Goal: Transaction & Acquisition: Purchase product/service

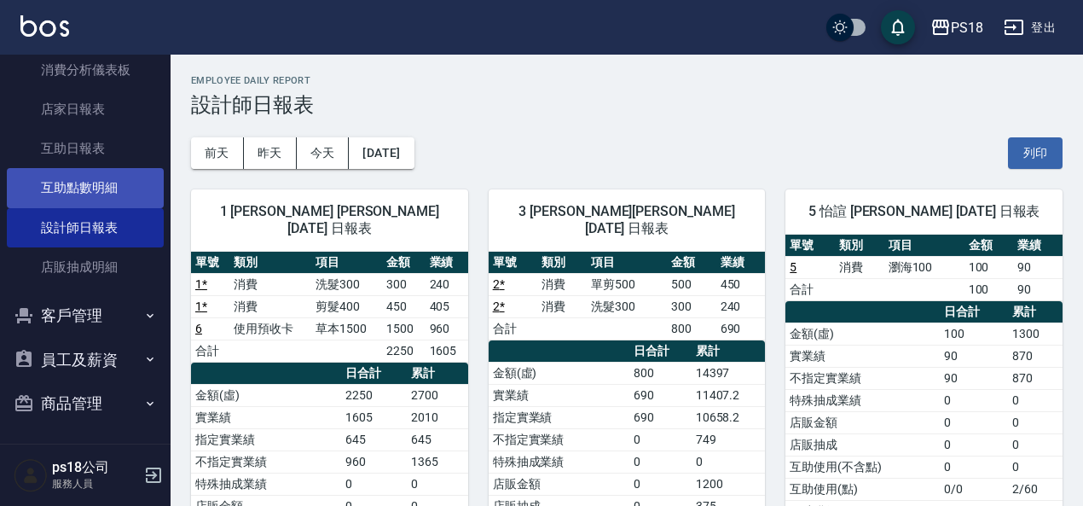
scroll to position [482, 0]
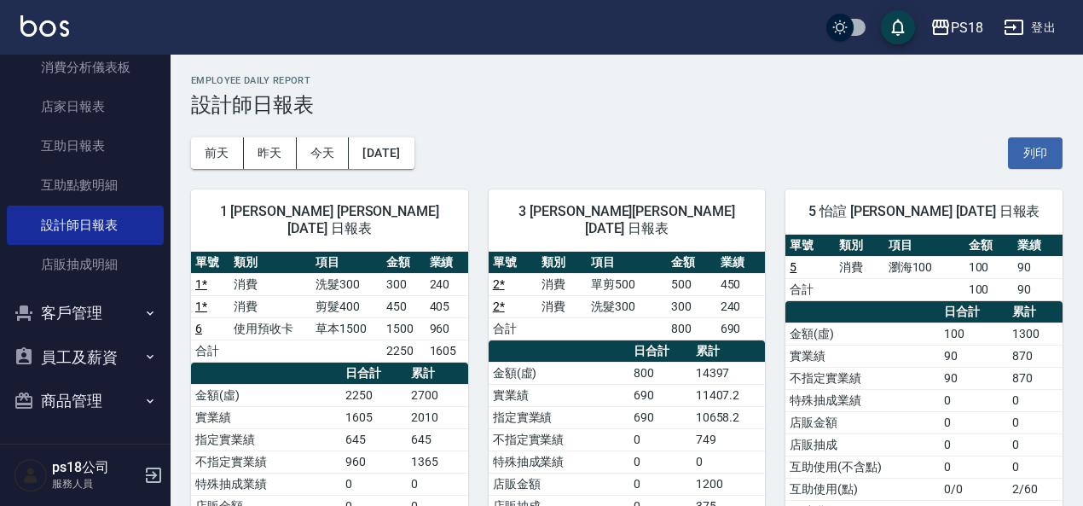
click at [592, 89] on div "Employee Daily Report 設計師日報表" at bounding box center [627, 96] width 872 height 42
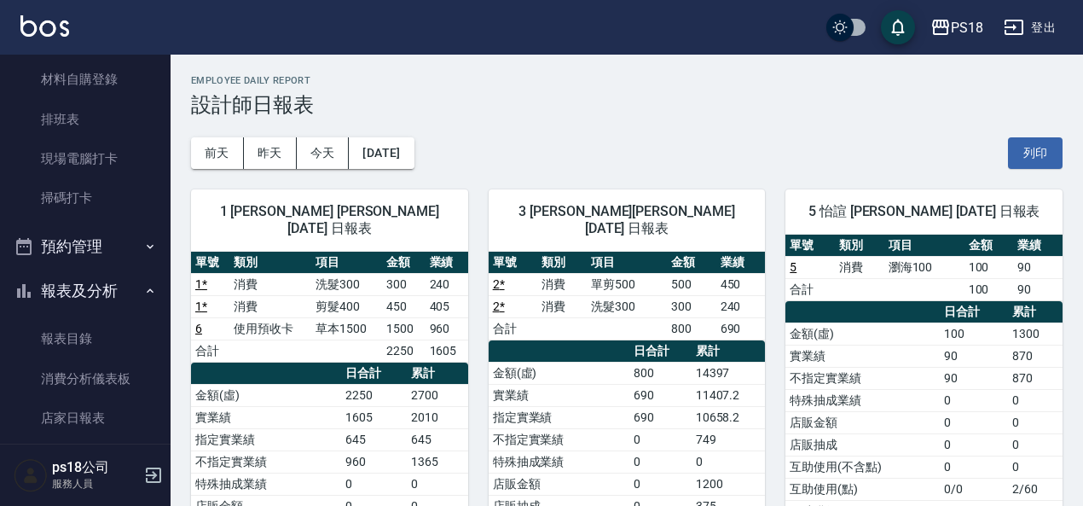
scroll to position [0, 0]
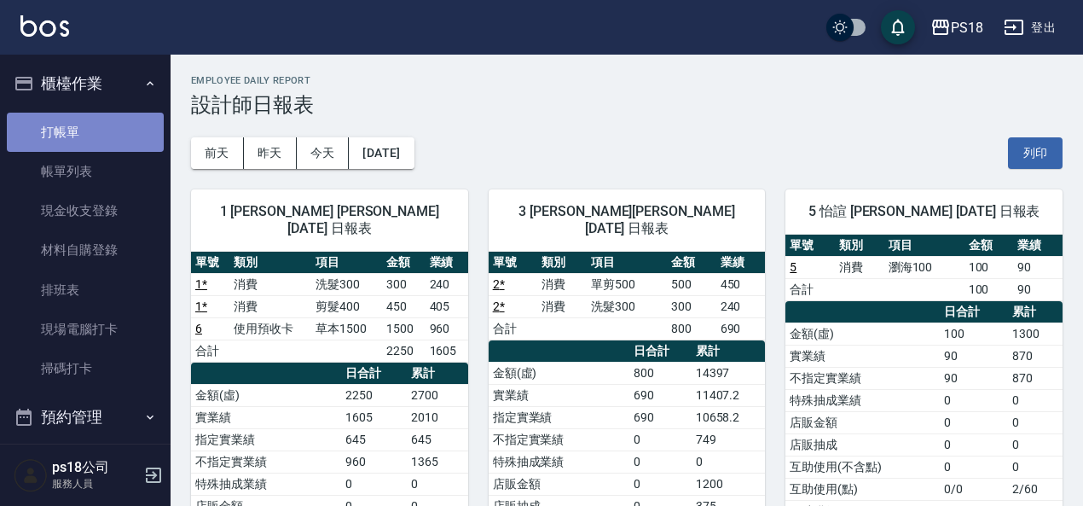
click at [85, 129] on link "打帳單" at bounding box center [85, 132] width 157 height 39
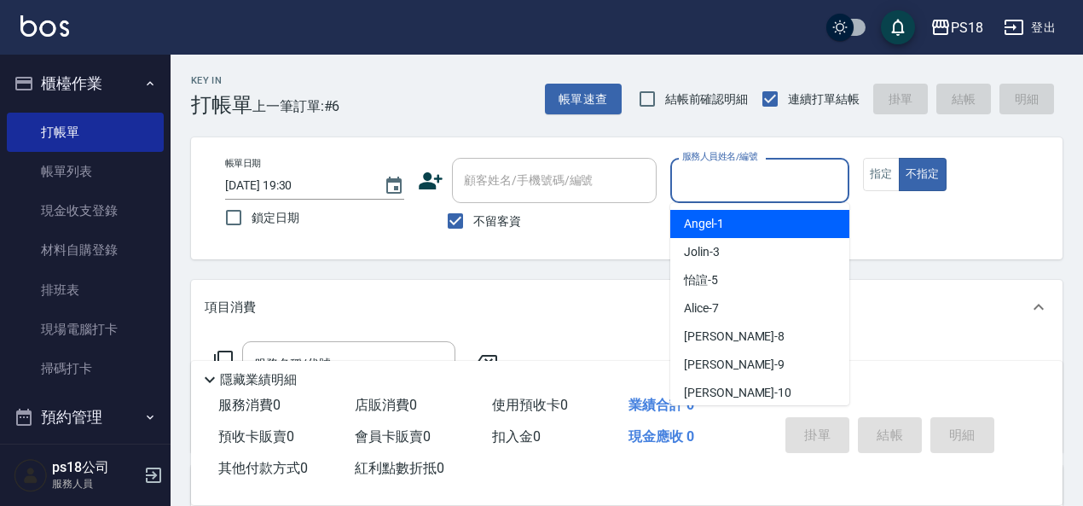
click at [753, 183] on input "服務人員姓名/編號" at bounding box center [760, 180] width 164 height 30
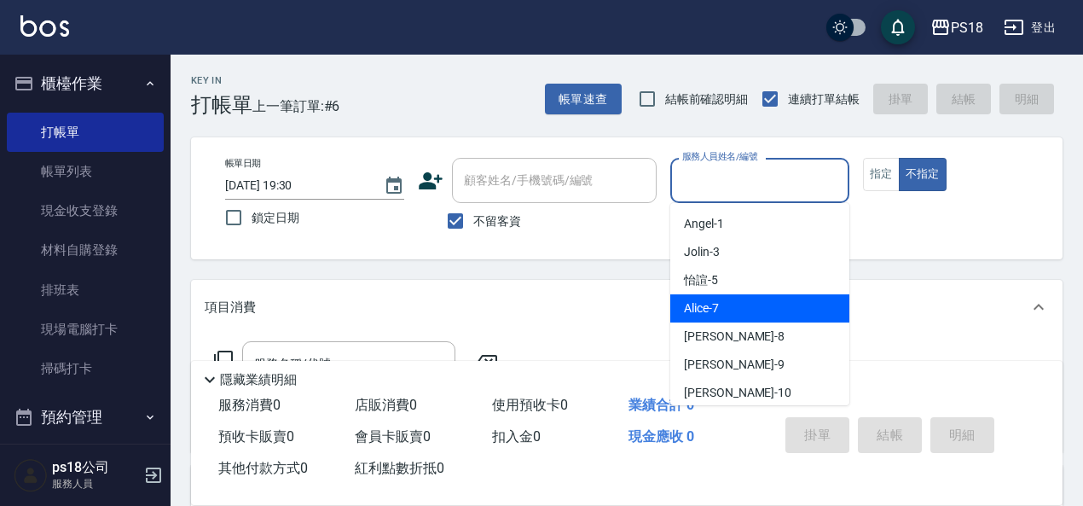
click at [714, 310] on span "Alice -7" at bounding box center [701, 308] width 35 height 18
type input "Alice-7"
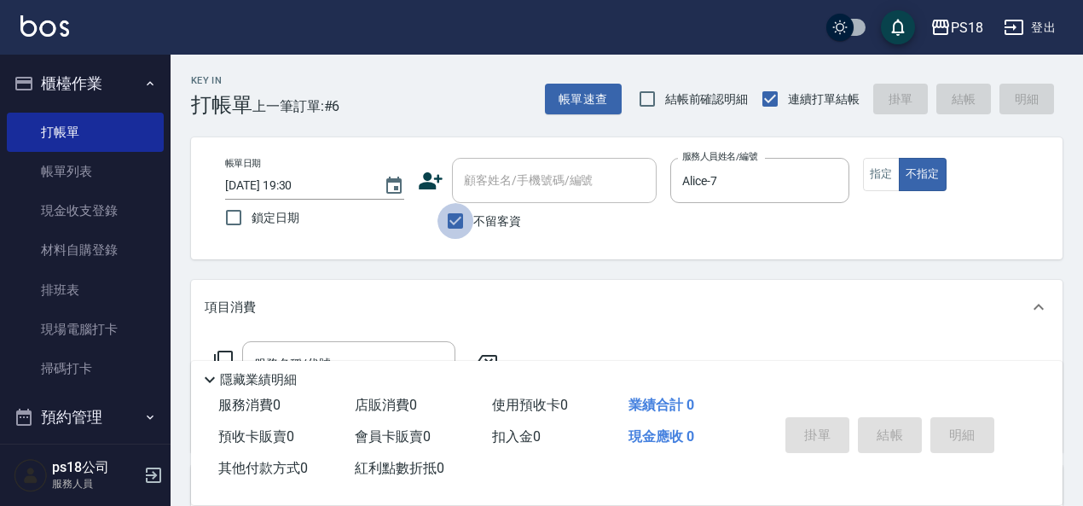
click at [460, 223] on input "不留客資" at bounding box center [456, 221] width 36 height 36
checkbox input "false"
click at [470, 187] on input "顧客姓名/手機號碼/編號" at bounding box center [542, 180] width 164 height 30
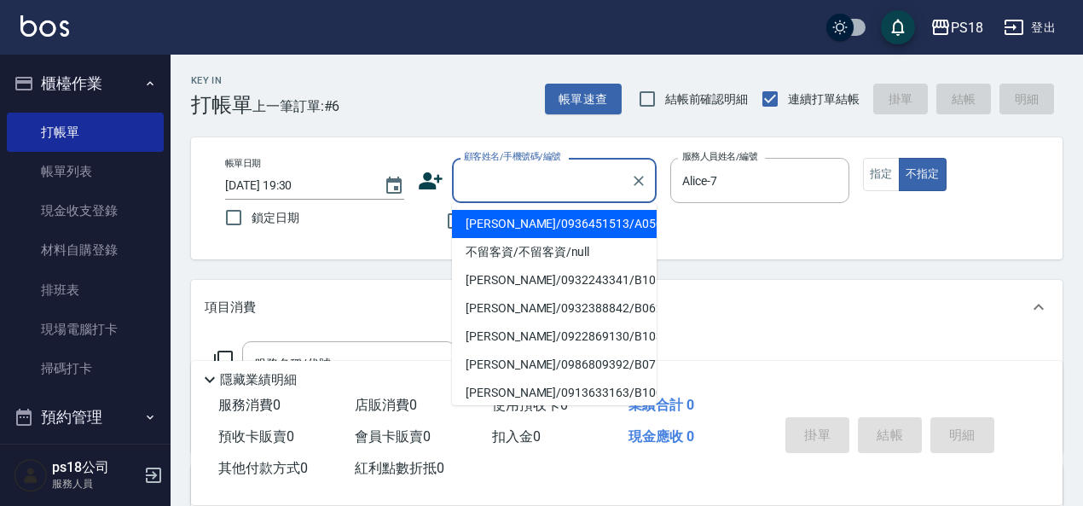
type input "＿"
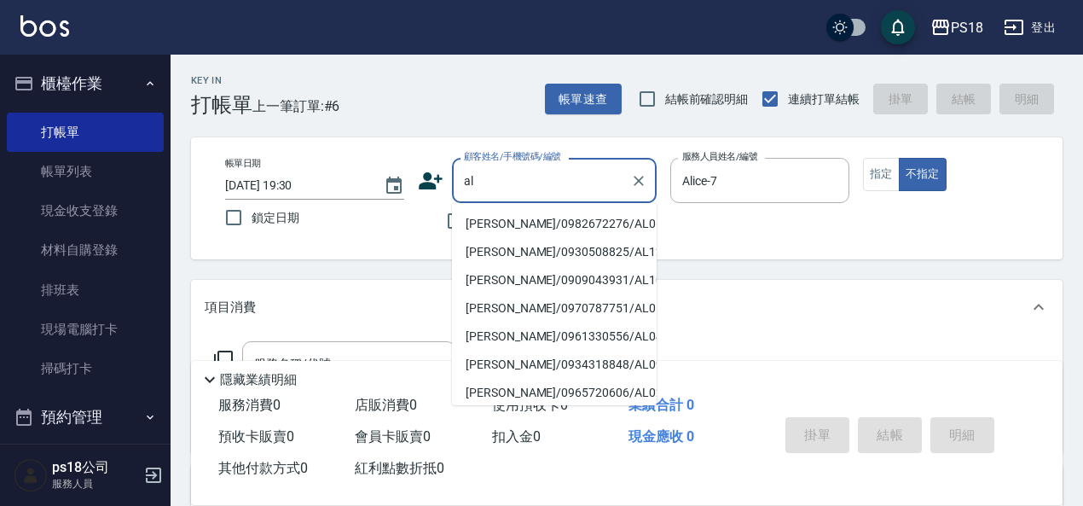
type input "a"
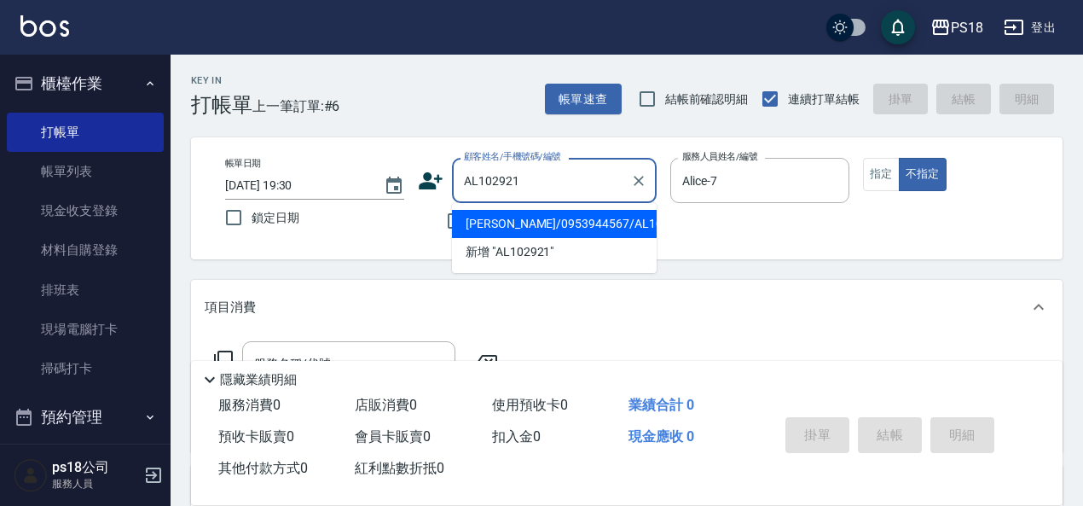
click at [479, 223] on li "[PERSON_NAME]/0953944567/AL102921" at bounding box center [554, 224] width 205 height 28
type input "[PERSON_NAME]/0953944567/AL102921"
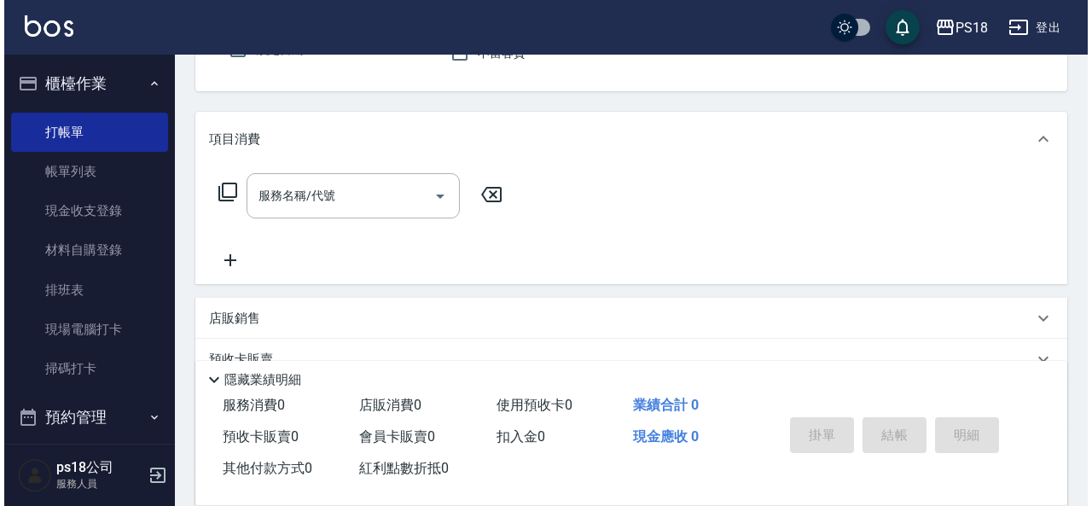
scroll to position [171, 0]
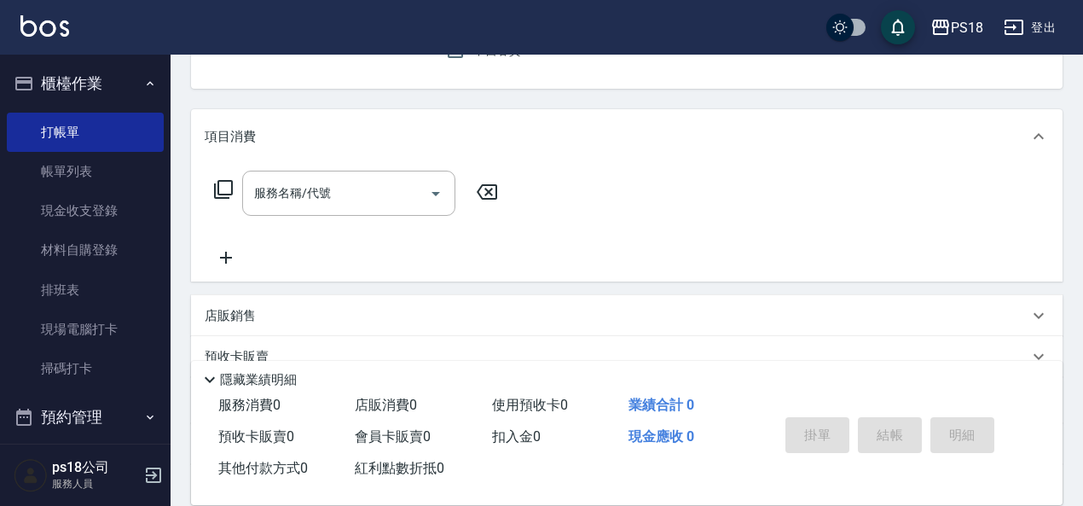
click at [228, 185] on icon at bounding box center [223, 189] width 20 height 20
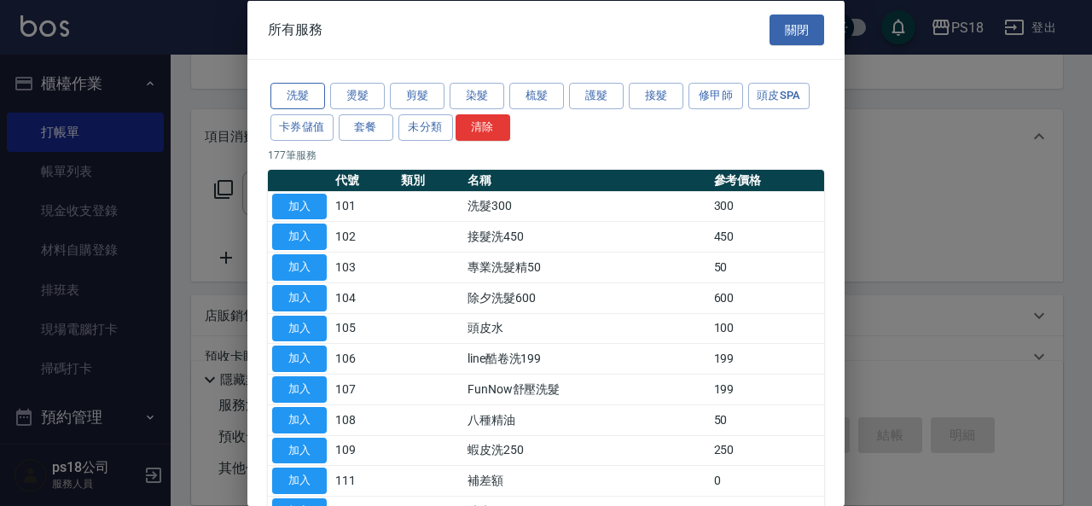
click at [301, 99] on button "洗髮" at bounding box center [297, 96] width 55 height 26
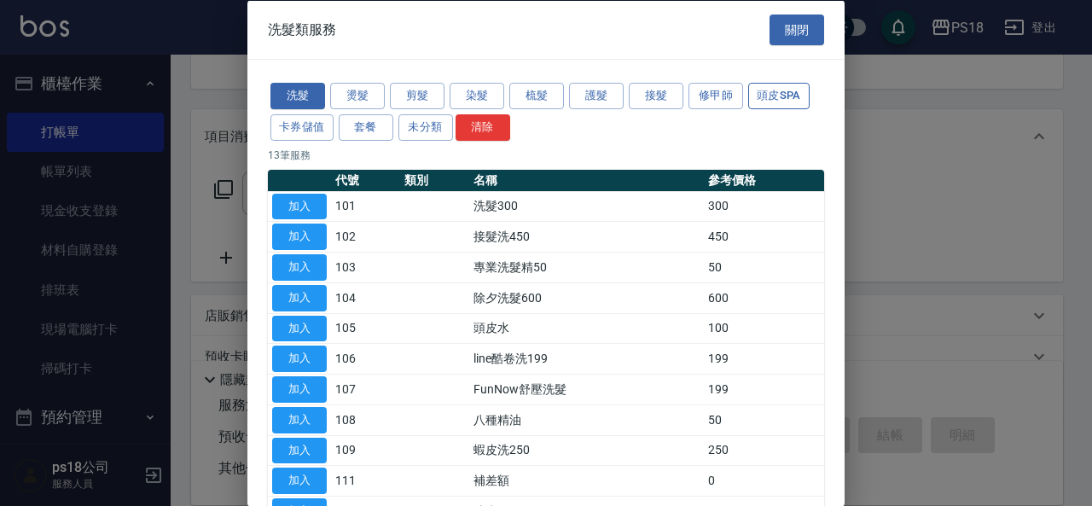
click at [770, 94] on button "頭皮SPA" at bounding box center [778, 96] width 61 height 26
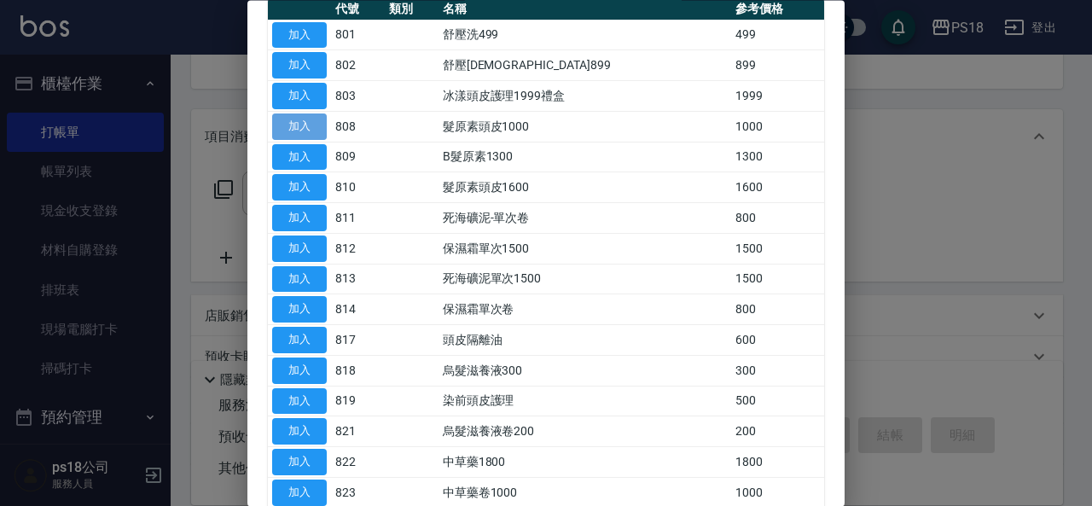
click at [299, 123] on button "加入" at bounding box center [299, 126] width 55 height 26
type input "髮原素頭皮1000(808)"
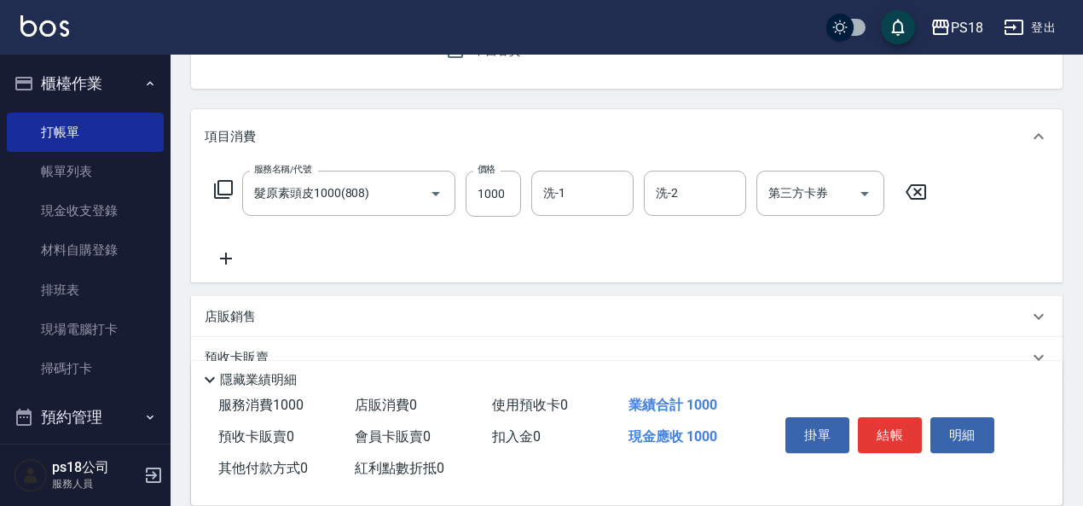
click at [229, 191] on icon at bounding box center [223, 189] width 20 height 20
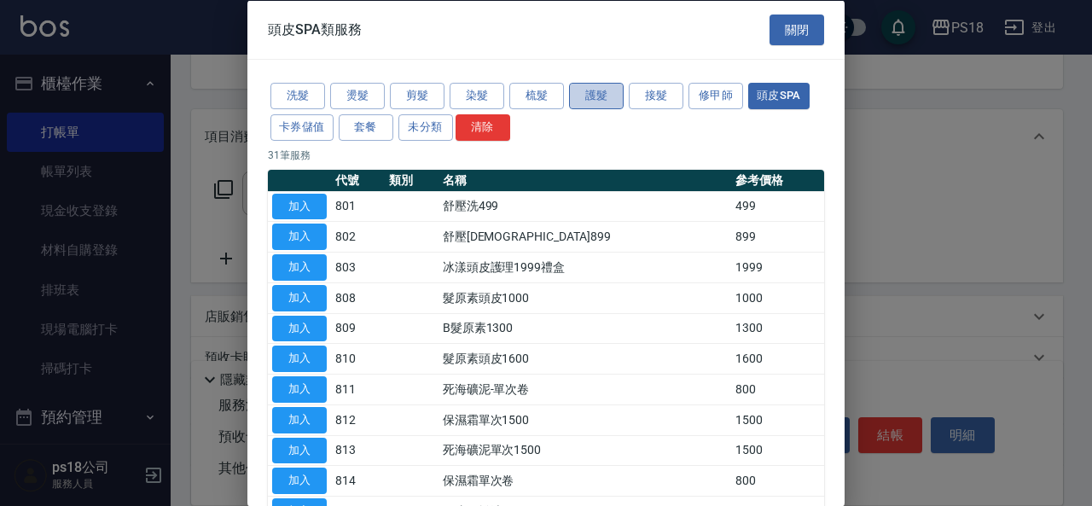
click at [587, 95] on button "護髮" at bounding box center [596, 96] width 55 height 26
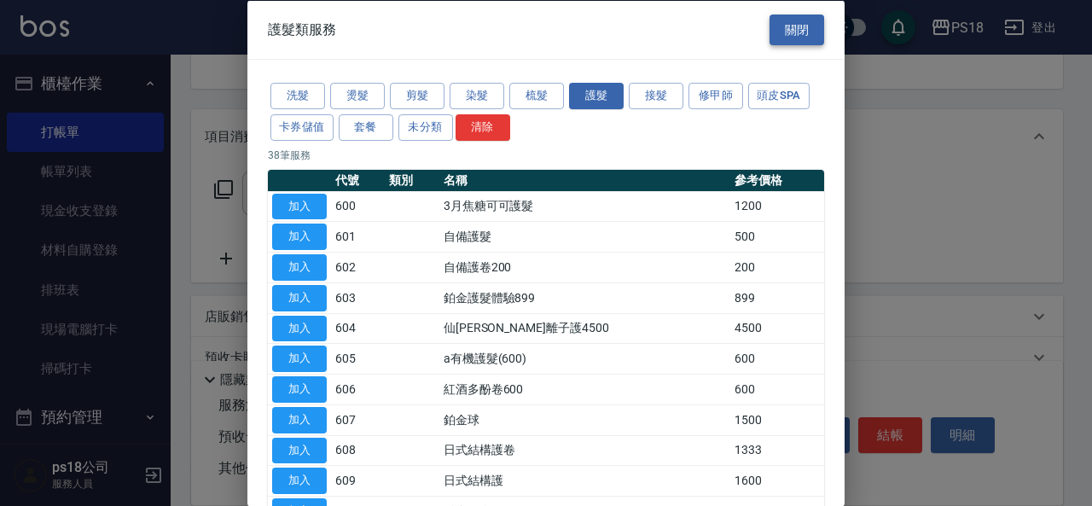
click at [774, 20] on button "關閉" at bounding box center [796, 30] width 55 height 32
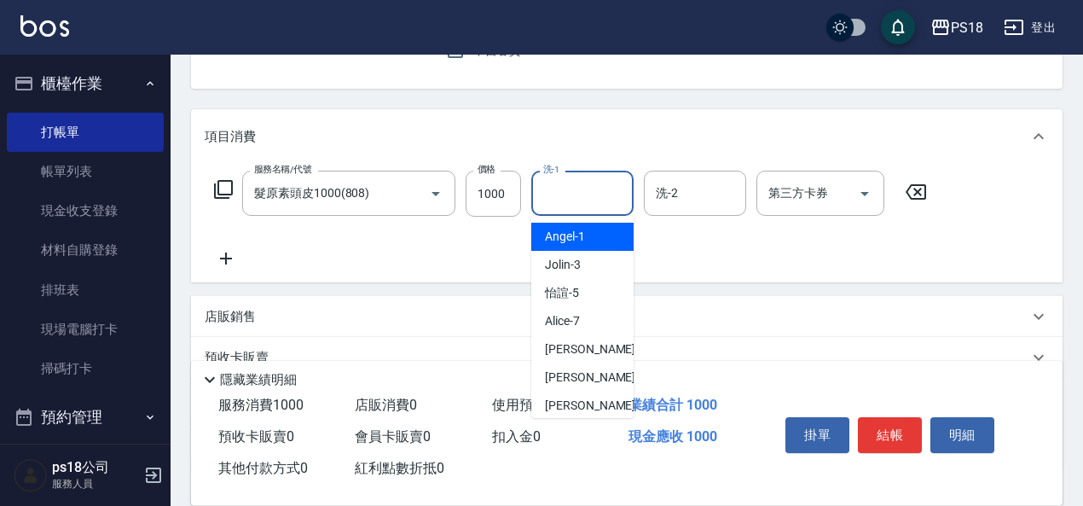
click at [549, 191] on input "洗-1" at bounding box center [582, 193] width 87 height 30
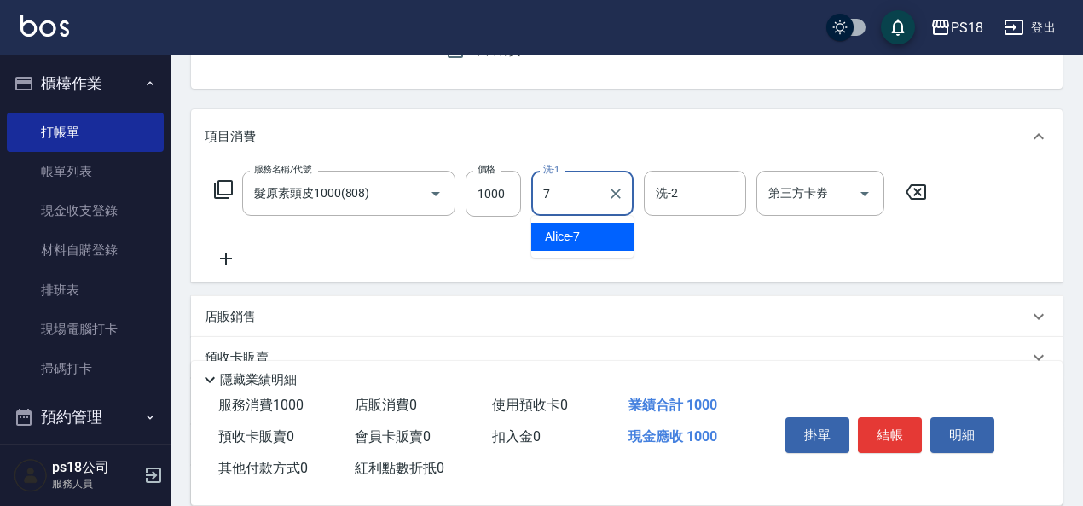
type input "Alice-7"
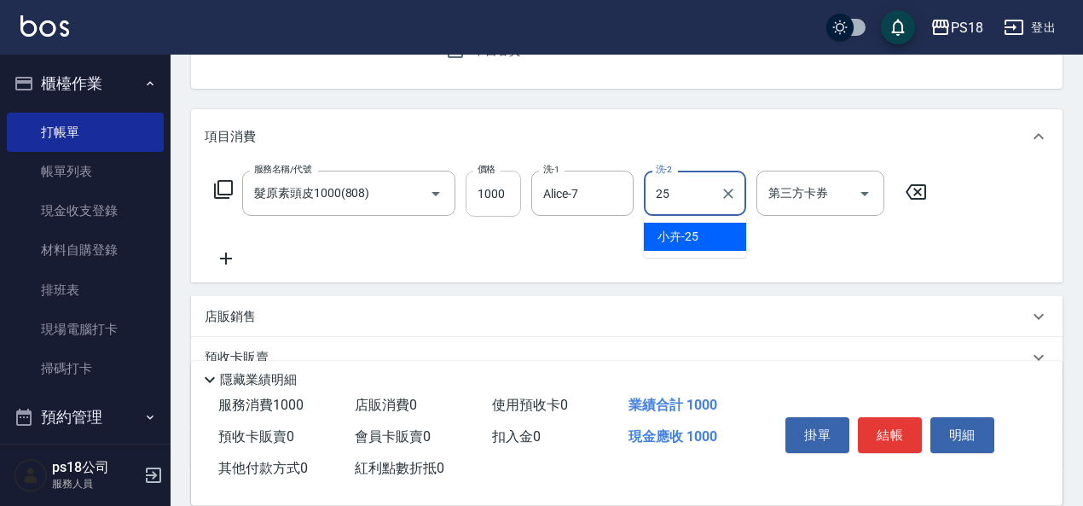
type input "小卉-25"
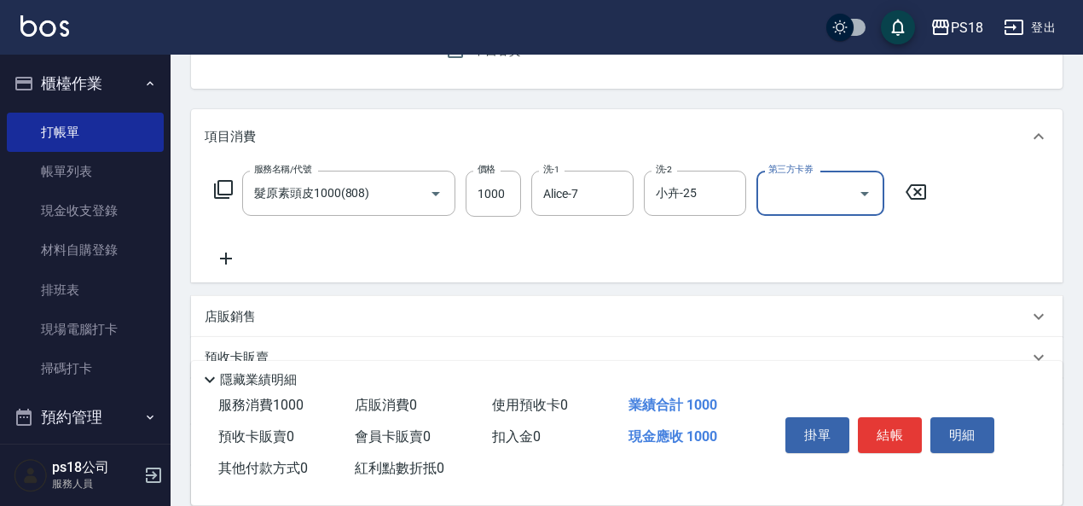
scroll to position [334, 0]
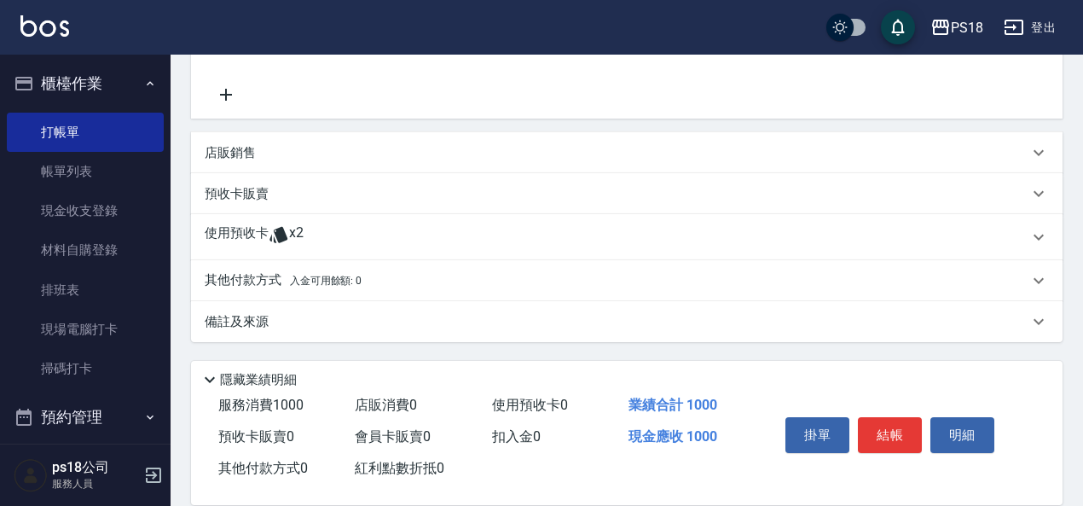
click at [237, 235] on p "使用預收卡" at bounding box center [237, 237] width 64 height 26
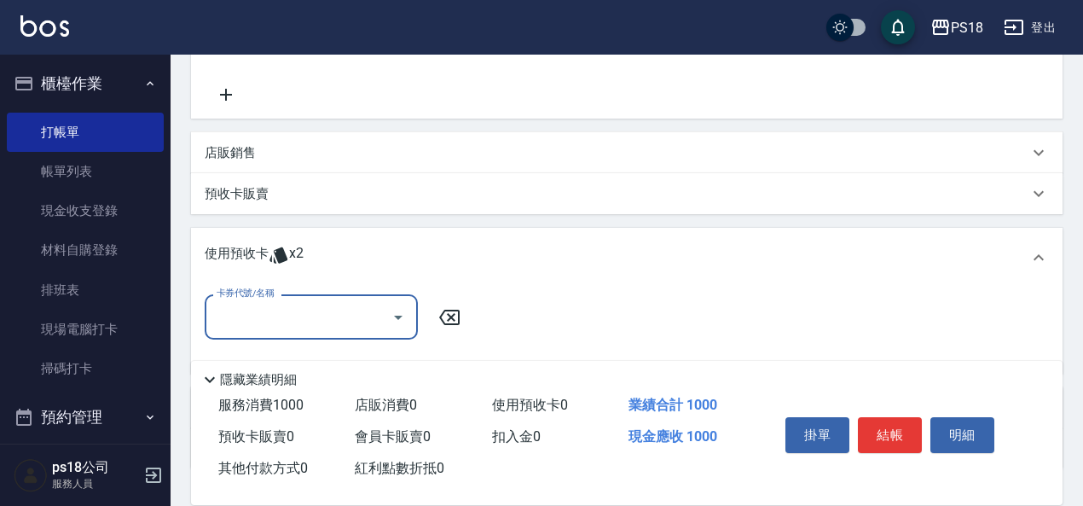
scroll to position [0, 0]
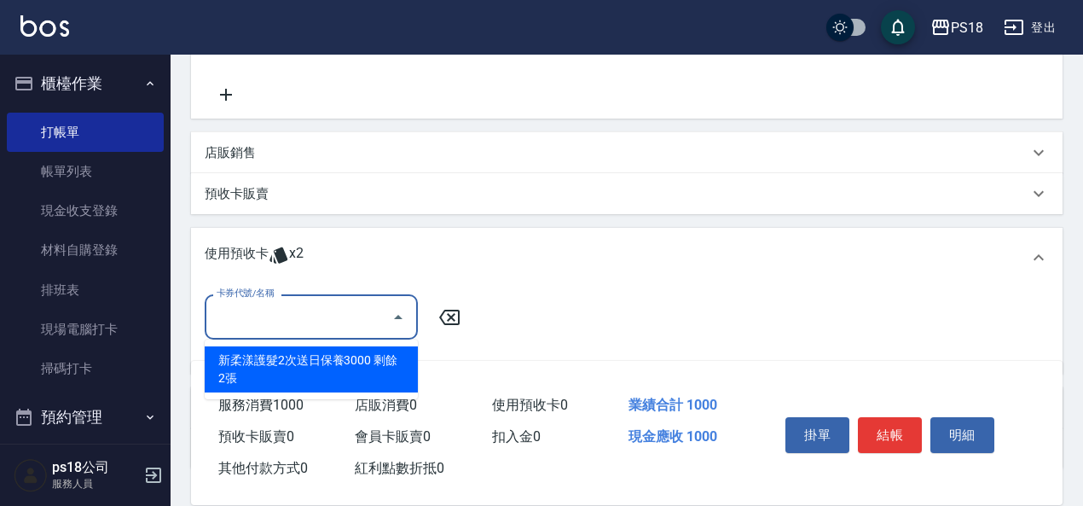
click at [276, 315] on input "卡券代號/名稱" at bounding box center [298, 317] width 172 height 30
click at [287, 371] on div "新柔漾護髮2次送日保養3000 剩餘2張" at bounding box center [311, 369] width 213 height 46
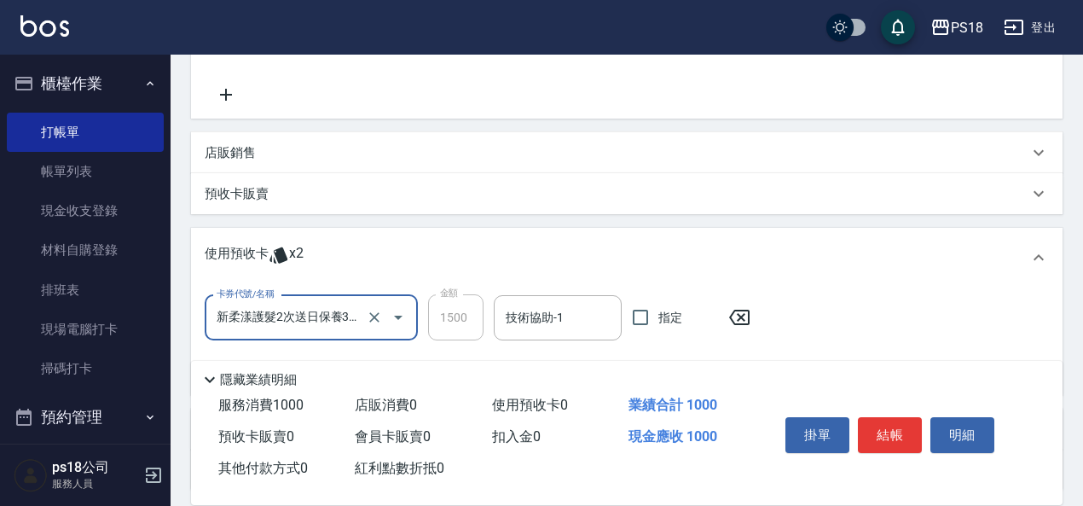
type input "新柔漾護髮2次送日保養3000"
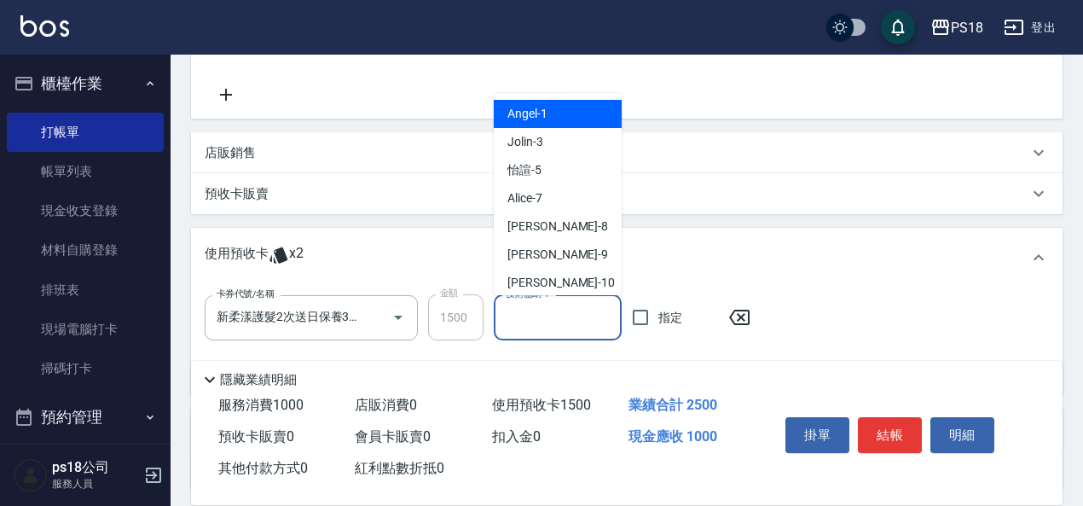
click at [558, 320] on input "技術協助-1" at bounding box center [558, 318] width 113 height 30
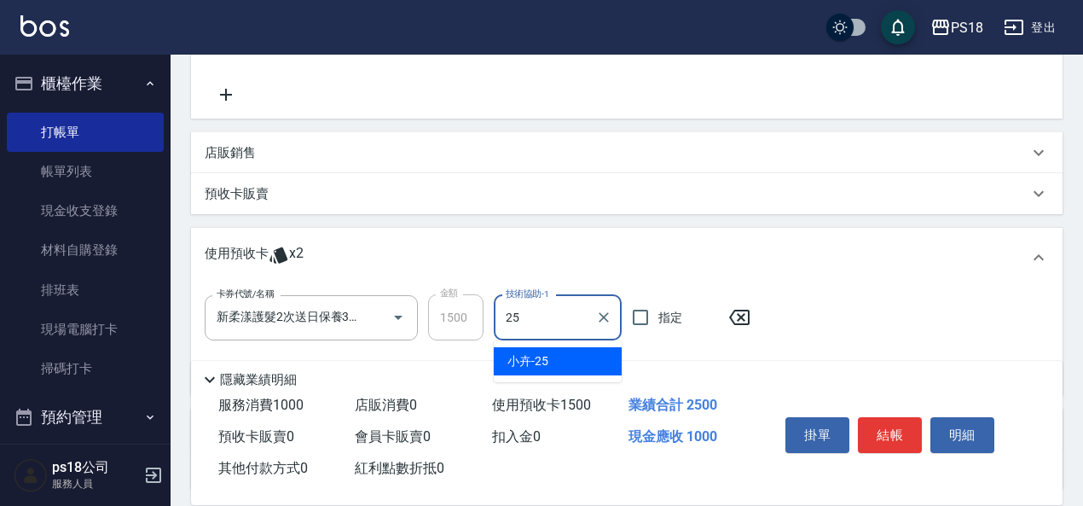
type input "小卉-25"
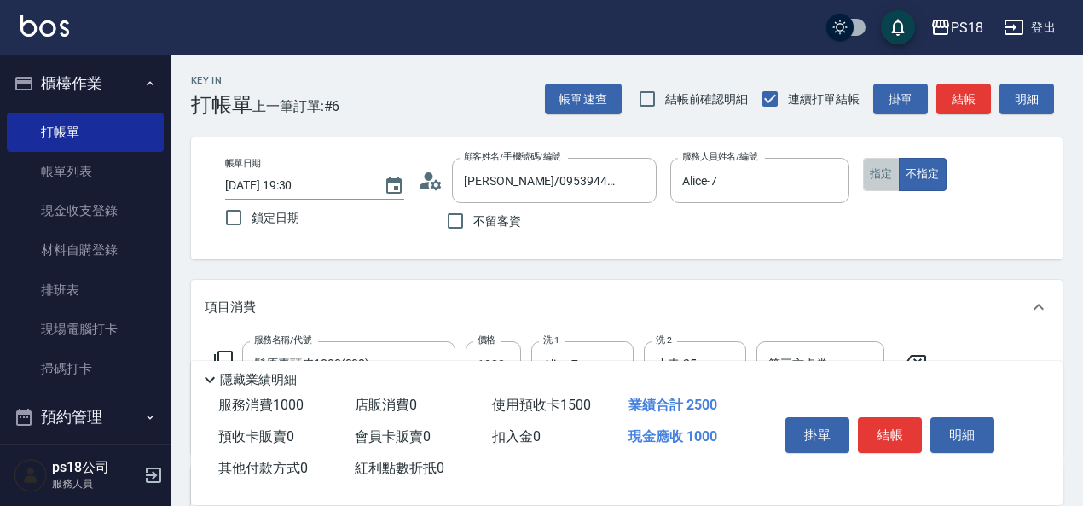
click at [884, 177] on button "指定" at bounding box center [881, 174] width 37 height 33
click at [436, 189] on icon at bounding box center [436, 184] width 10 height 10
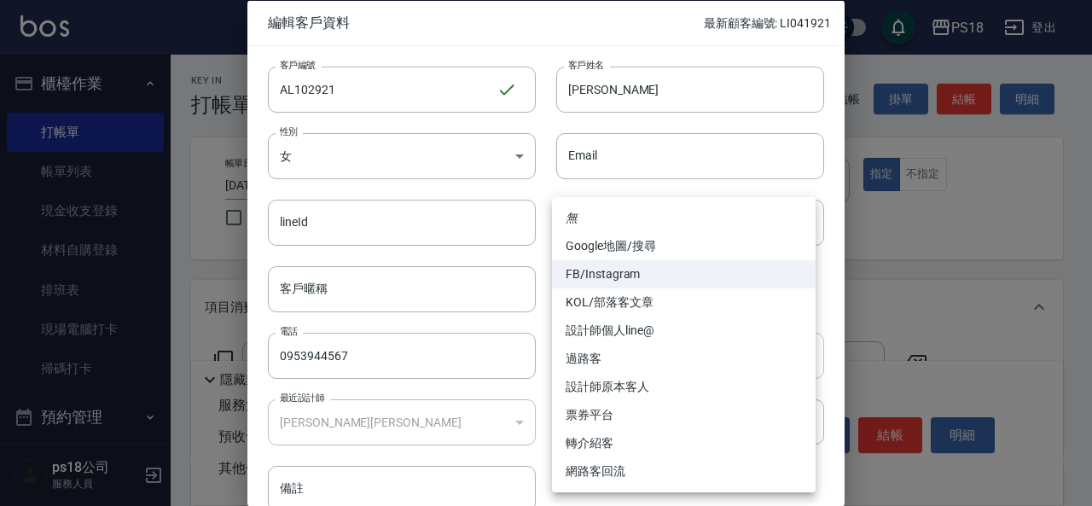
click at [785, 357] on body "PS18 登出 櫃檯作業 打帳單 帳單列表 現金收支登錄 材料自購登錄 排班表 現場電腦打卡 掃碼打卡 預約管理 預約管理 單日預約紀錄 單週預約紀錄 報表及…" at bounding box center [546, 494] width 1092 height 989
click at [647, 383] on li "設計師原本客人" at bounding box center [684, 387] width 264 height 28
type input "設計師原本客人"
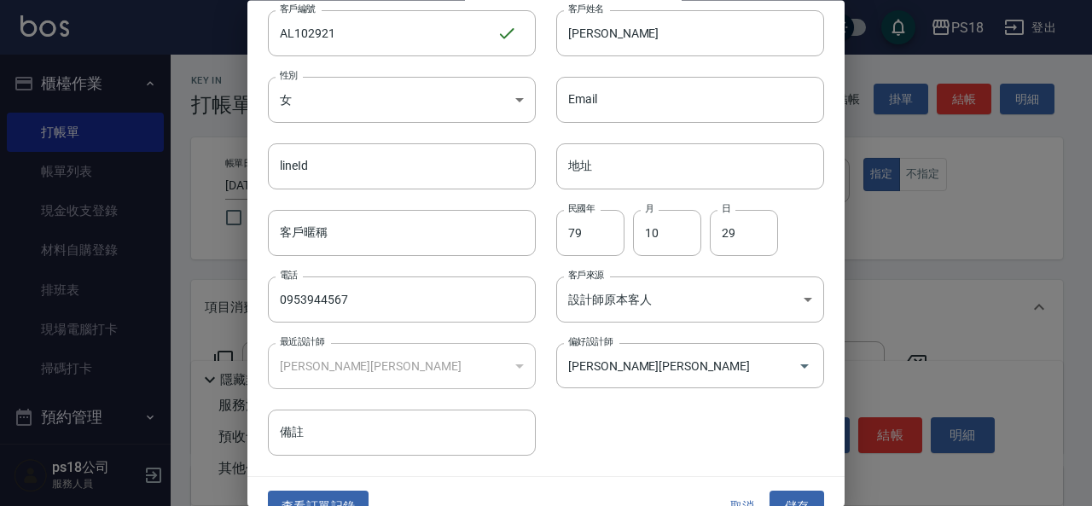
scroll to position [85, 0]
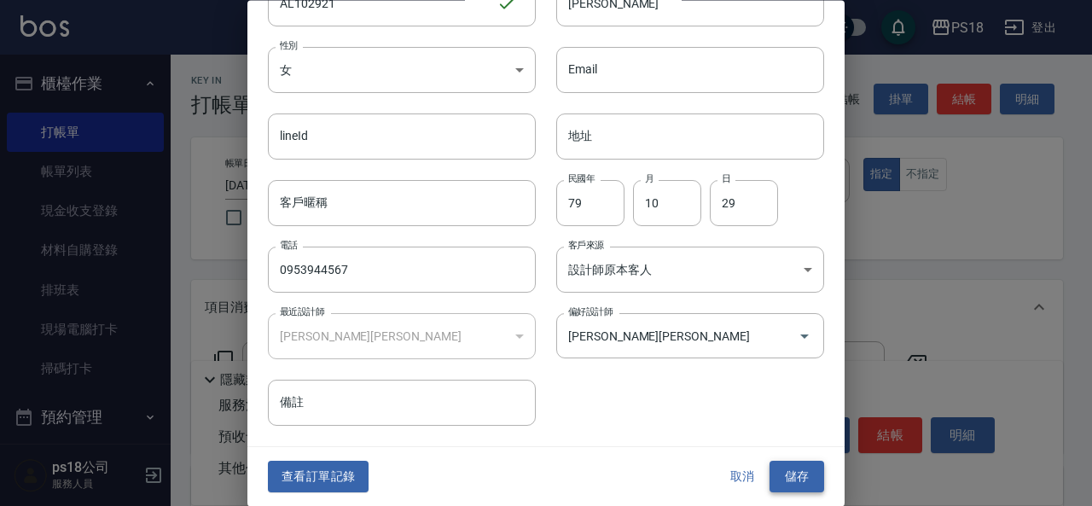
click at [787, 484] on button "儲存" at bounding box center [796, 477] width 55 height 32
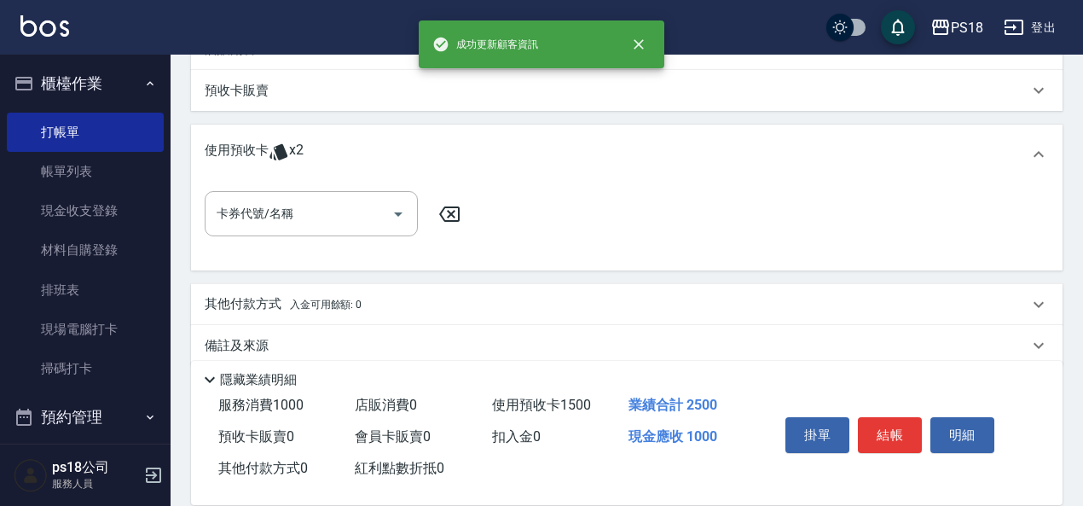
scroll to position [461, 0]
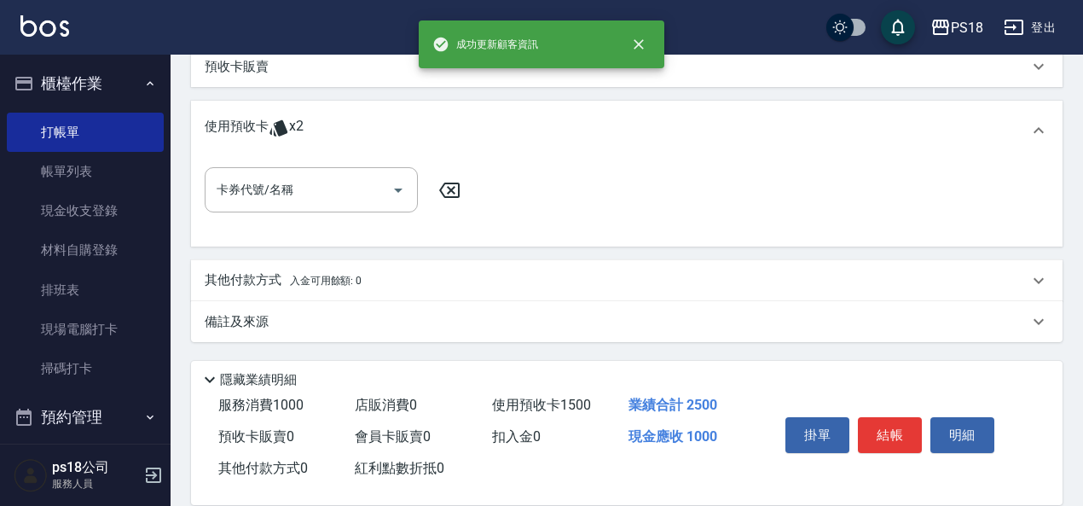
click at [516, 318] on div "備註及來源" at bounding box center [617, 322] width 824 height 18
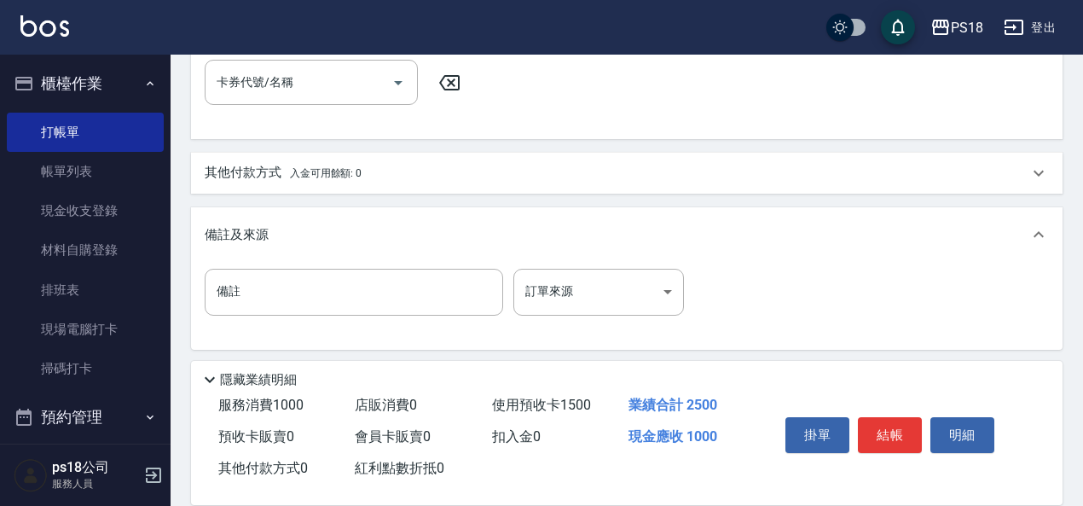
scroll to position [577, 0]
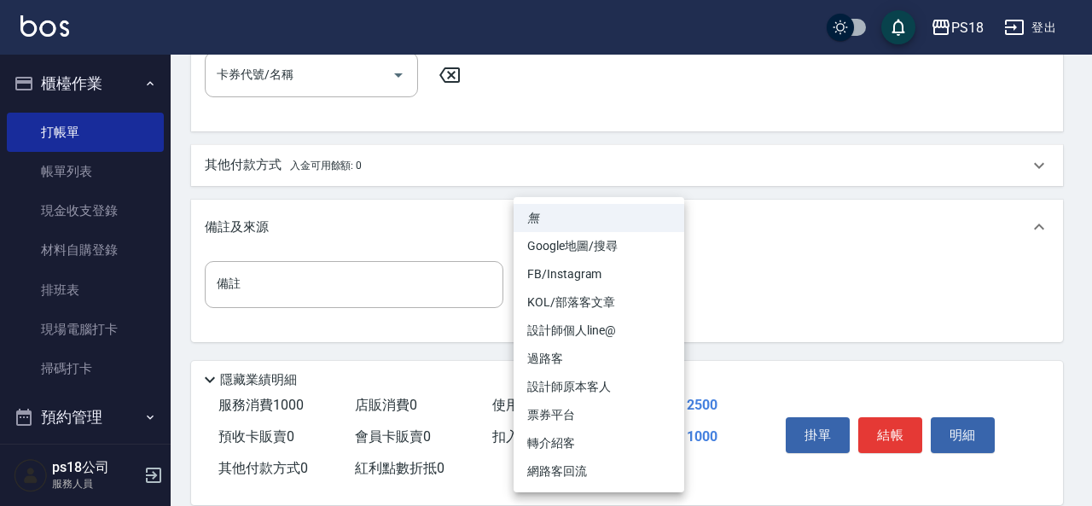
click at [561, 390] on li "設計師原本客人" at bounding box center [598, 387] width 171 height 28
type input "設計師原本客人"
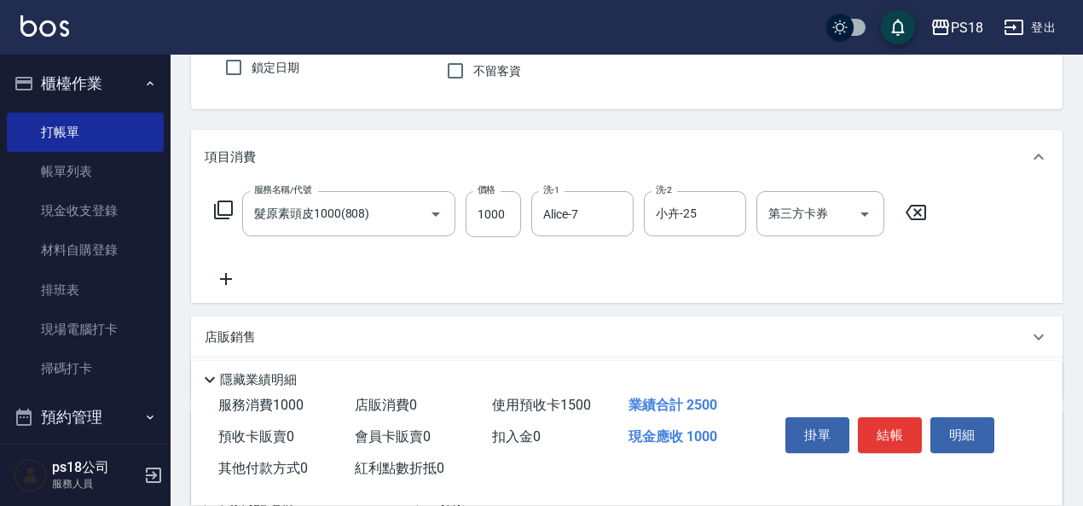
scroll to position [0, 0]
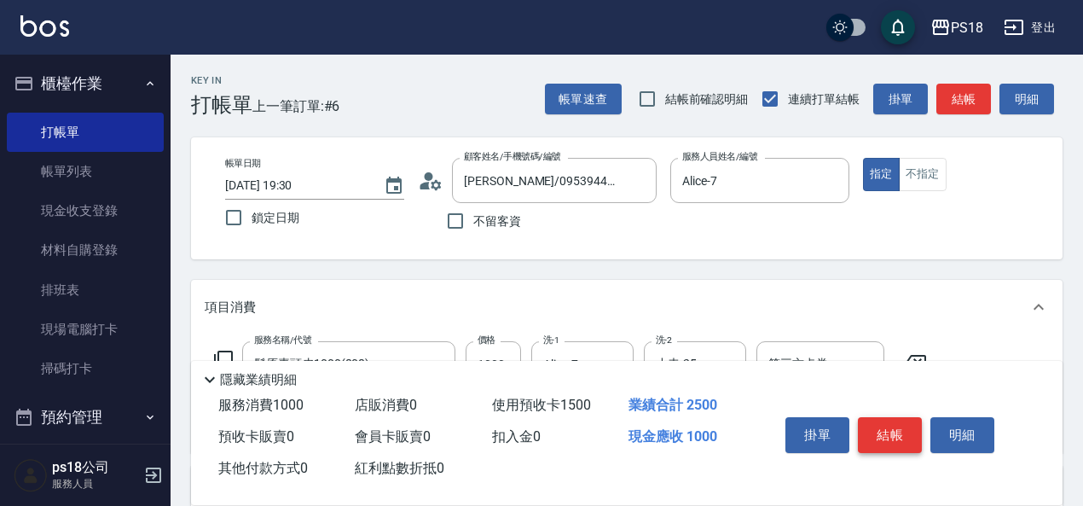
click at [905, 432] on button "結帳" at bounding box center [890, 435] width 64 height 36
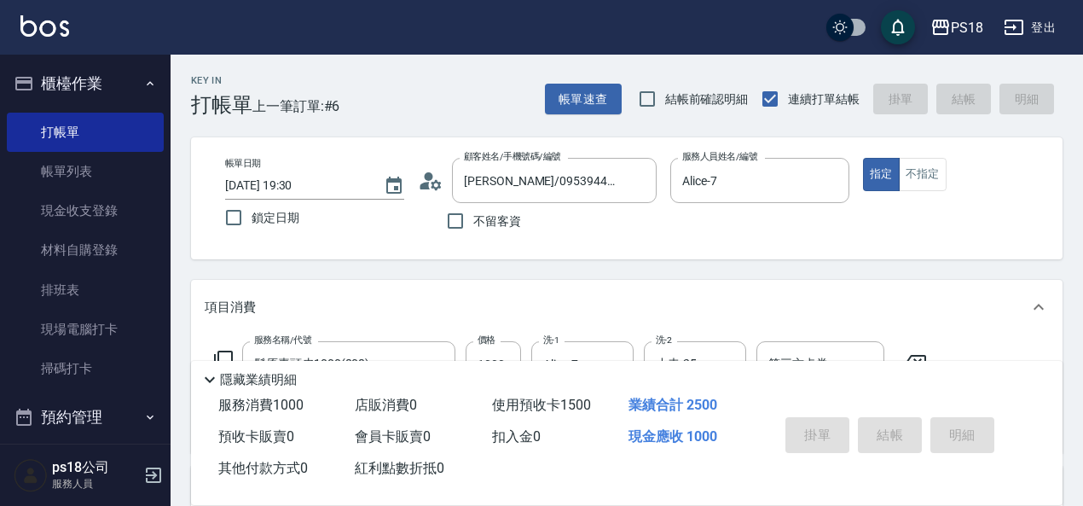
type input "[DATE] 19:33"
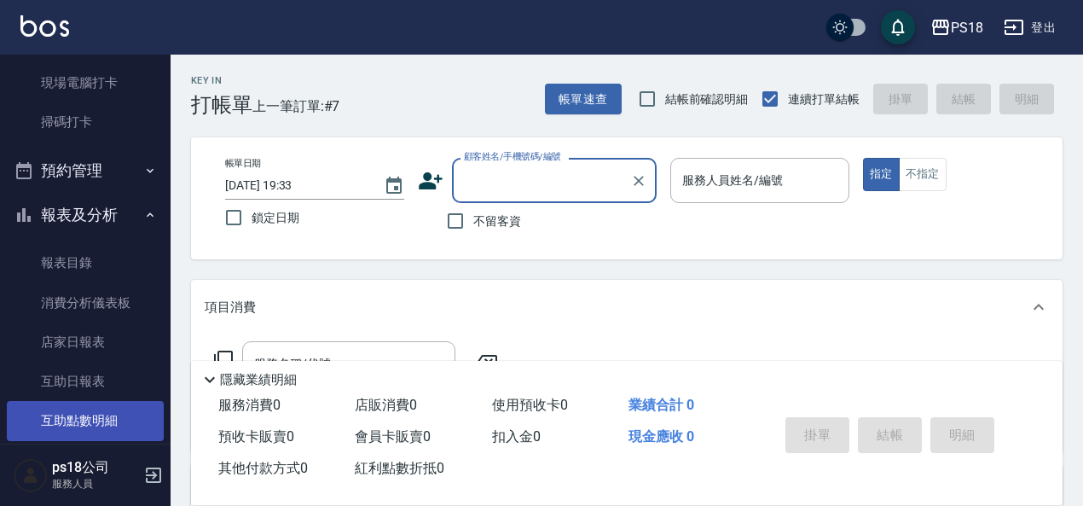
scroll to position [341, 0]
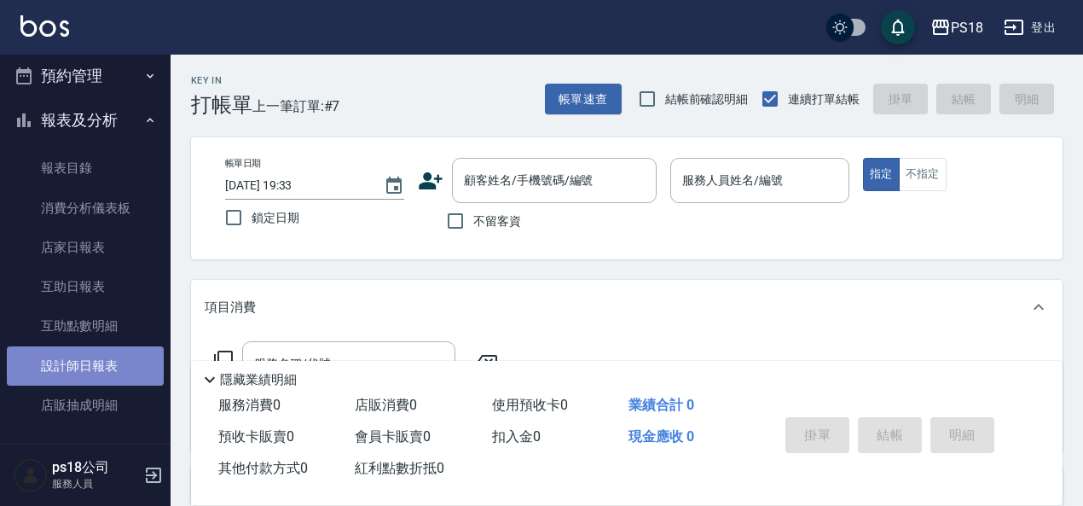
click at [86, 368] on link "設計師日報表" at bounding box center [85, 365] width 157 height 39
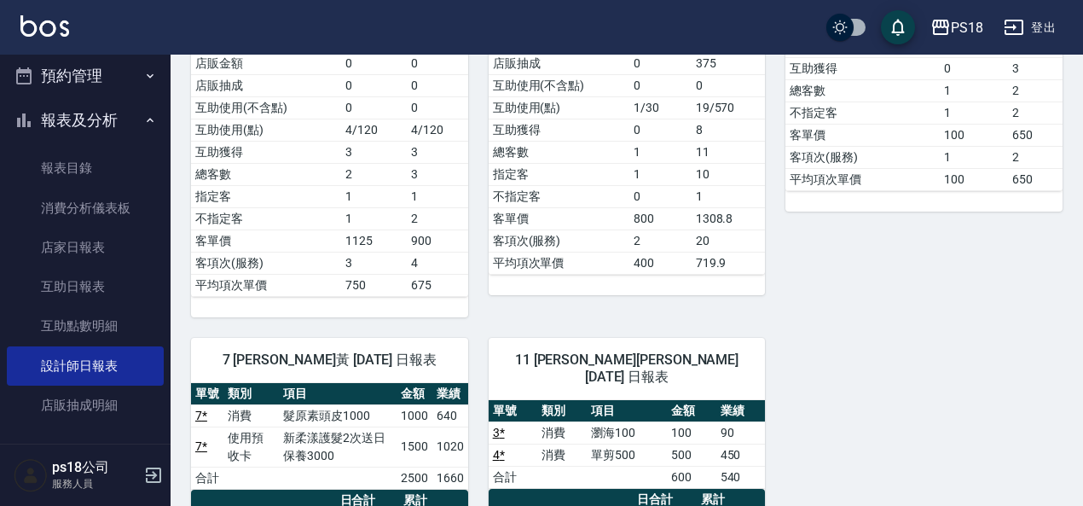
scroll to position [682, 0]
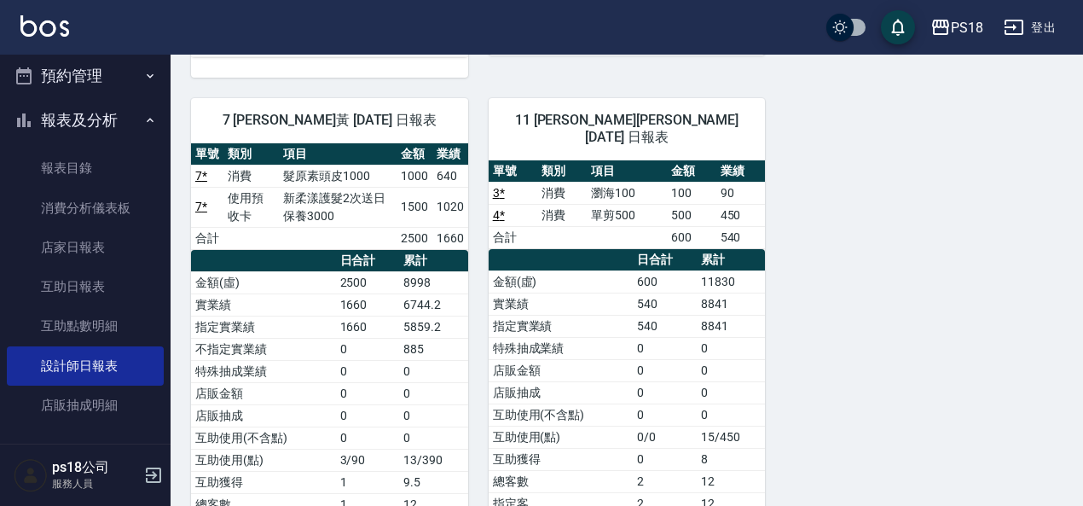
click at [66, 69] on button "預約管理" at bounding box center [85, 76] width 157 height 44
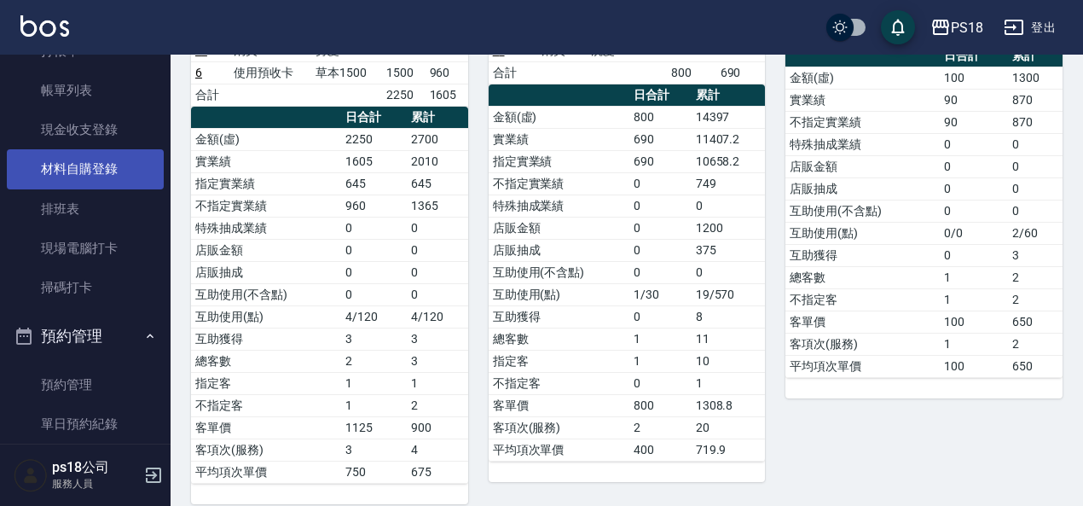
scroll to position [0, 0]
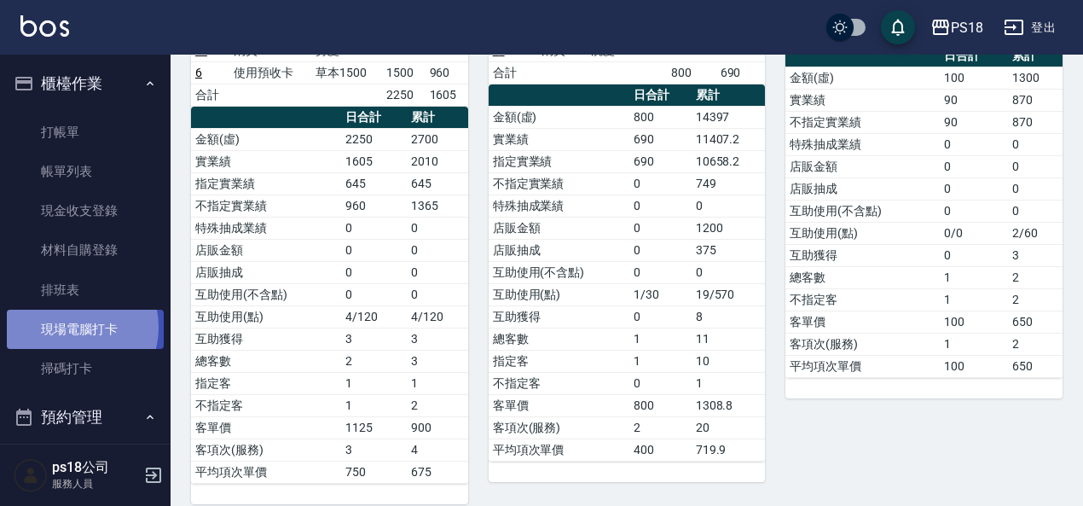
click at [73, 328] on link "現場電腦打卡" at bounding box center [85, 329] width 157 height 39
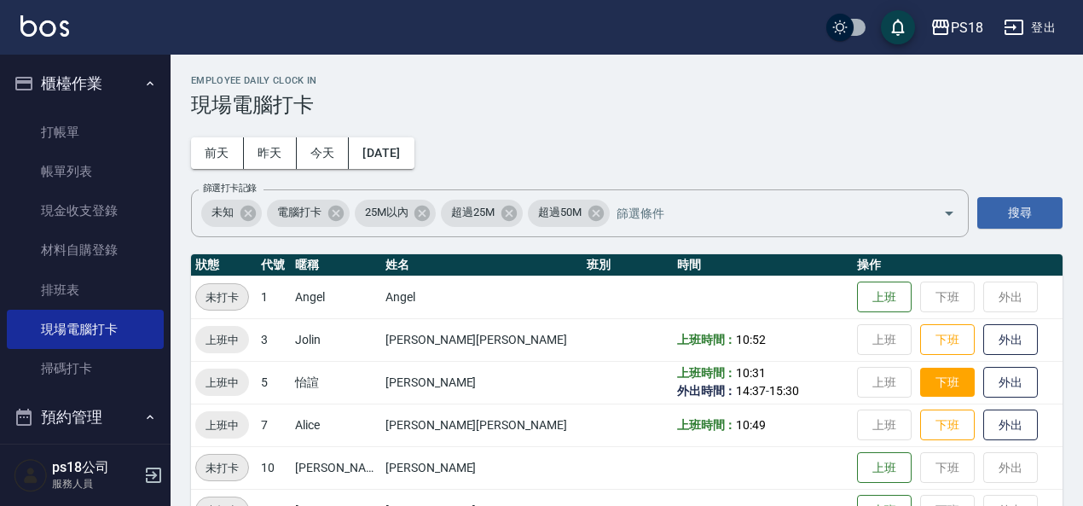
click at [920, 380] on button "下班" at bounding box center [947, 383] width 55 height 30
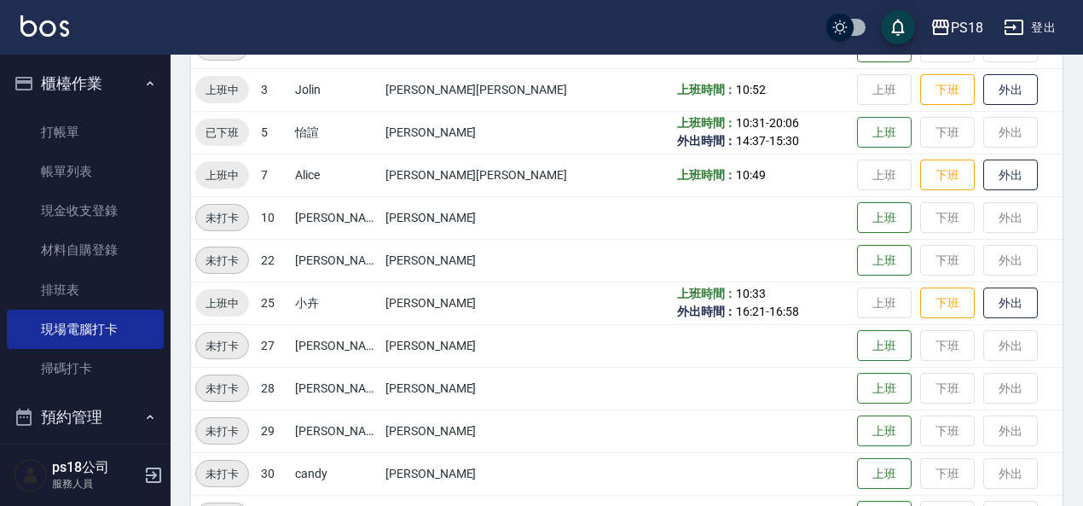
scroll to position [473, 0]
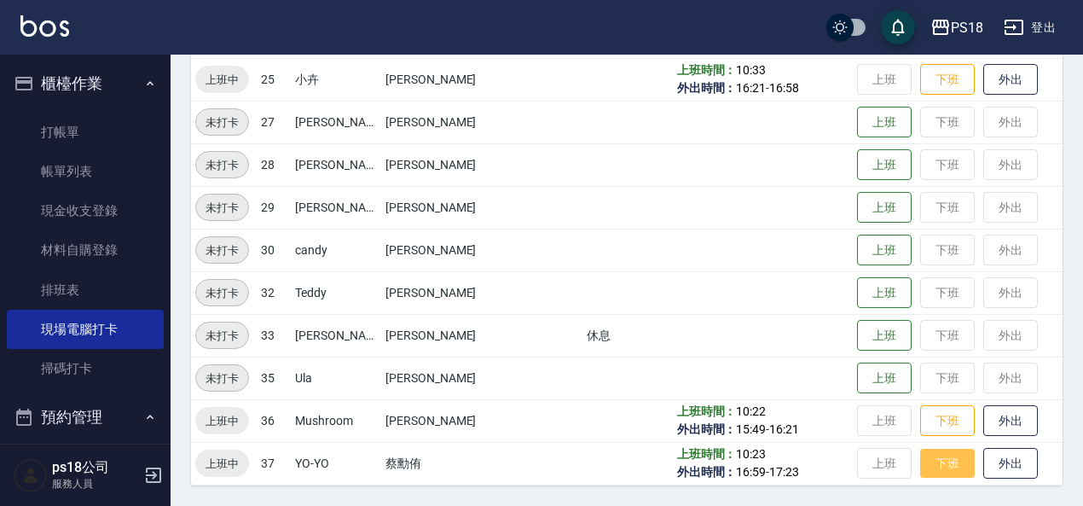
click at [920, 461] on button "下班" at bounding box center [947, 464] width 55 height 30
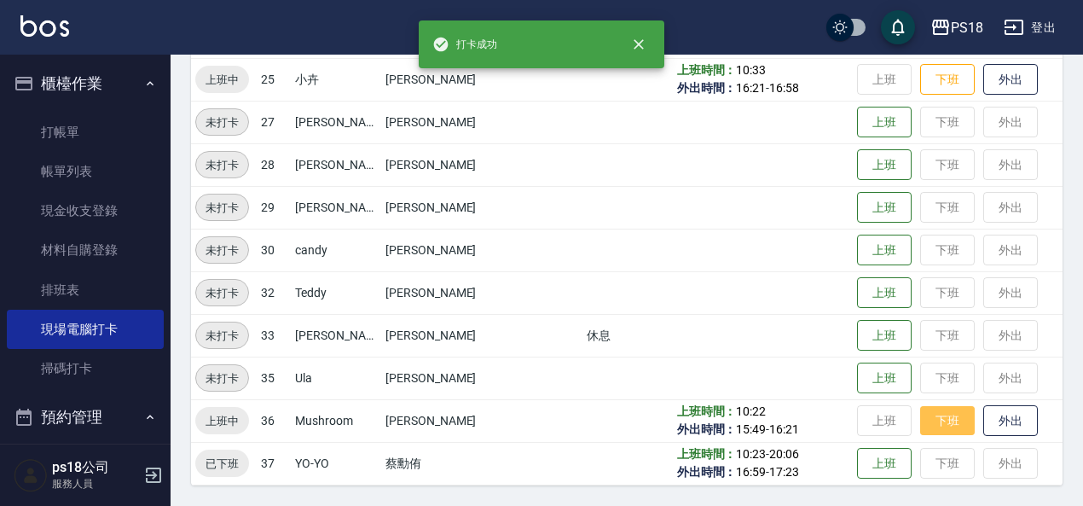
drag, startPoint x: 919, startPoint y: 429, endPoint x: 909, endPoint y: 428, distance: 9.4
click at [920, 428] on button "下班" at bounding box center [947, 421] width 55 height 30
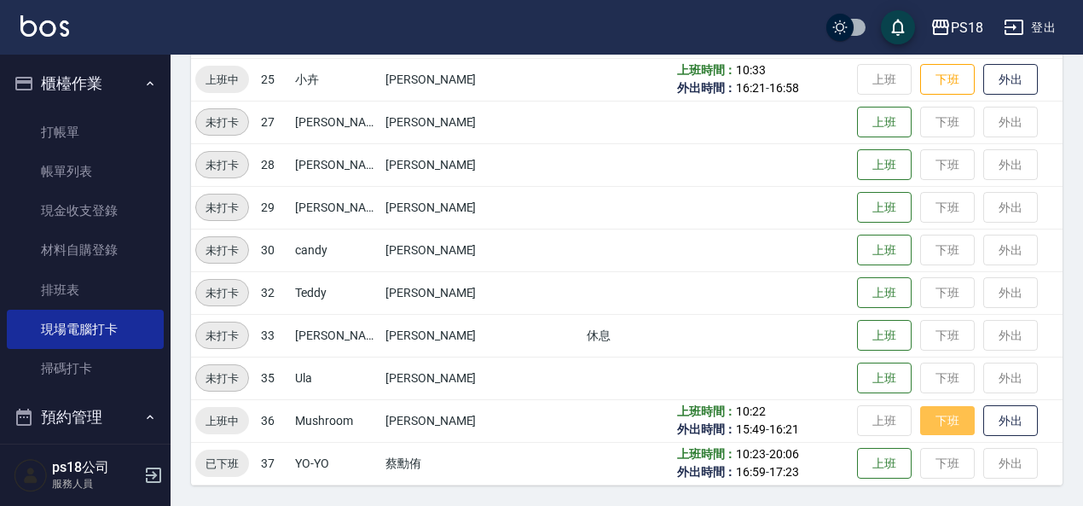
click at [925, 429] on button "下班" at bounding box center [947, 421] width 55 height 30
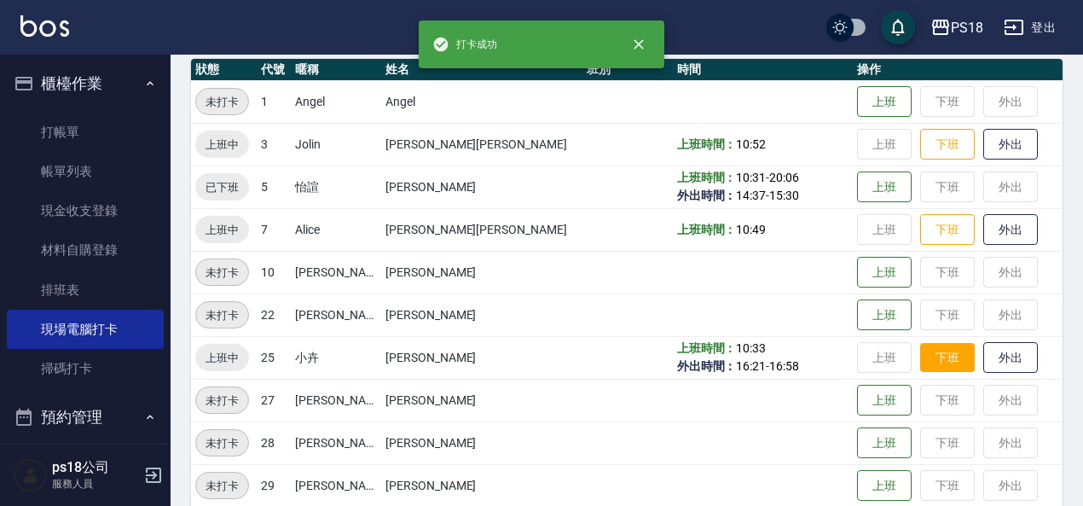
scroll to position [132, 0]
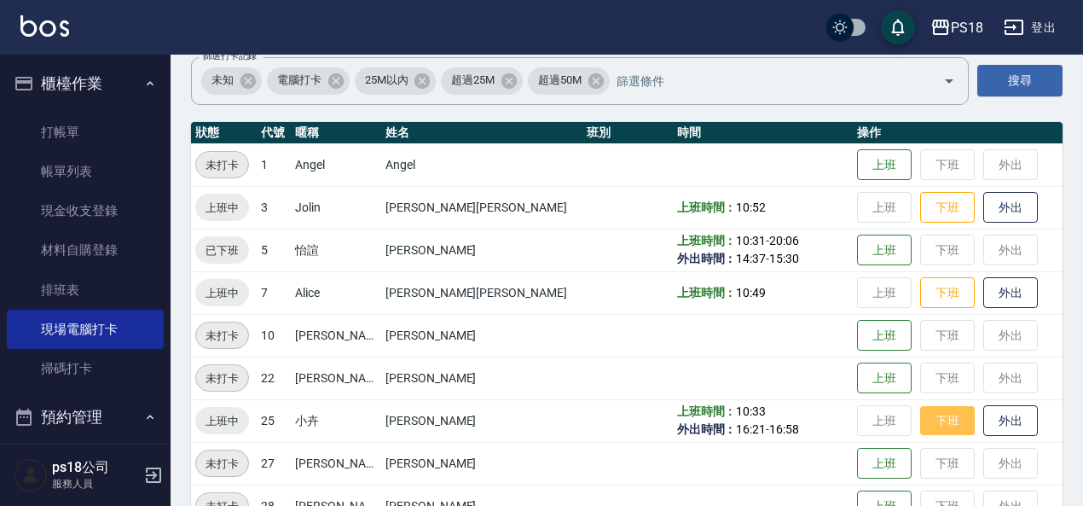
click at [920, 419] on button "下班" at bounding box center [947, 421] width 55 height 30
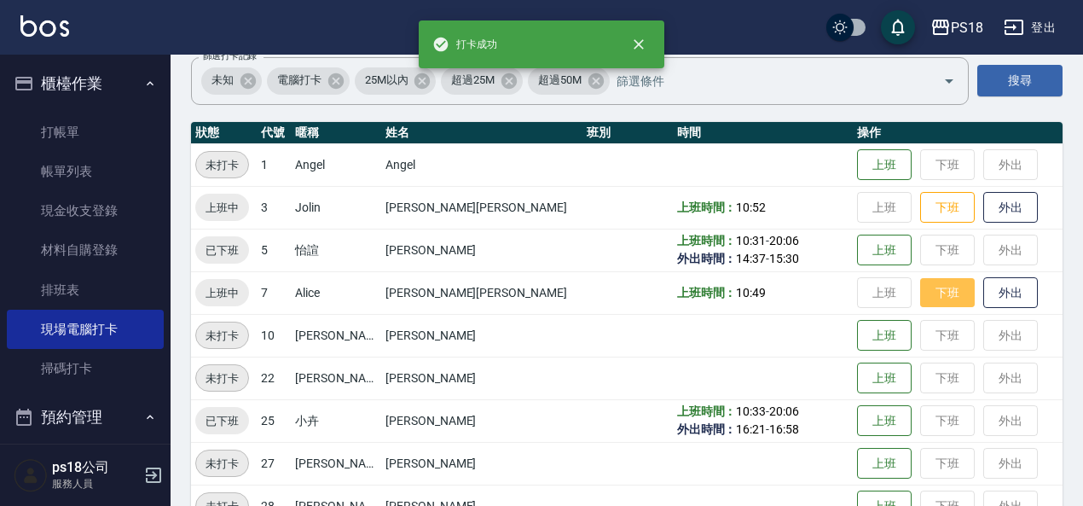
click at [920, 304] on button "下班" at bounding box center [947, 293] width 55 height 30
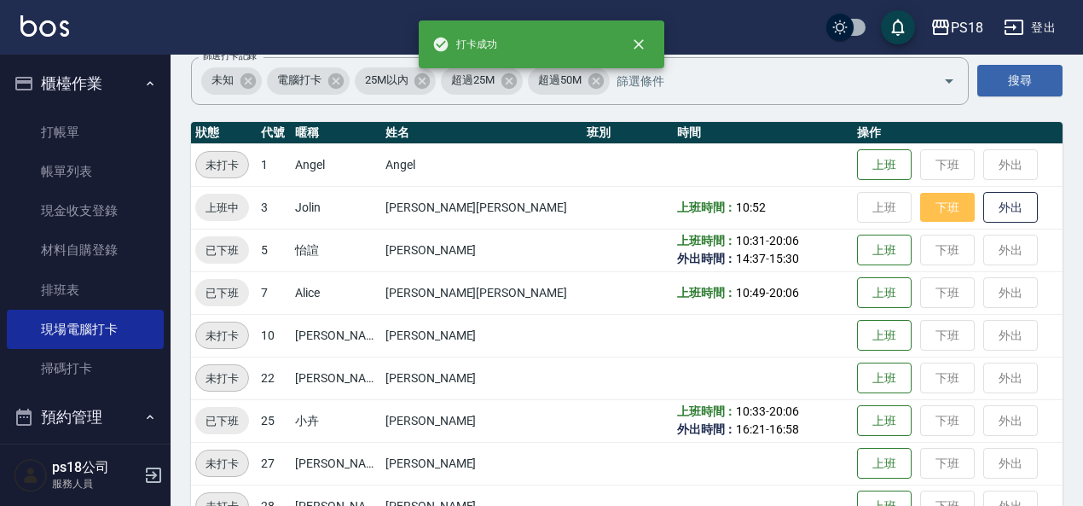
click at [920, 210] on button "下班" at bounding box center [947, 208] width 55 height 30
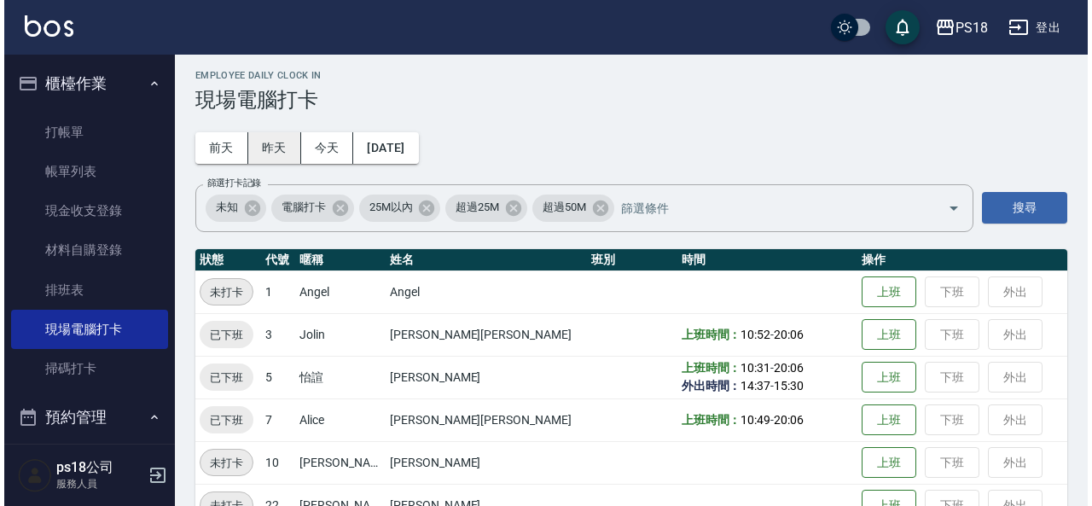
scroll to position [0, 0]
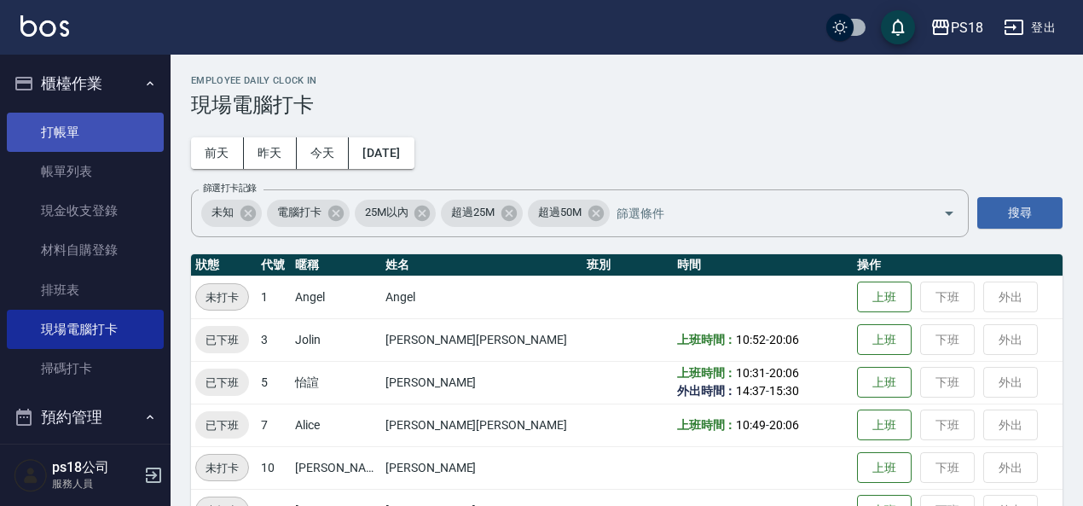
click at [80, 130] on link "打帳單" at bounding box center [85, 132] width 157 height 39
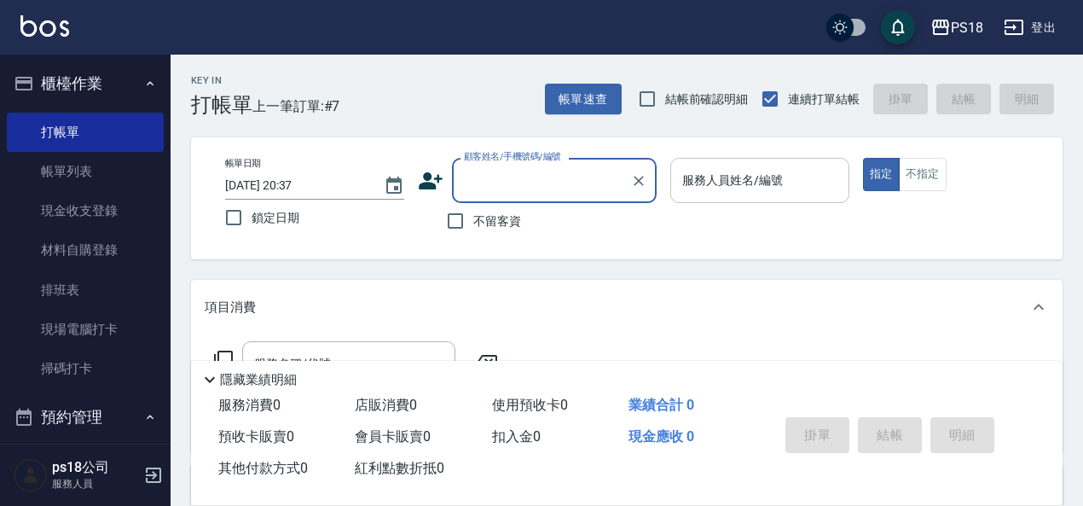
click at [741, 181] on input "服務人員姓名/編號" at bounding box center [760, 180] width 164 height 30
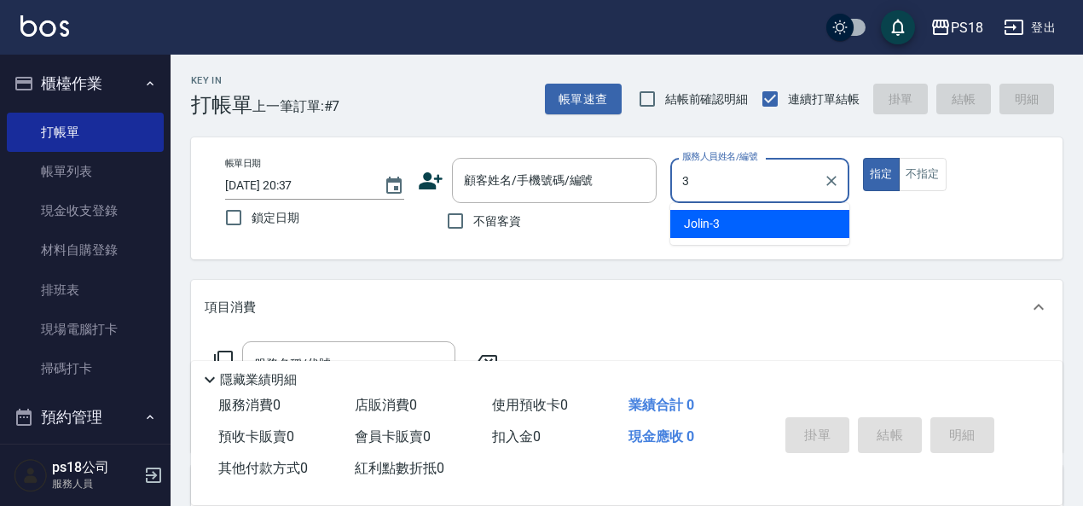
type input "Jolin-3"
type button "true"
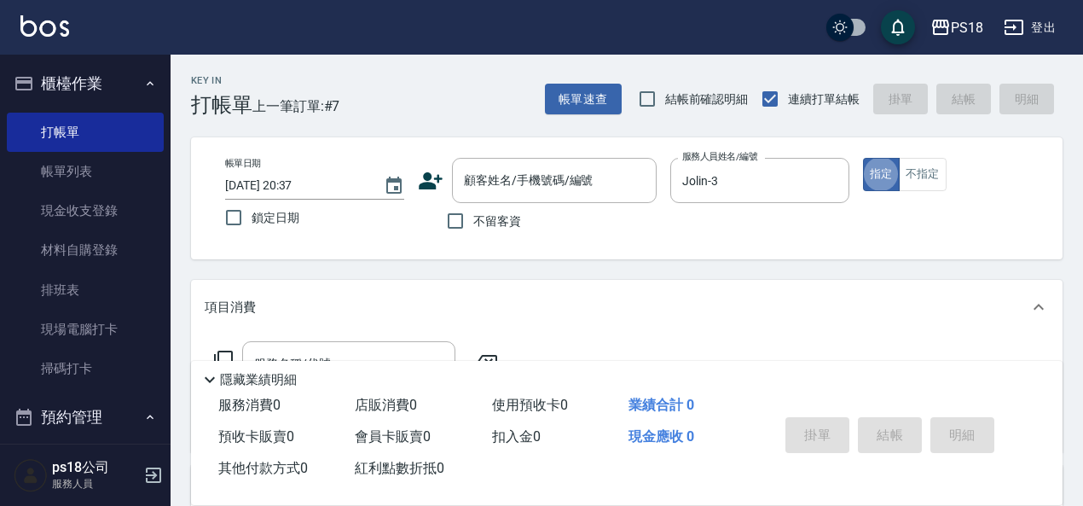
click at [434, 183] on icon at bounding box center [431, 180] width 24 height 17
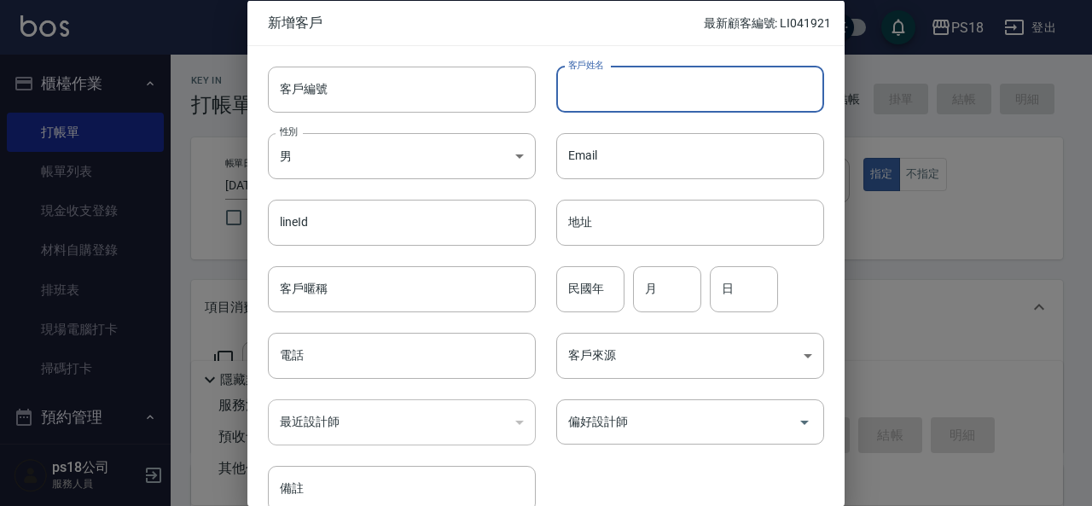
click at [669, 97] on input "客戶姓名" at bounding box center [690, 89] width 268 height 46
click at [609, 89] on input "客戶姓名" at bounding box center [690, 89] width 268 height 46
type input "[PERSON_NAME]"
click at [313, 103] on input "客戶編號" at bounding box center [402, 89] width 268 height 46
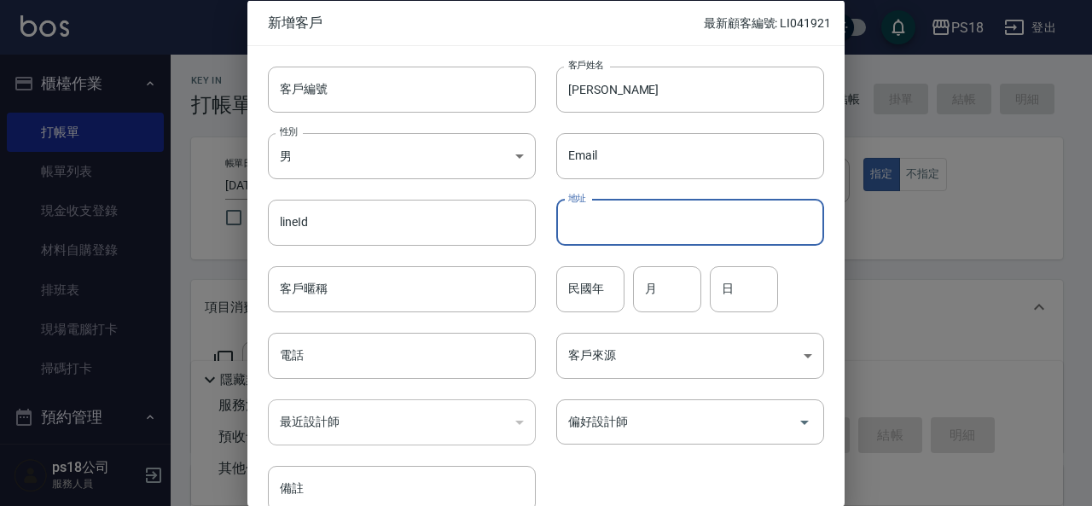
click at [604, 220] on input "地址" at bounding box center [690, 222] width 268 height 46
click at [599, 293] on input "民國年" at bounding box center [590, 288] width 68 height 46
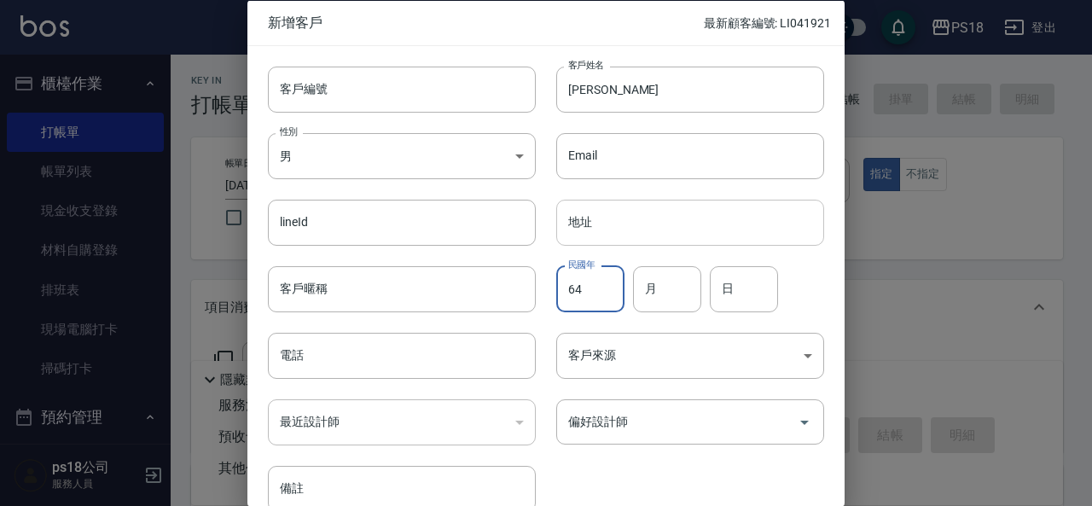
type input "64"
type input "8"
type input "26"
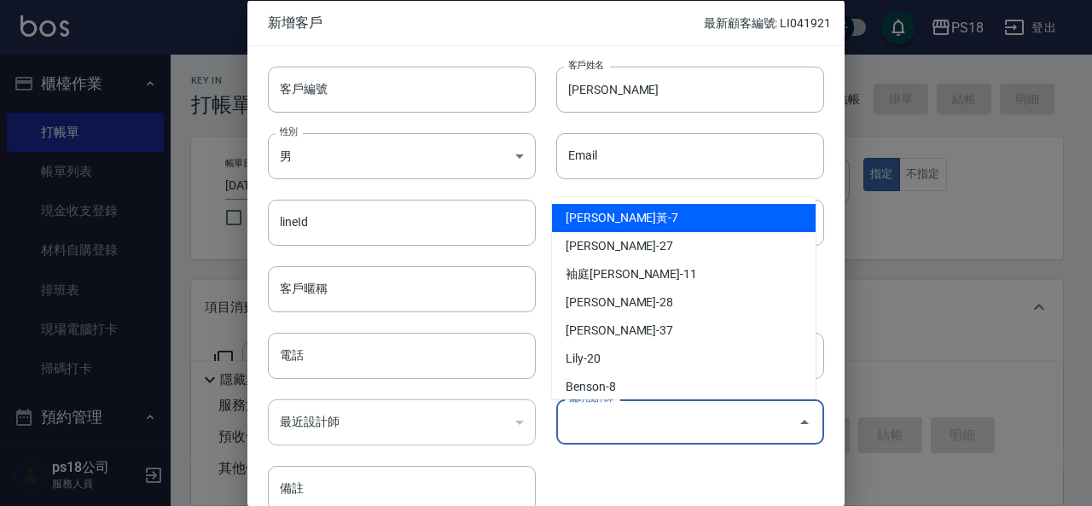
click at [606, 426] on input "偏好設計師" at bounding box center [677, 422] width 227 height 30
click at [608, 422] on input "偏好設計師" at bounding box center [677, 422] width 227 height 30
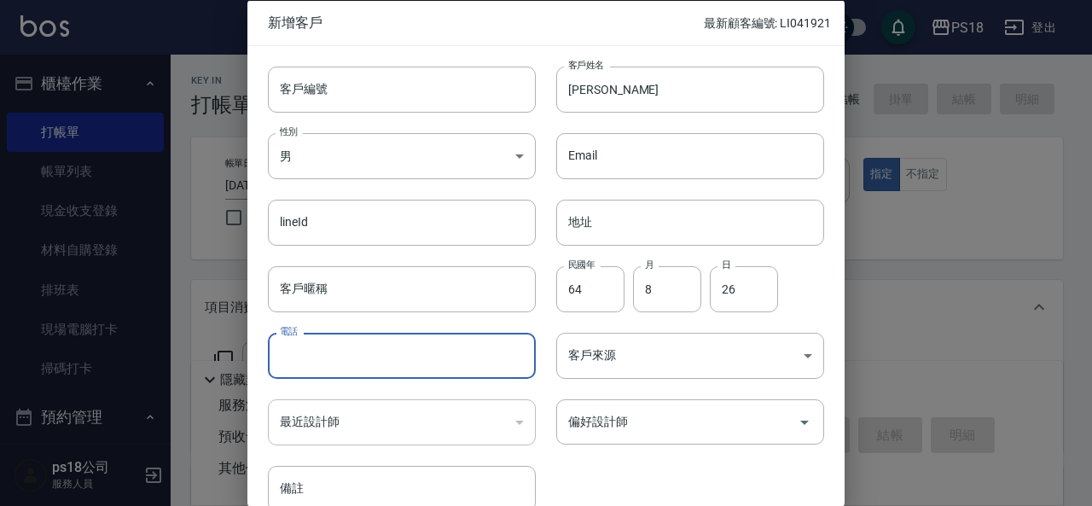
click at [339, 345] on input "電話" at bounding box center [402, 356] width 268 height 46
type input "0912900100"
click at [475, 151] on body "PS18 登出 櫃檯作業 打帳單 帳單列表 現金收支登錄 材料自購登錄 排班表 現場電腦打卡 掃碼打卡 預約管理 預約管理 單日預約紀錄 單週預約紀錄 報表及…" at bounding box center [546, 417] width 1092 height 834
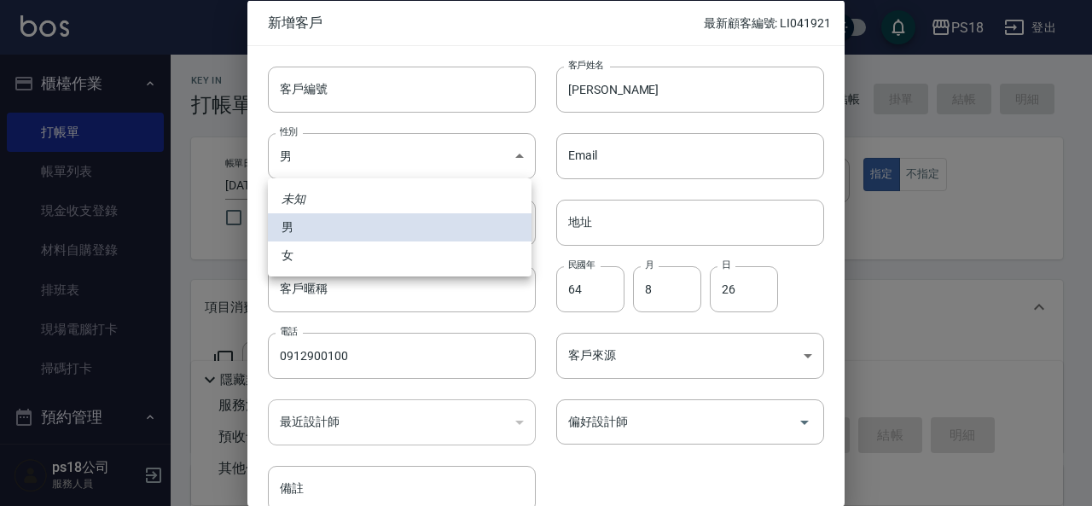
click at [438, 262] on li "女" at bounding box center [400, 255] width 264 height 28
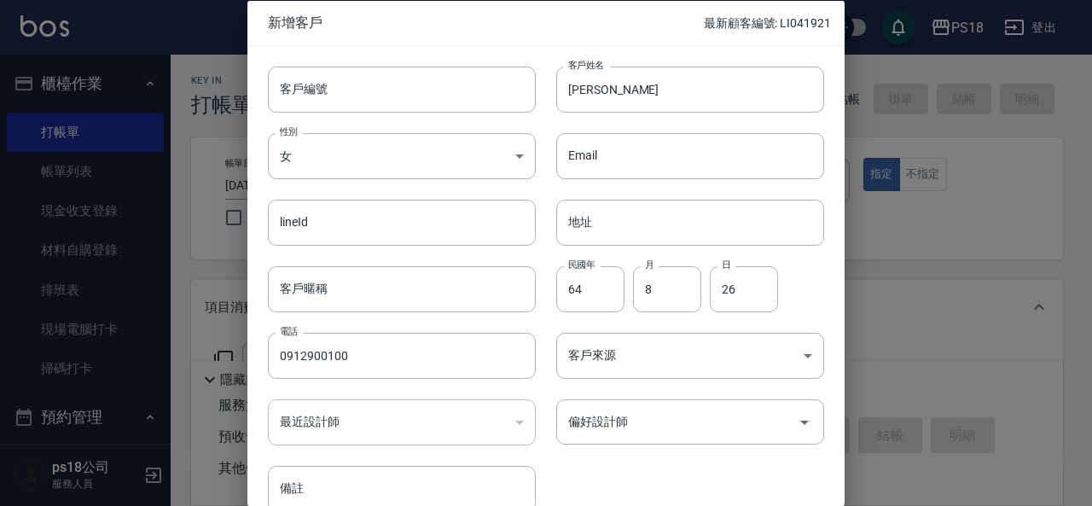
type input "[DEMOGRAPHIC_DATA]"
click at [386, 87] on input "客戶編號" at bounding box center [402, 89] width 268 height 46
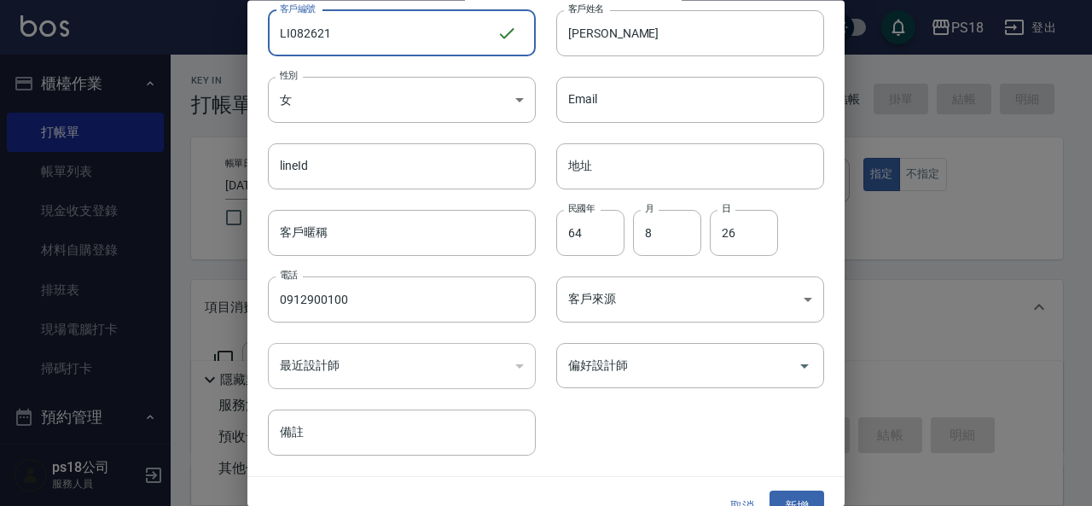
scroll to position [85, 0]
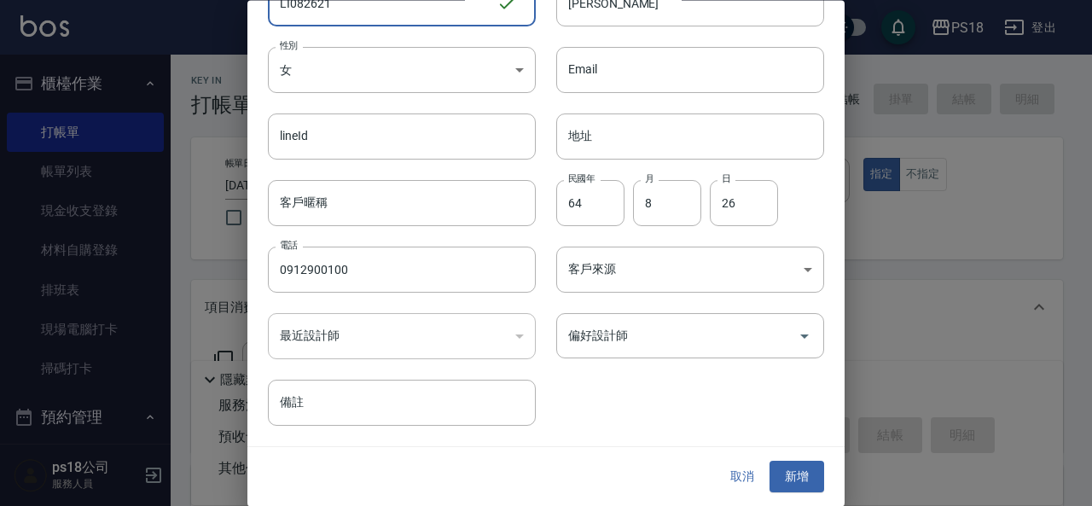
type input "LI082621"
click at [366, 336] on div "​" at bounding box center [402, 337] width 268 height 46
click at [632, 332] on input "偏好設計師" at bounding box center [677, 337] width 227 height 30
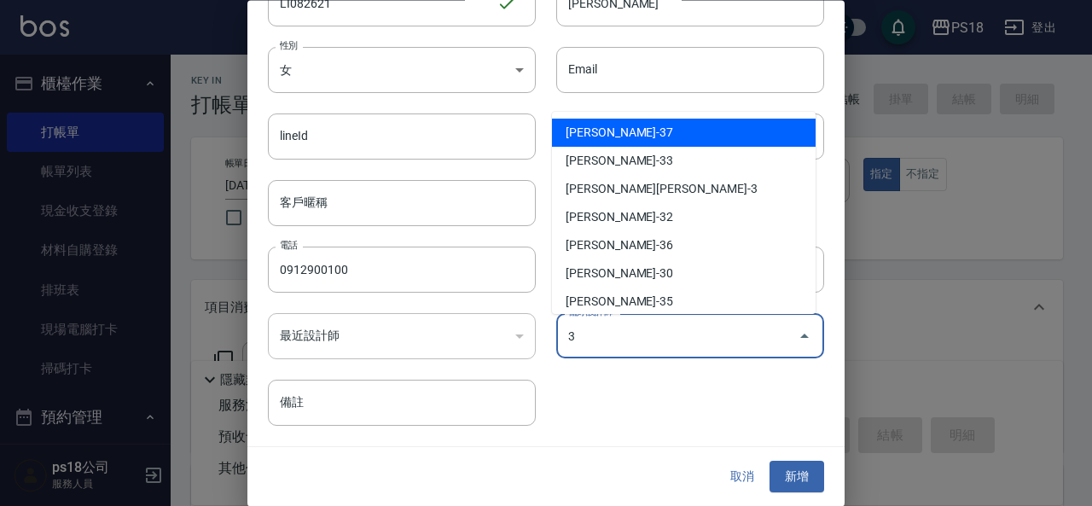
type input "蔡勳侑"
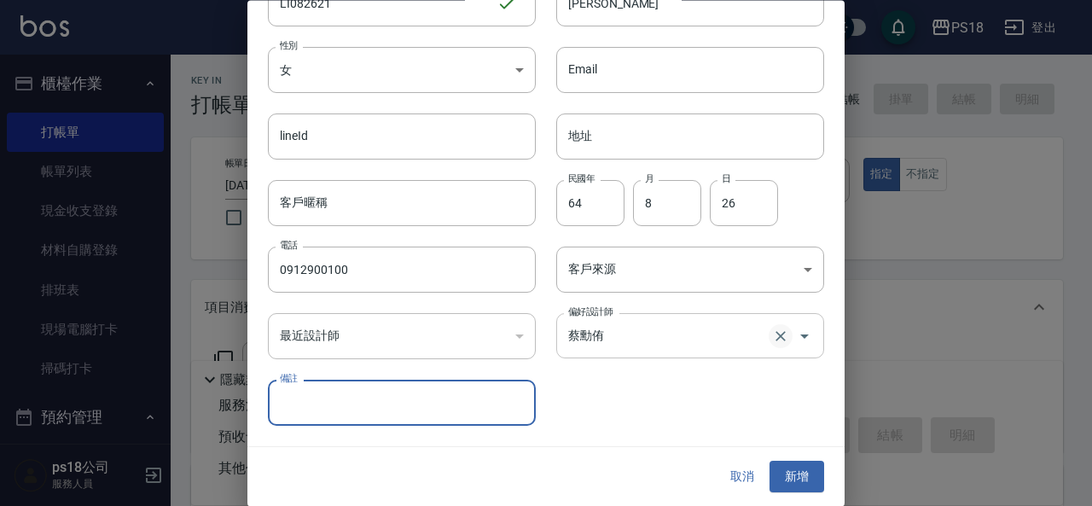
click at [775, 338] on icon "Clear" at bounding box center [780, 336] width 10 height 10
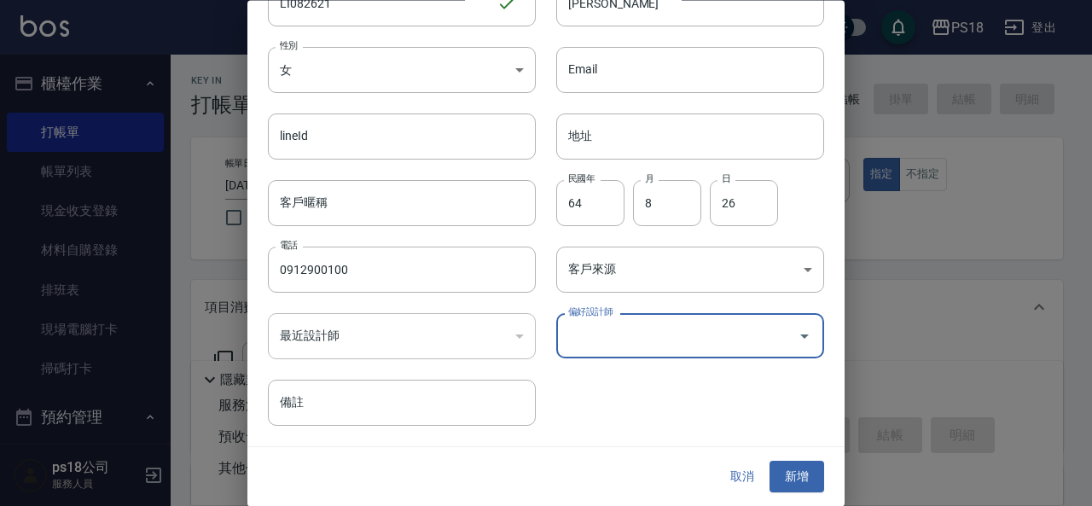
click at [647, 342] on input "偏好設計師" at bounding box center [677, 337] width 227 height 30
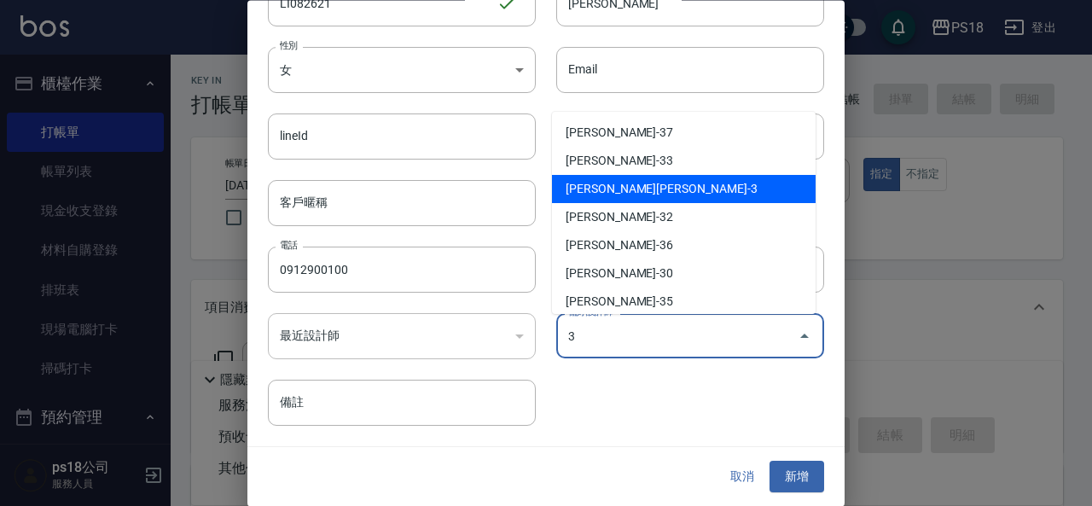
click at [575, 194] on li "[PERSON_NAME][PERSON_NAME]-3" at bounding box center [684, 189] width 264 height 28
type input "[PERSON_NAME][PERSON_NAME]"
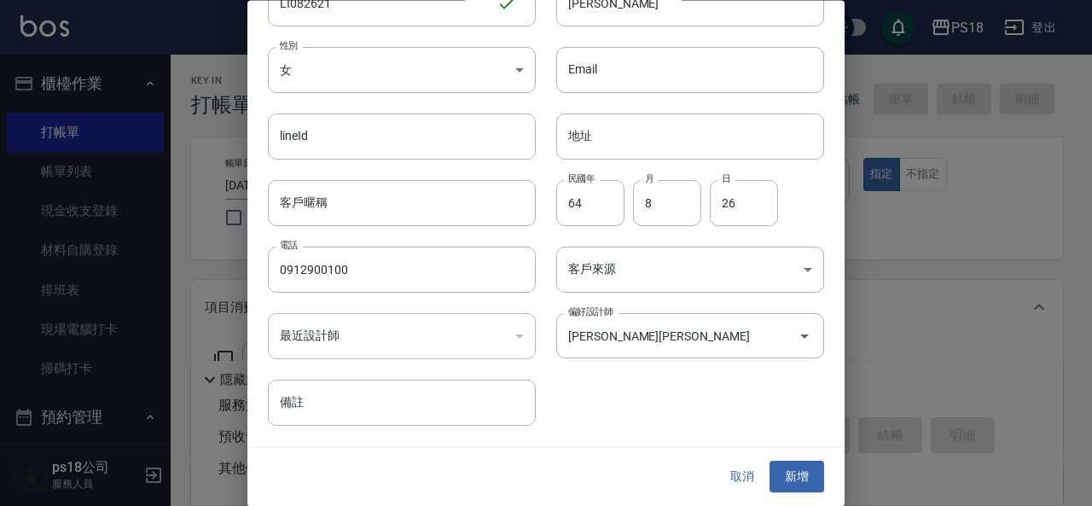
click at [631, 419] on div "客戶編號 LI082621 ​ 客戶編號 客戶姓名 [PERSON_NAME]姓名 性別 女 [DEMOGRAPHIC_DATA] 性別 Email Emai…" at bounding box center [535, 193] width 577 height 467
click at [801, 474] on button "新增" at bounding box center [796, 477] width 55 height 32
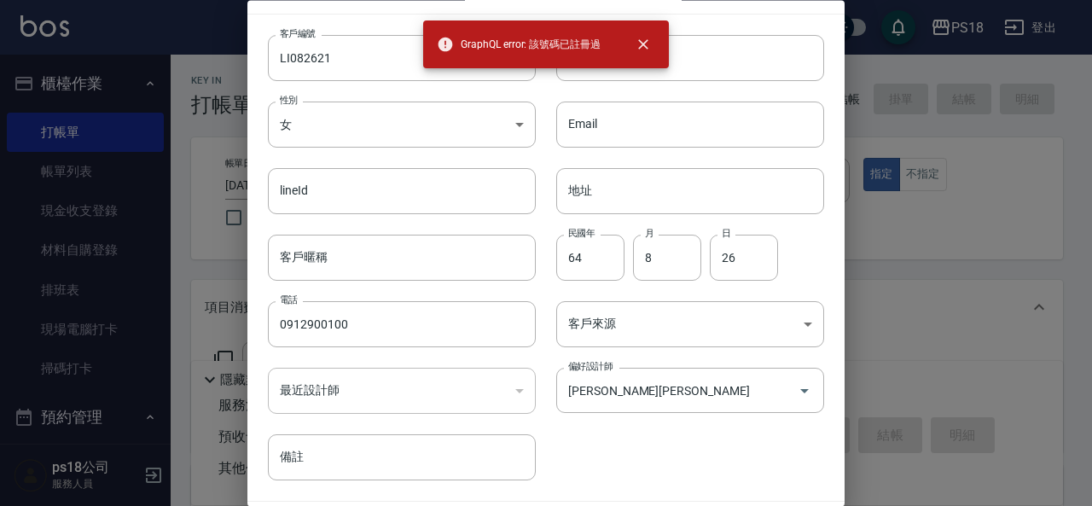
scroll to position [0, 0]
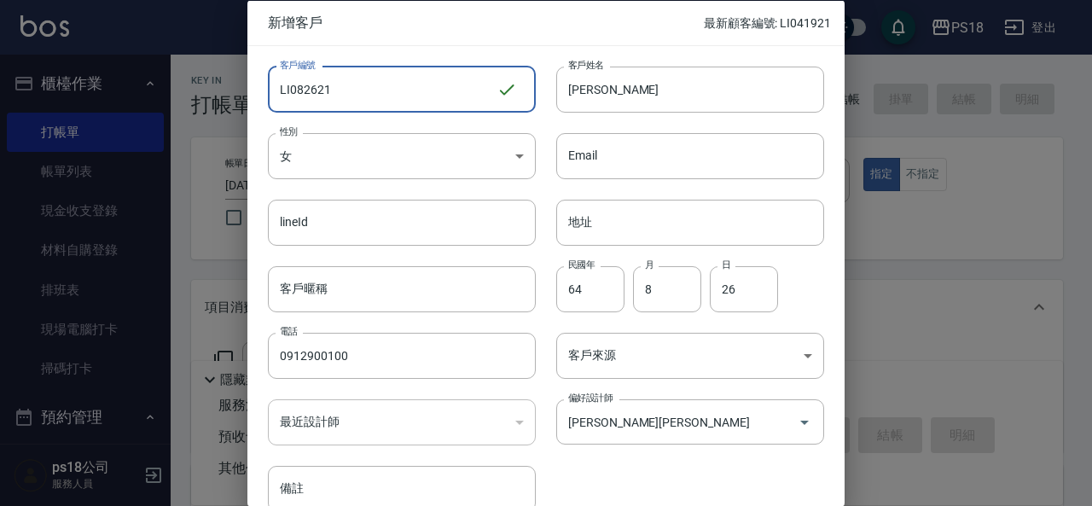
click at [361, 88] on input "LI082621" at bounding box center [382, 89] width 229 height 46
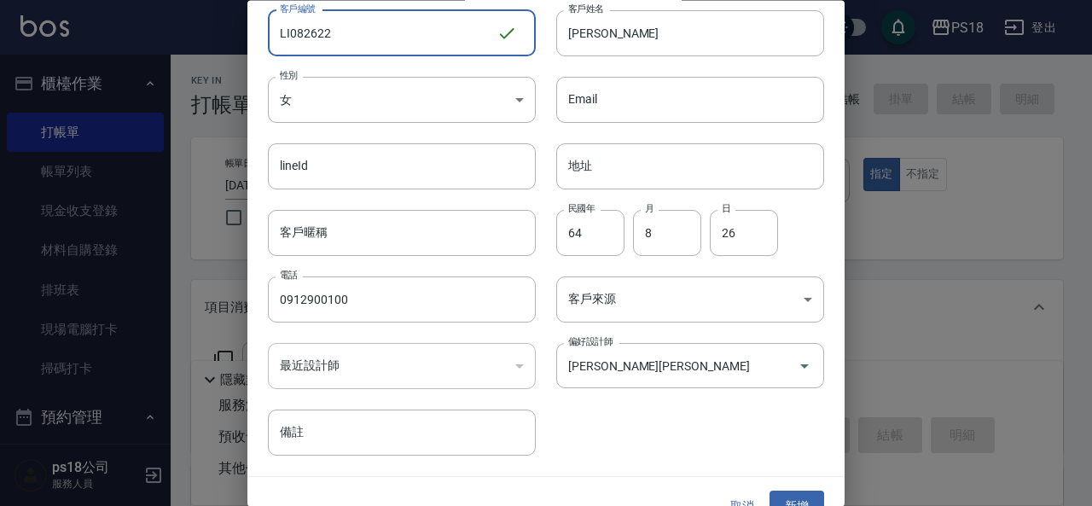
scroll to position [85, 0]
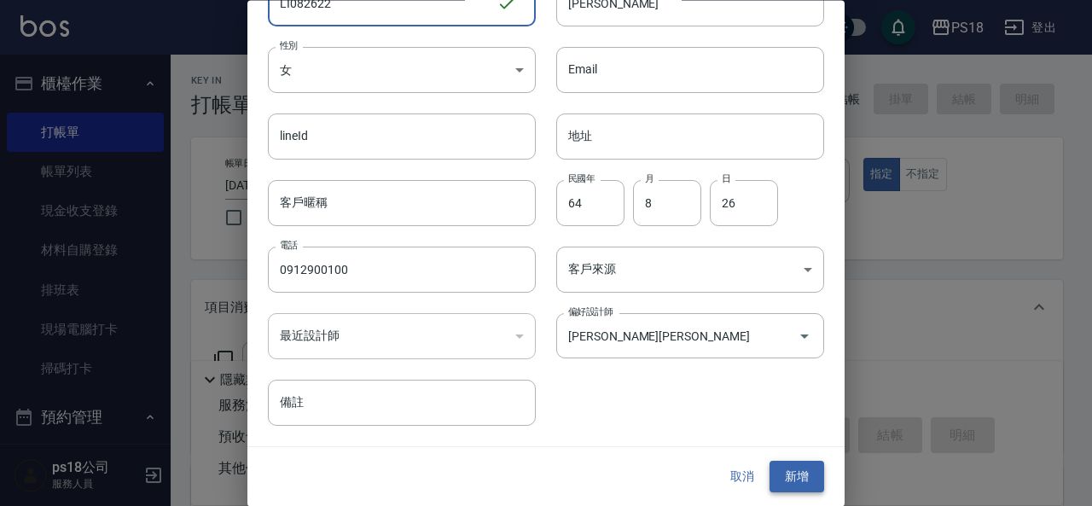
type input "LI082622"
click at [782, 476] on button "新增" at bounding box center [796, 477] width 55 height 32
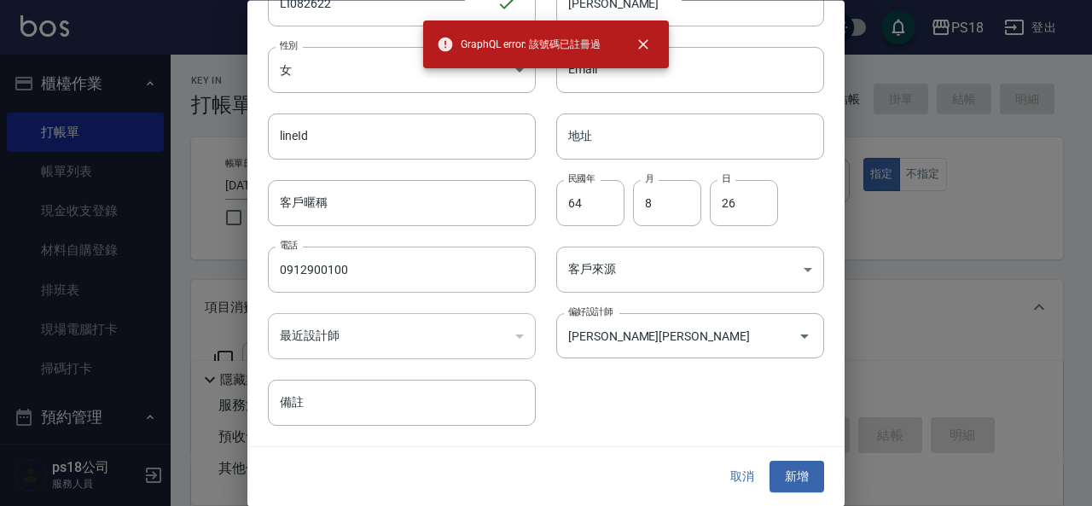
drag, startPoint x: 642, startPoint y: 421, endPoint x: 686, endPoint y: 412, distance: 44.3
click at [647, 421] on div "客戶編號 LI082622 ​ 客戶編號 客戶姓名 [PERSON_NAME]姓名 性別 女 [DEMOGRAPHIC_DATA] 性別 Email Emai…" at bounding box center [535, 193] width 577 height 467
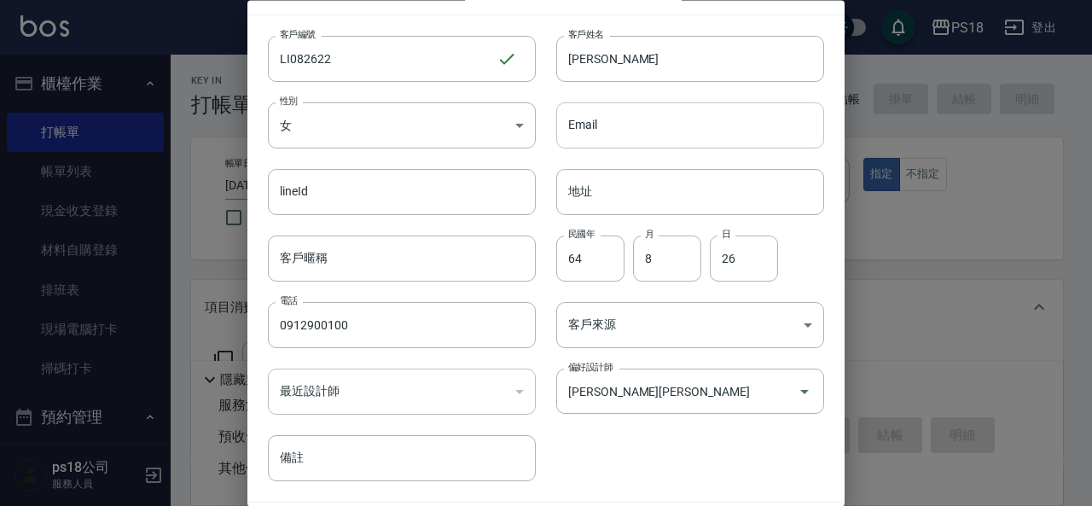
scroll to position [0, 0]
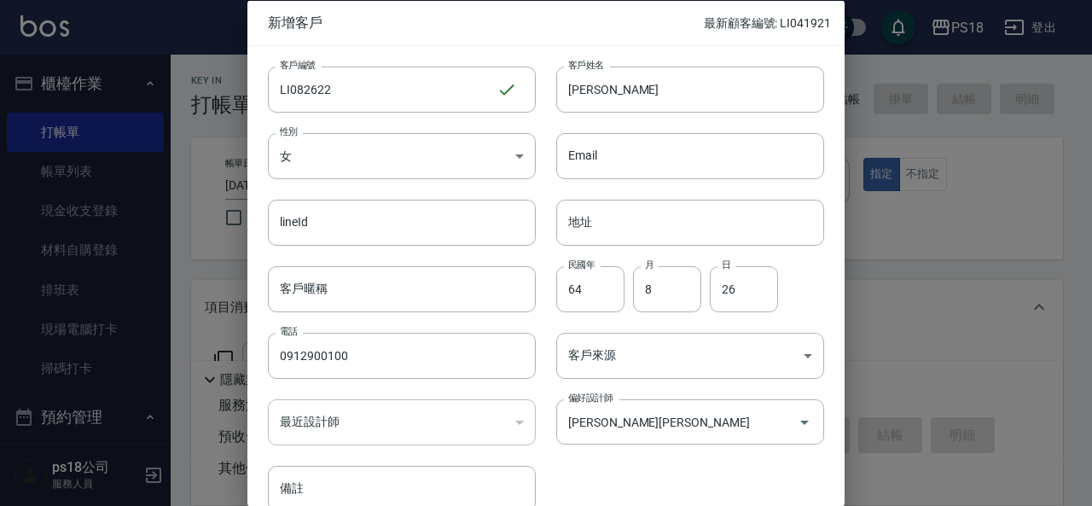
click at [193, 46] on div at bounding box center [546, 253] width 1092 height 506
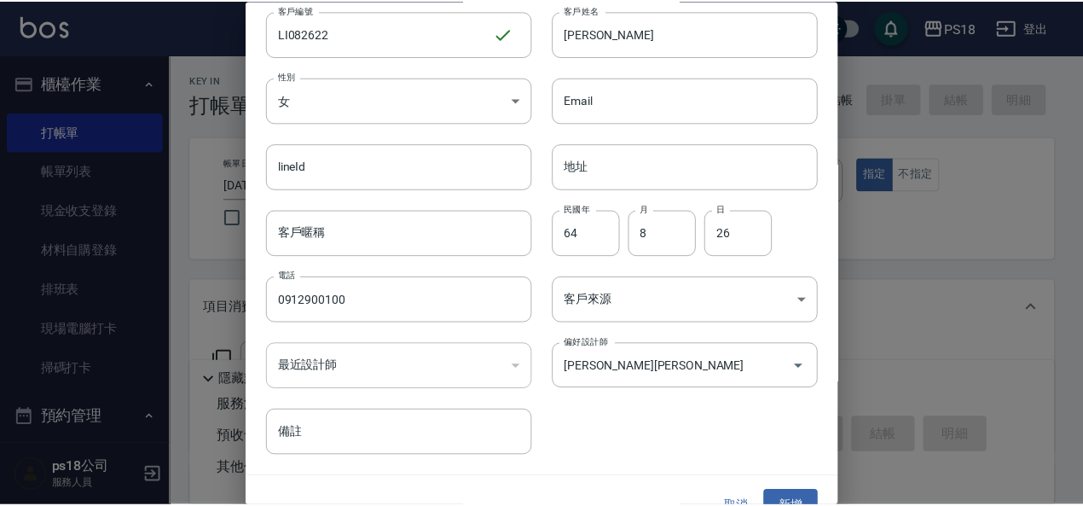
scroll to position [85, 0]
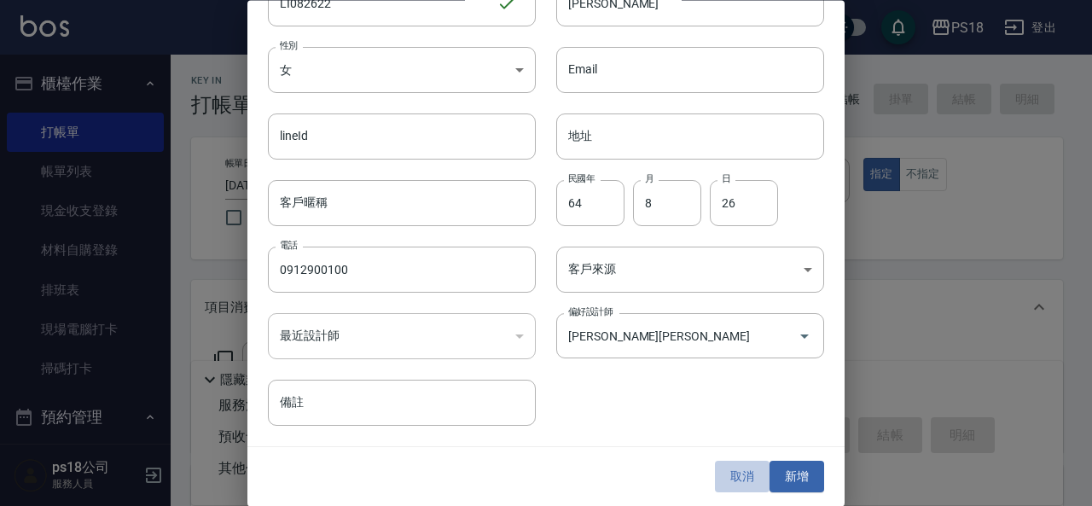
click at [732, 476] on button "取消" at bounding box center [742, 477] width 55 height 32
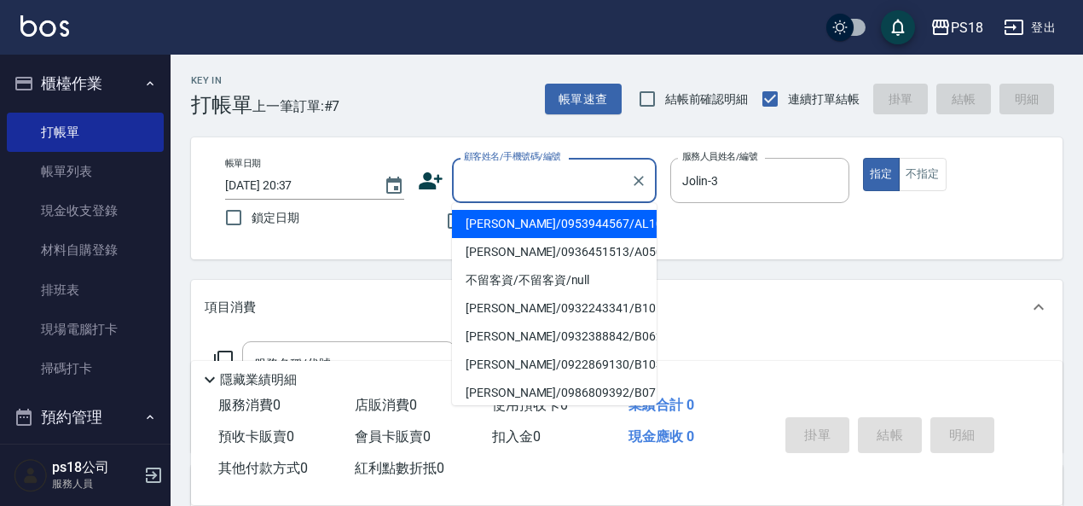
click at [519, 167] on div "顧客姓名/手機號碼/編號 顧客姓名/手機號碼/編號" at bounding box center [554, 180] width 205 height 45
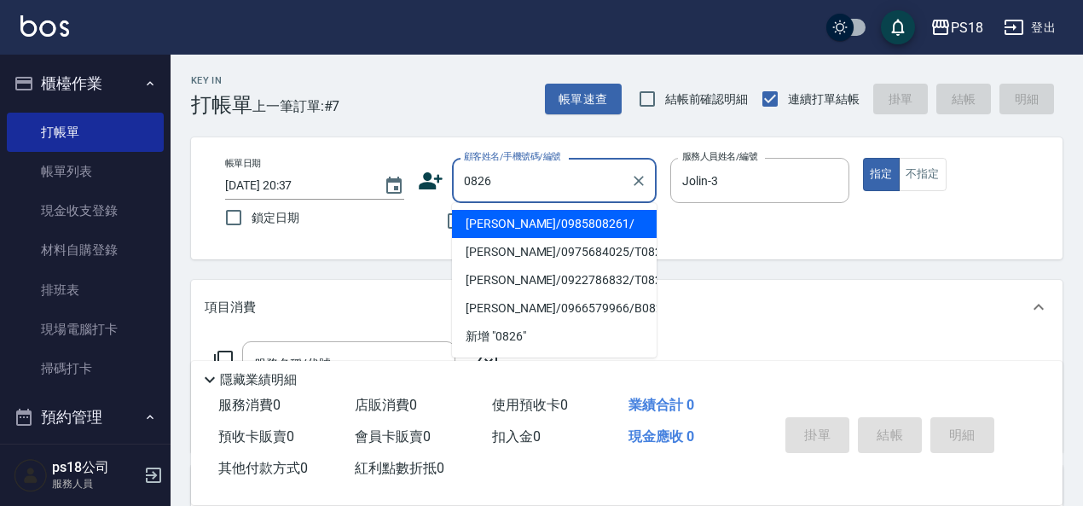
click at [513, 180] on input "0826" at bounding box center [542, 180] width 164 height 30
type input "0"
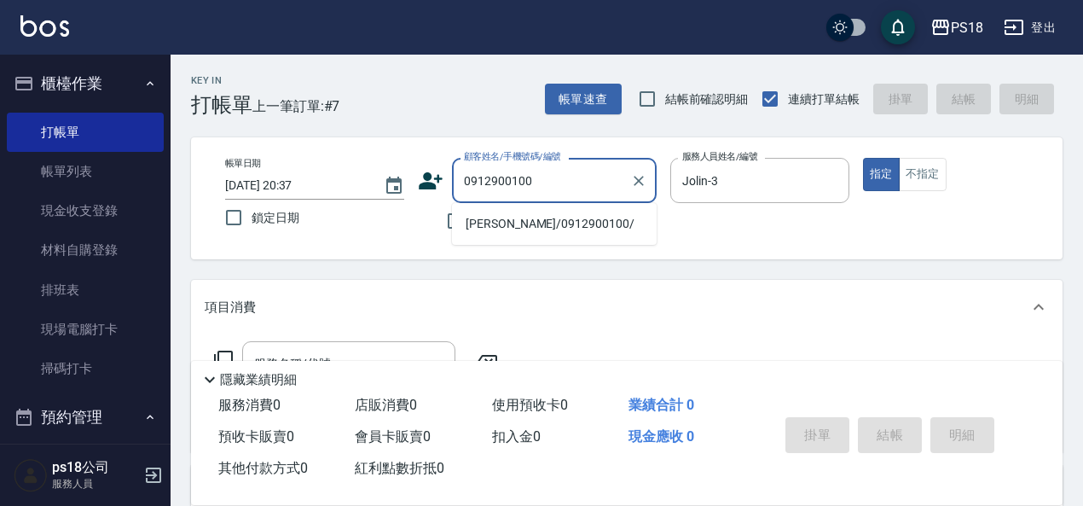
click at [490, 223] on li "[PERSON_NAME]/0912900100/" at bounding box center [554, 224] width 205 height 28
type input "[PERSON_NAME]/0912900100/"
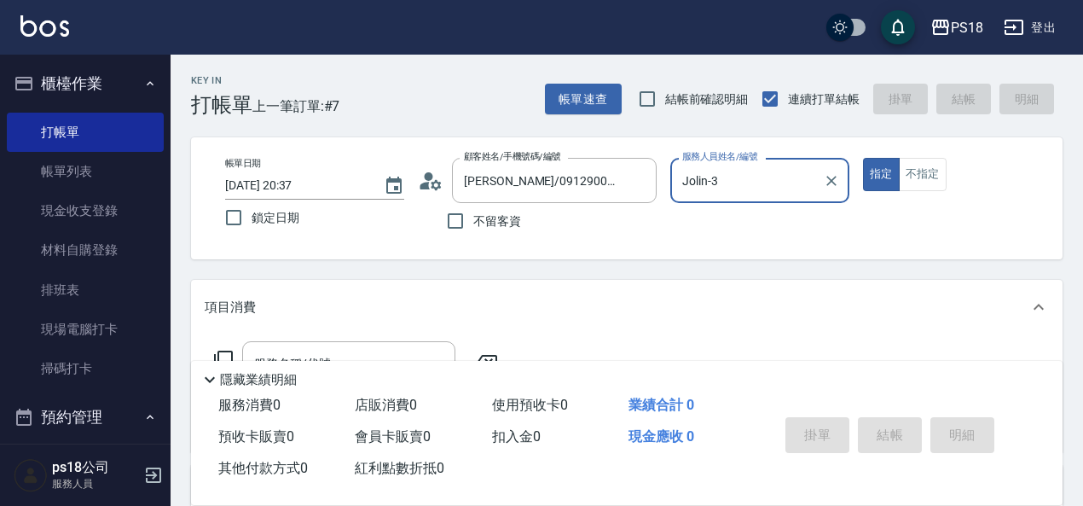
type input "ps18-99"
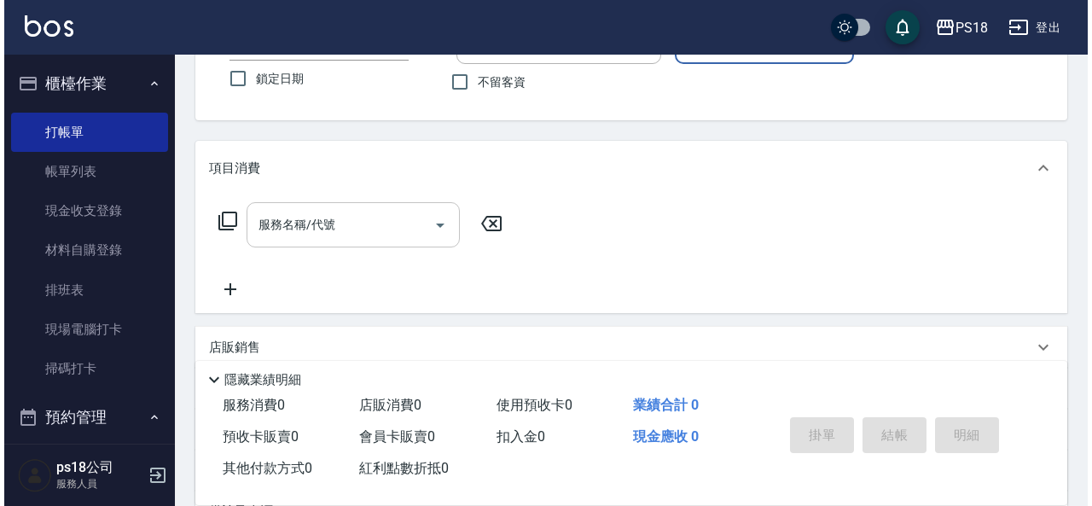
scroll to position [171, 0]
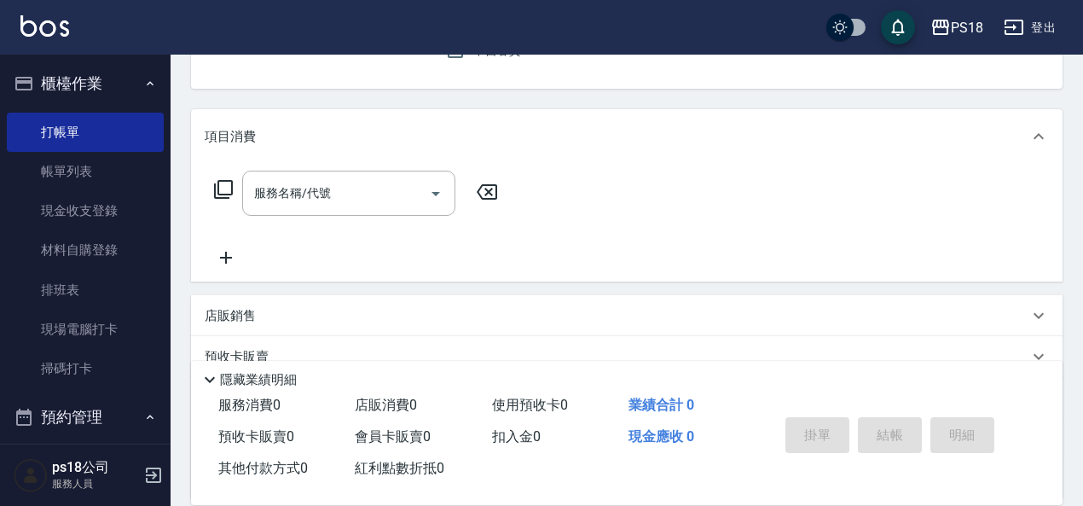
click at [223, 185] on icon at bounding box center [223, 189] width 20 height 20
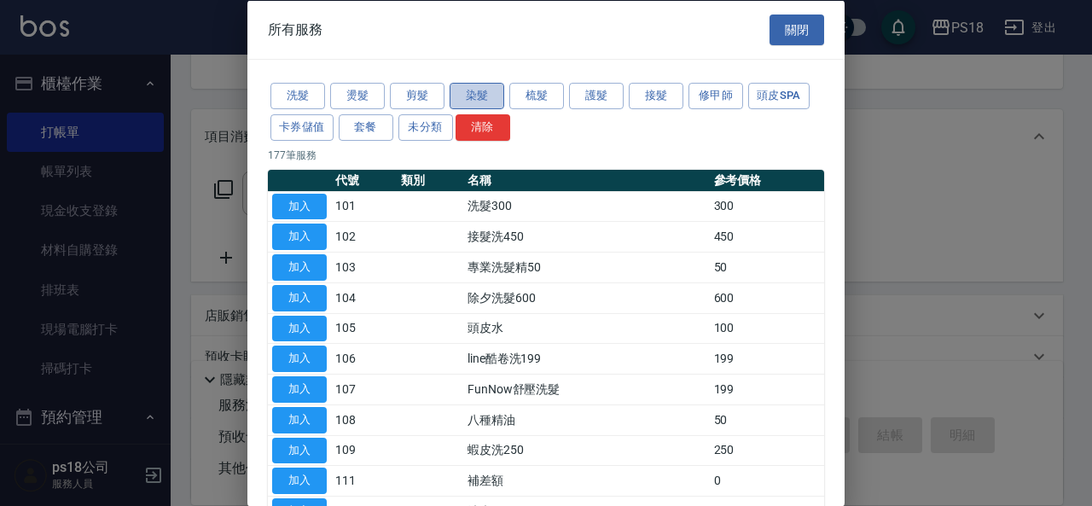
click at [472, 94] on button "染髮" at bounding box center [477, 96] width 55 height 26
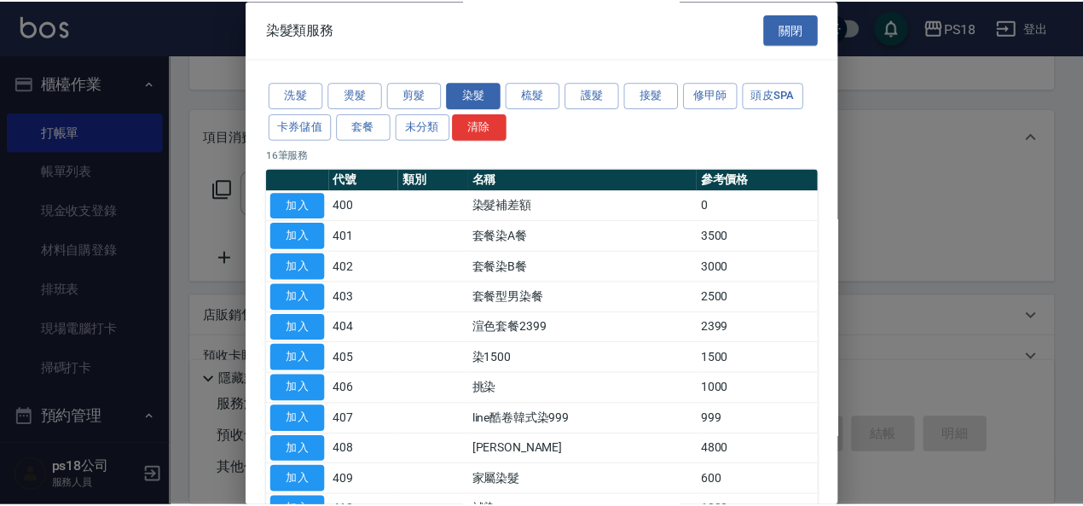
scroll to position [85, 0]
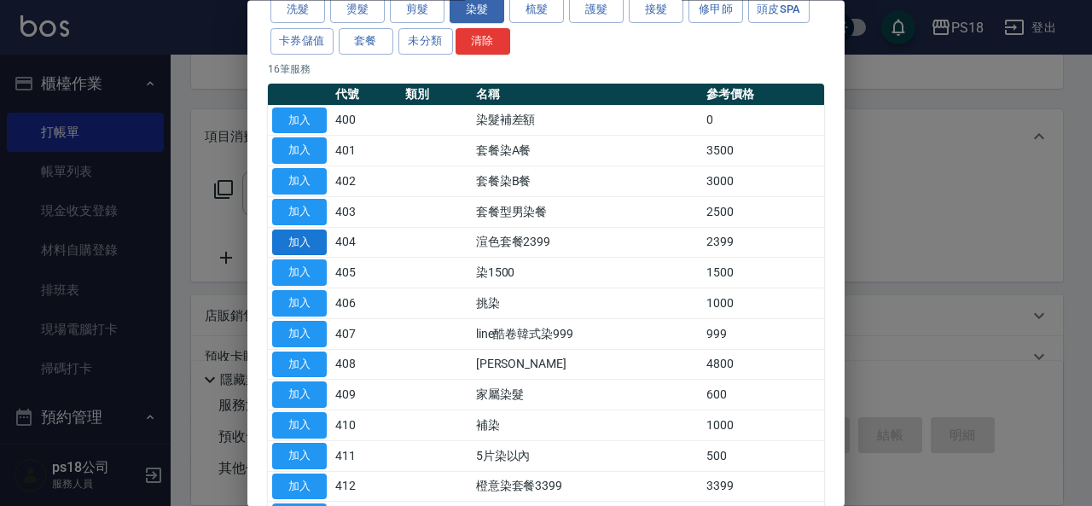
click at [310, 236] on button "加入" at bounding box center [299, 242] width 55 height 26
type input "渲色套餐2399(404)"
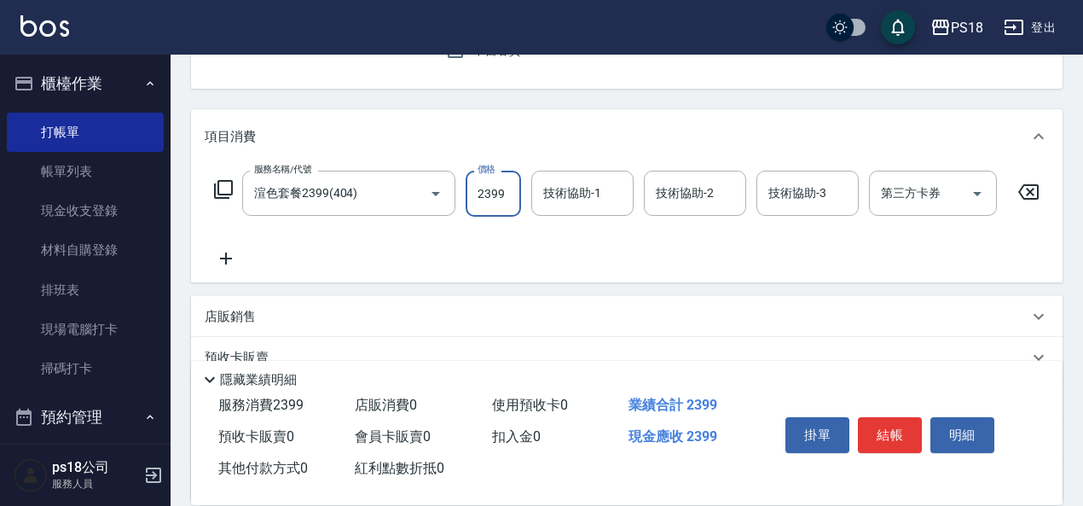
click at [482, 191] on input "2399" at bounding box center [493, 194] width 55 height 46
type input "3499"
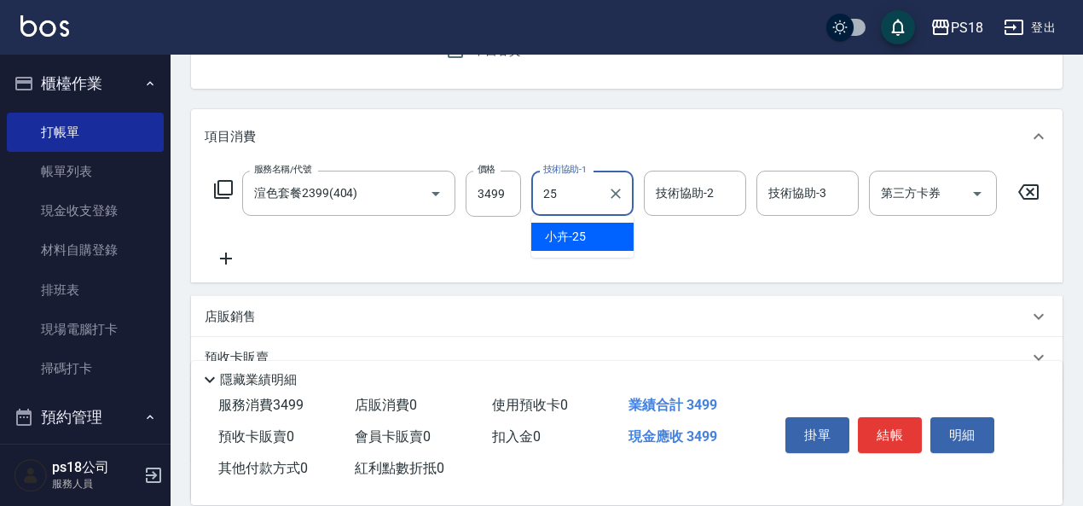
type input "小卉-25"
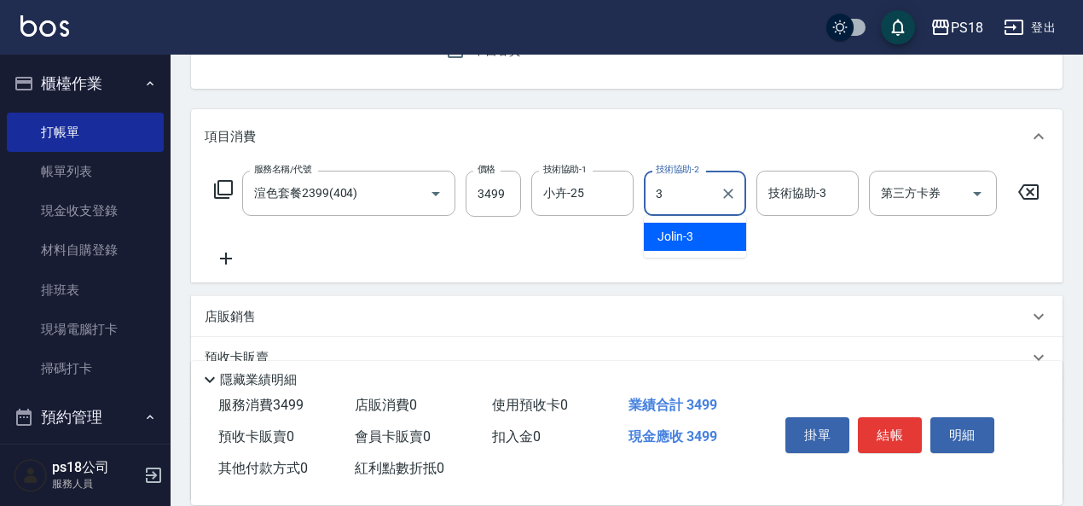
type input "Jolin-3"
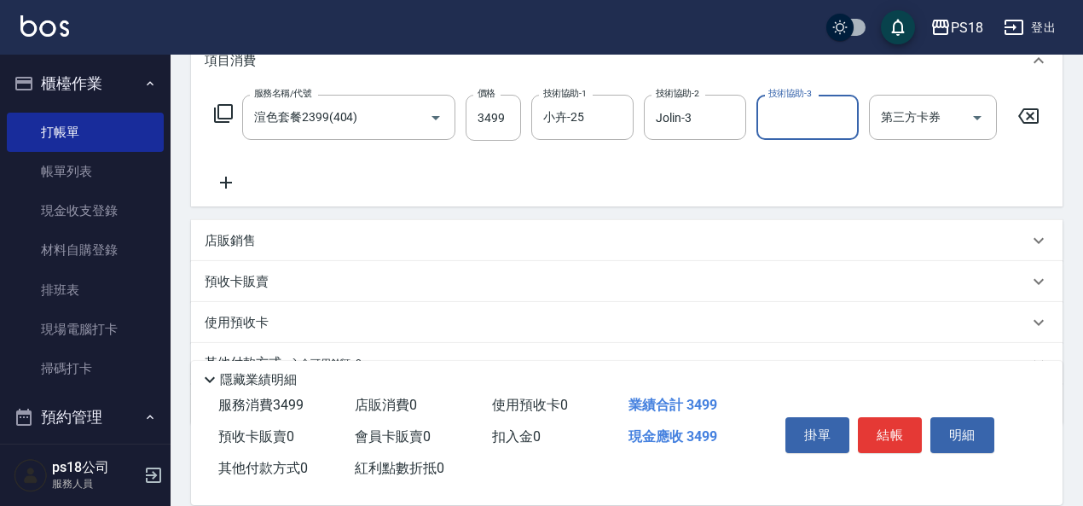
scroll to position [344, 0]
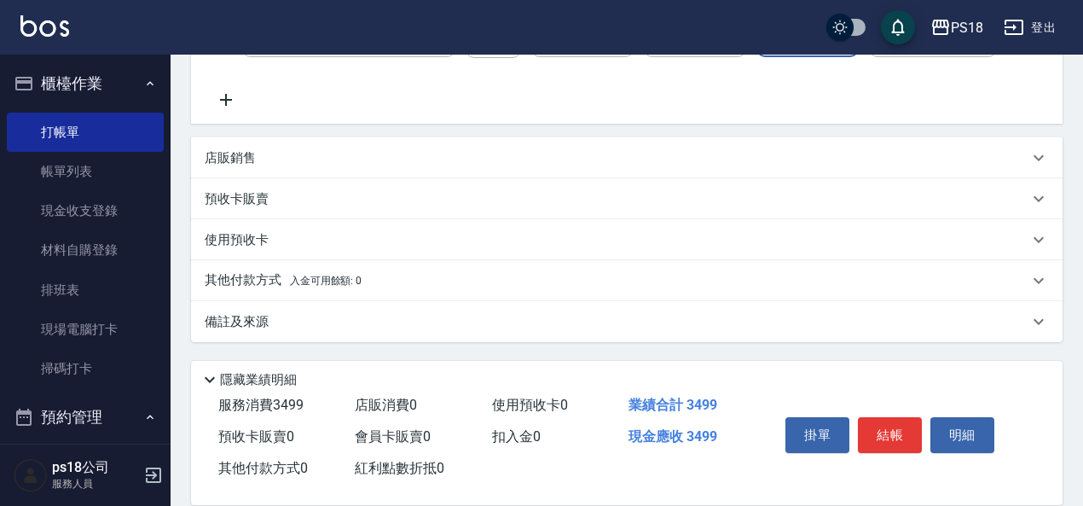
click at [438, 279] on div "其他付款方式 入金可用餘額: 0" at bounding box center [617, 280] width 824 height 19
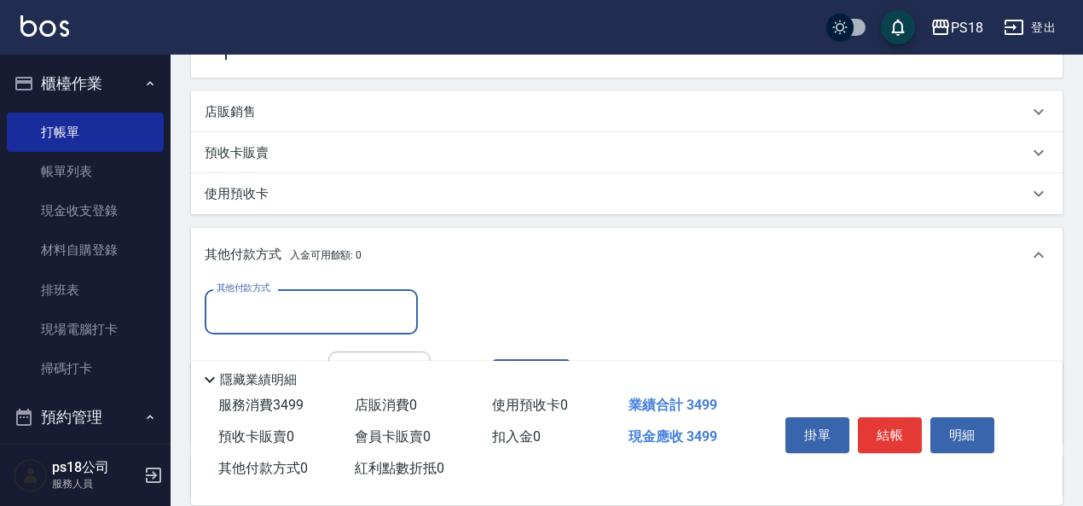
scroll to position [545, 0]
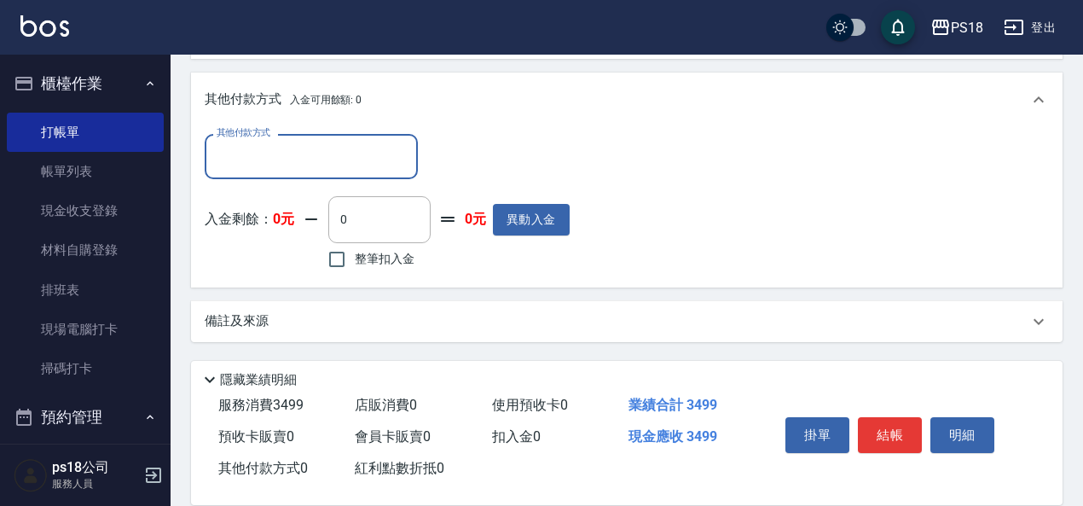
click at [561, 335] on div "備註及來源" at bounding box center [627, 321] width 872 height 41
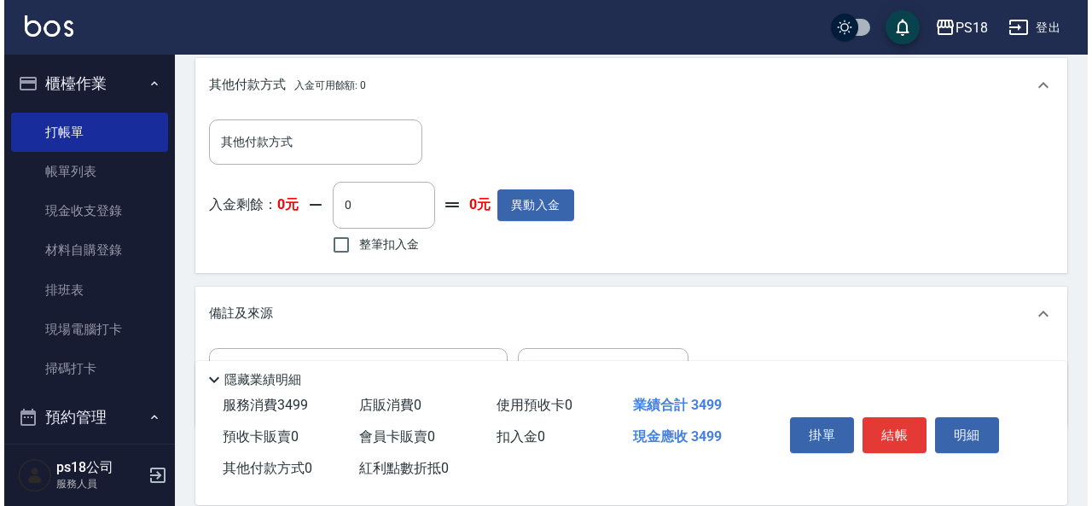
scroll to position [646, 0]
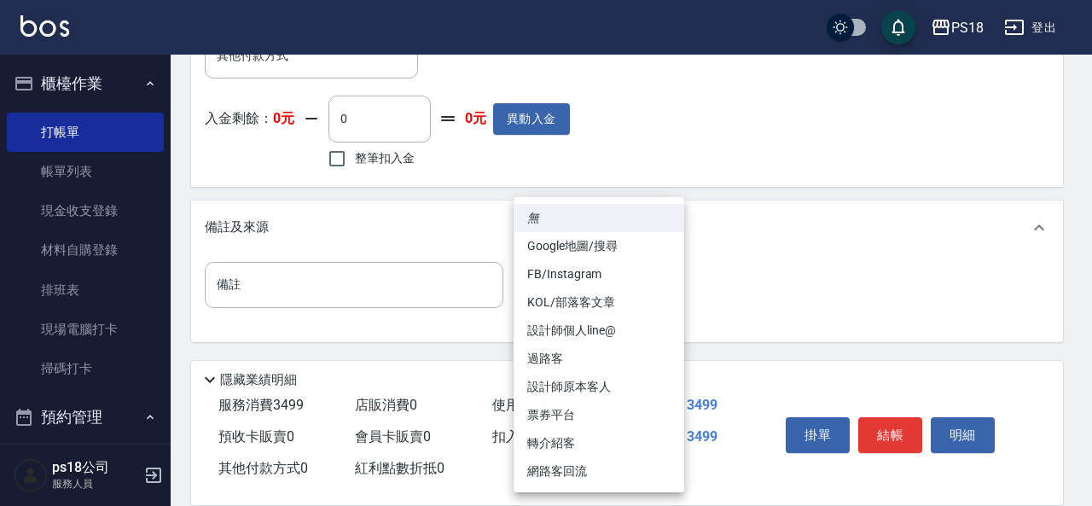
click at [560, 275] on li "FB/Instagram" at bounding box center [598, 274] width 171 height 28
type input "FB/Instagram"
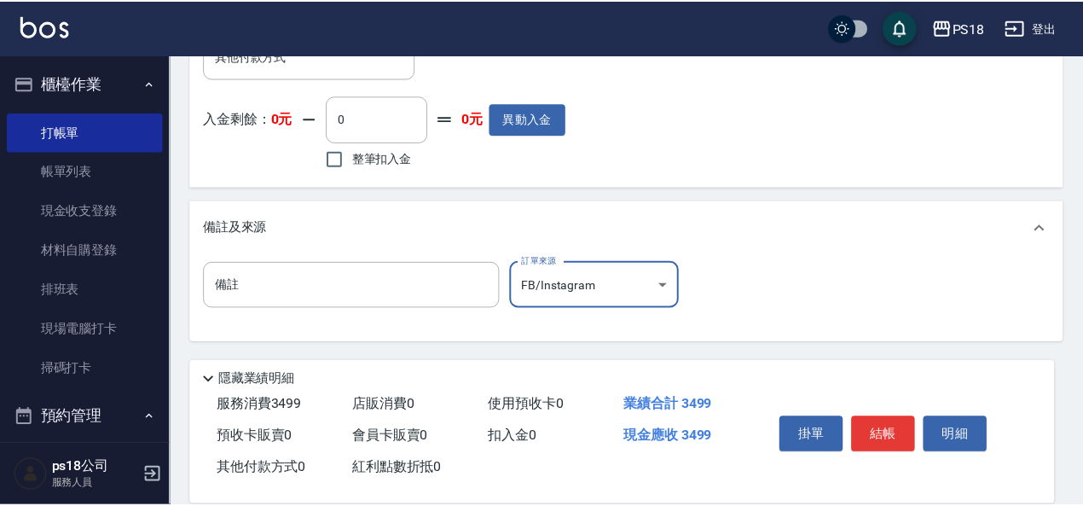
scroll to position [631, 0]
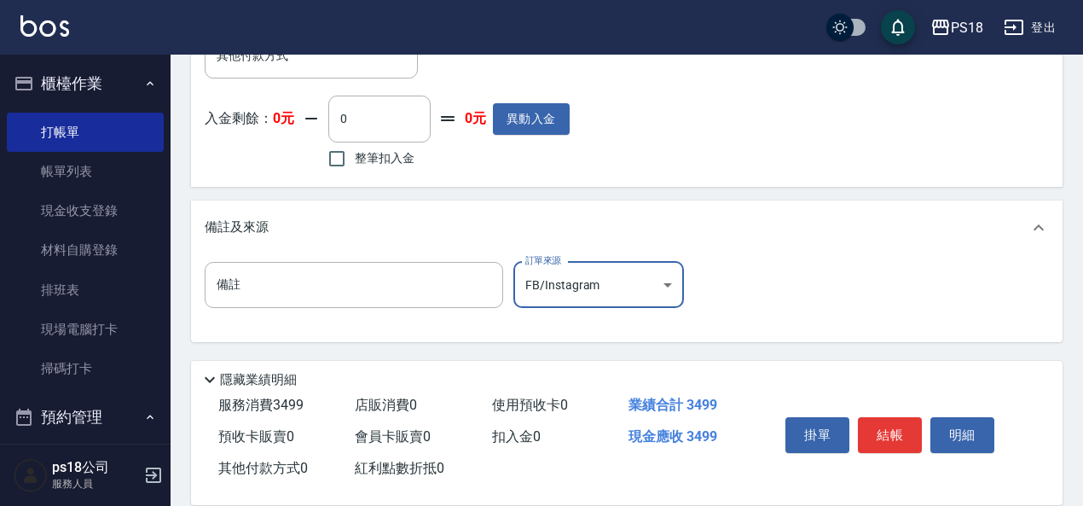
click at [763, 278] on div "備註 備註 訂單來源 FB/Instagram FB/Instagram 訂單來源" at bounding box center [627, 295] width 844 height 67
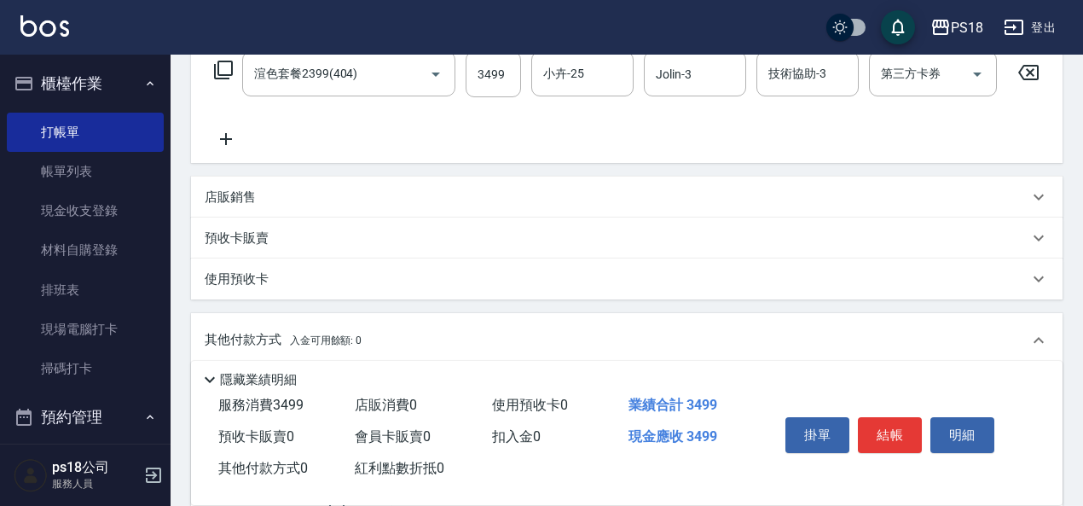
scroll to position [0, 0]
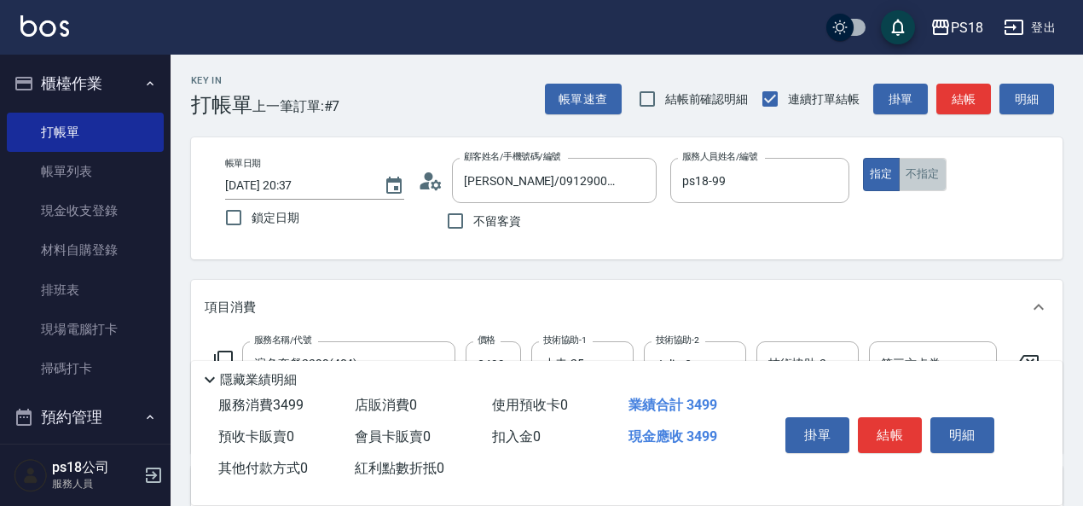
click at [915, 171] on button "不指定" at bounding box center [923, 174] width 48 height 33
click at [731, 183] on input "ps18-99" at bounding box center [747, 180] width 138 height 30
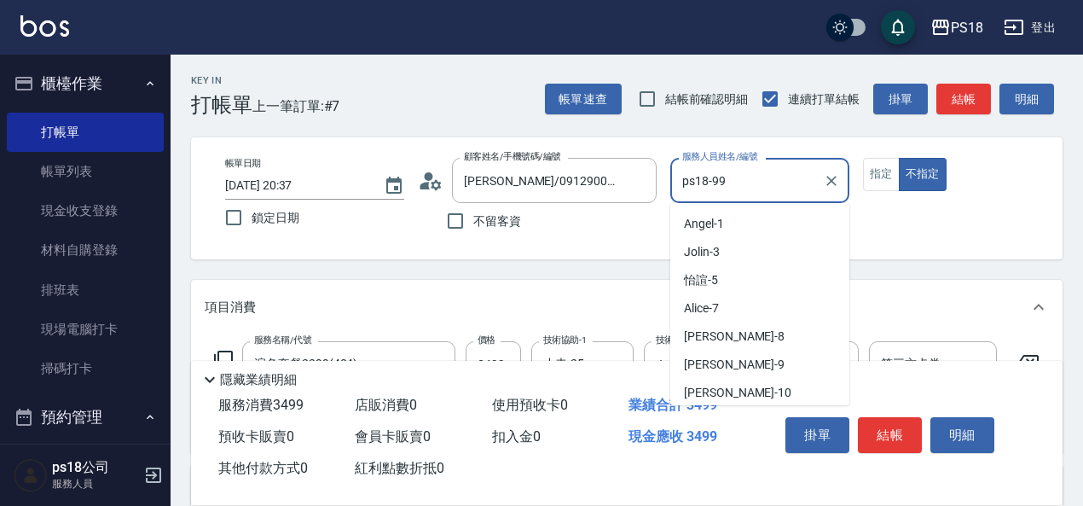
scroll to position [452, 0]
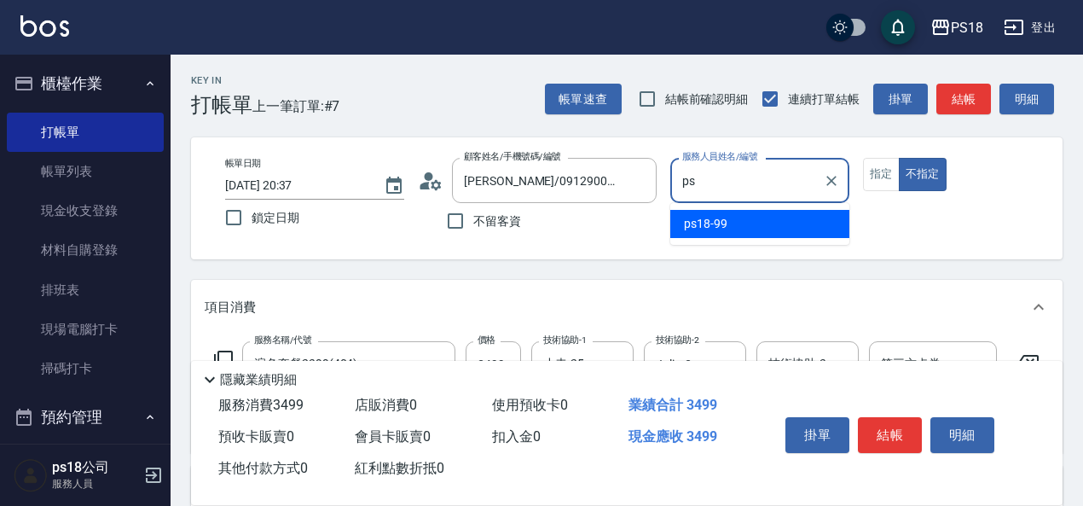
type input "p"
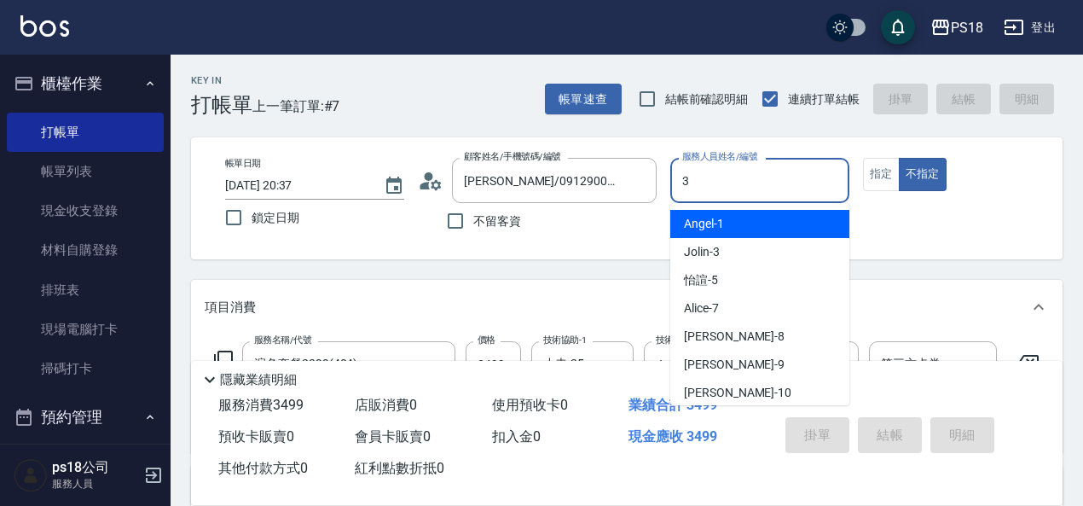
type input "Jolin-3"
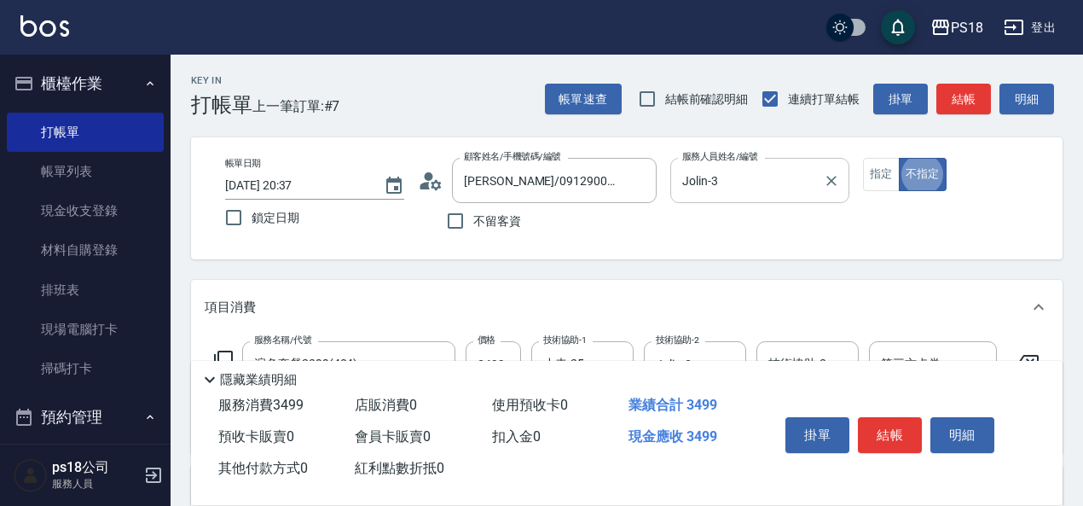
type button "false"
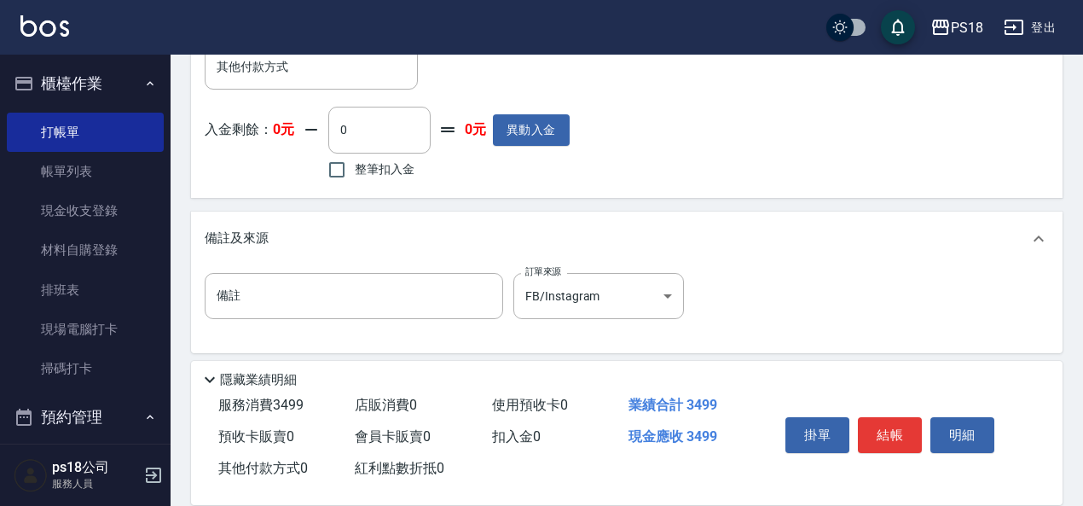
scroll to position [461, 0]
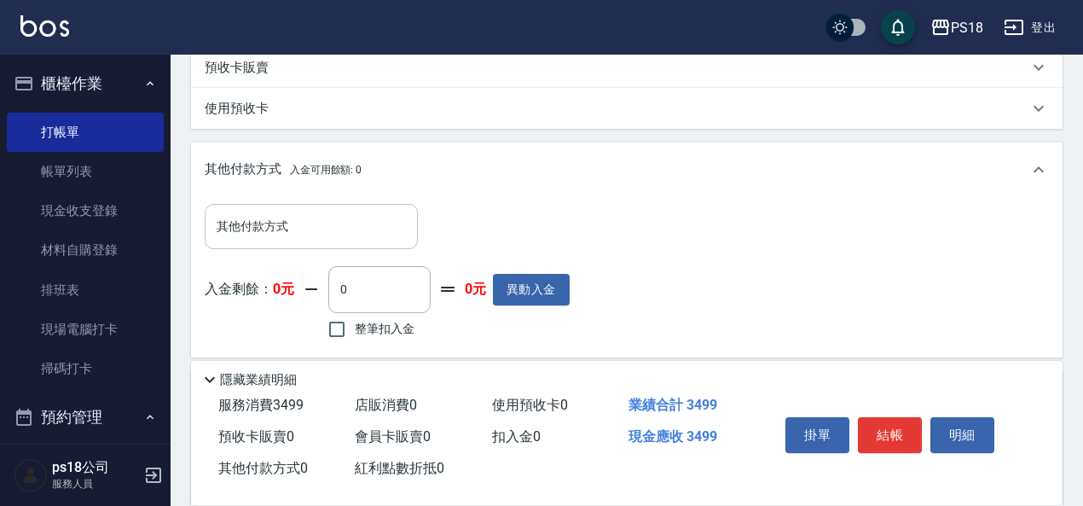
click at [322, 218] on input "其他付款方式" at bounding box center [311, 227] width 198 height 30
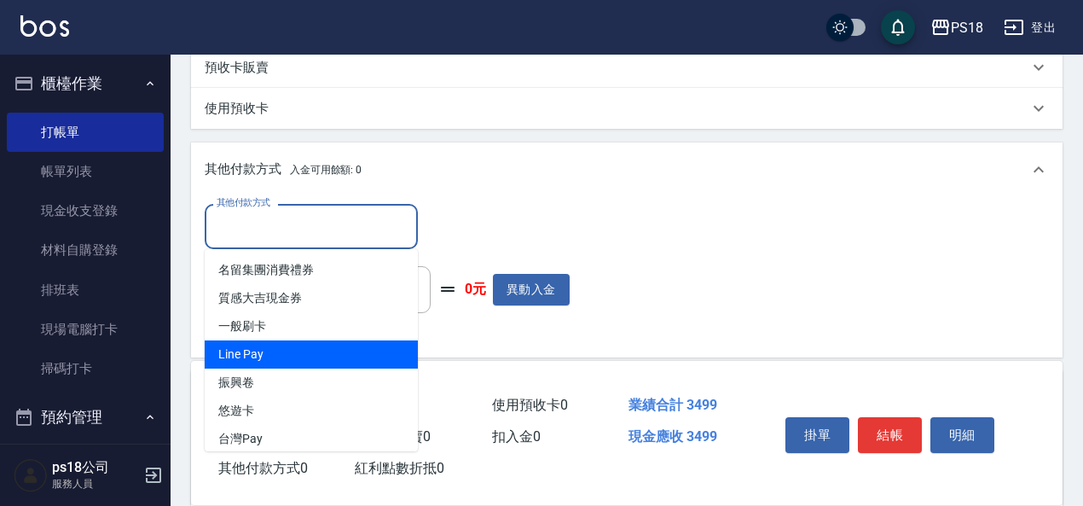
click at [251, 356] on span "Line Pay" at bounding box center [311, 354] width 213 height 28
type input "Line Pay"
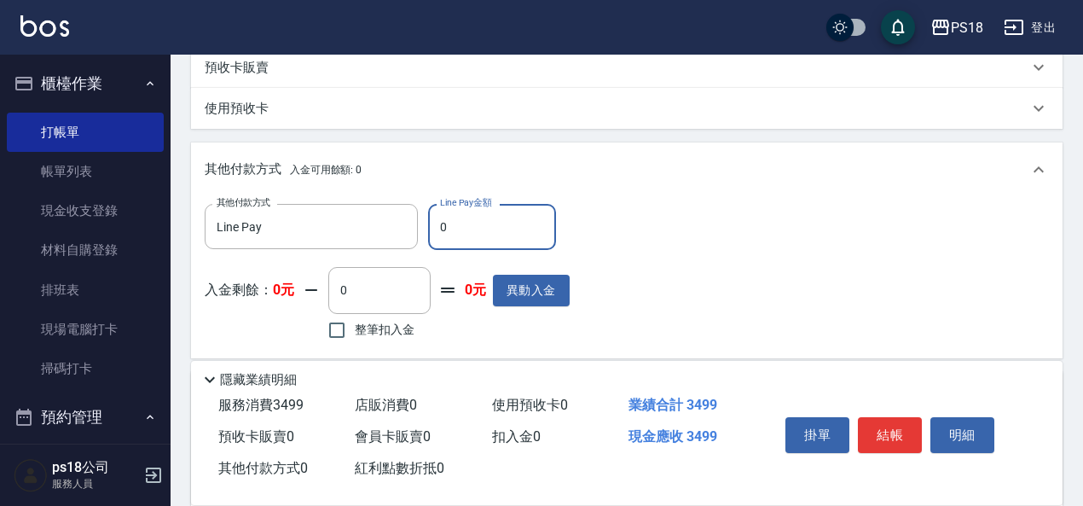
click at [498, 232] on input "0" at bounding box center [492, 227] width 128 height 46
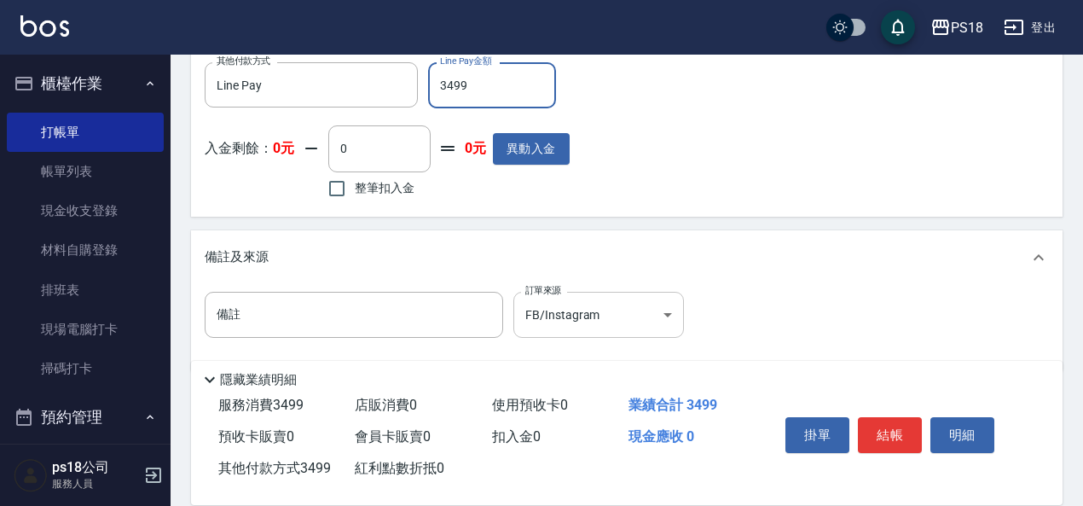
scroll to position [632, 0]
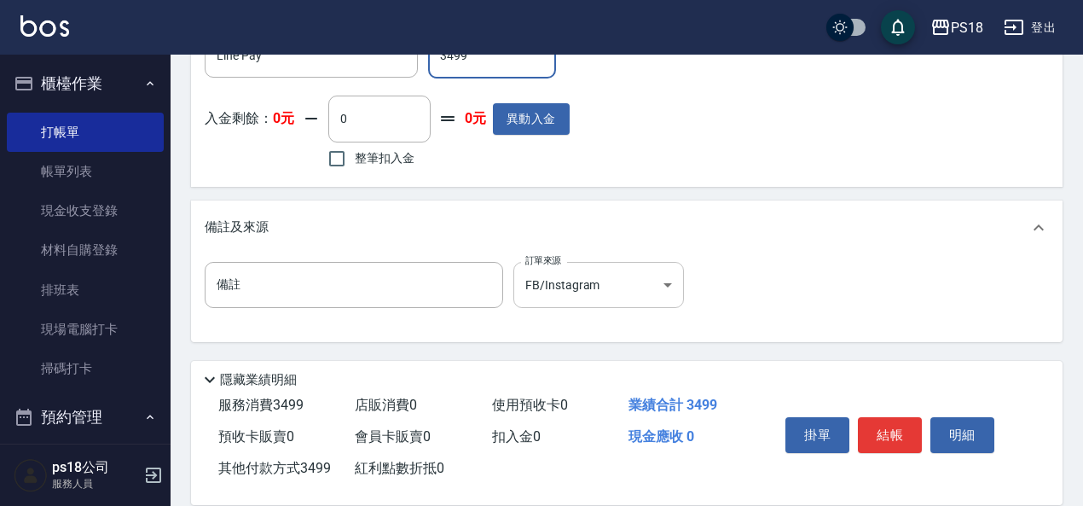
type input "3499"
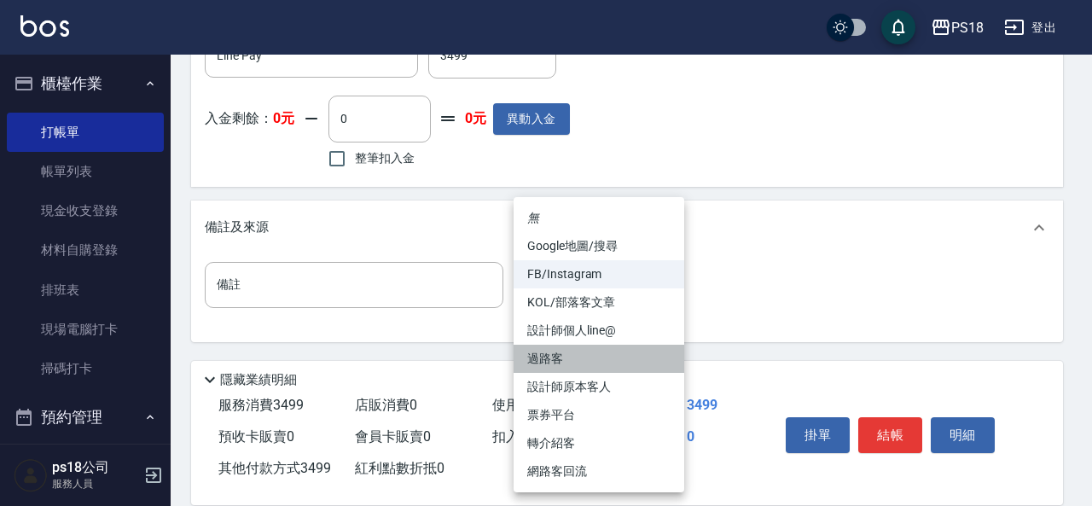
click at [550, 356] on li "過路客" at bounding box center [598, 359] width 171 height 28
type input "過路客"
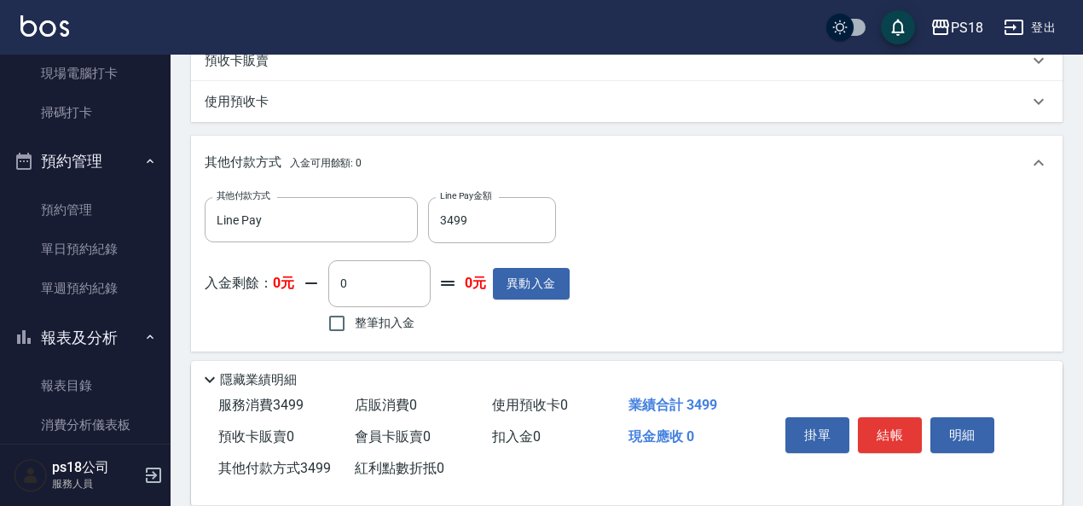
scroll to position [461, 0]
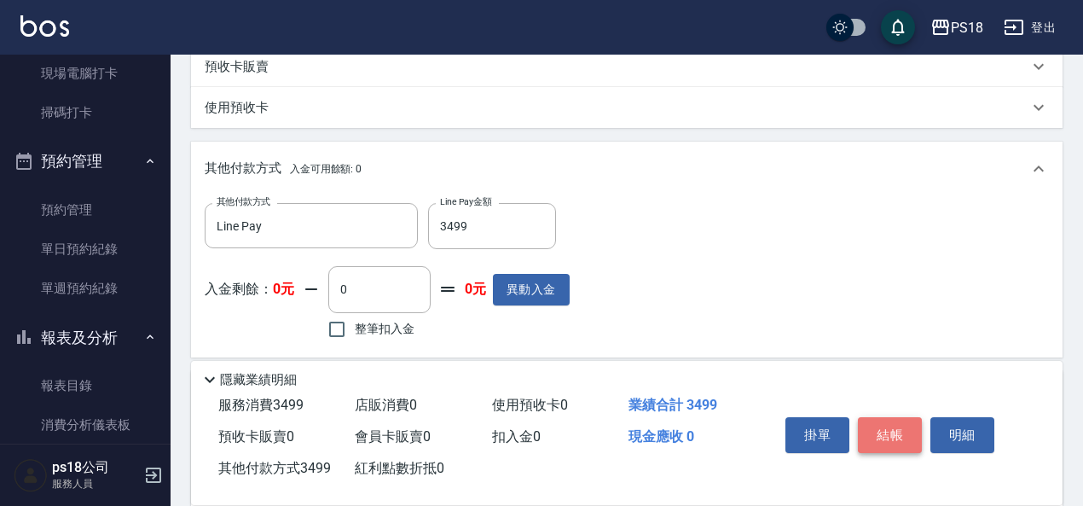
click at [902, 425] on button "結帳" at bounding box center [890, 435] width 64 height 36
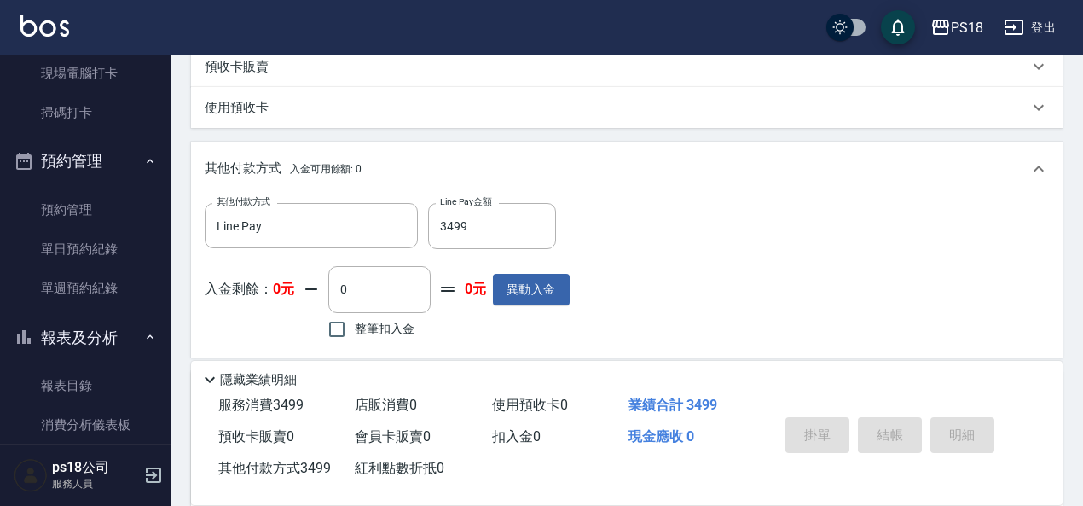
type input "[DATE] 20:47"
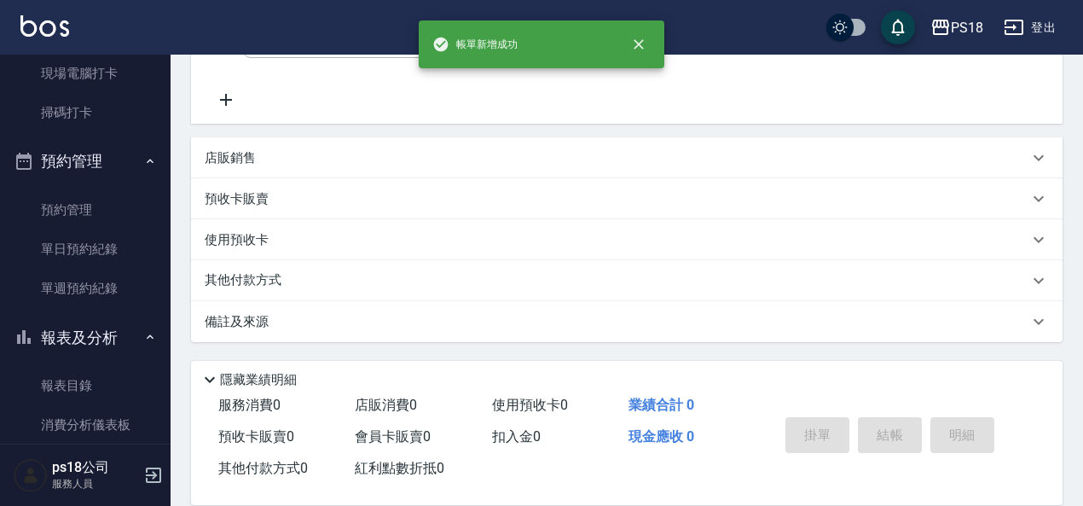
scroll to position [0, 0]
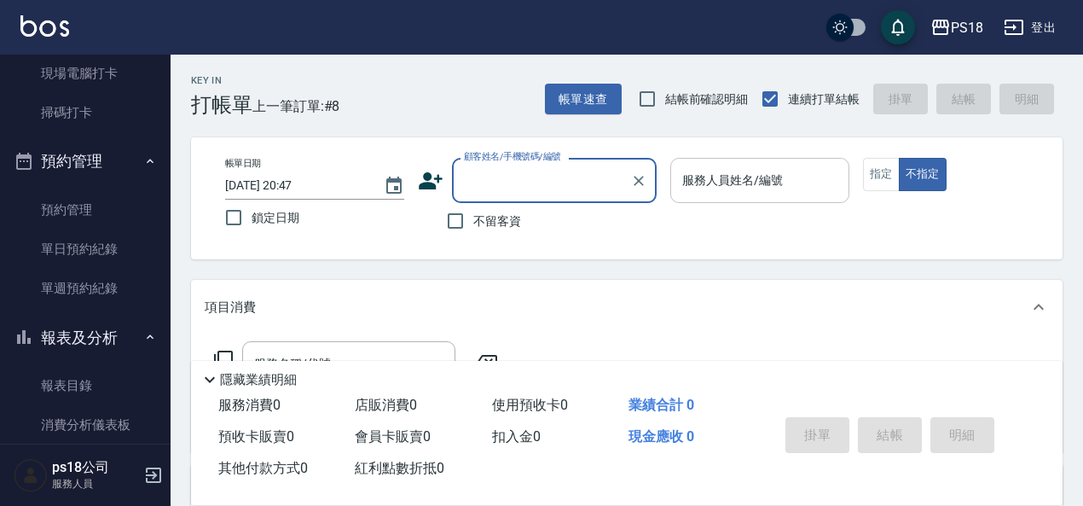
click at [742, 183] on input "服務人員姓名/編號" at bounding box center [760, 180] width 164 height 30
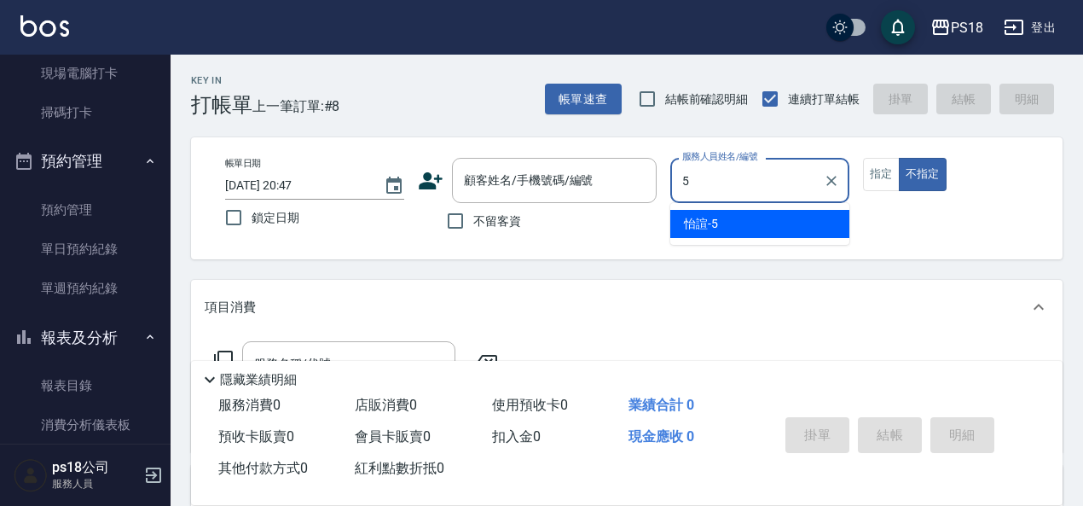
type input "怡諠-5"
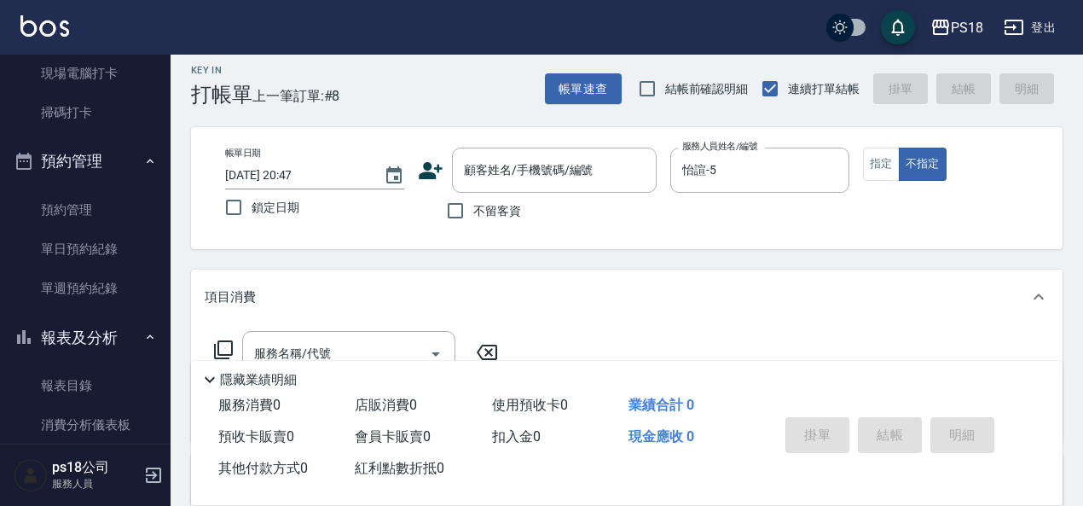
scroll to position [85, 0]
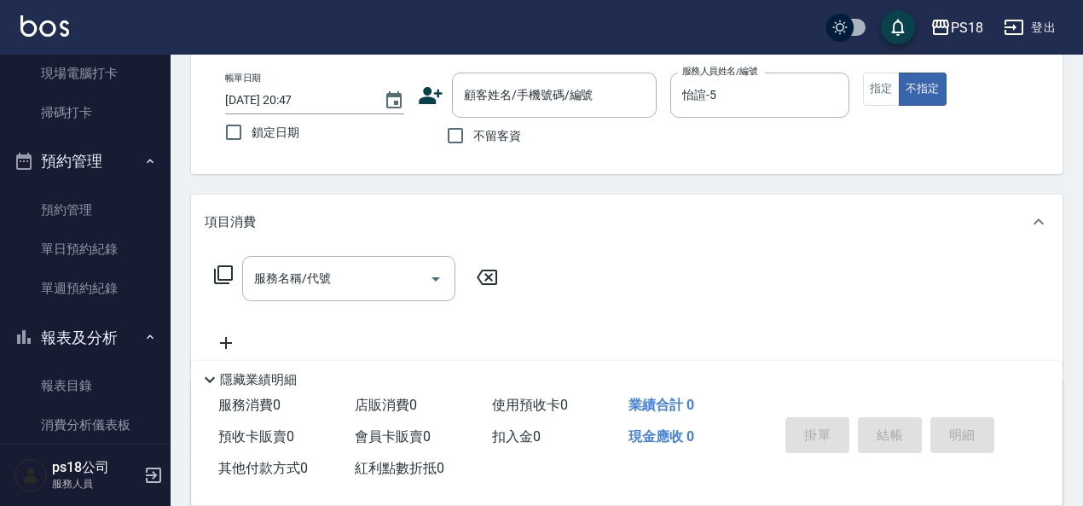
click at [224, 278] on icon at bounding box center [223, 274] width 20 height 20
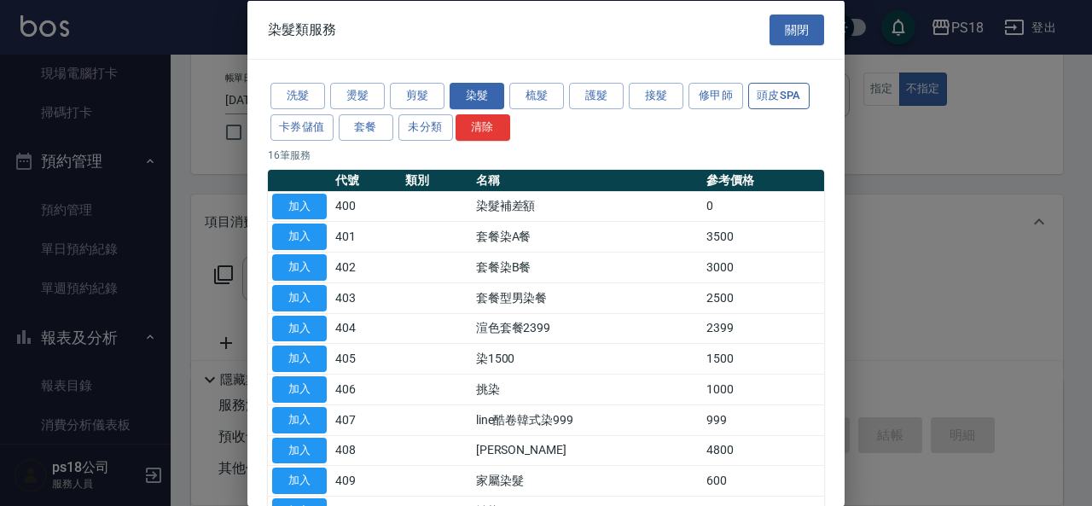
click at [784, 100] on button "頭皮SPA" at bounding box center [778, 96] width 61 height 26
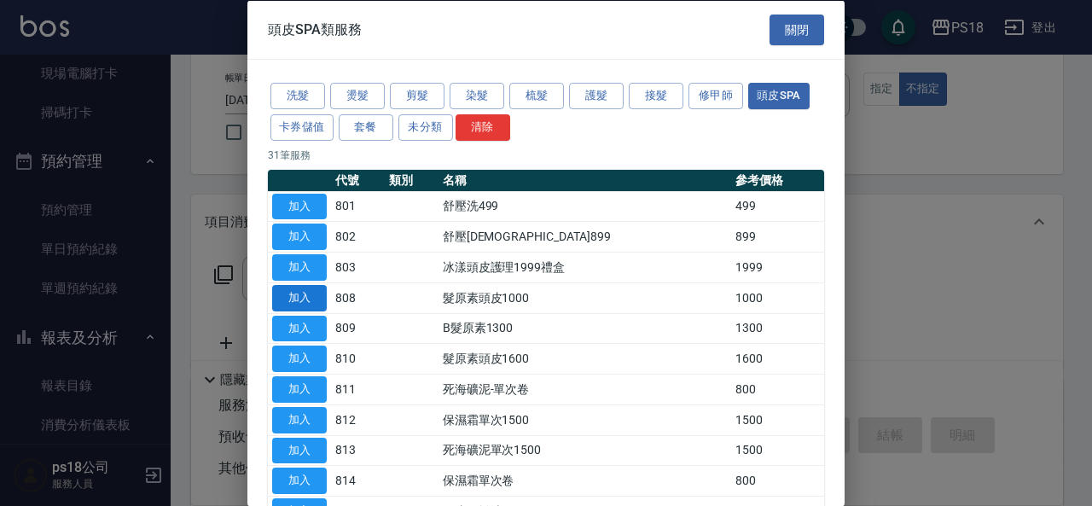
click at [315, 292] on button "加入" at bounding box center [299, 297] width 55 height 26
type input "髮原素頭皮1000(808)"
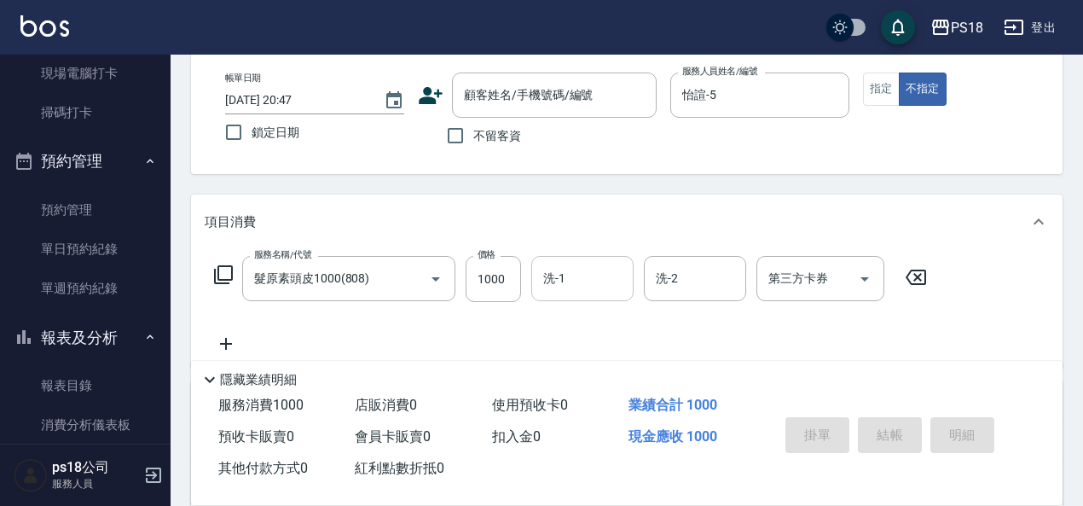
click at [563, 281] on input "洗-1" at bounding box center [582, 279] width 87 height 30
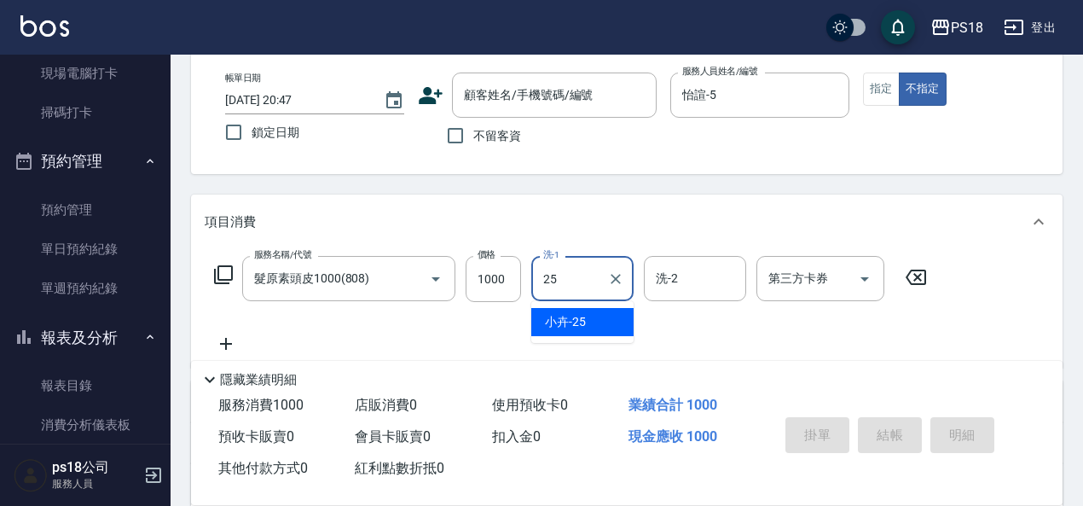
type input "小卉-25"
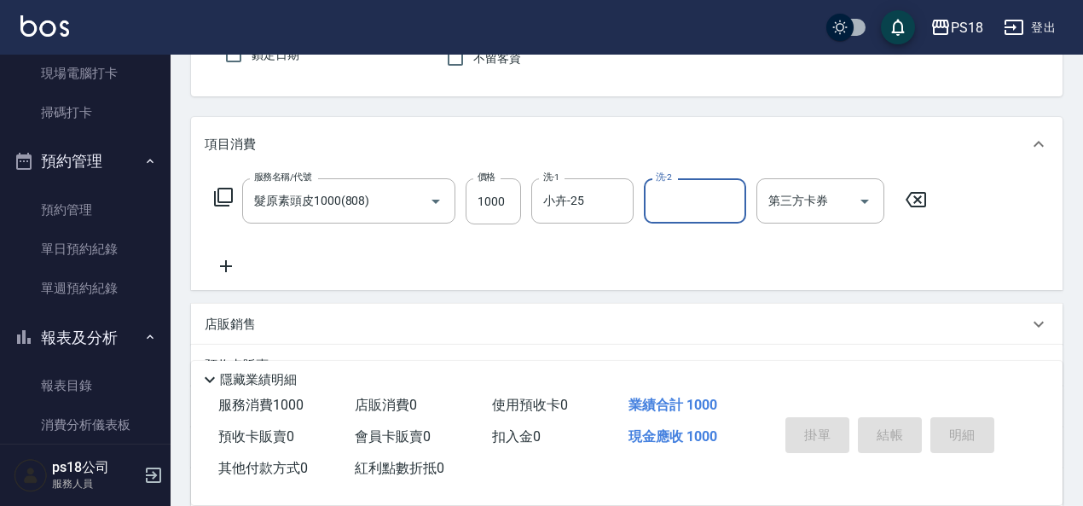
scroll to position [159, 0]
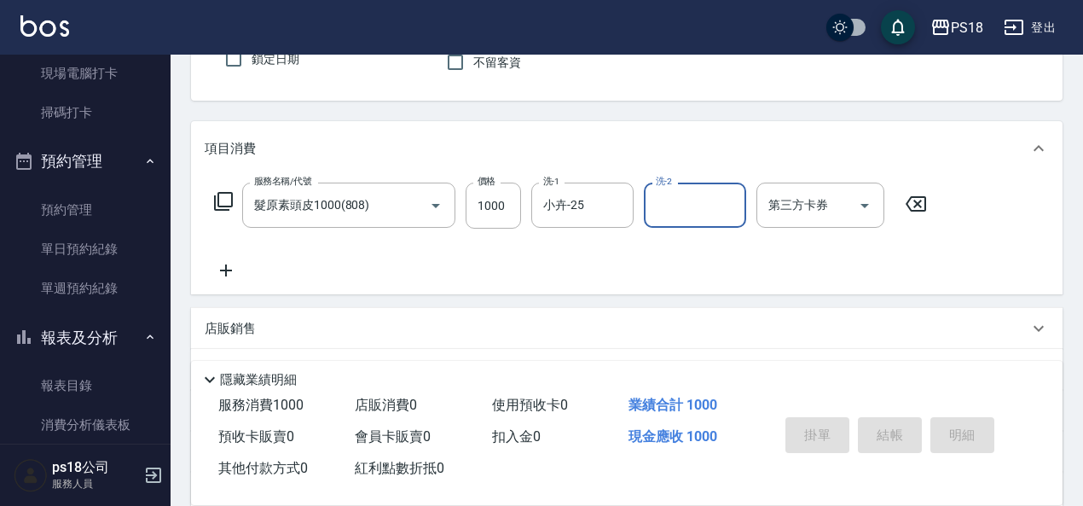
click at [219, 197] on icon at bounding box center [223, 201] width 19 height 19
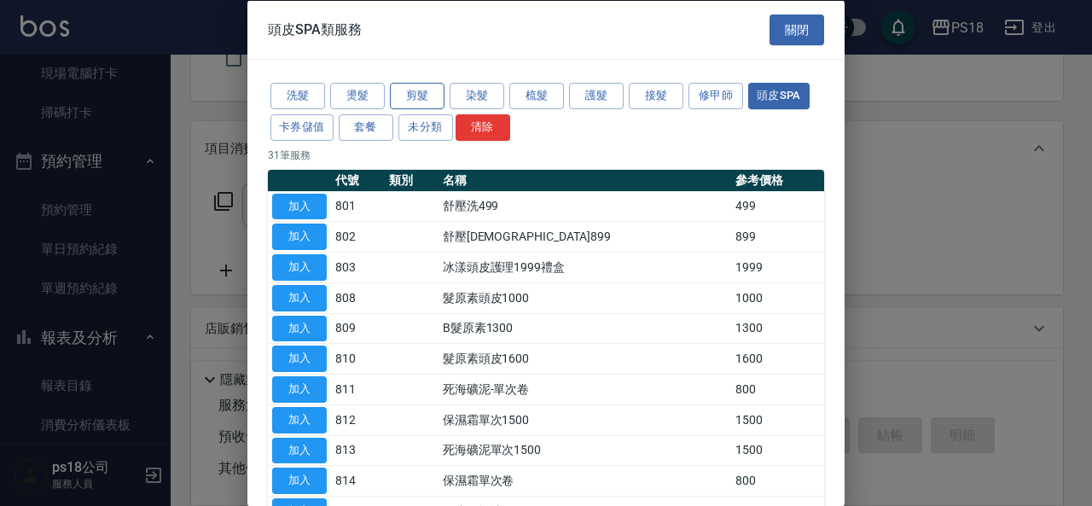
click at [426, 92] on button "剪髮" at bounding box center [417, 96] width 55 height 26
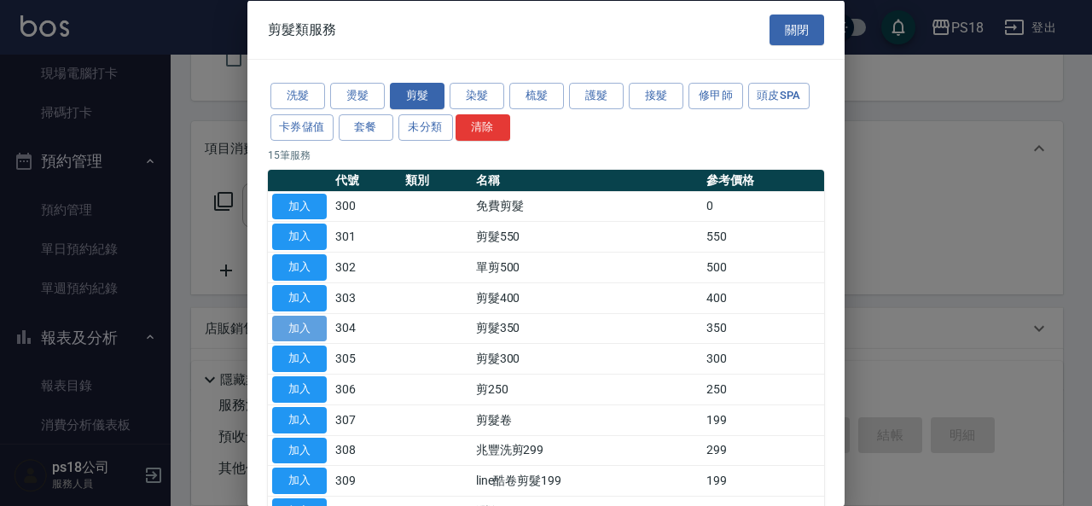
click at [316, 320] on button "加入" at bounding box center [299, 328] width 55 height 26
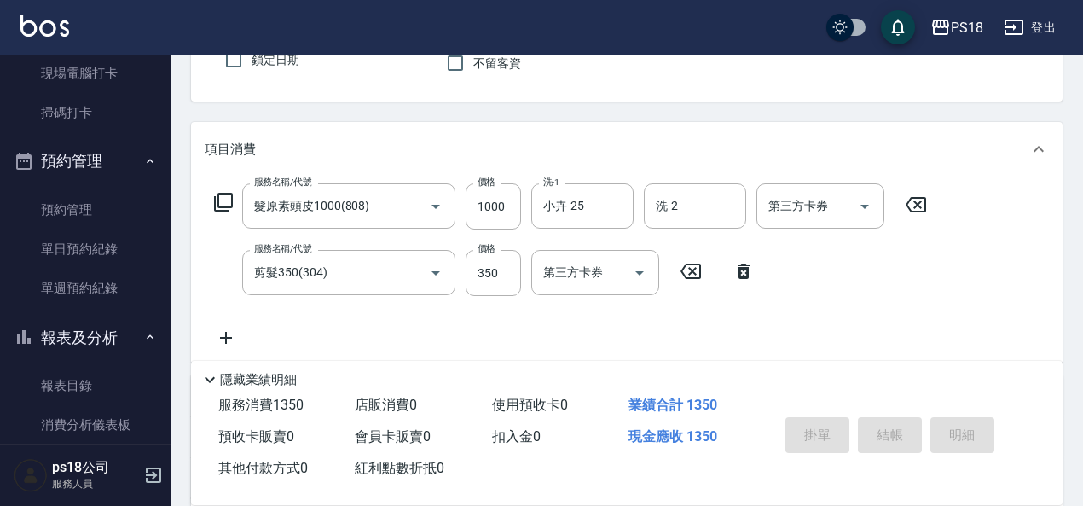
scroll to position [0, 0]
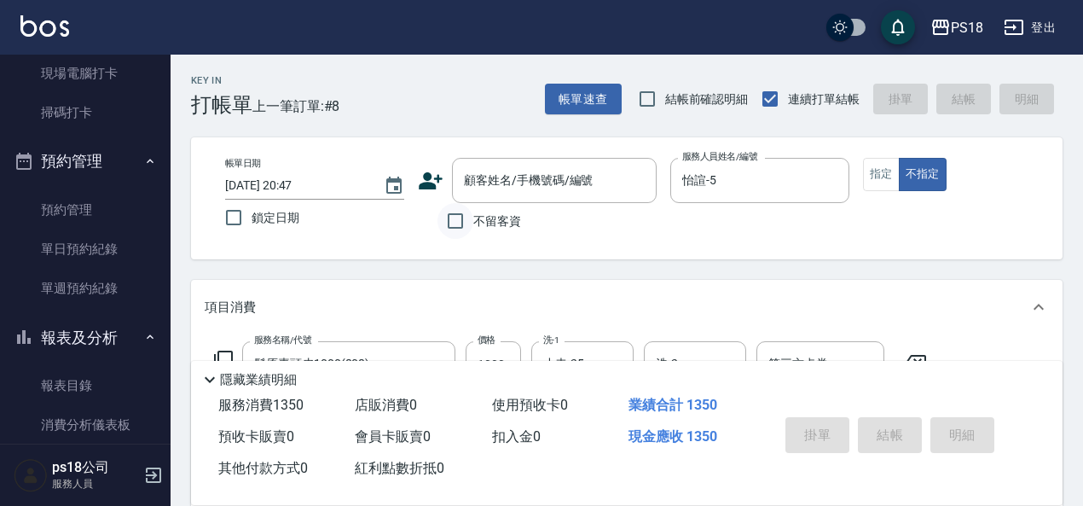
click at [453, 222] on input "不留客資" at bounding box center [456, 221] width 36 height 36
checkbox input "true"
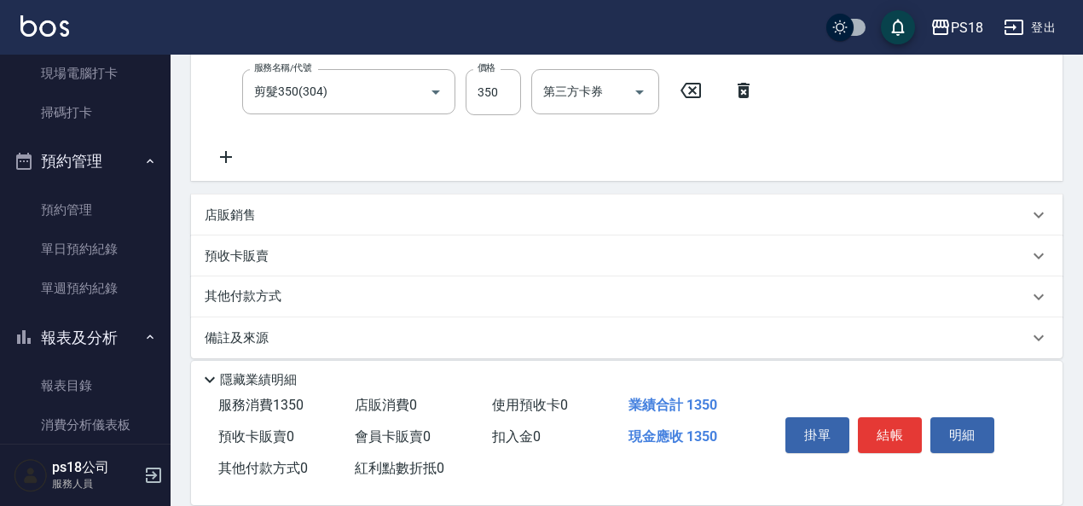
scroll to position [355, 0]
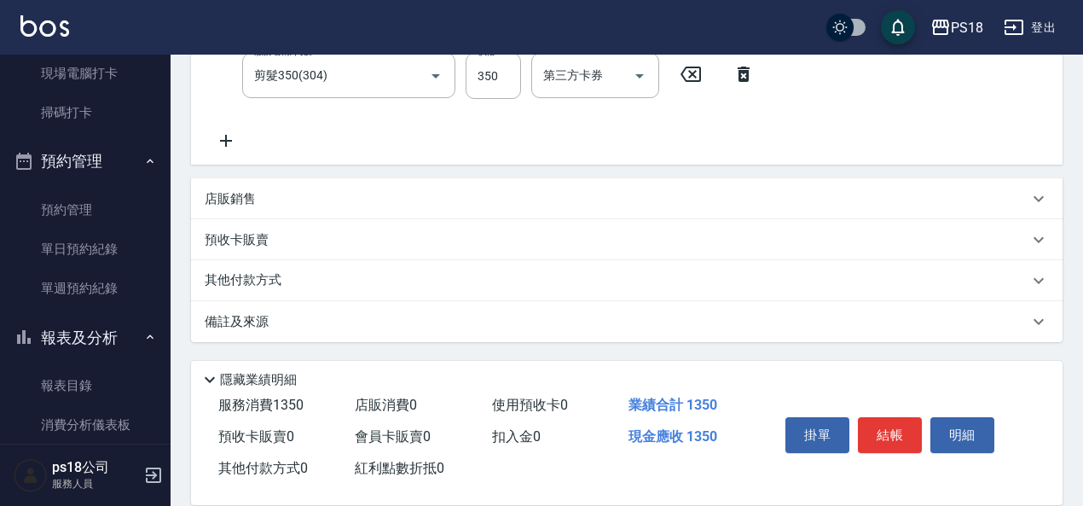
click at [560, 324] on div "備註及來源" at bounding box center [617, 322] width 824 height 18
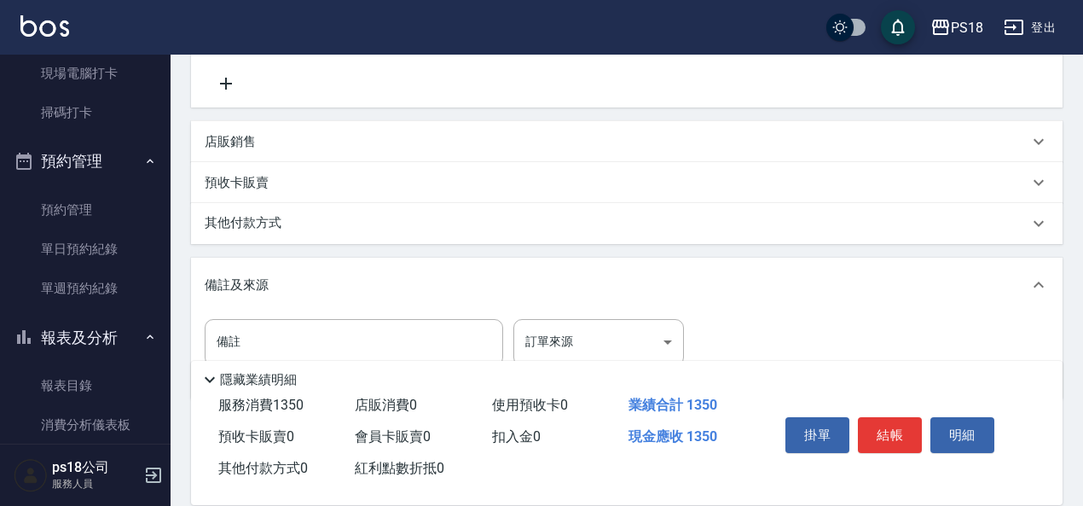
scroll to position [470, 0]
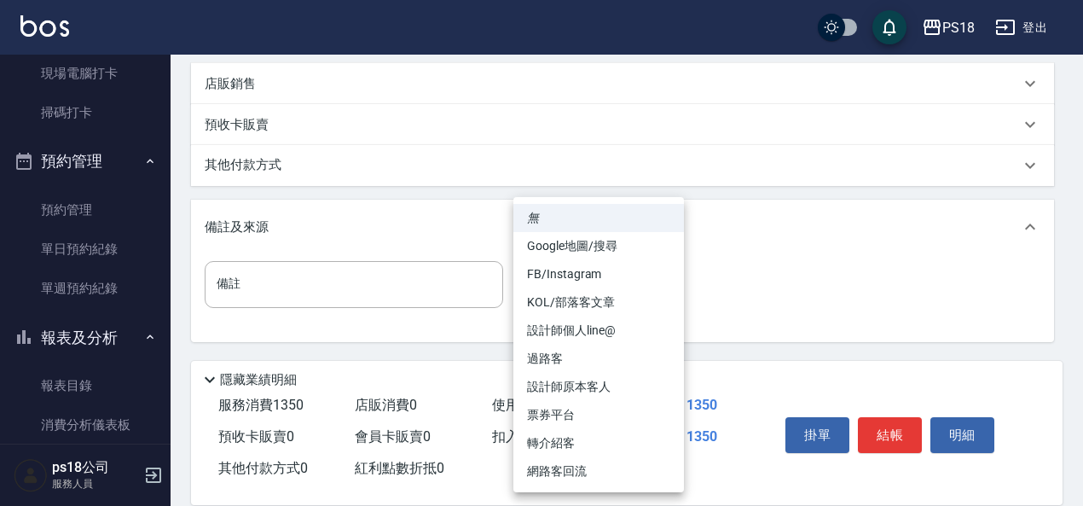
click at [548, 291] on body "PS18 登出 櫃檯作業 打帳單 帳單列表 現金收支登錄 材料自購登錄 排班表 現場電腦打卡 掃碼打卡 預約管理 預約管理 單日預約紀錄 單週預約紀錄 報表及…" at bounding box center [541, 18] width 1083 height 976
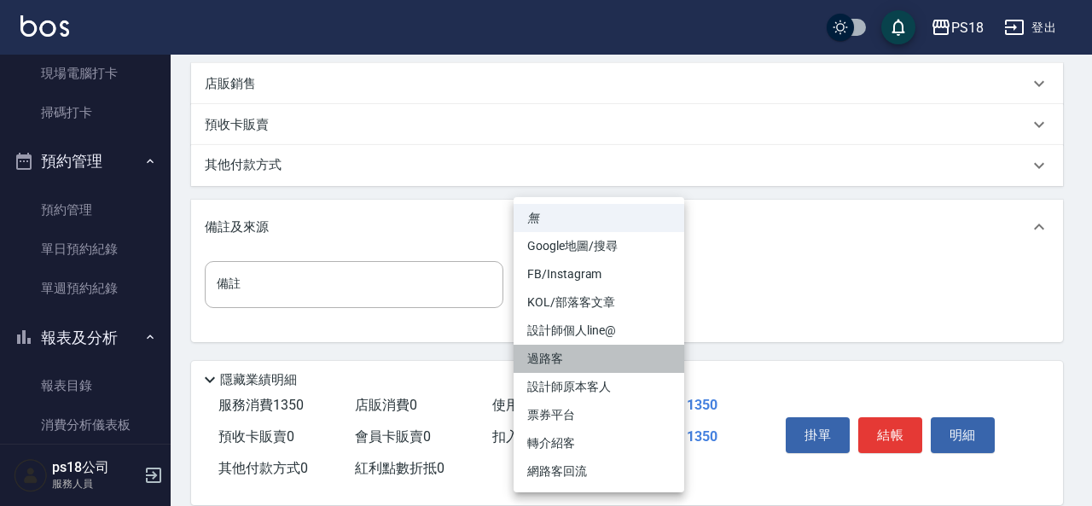
click at [554, 356] on li "過路客" at bounding box center [598, 359] width 171 height 28
type input "過路客"
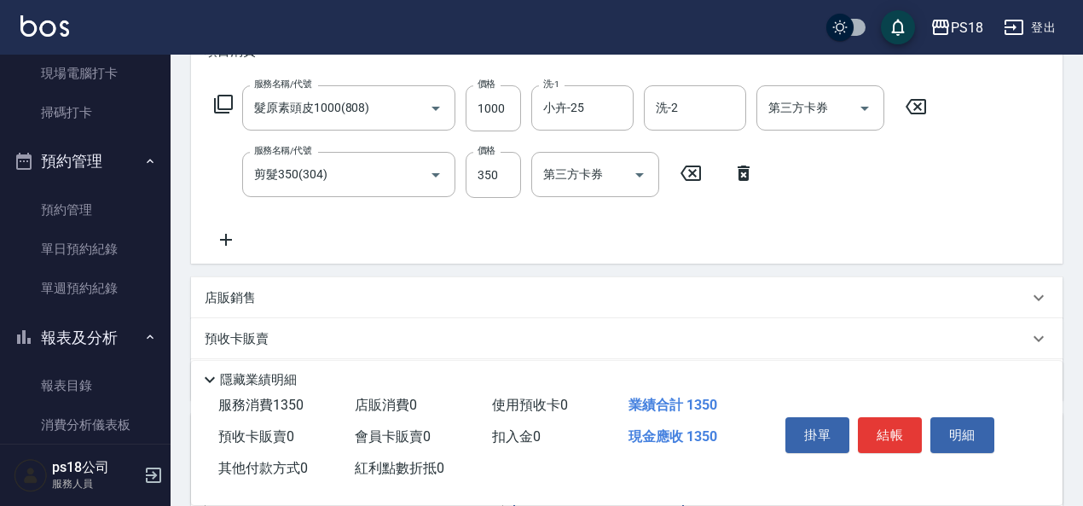
scroll to position [0, 0]
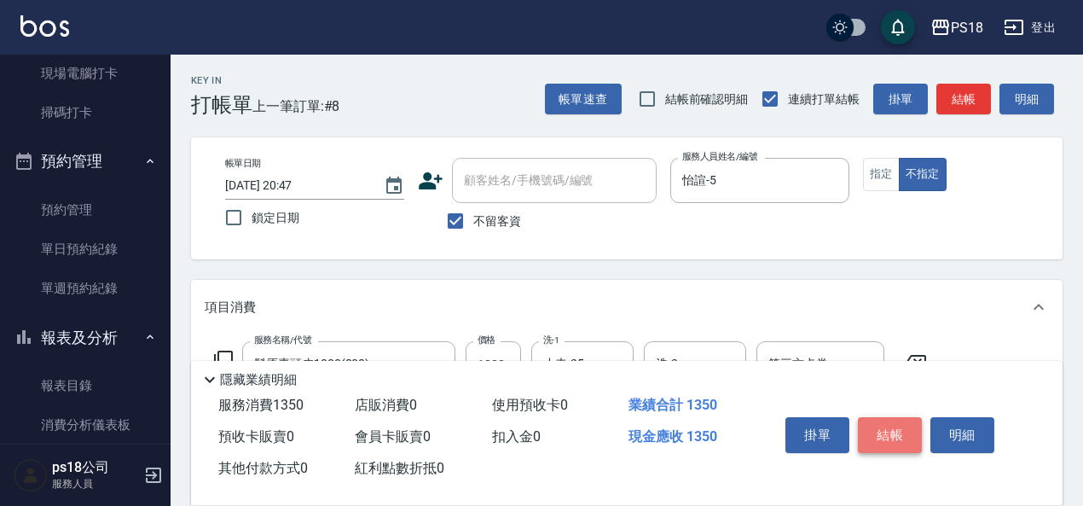
click at [881, 422] on button "結帳" at bounding box center [890, 435] width 64 height 36
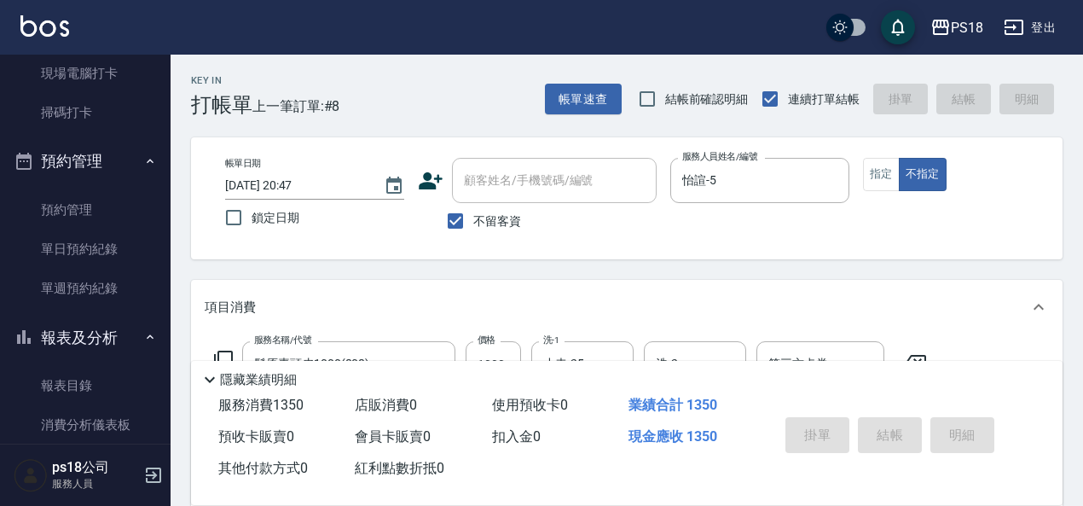
type input "[DATE] 20:52"
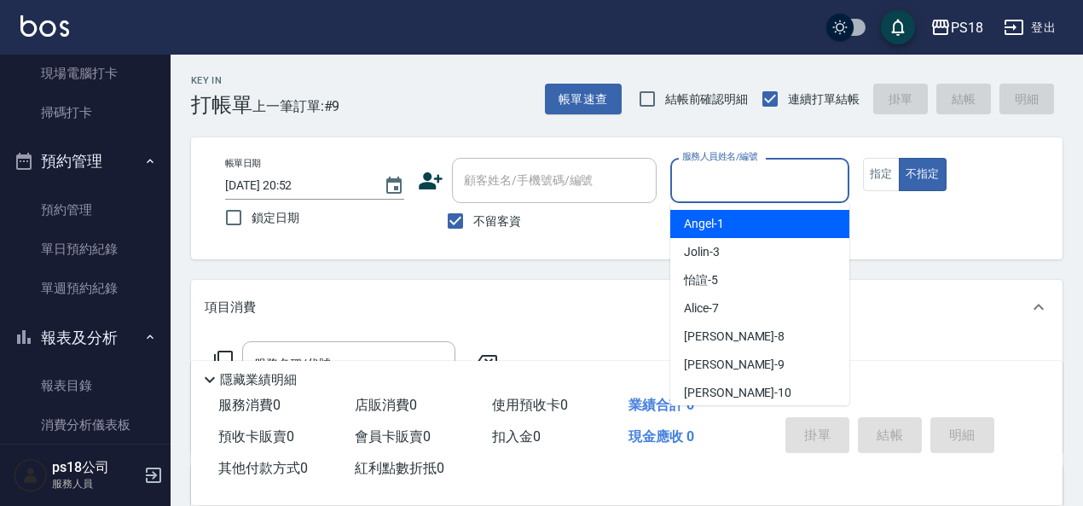
drag, startPoint x: 728, startPoint y: 179, endPoint x: 737, endPoint y: 183, distance: 9.2
click at [729, 179] on input "服務人員姓名/編號" at bounding box center [760, 180] width 164 height 30
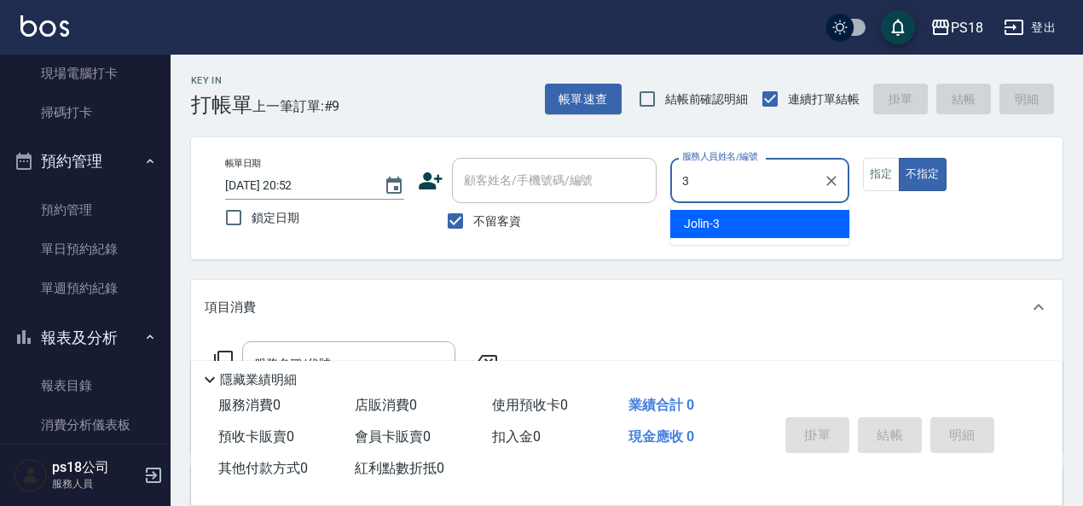
type input "Jolin-3"
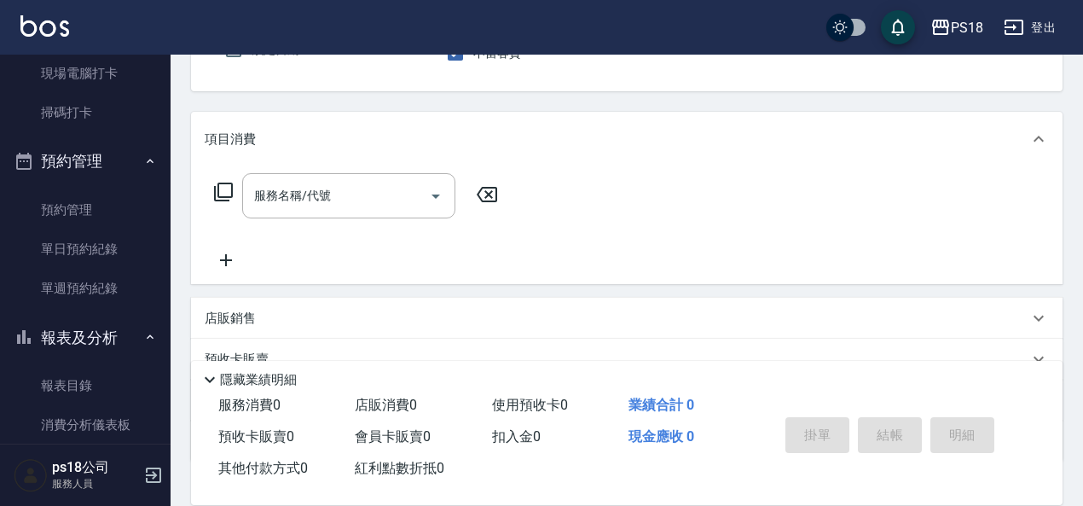
scroll to position [171, 0]
click at [223, 186] on icon at bounding box center [223, 189] width 20 height 20
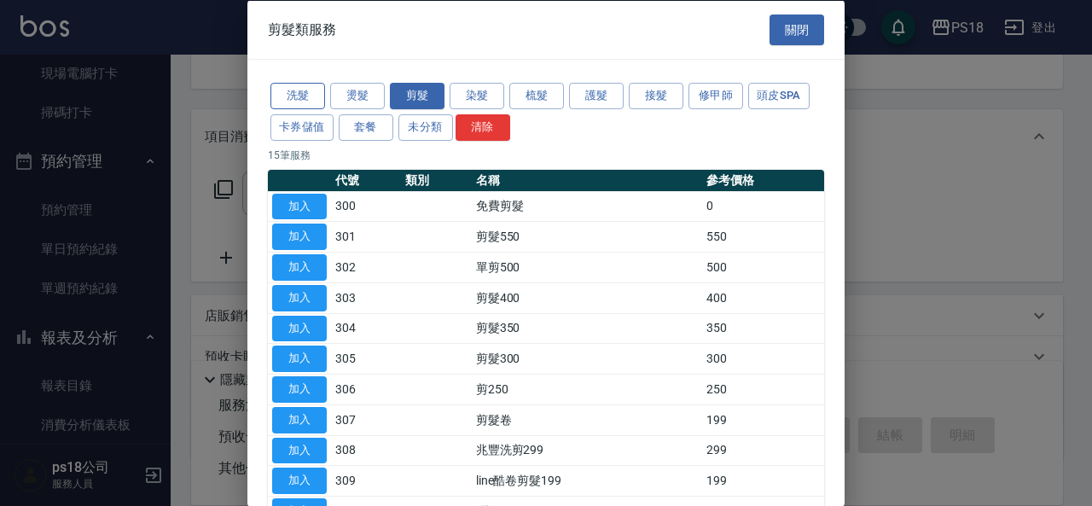
click at [293, 91] on button "洗髮" at bounding box center [297, 96] width 55 height 26
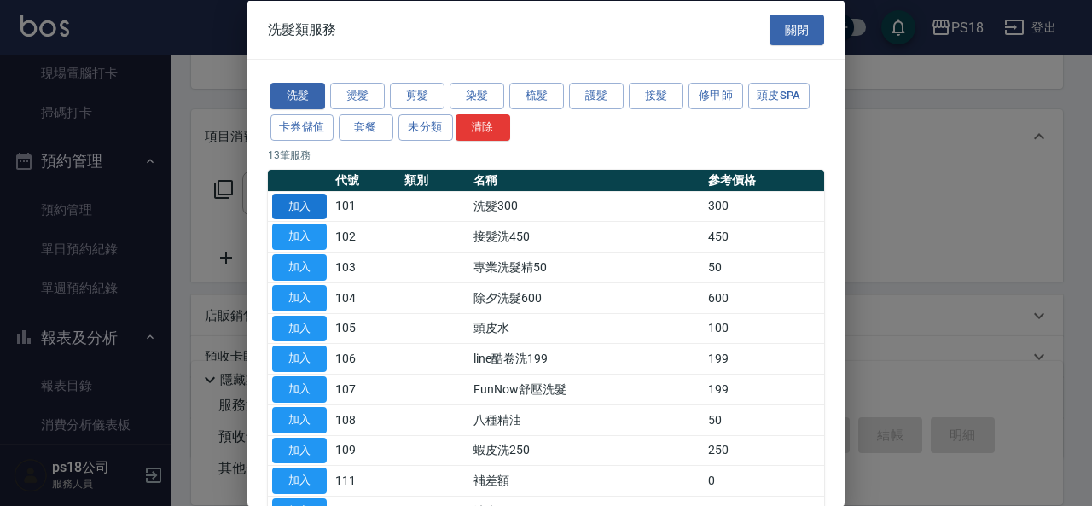
click at [302, 205] on button "加入" at bounding box center [299, 206] width 55 height 26
type input "洗髮300(101)"
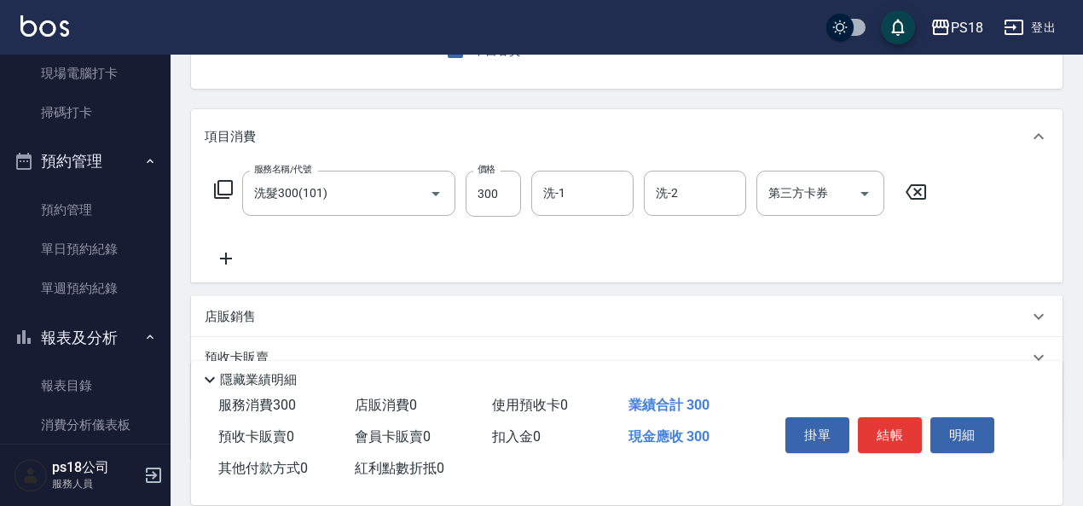
click at [226, 191] on icon at bounding box center [223, 189] width 20 height 20
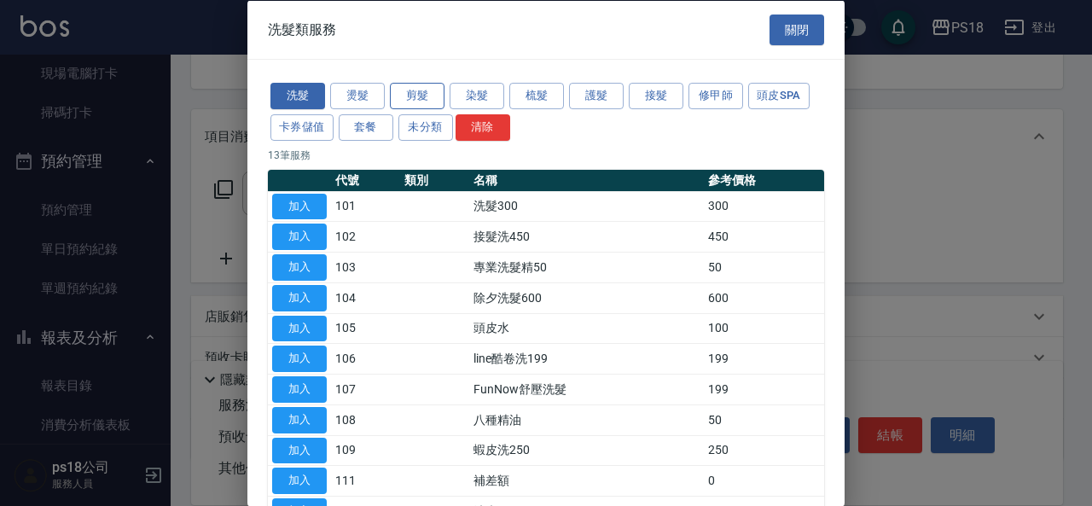
click at [395, 96] on button "剪髮" at bounding box center [417, 96] width 55 height 26
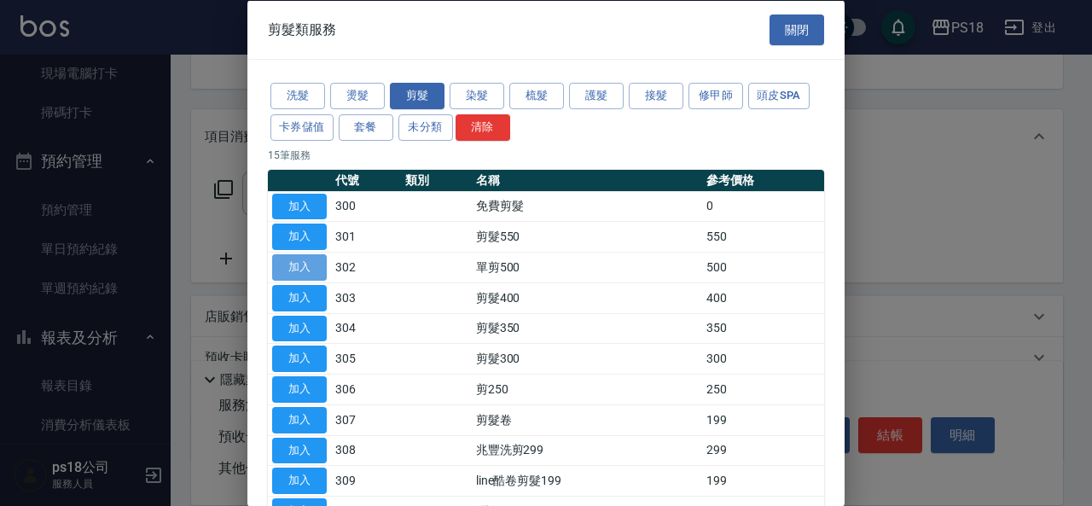
click at [293, 258] on button "加入" at bounding box center [299, 267] width 55 height 26
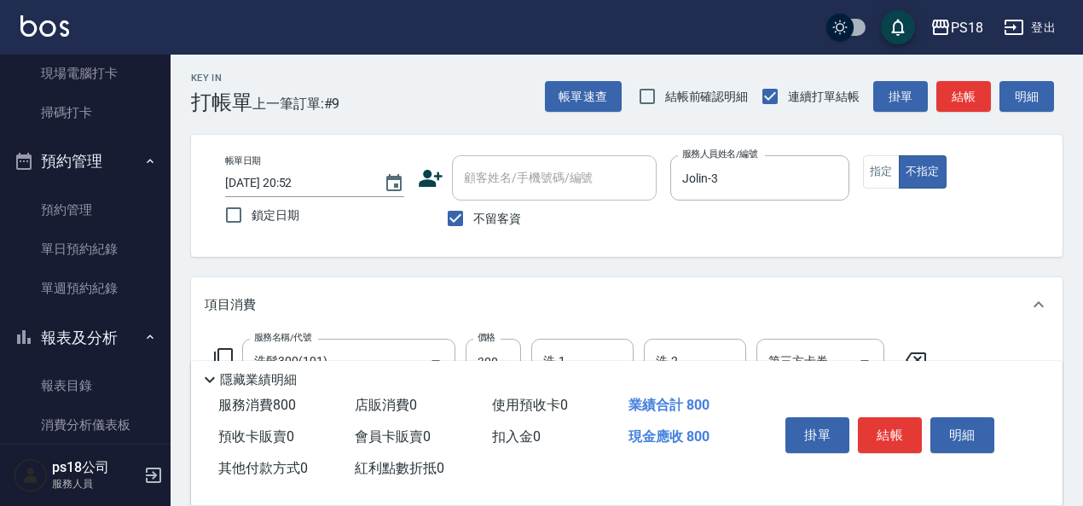
scroll to position [0, 0]
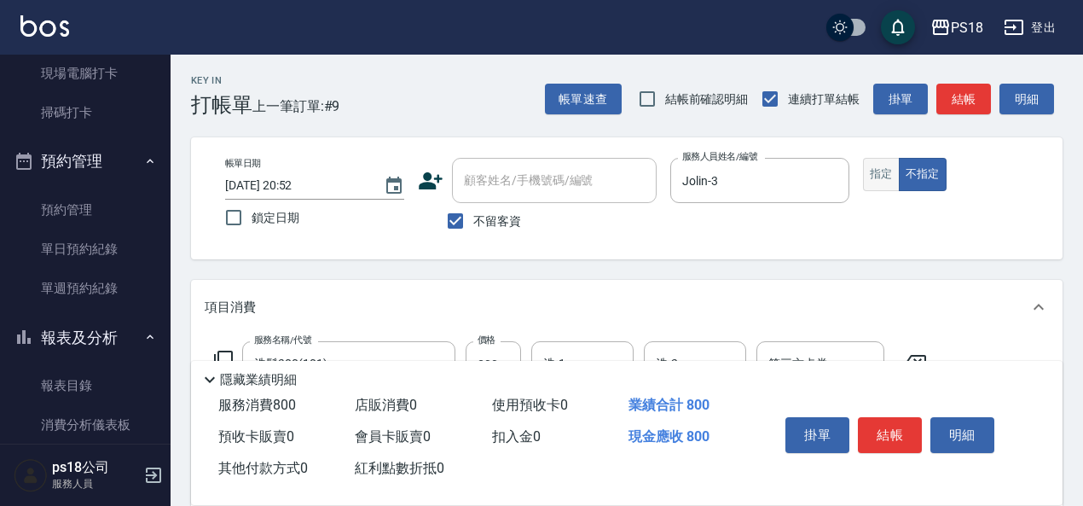
click at [885, 173] on button "指定" at bounding box center [881, 174] width 37 height 33
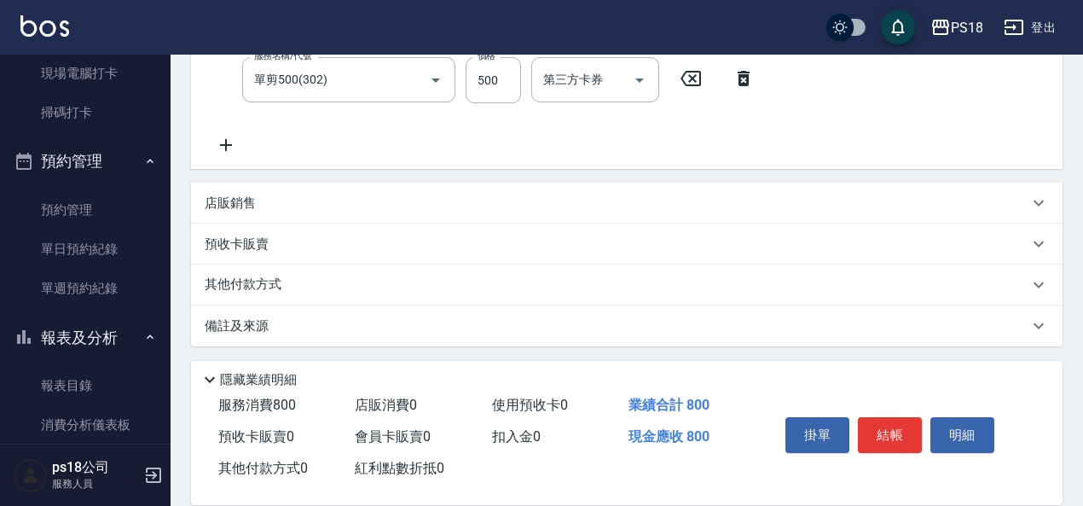
scroll to position [355, 0]
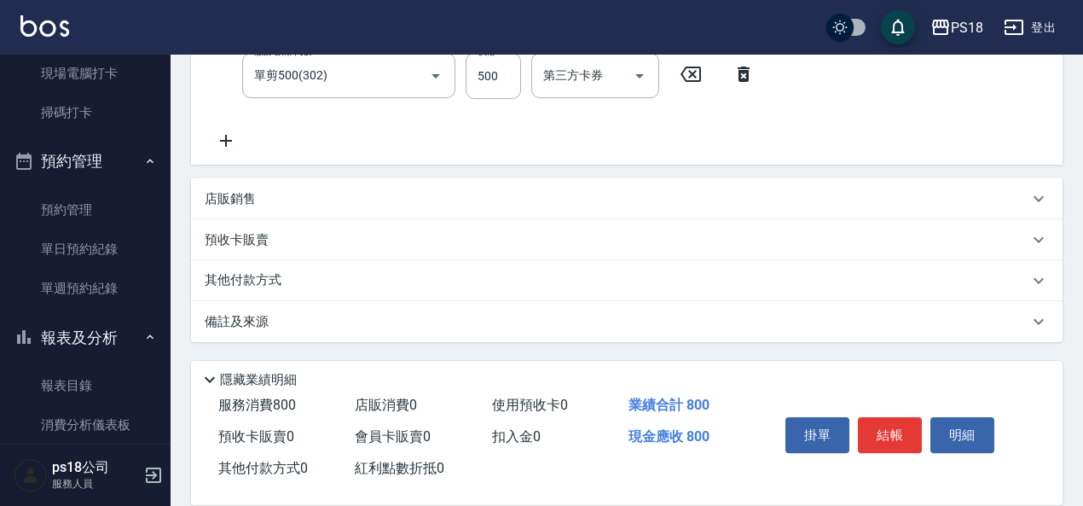
click at [607, 322] on div "備註及來源" at bounding box center [617, 322] width 824 height 18
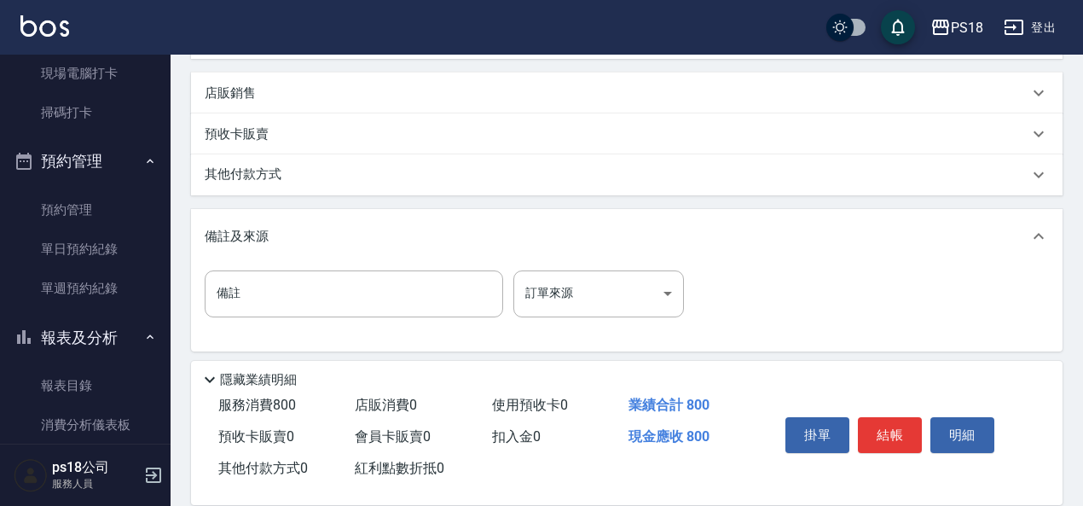
scroll to position [470, 0]
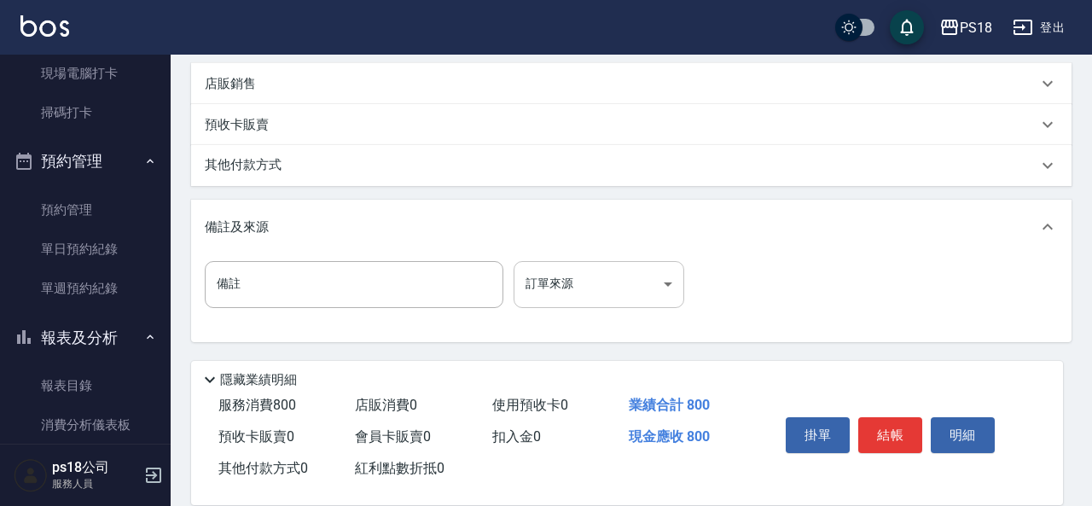
click at [551, 287] on body "PS18 登出 櫃檯作業 打帳單 帳單列表 現金收支登錄 材料自購登錄 排班表 現場電腦打卡 掃碼打卡 預約管理 預約管理 單日預約紀錄 單週預約紀錄 報表及…" at bounding box center [546, 18] width 1092 height 976
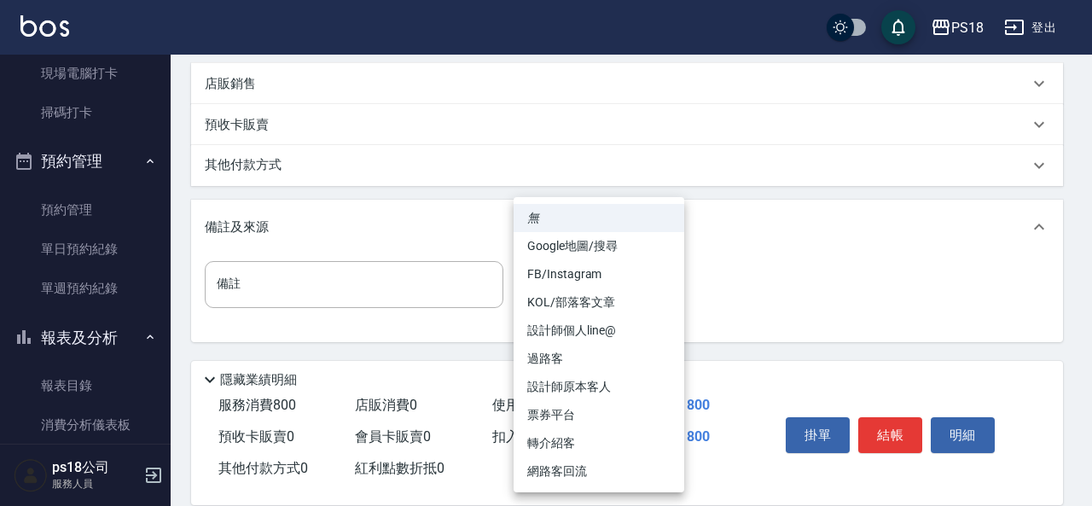
click at [563, 385] on li "設計師原本客人" at bounding box center [598, 387] width 171 height 28
type input "設計師原本客人"
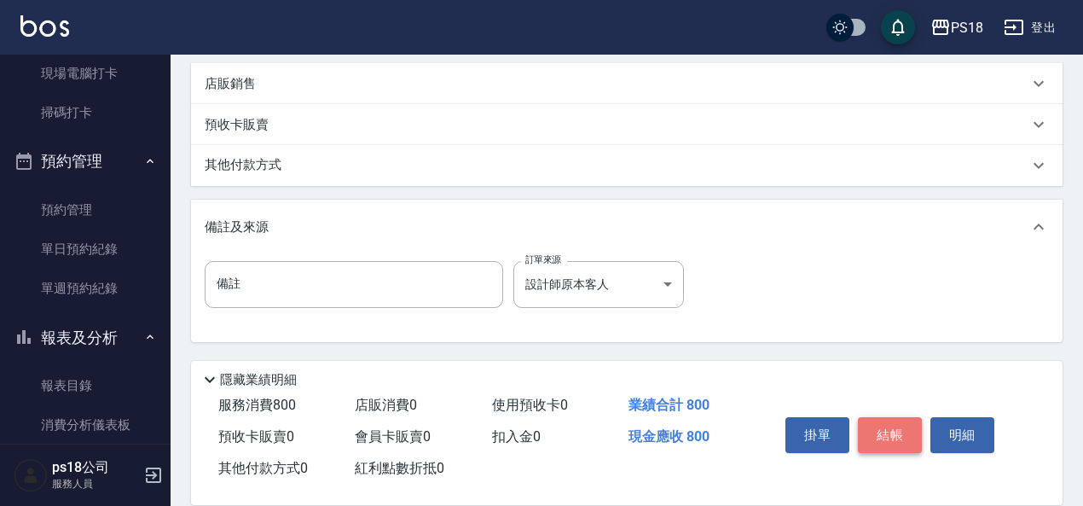
click at [899, 426] on button "結帳" at bounding box center [890, 435] width 64 height 36
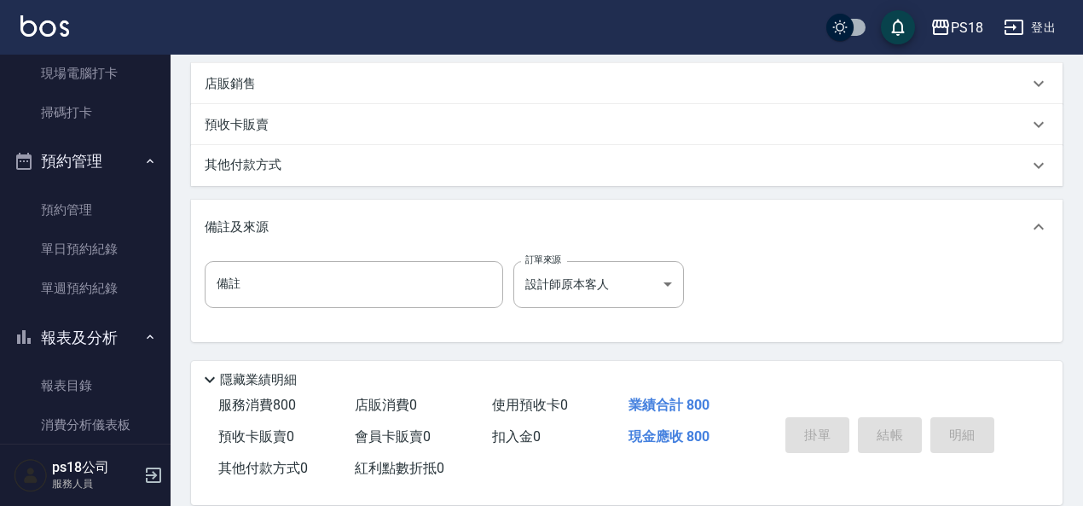
type input "[DATE] 20:53"
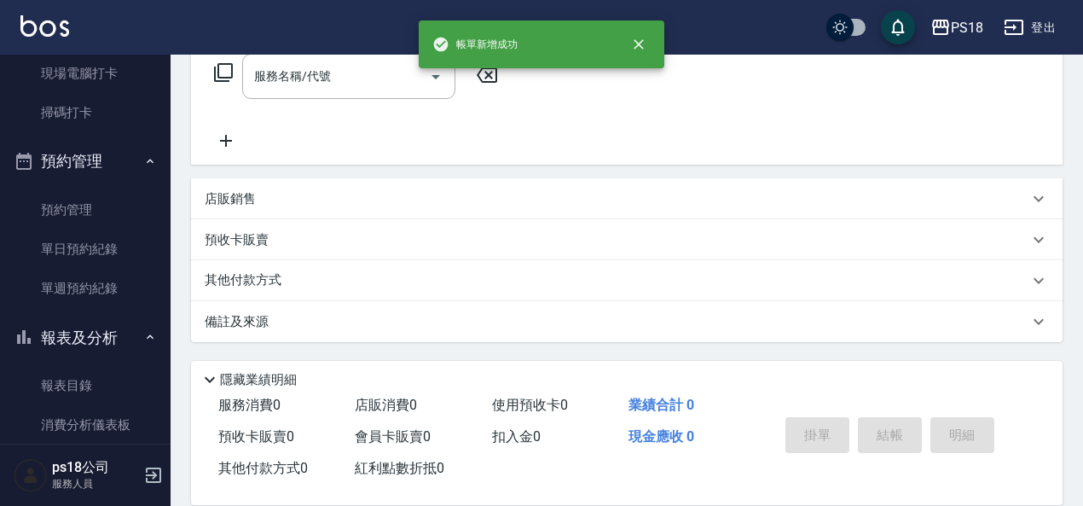
scroll to position [0, 0]
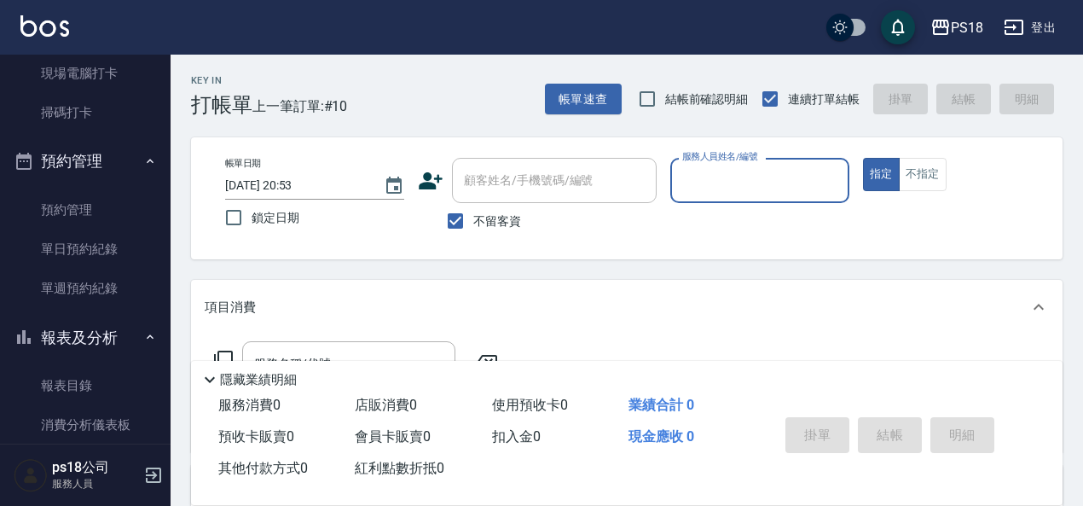
click at [727, 176] on input "服務人員姓名/編號" at bounding box center [760, 180] width 164 height 30
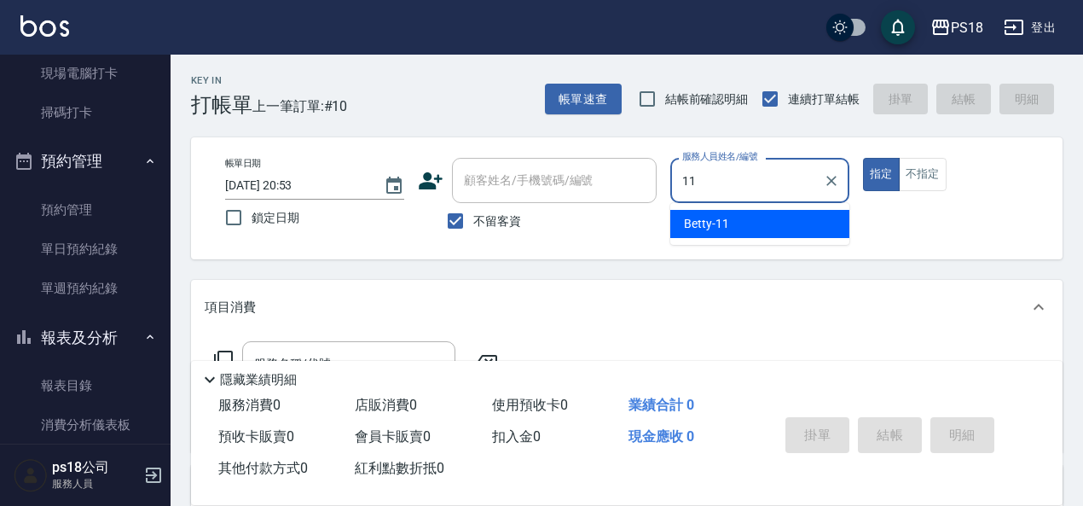
type input "Betty-11"
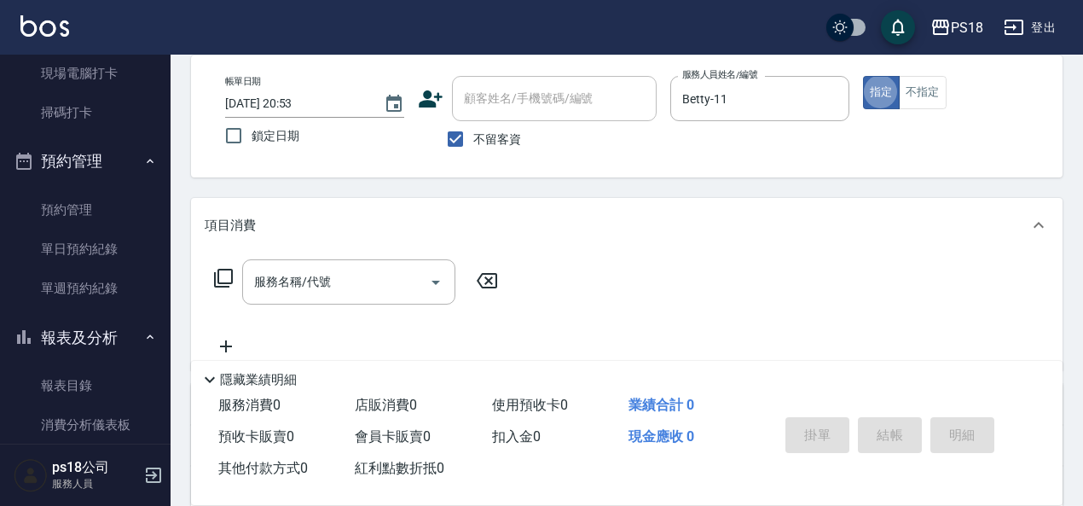
scroll to position [171, 0]
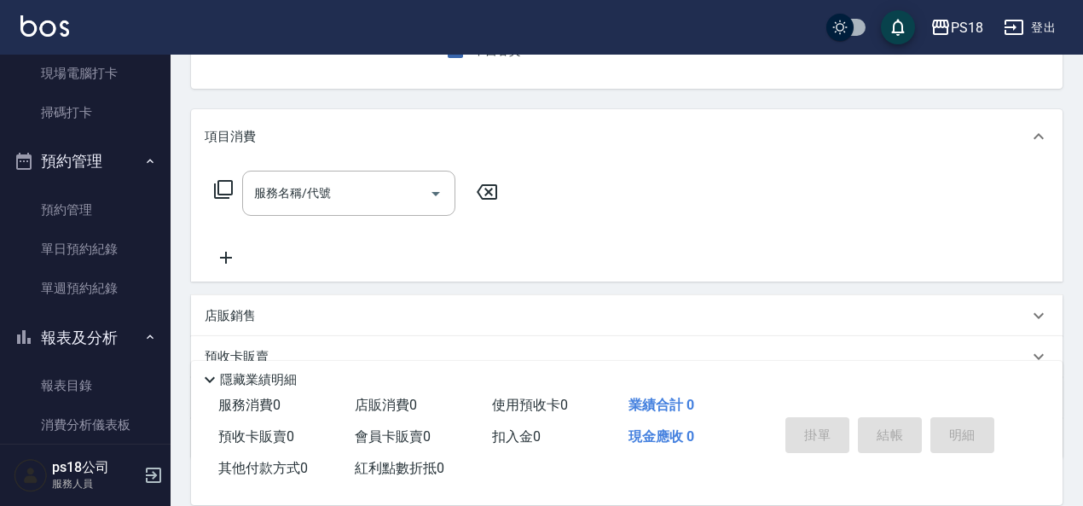
click at [229, 187] on icon at bounding box center [223, 189] width 20 height 20
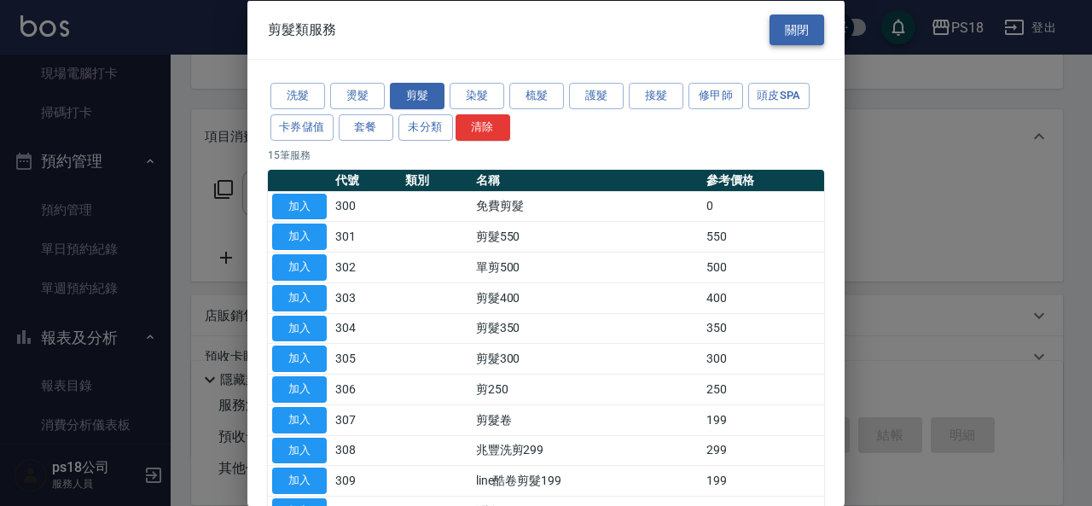
click at [786, 28] on button "關閉" at bounding box center [796, 30] width 55 height 32
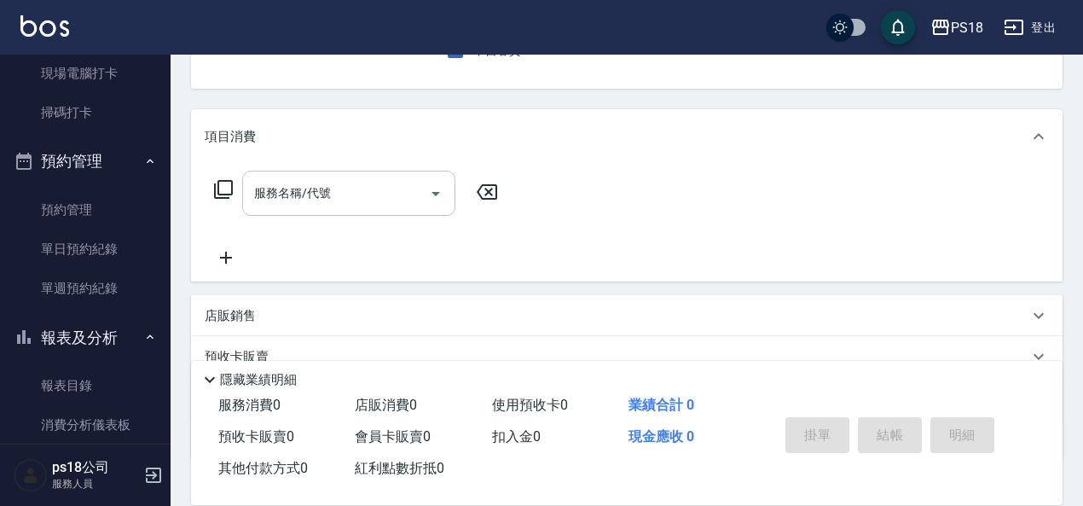
click at [276, 184] on div "服務名稱/代號 服務名稱/代號" at bounding box center [348, 193] width 213 height 45
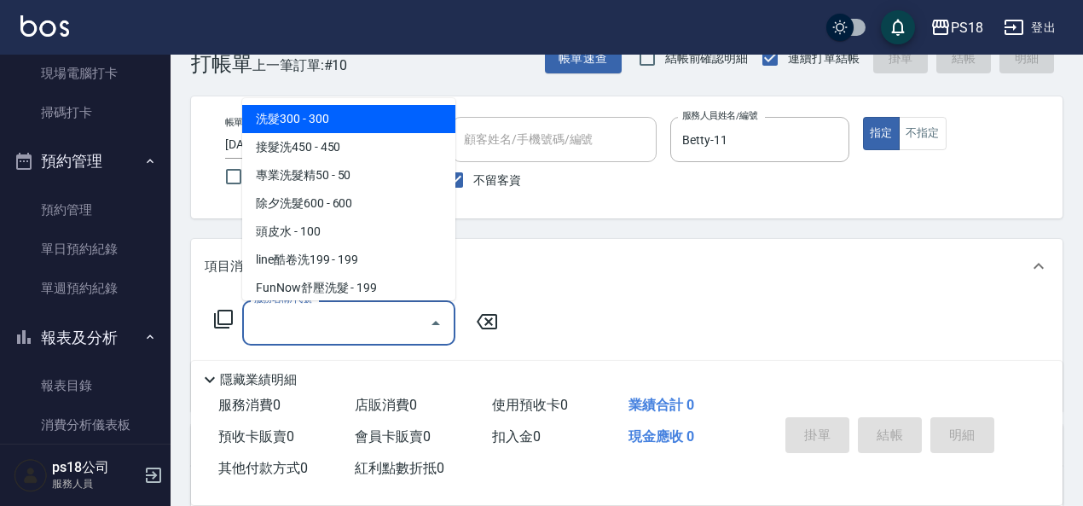
scroll to position [0, 0]
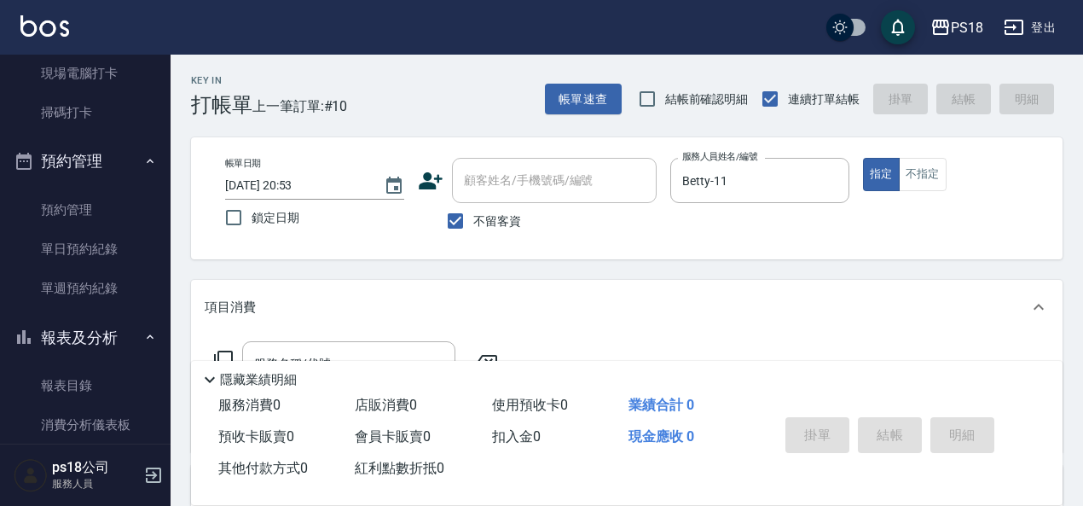
click at [542, 172] on input "顧客姓名/手機號碼/編號" at bounding box center [554, 180] width 189 height 30
click at [455, 222] on input "不留客資" at bounding box center [456, 221] width 36 height 36
checkbox input "false"
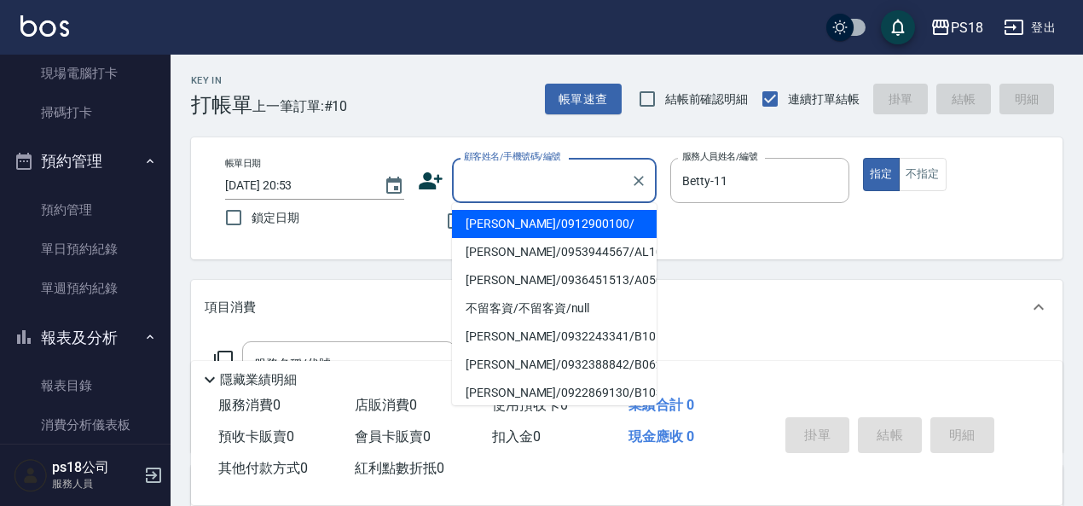
click at [480, 181] on input "顧客姓名/手機號碼/編號" at bounding box center [542, 180] width 164 height 30
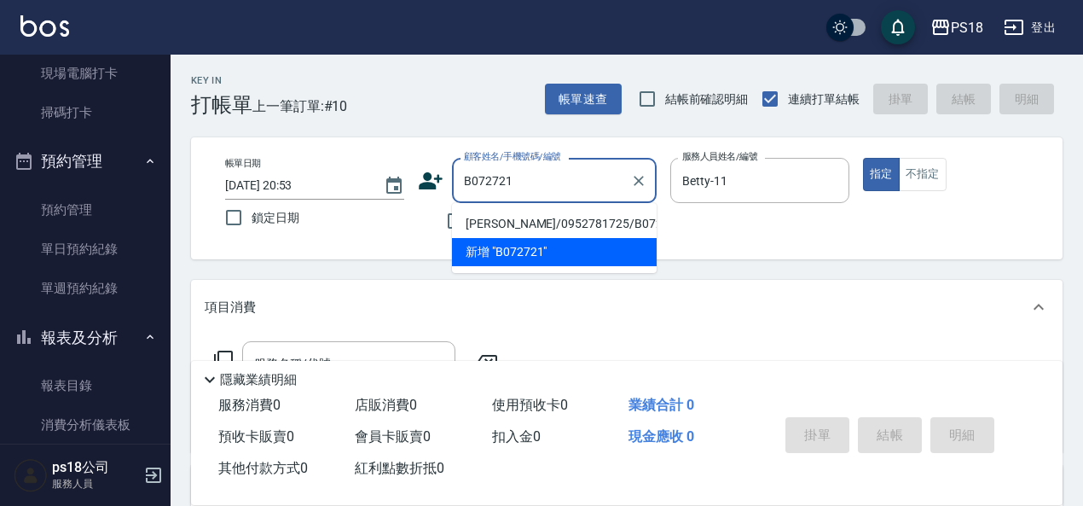
click at [472, 223] on li "[PERSON_NAME]/0952781725/B072721" at bounding box center [554, 224] width 205 height 28
type input "[PERSON_NAME]/0952781725/B072721"
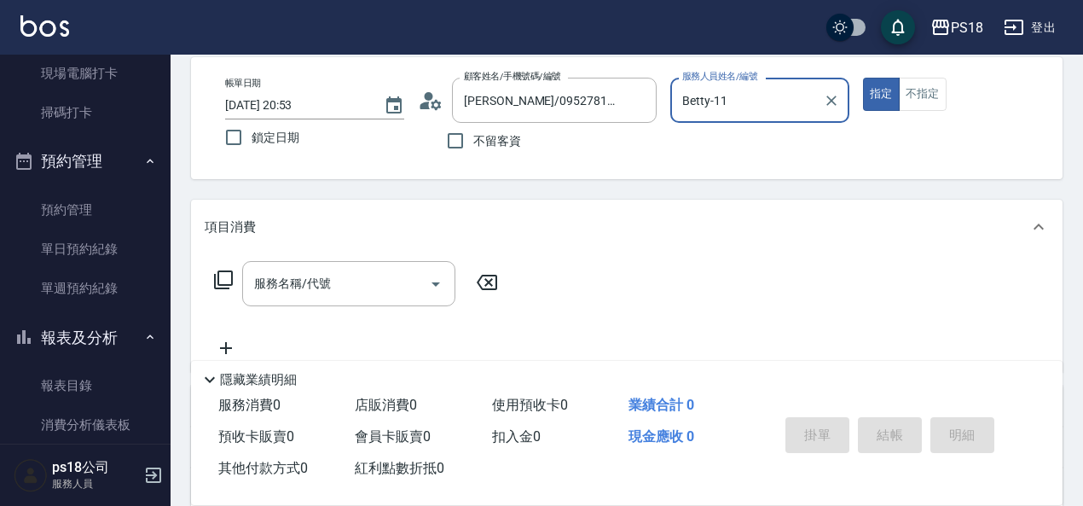
scroll to position [256, 0]
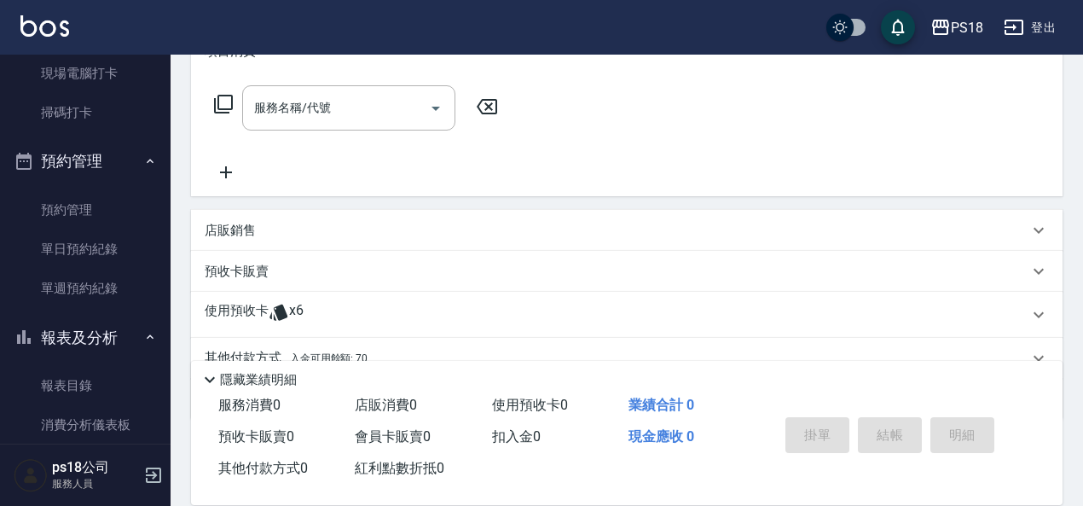
click at [247, 310] on p "使用預收卡" at bounding box center [237, 315] width 64 height 26
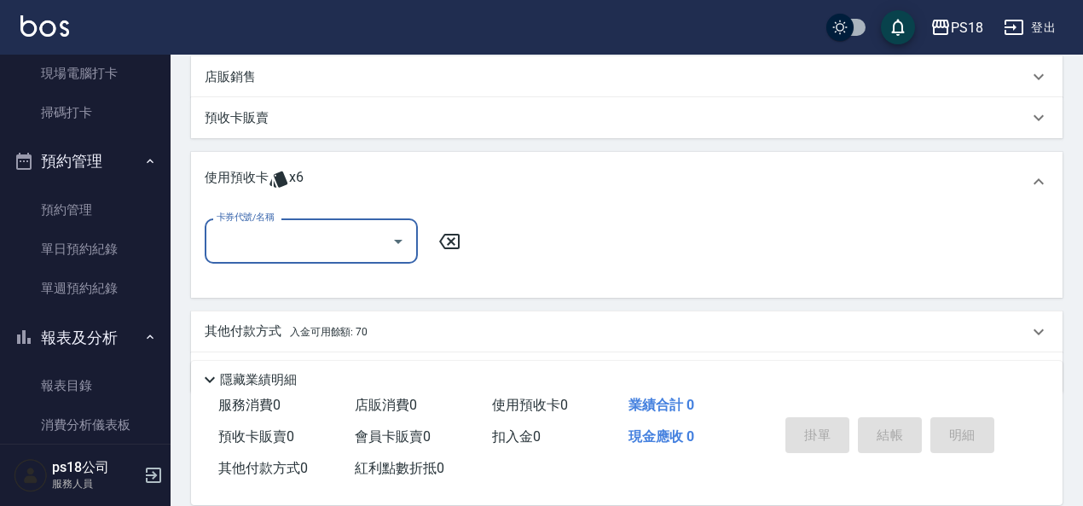
scroll to position [426, 0]
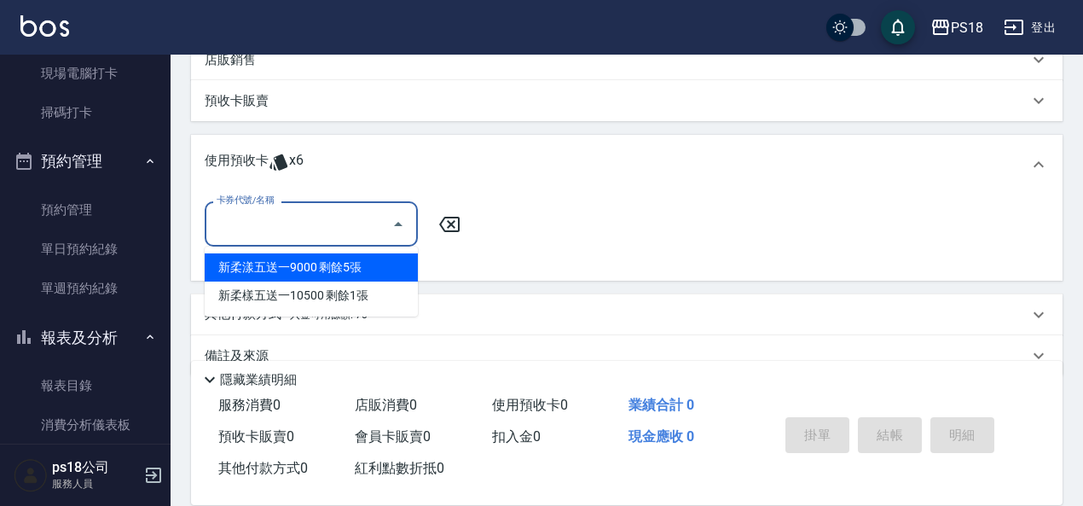
click at [314, 229] on input "卡券代號/名稱" at bounding box center [298, 224] width 172 height 30
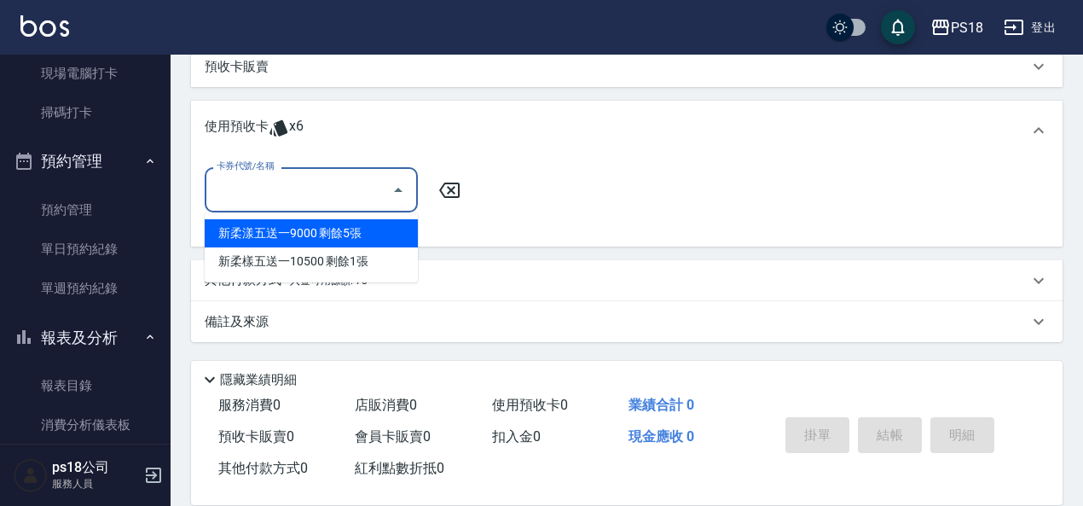
click at [308, 235] on div "新柔漾五送一9000 剩餘5張" at bounding box center [311, 233] width 213 height 28
type input "新柔漾五送一9000"
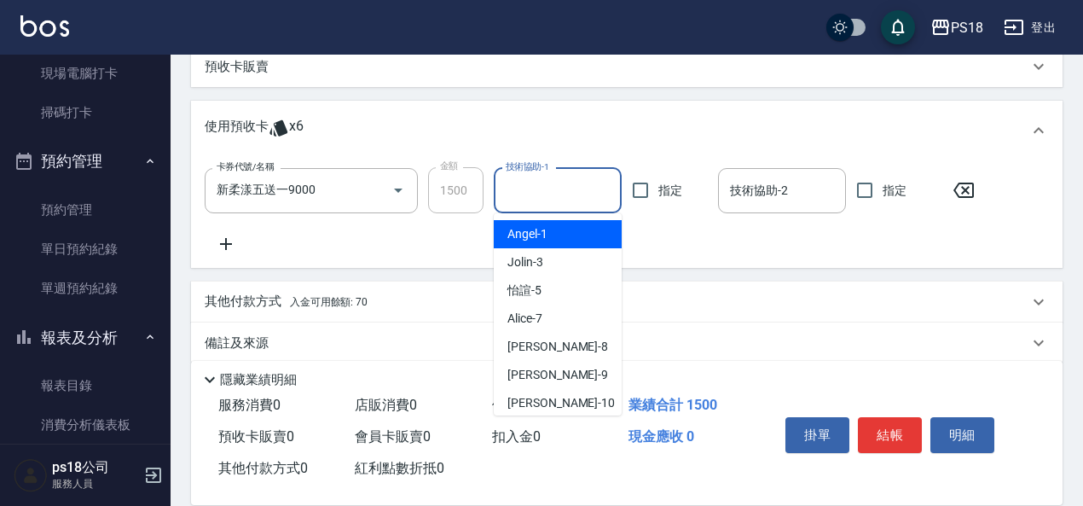
click at [533, 190] on input "技術協助-1" at bounding box center [558, 191] width 113 height 30
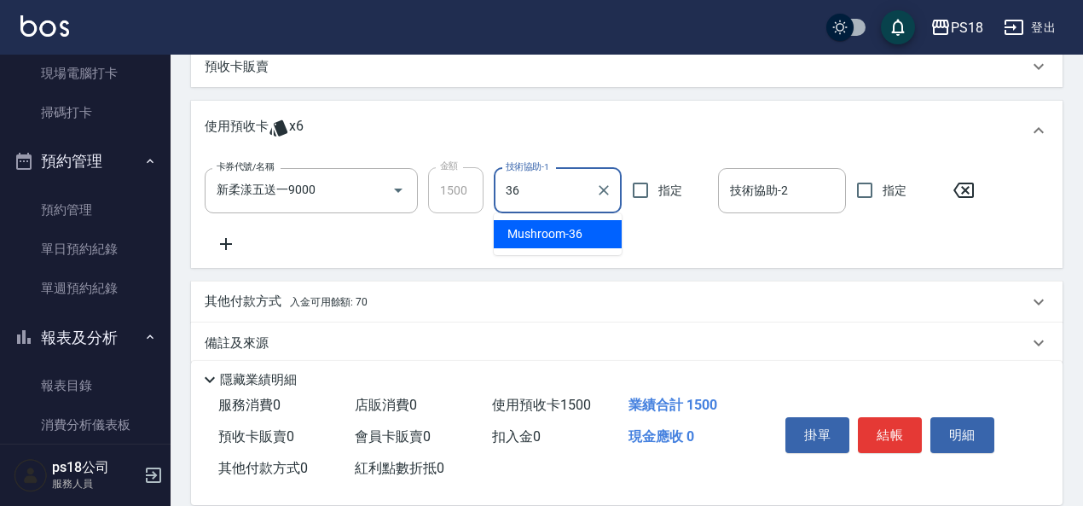
type input "36"
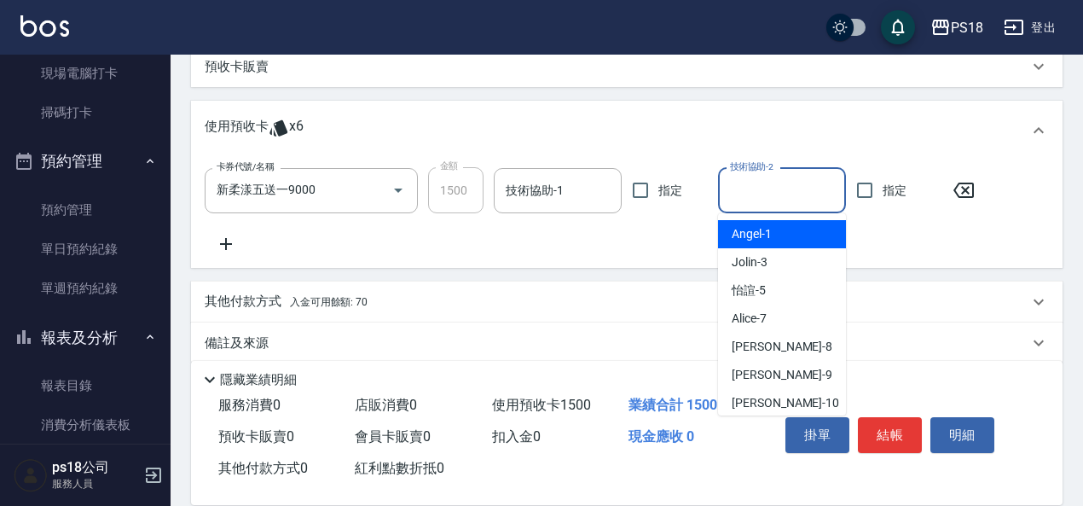
click at [747, 188] on input "技術協助-2" at bounding box center [782, 191] width 113 height 30
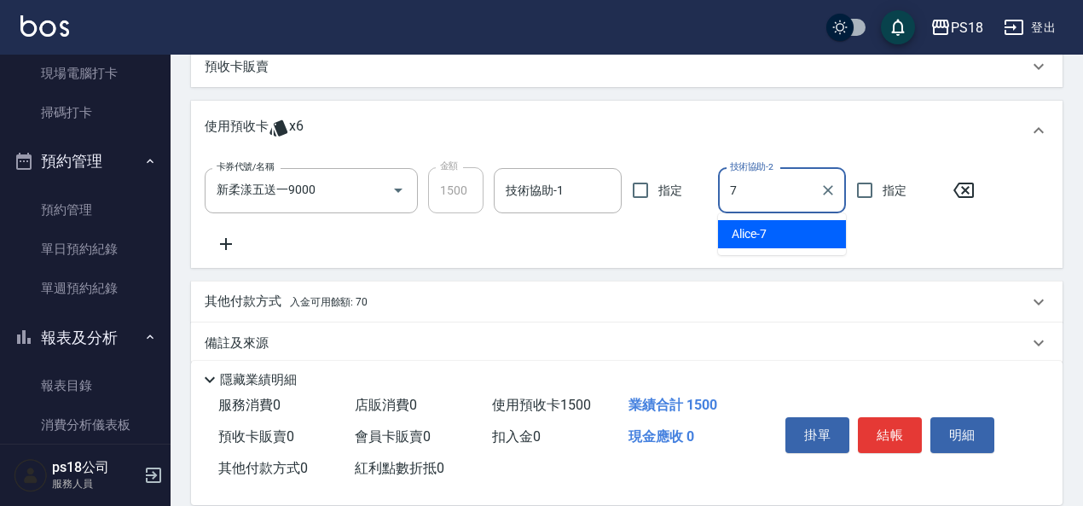
type input "Alice-7"
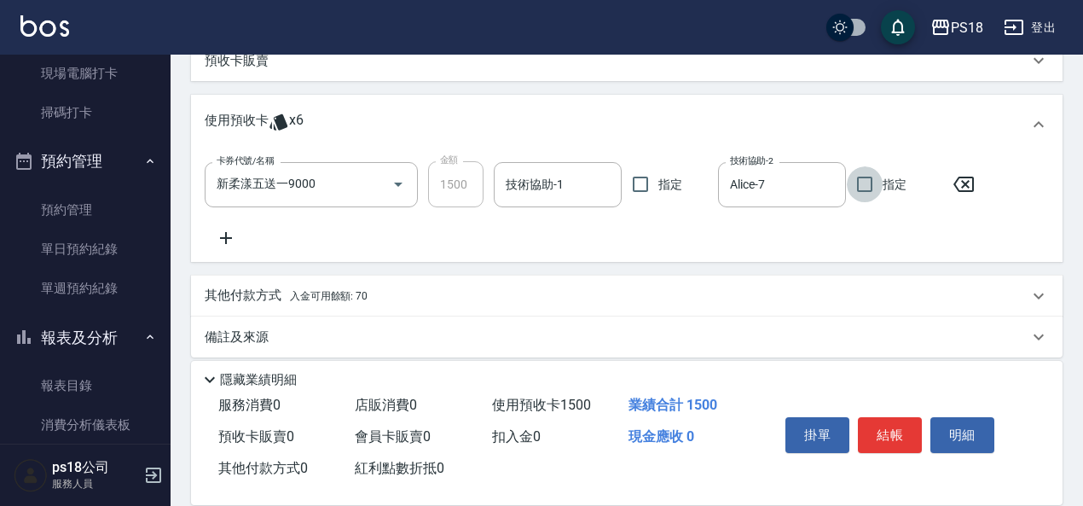
scroll to position [482, 0]
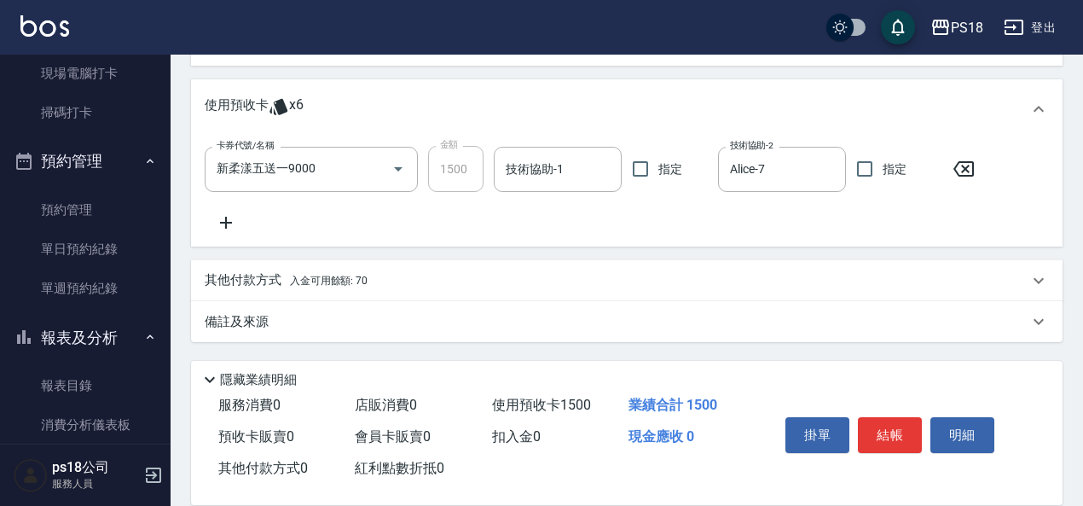
click at [493, 317] on div "備註及來源" at bounding box center [617, 322] width 824 height 18
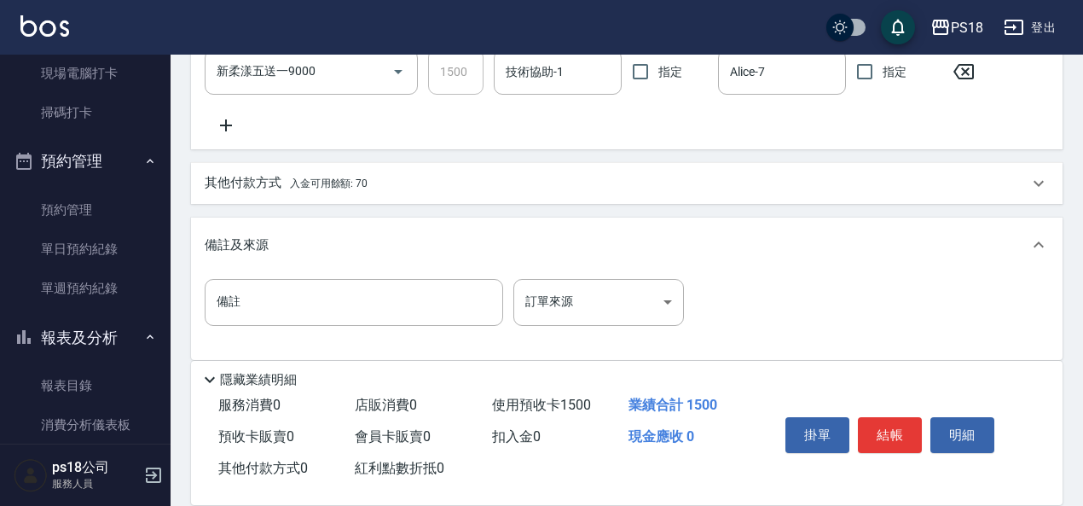
scroll to position [597, 0]
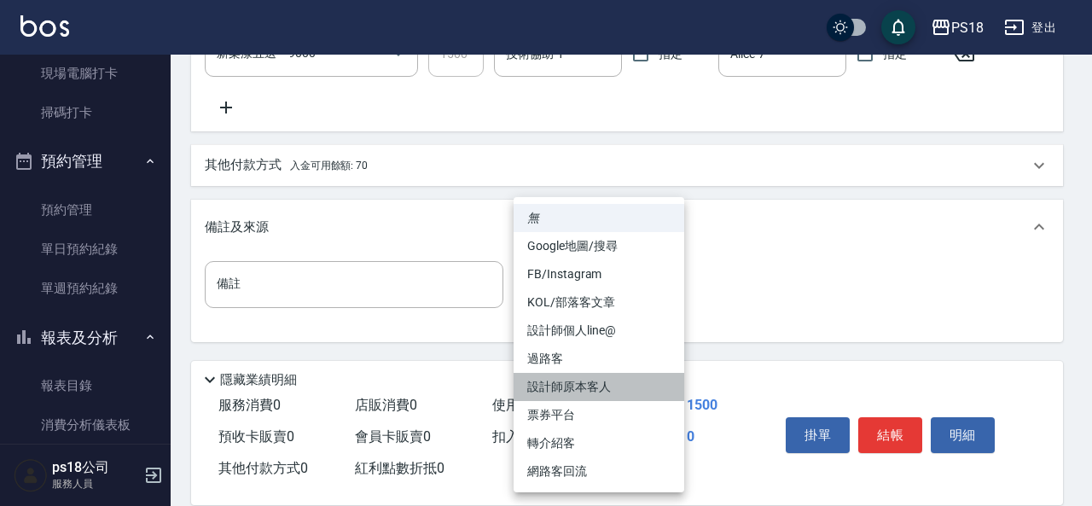
click at [560, 388] on li "設計師原本客人" at bounding box center [598, 387] width 171 height 28
type input "設計師原本客人"
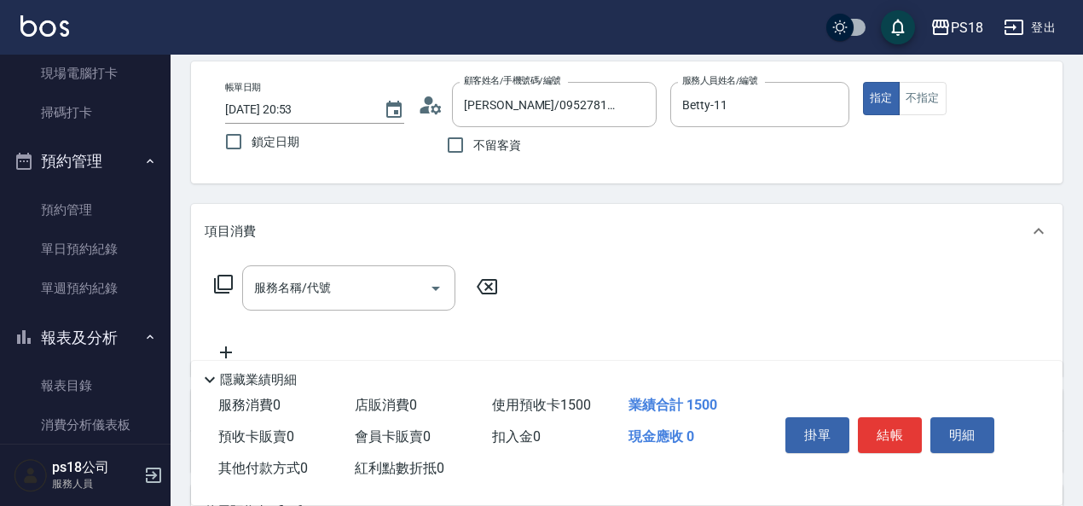
scroll to position [0, 0]
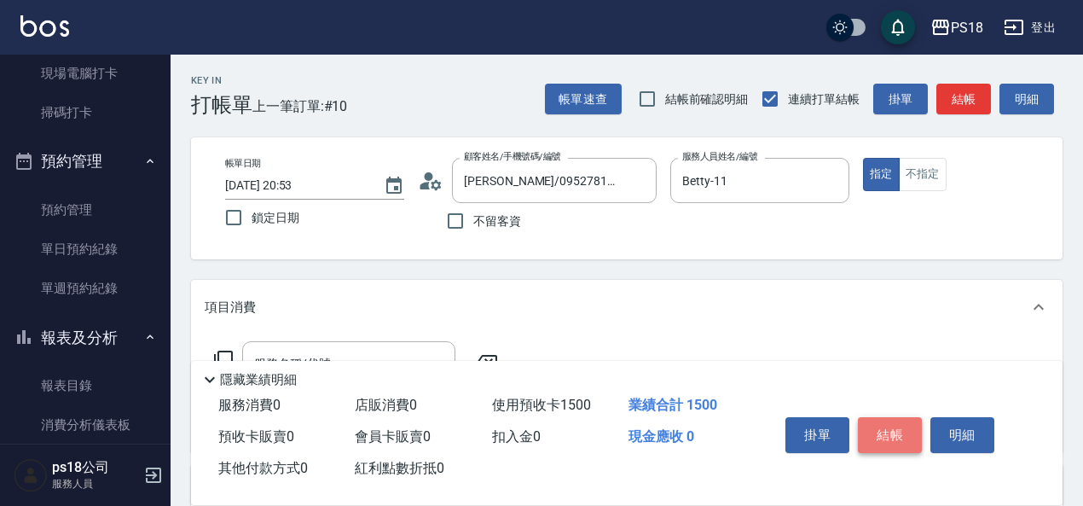
click at [893, 426] on button "結帳" at bounding box center [890, 435] width 64 height 36
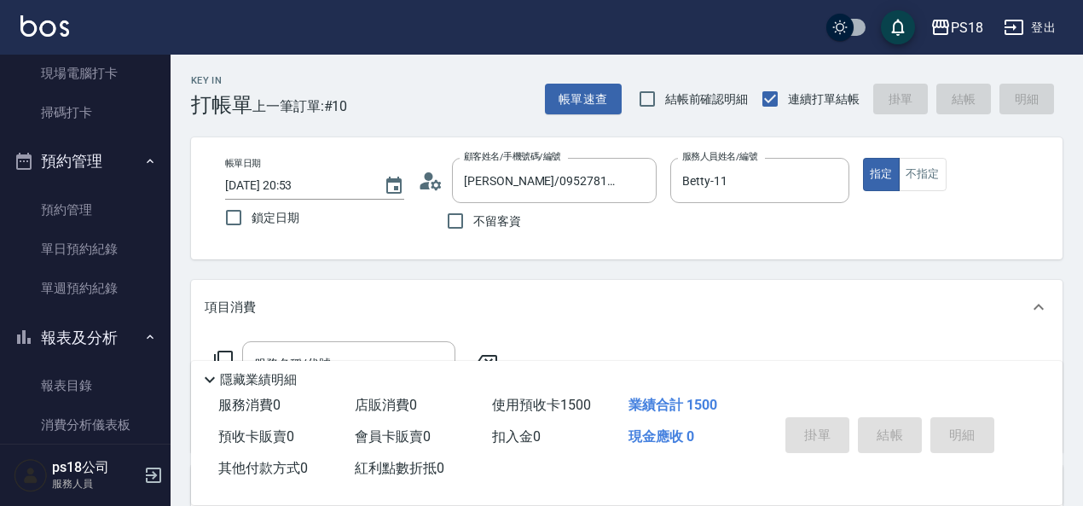
type input "[DATE] 20:55"
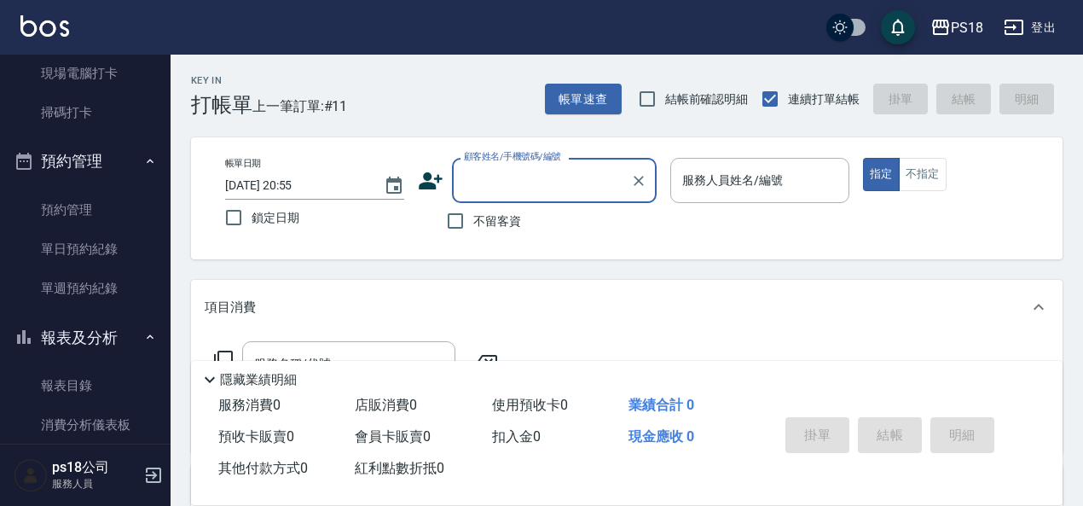
click at [717, 188] on input "服務人員姓名/編號" at bounding box center [760, 180] width 164 height 30
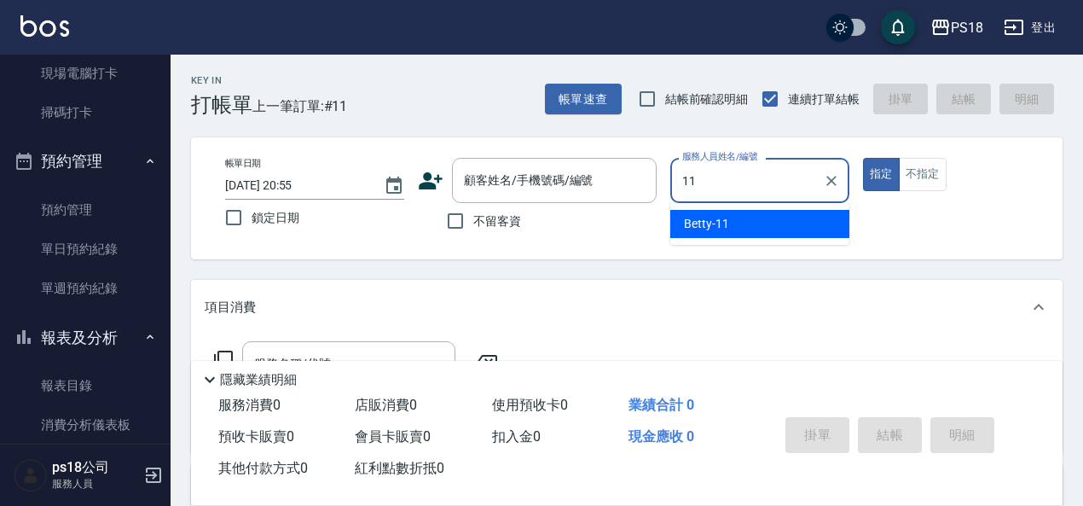
type input "Betty-11"
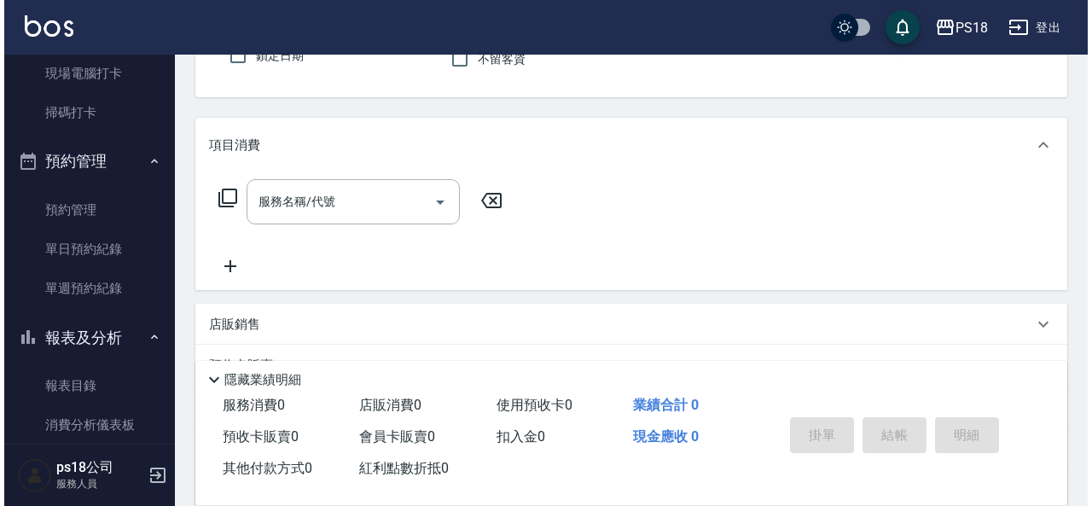
scroll to position [171, 0]
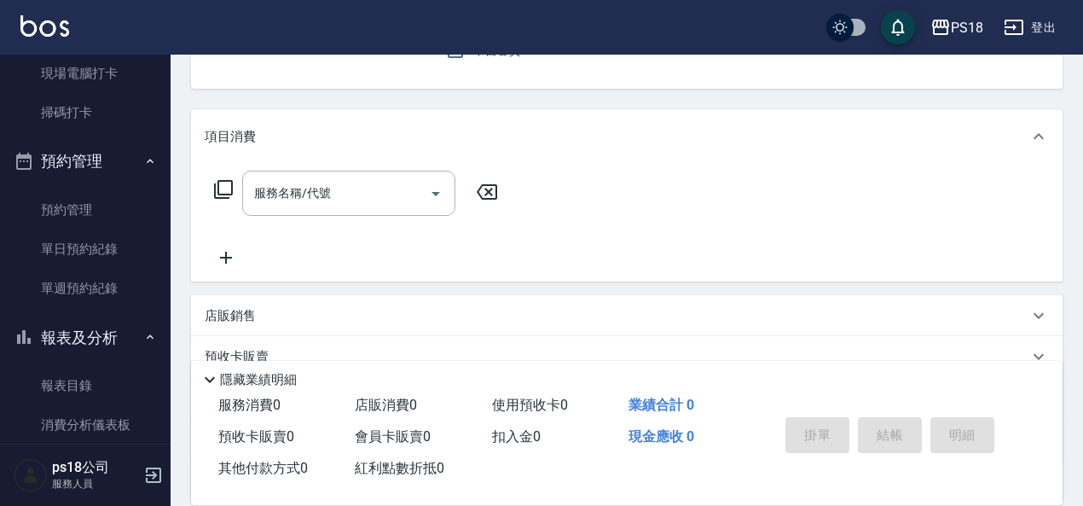
click at [227, 185] on icon at bounding box center [223, 189] width 20 height 20
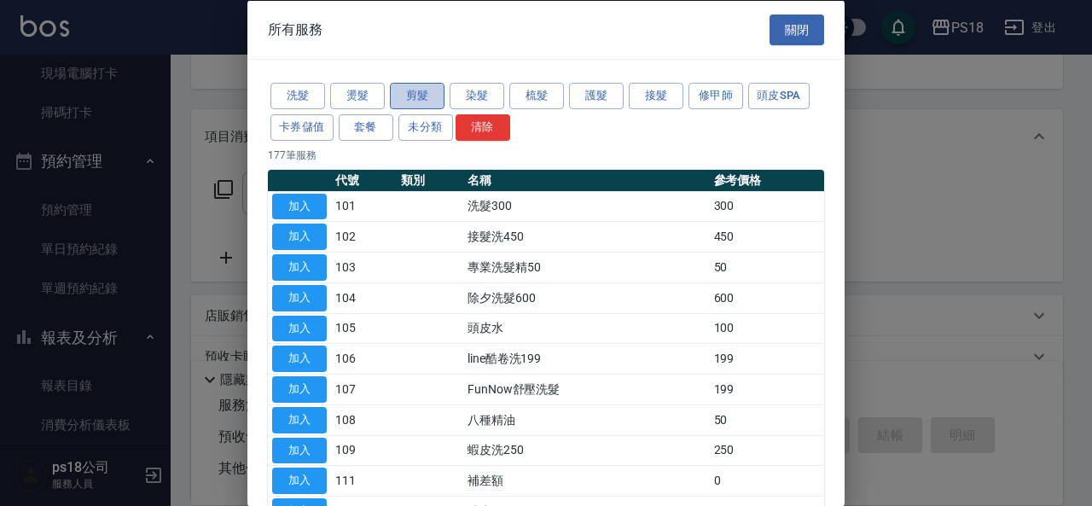
click at [421, 94] on button "剪髮" at bounding box center [417, 96] width 55 height 26
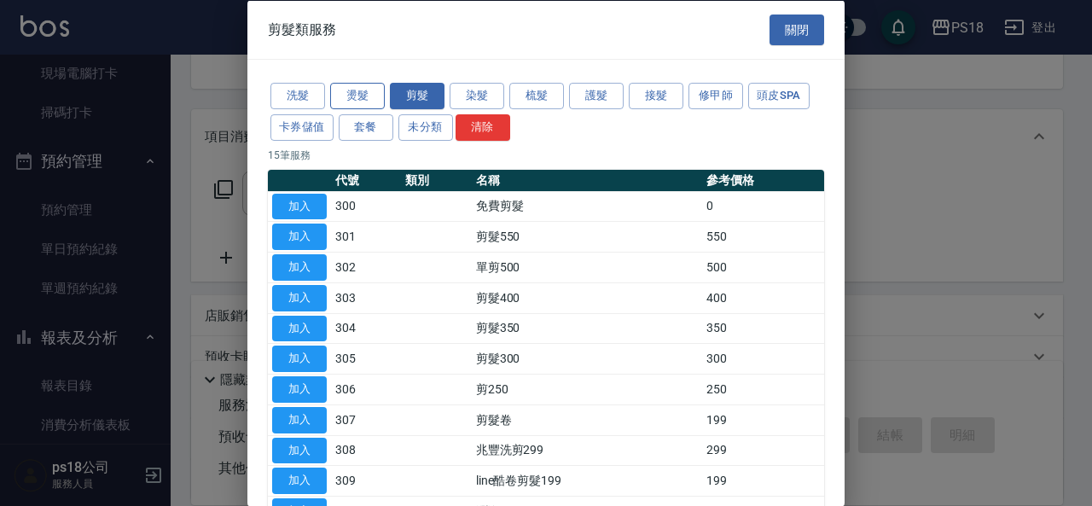
click at [363, 85] on button "燙髮" at bounding box center [357, 96] width 55 height 26
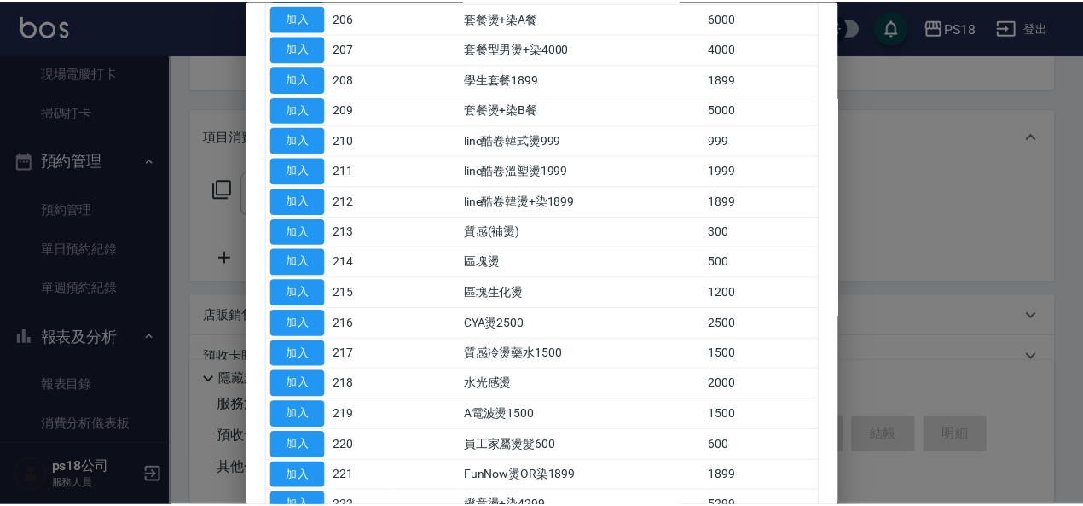
scroll to position [341, 0]
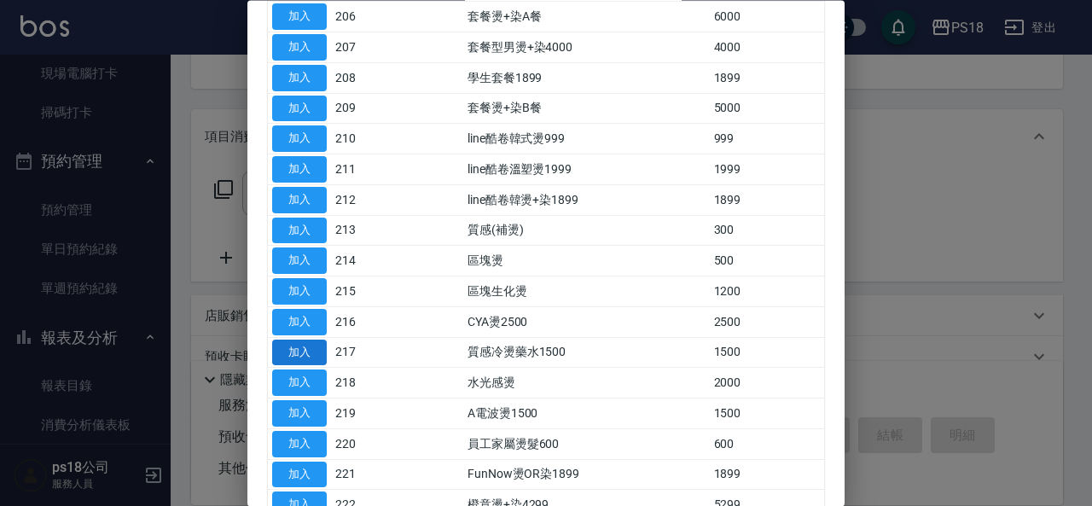
click at [317, 354] on button "加入" at bounding box center [299, 352] width 55 height 26
type input "質感冷燙藥水1500(217)"
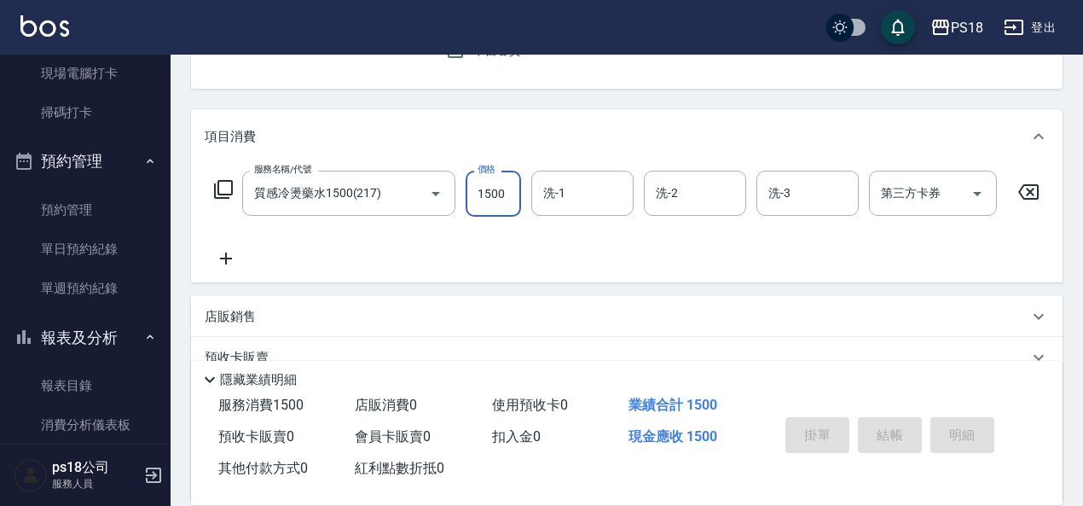
click at [493, 188] on input "1500" at bounding box center [493, 194] width 55 height 46
type input "2500"
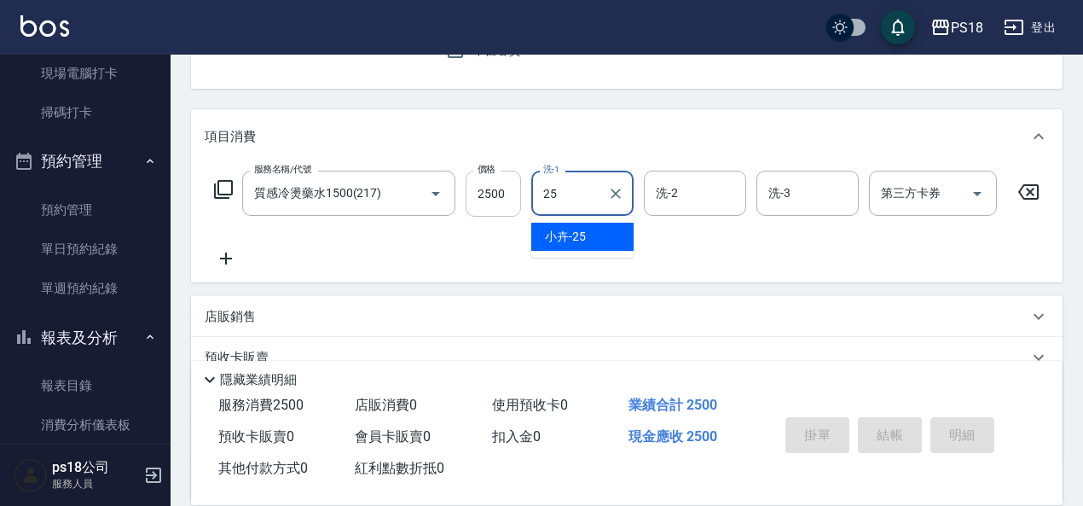
type input "小卉-25"
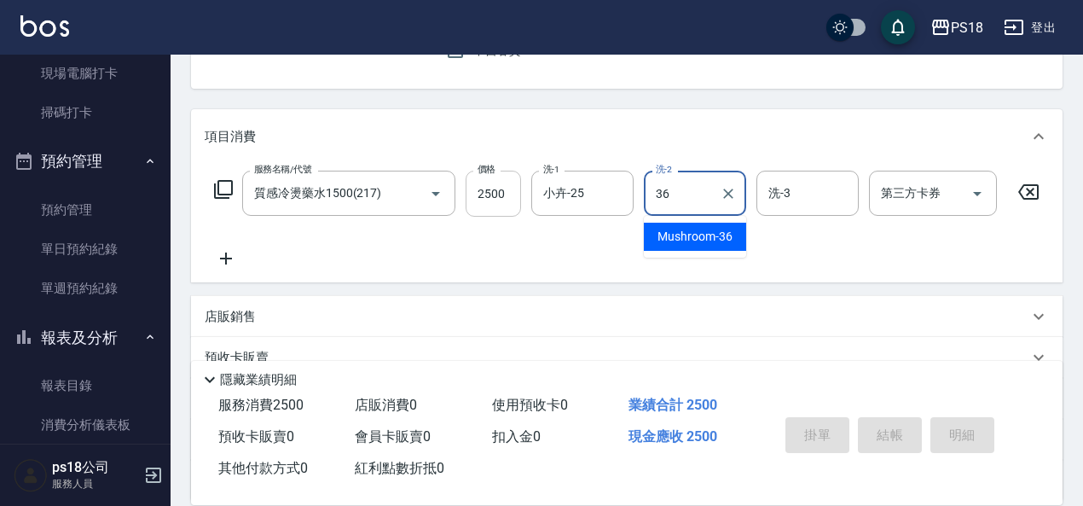
type input "Mushroom-36"
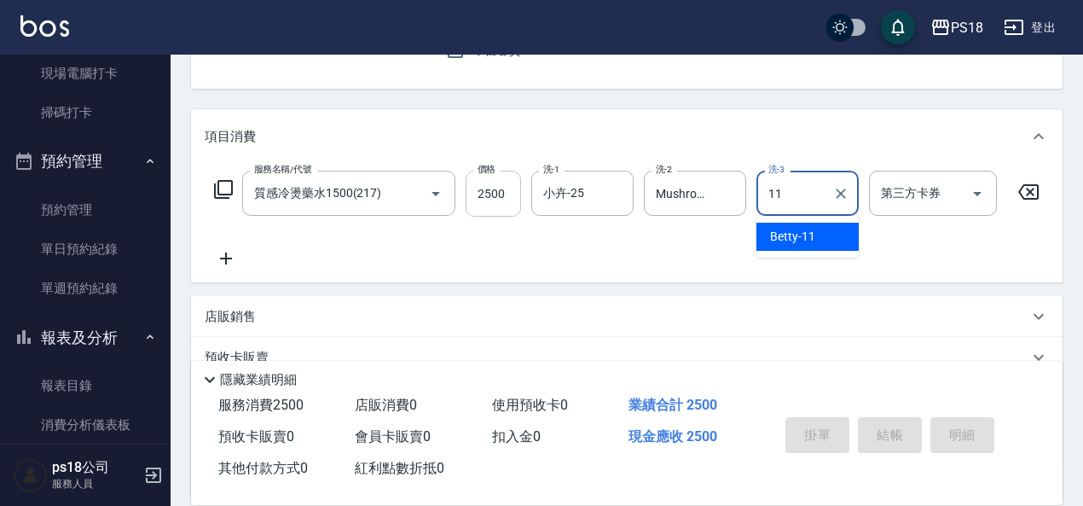
type input "Betty-11"
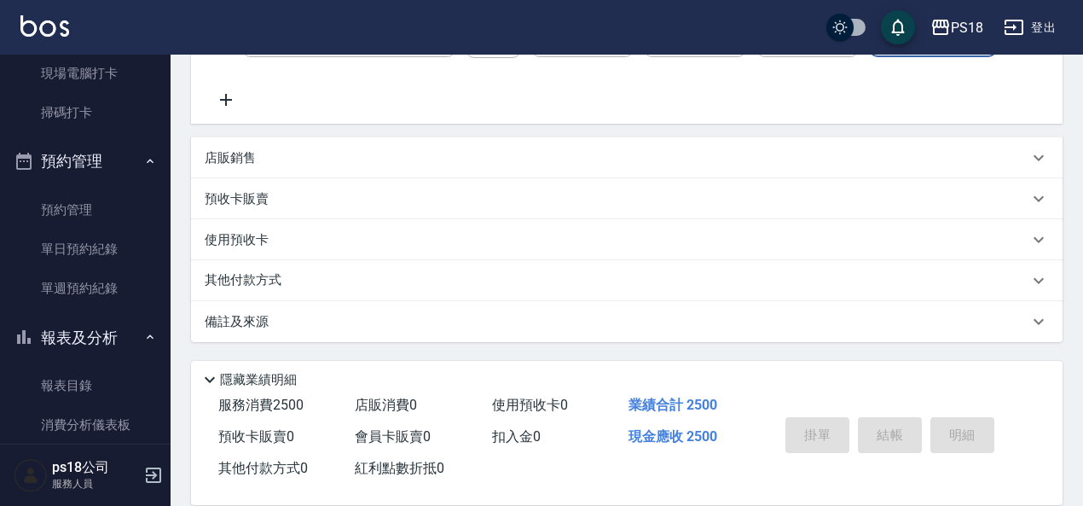
click at [374, 325] on div "備註及來源" at bounding box center [617, 322] width 824 height 18
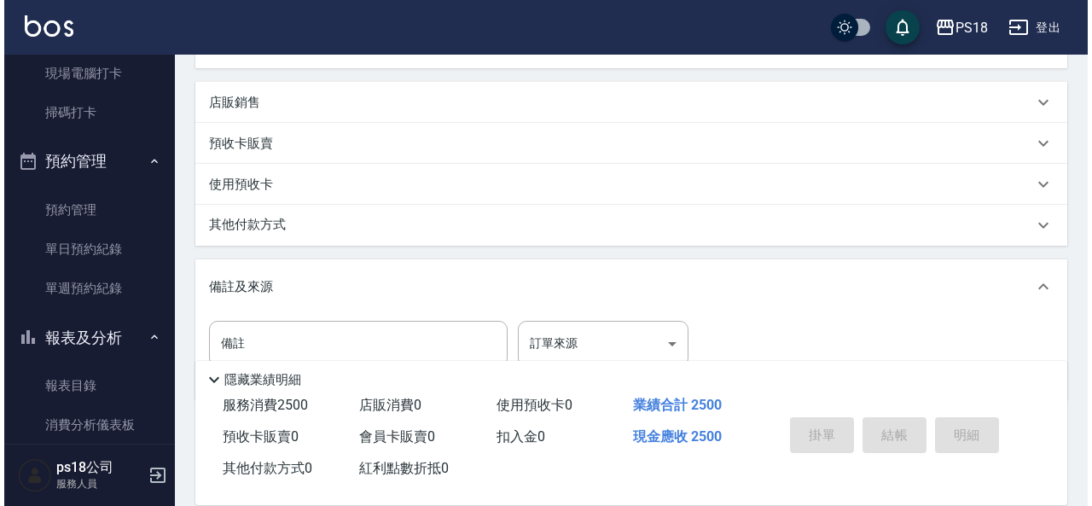
scroll to position [458, 0]
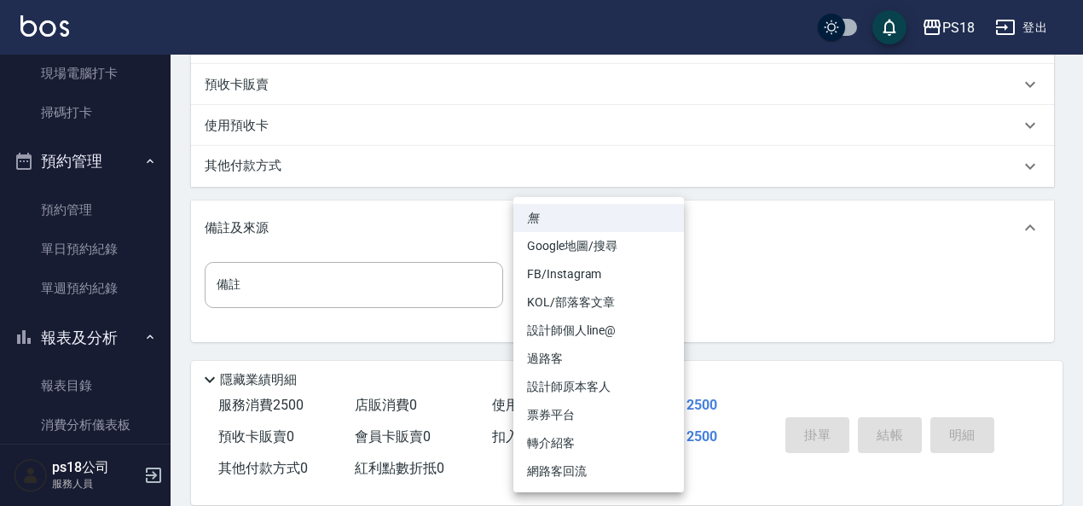
click at [539, 293] on body "PS18 登出 櫃檯作業 打帳單 帳單列表 現金收支登錄 材料自購登錄 排班表 現場電腦打卡 掃碼打卡 預約管理 預約管理 單日預約紀錄 單週預約紀錄 報表及…" at bounding box center [541, 30] width 1083 height 949
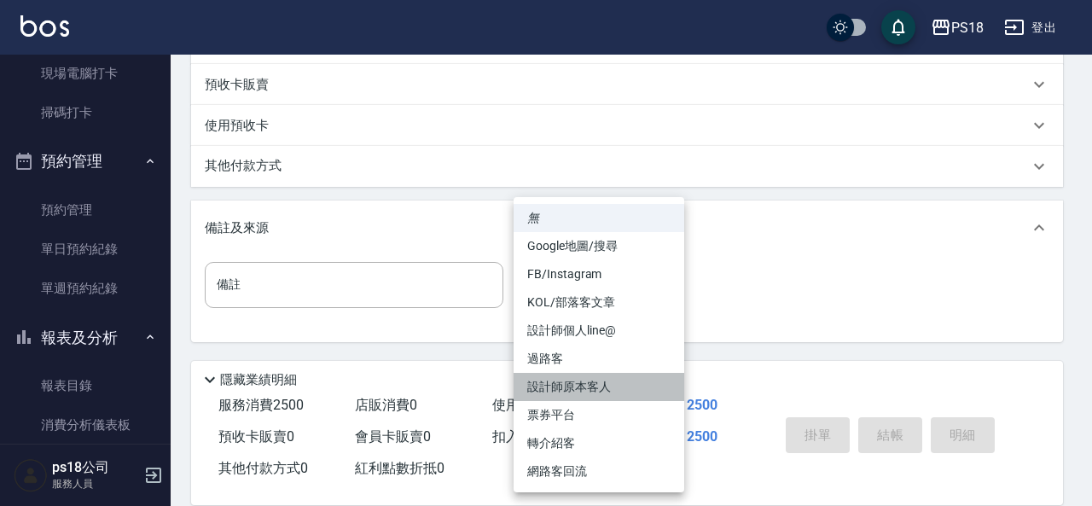
click at [550, 384] on li "設計師原本客人" at bounding box center [598, 387] width 171 height 28
type input "設計師原本客人"
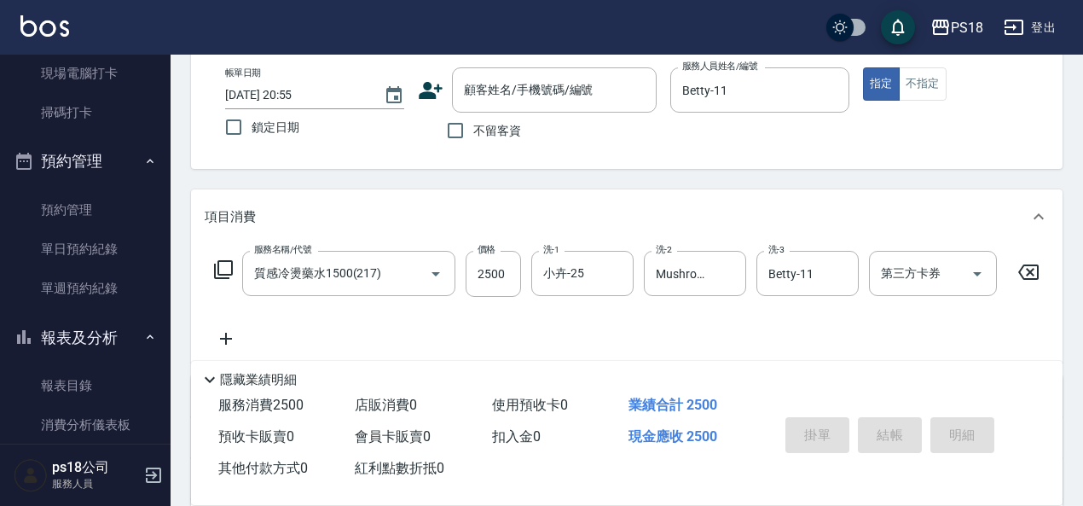
scroll to position [0, 0]
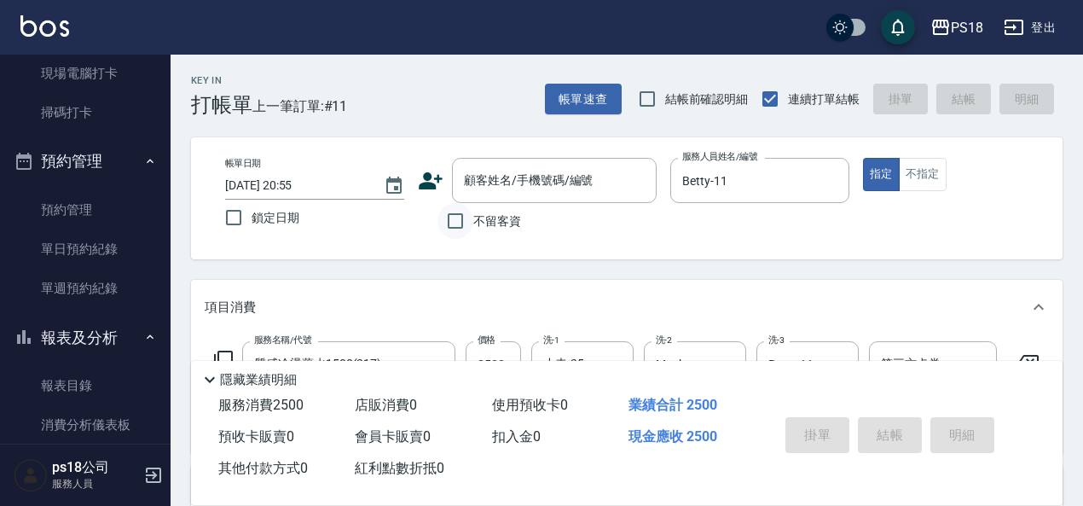
click at [460, 224] on input "不留客資" at bounding box center [456, 221] width 36 height 36
checkbox input "true"
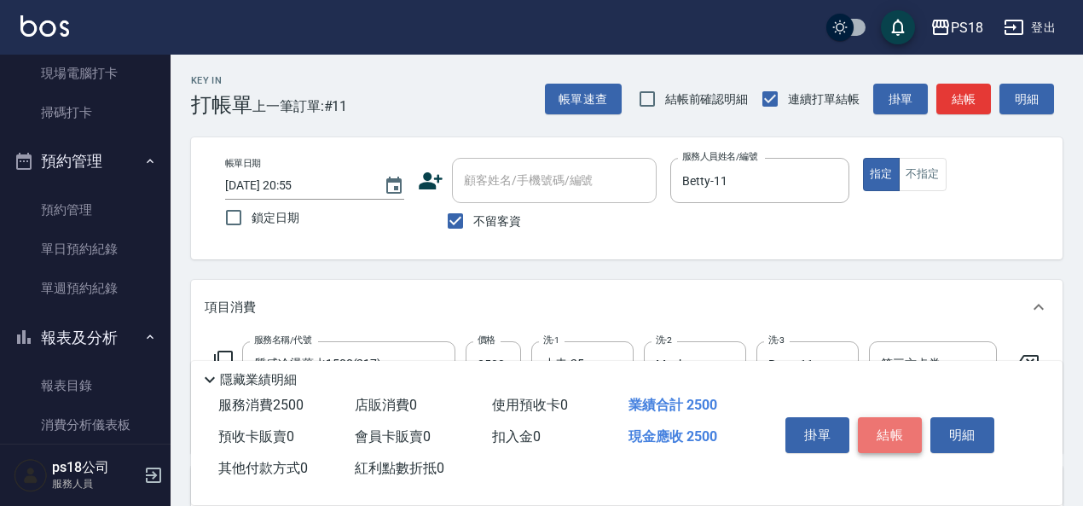
click at [899, 432] on button "結帳" at bounding box center [890, 435] width 64 height 36
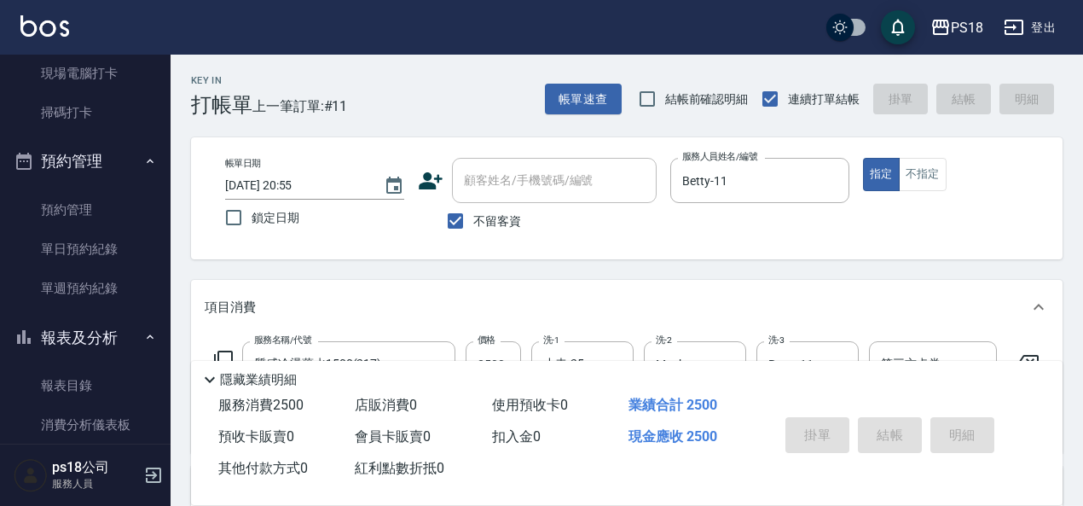
type input "[DATE] 20:56"
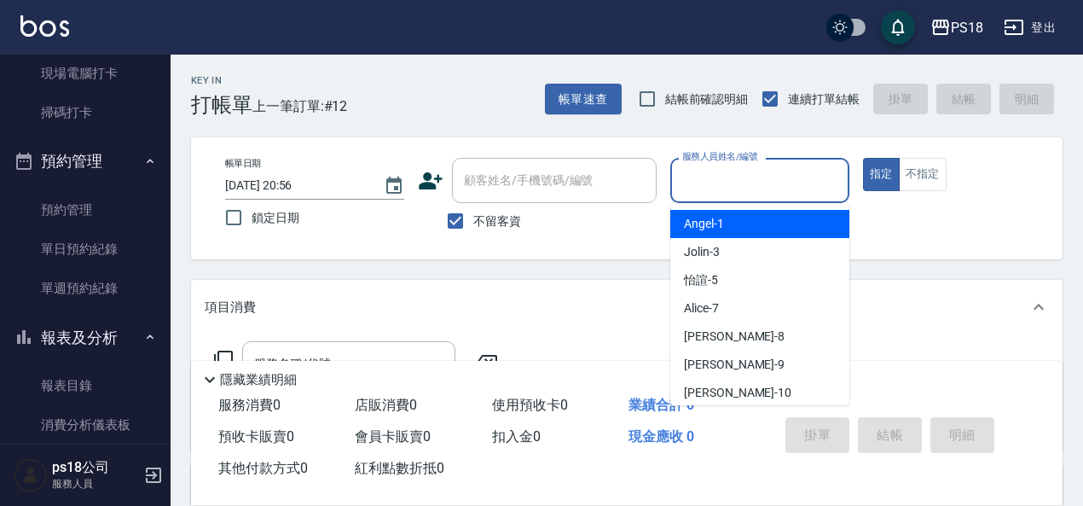
click at [682, 179] on input "服務人員姓名/編號" at bounding box center [760, 180] width 164 height 30
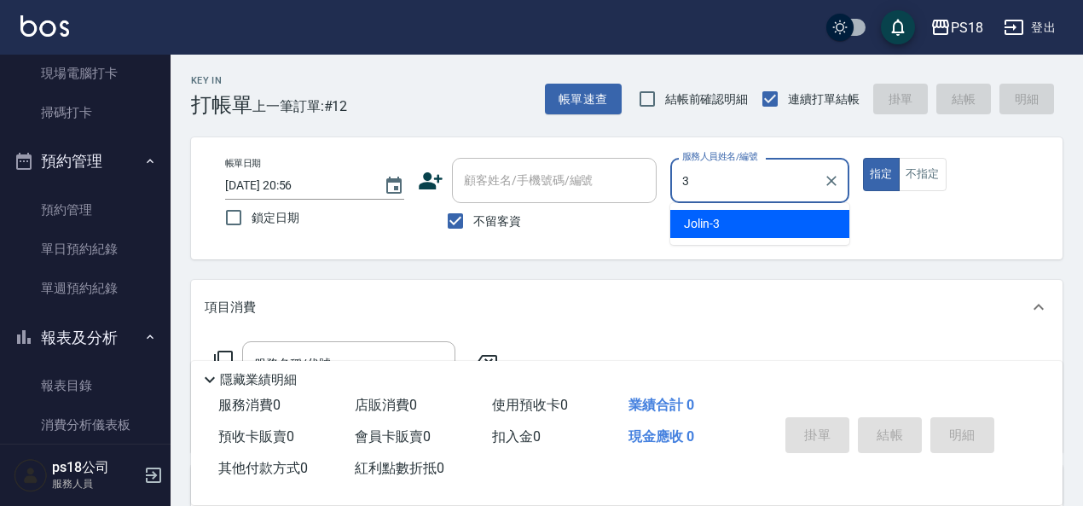
type input "Jolin-3"
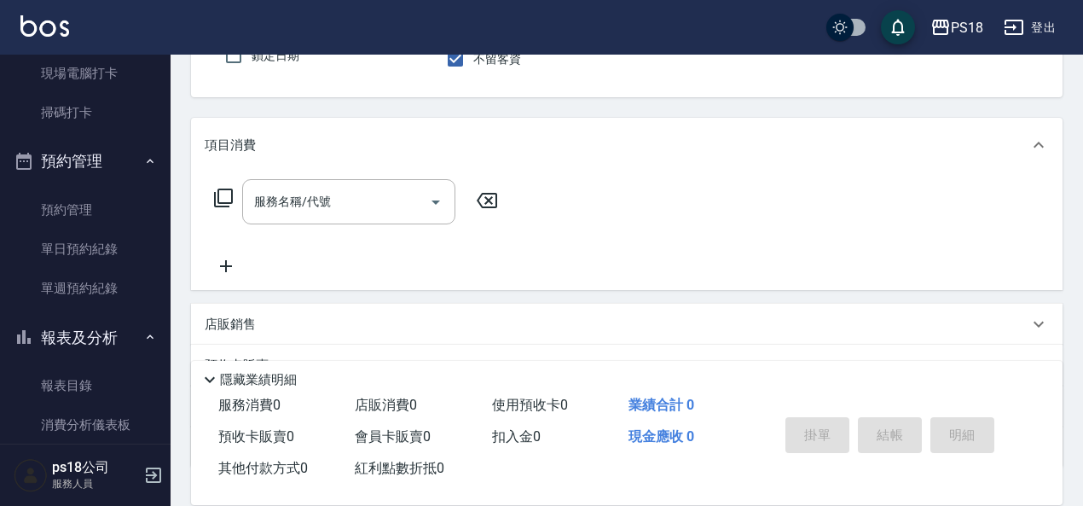
scroll to position [171, 0]
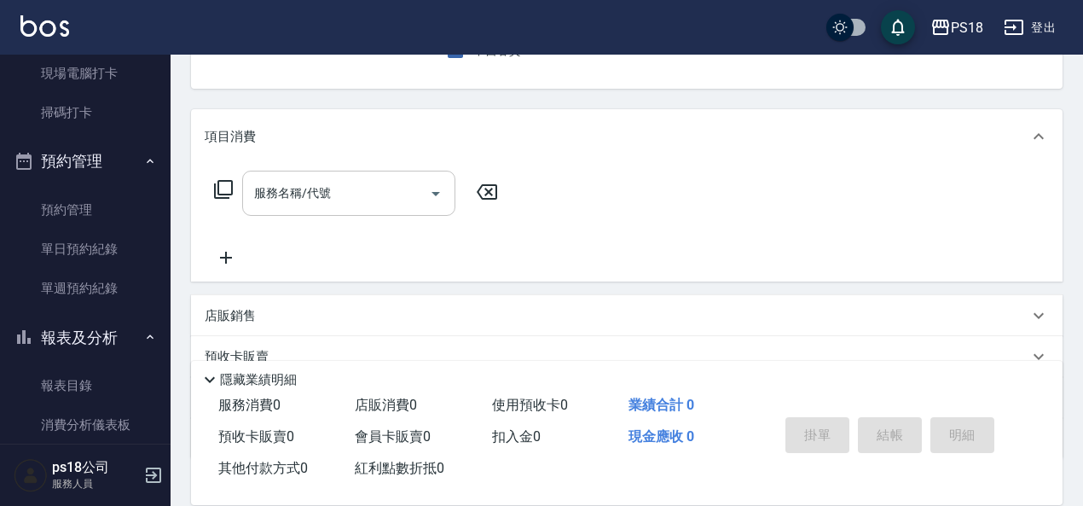
click at [287, 188] on div "服務名稱/代號 服務名稱/代號" at bounding box center [348, 193] width 213 height 45
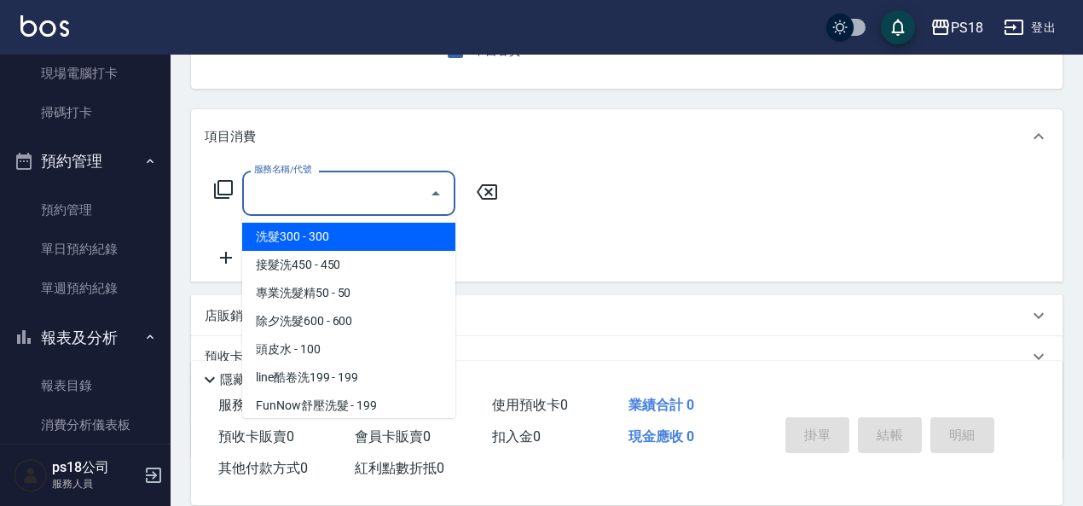
click at [217, 190] on icon at bounding box center [223, 189] width 20 height 20
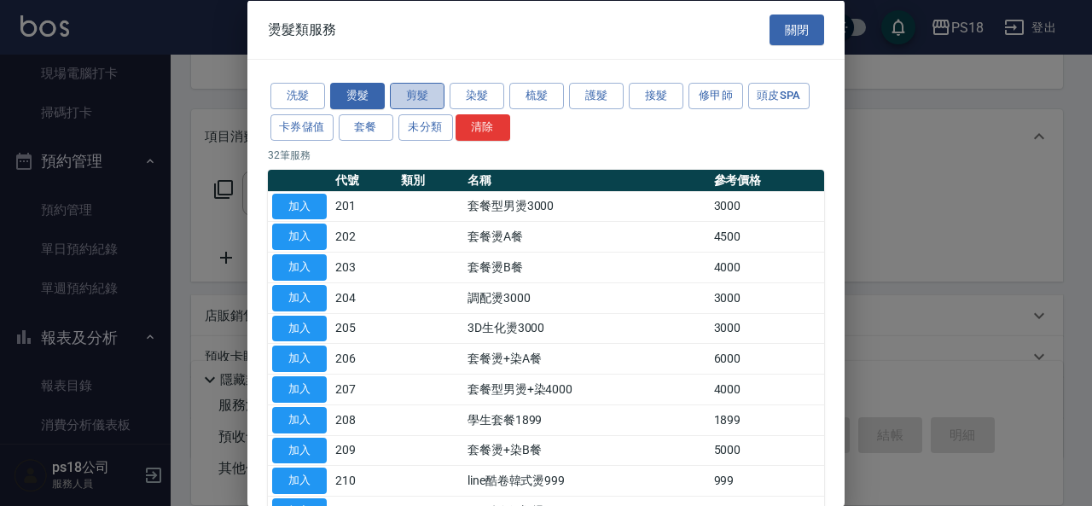
click at [404, 96] on button "剪髮" at bounding box center [417, 96] width 55 height 26
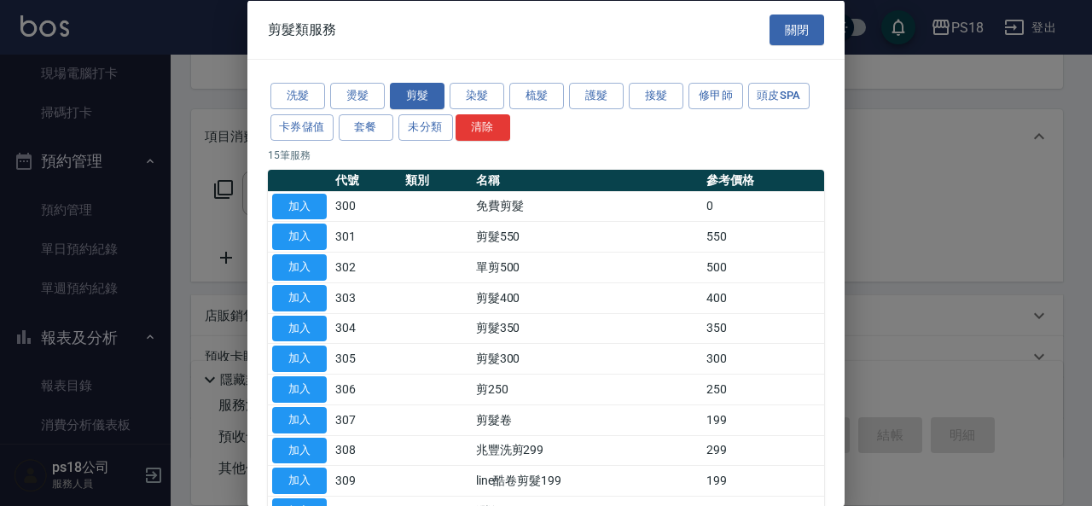
click at [293, 265] on button "加入" at bounding box center [299, 267] width 55 height 26
type input "單剪500(302)"
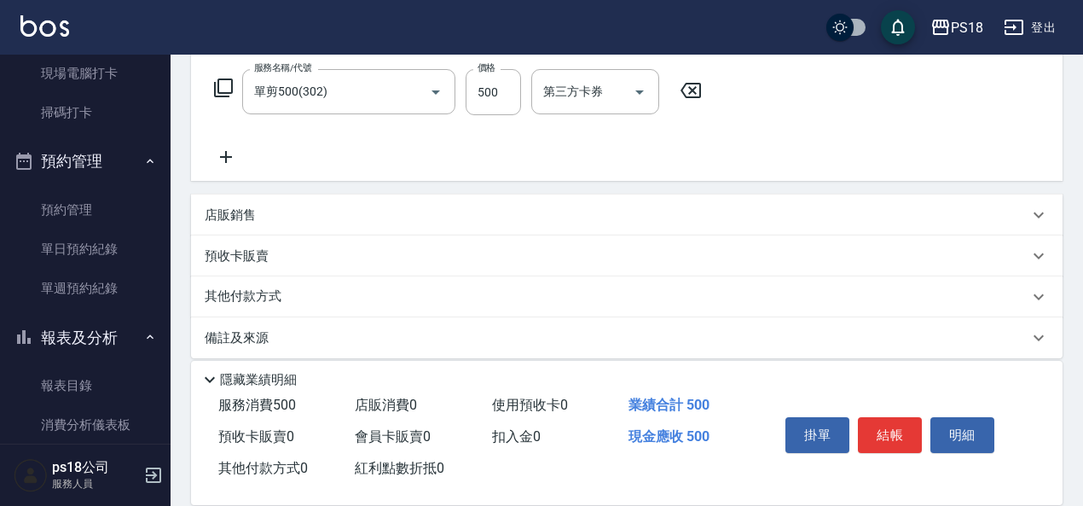
scroll to position [288, 0]
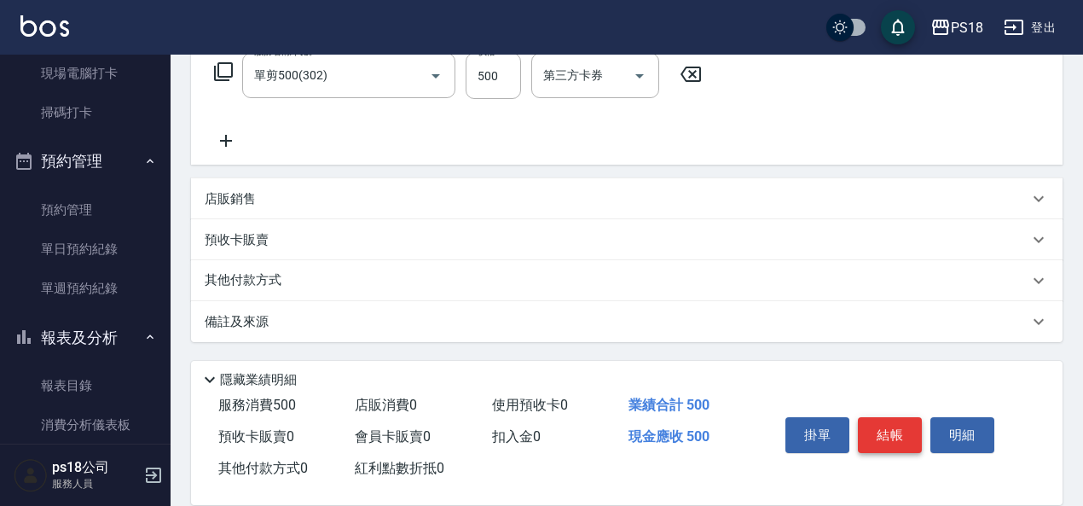
click at [894, 430] on button "結帳" at bounding box center [890, 435] width 64 height 36
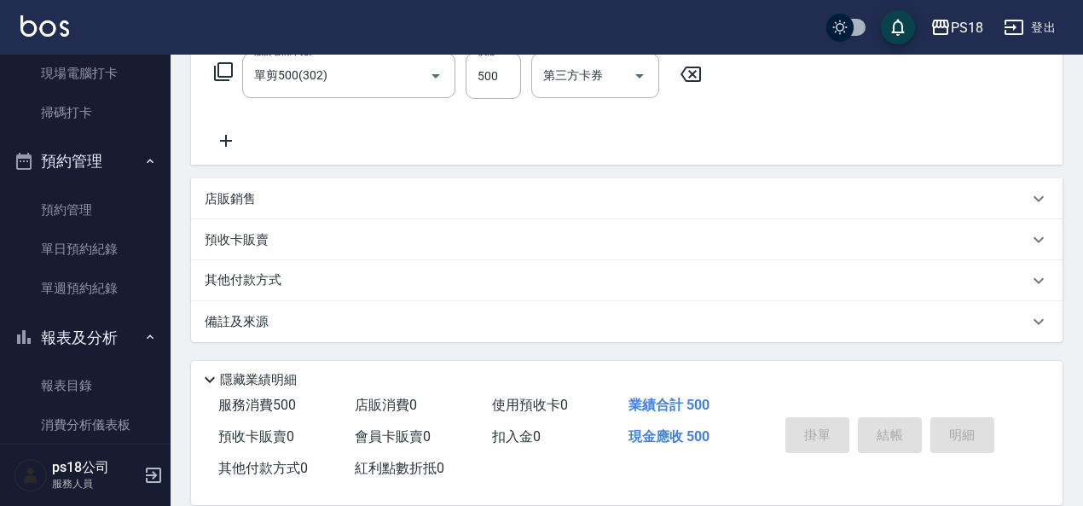
type input "[DATE] 20:57"
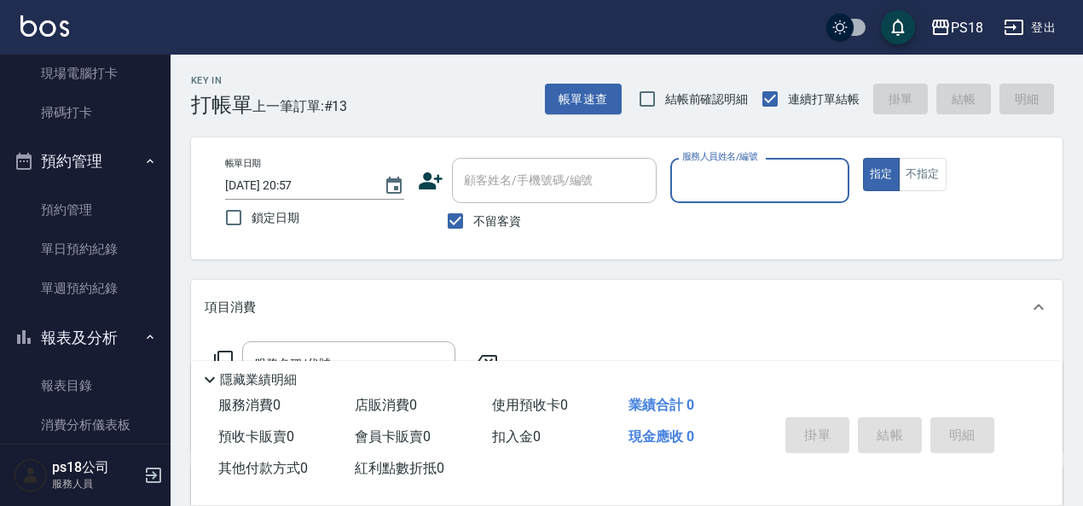
click at [757, 188] on input "服務人員姓名/編號" at bounding box center [760, 180] width 164 height 30
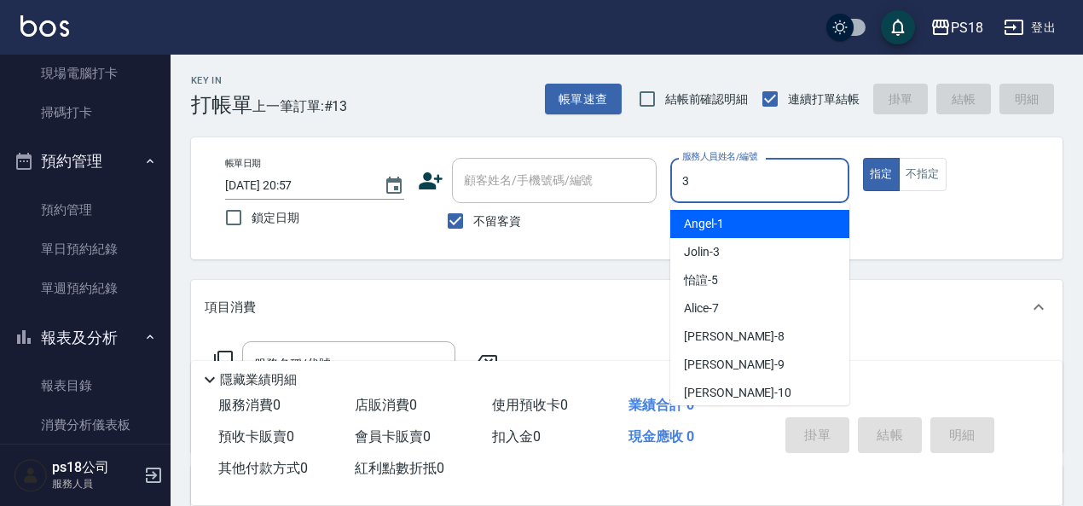
type input "Jolin-3"
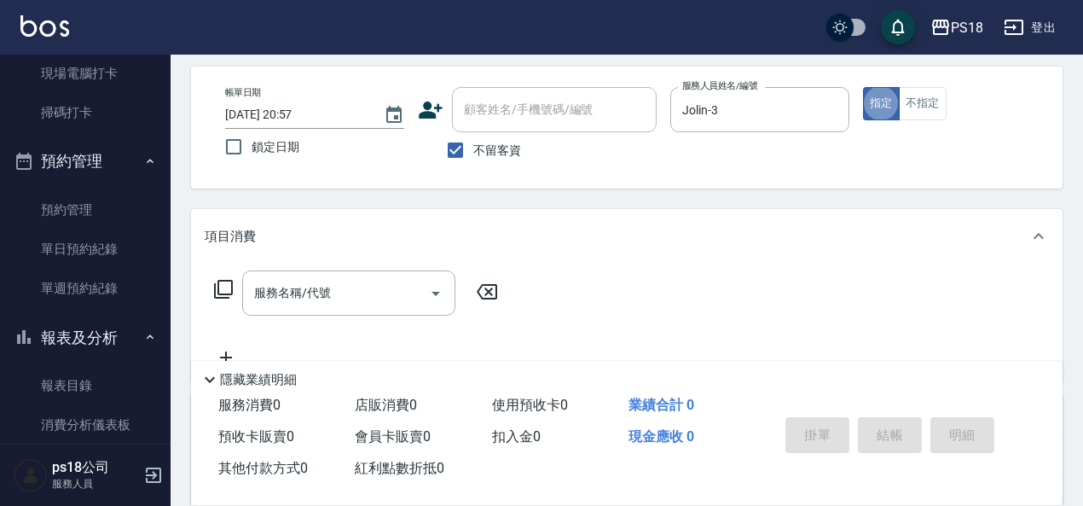
scroll to position [171, 0]
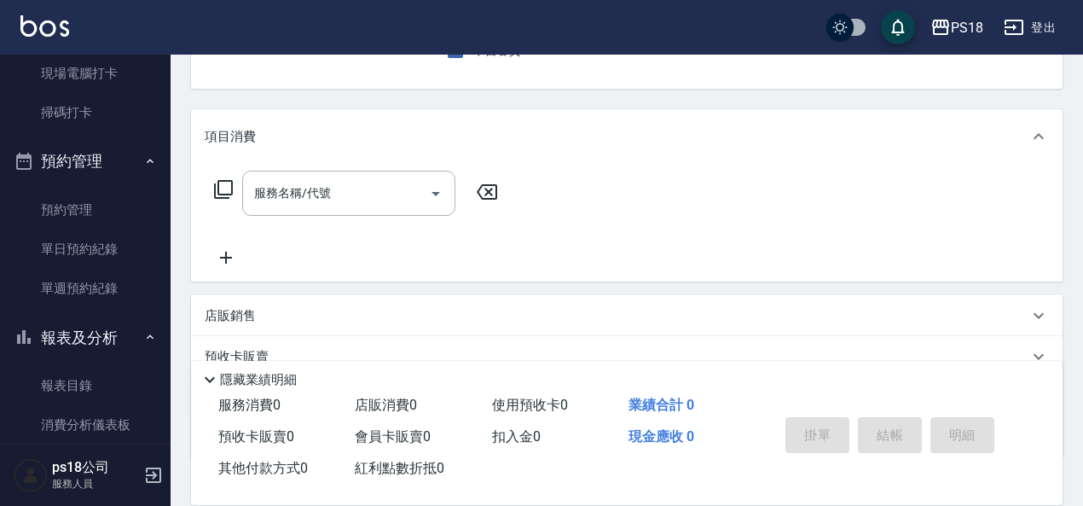
click at [226, 192] on icon at bounding box center [223, 189] width 20 height 20
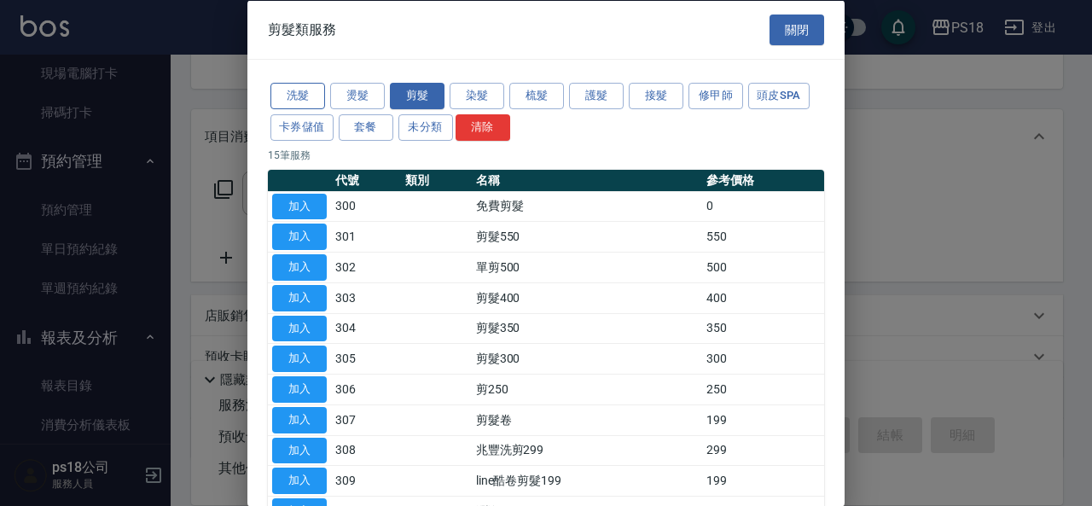
click at [297, 102] on button "洗髮" at bounding box center [297, 96] width 55 height 26
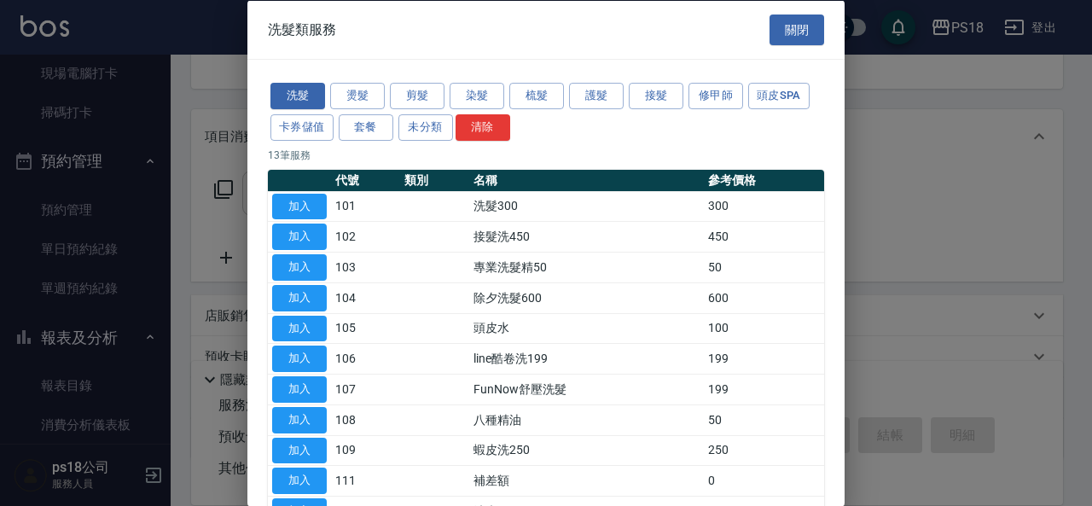
click at [281, 204] on button "加入" at bounding box center [299, 206] width 55 height 26
type input "洗髮300(101)"
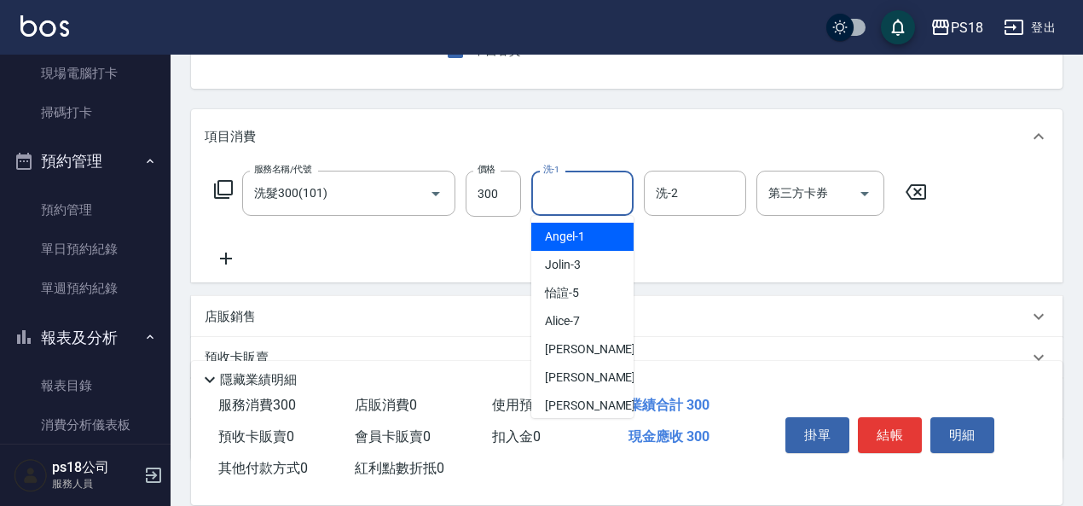
click at [552, 185] on div "洗-1 洗-1" at bounding box center [582, 193] width 102 height 45
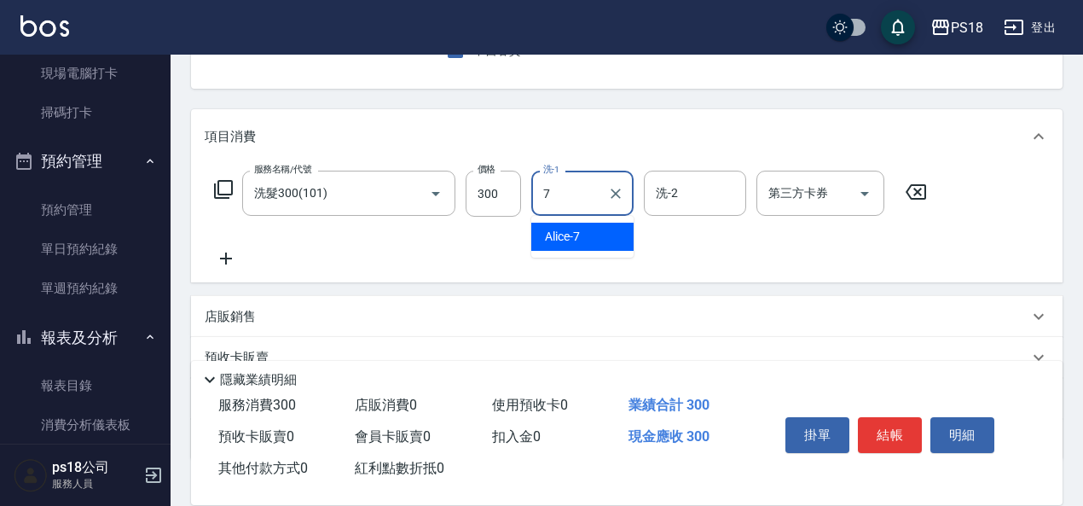
type input "Alice-7"
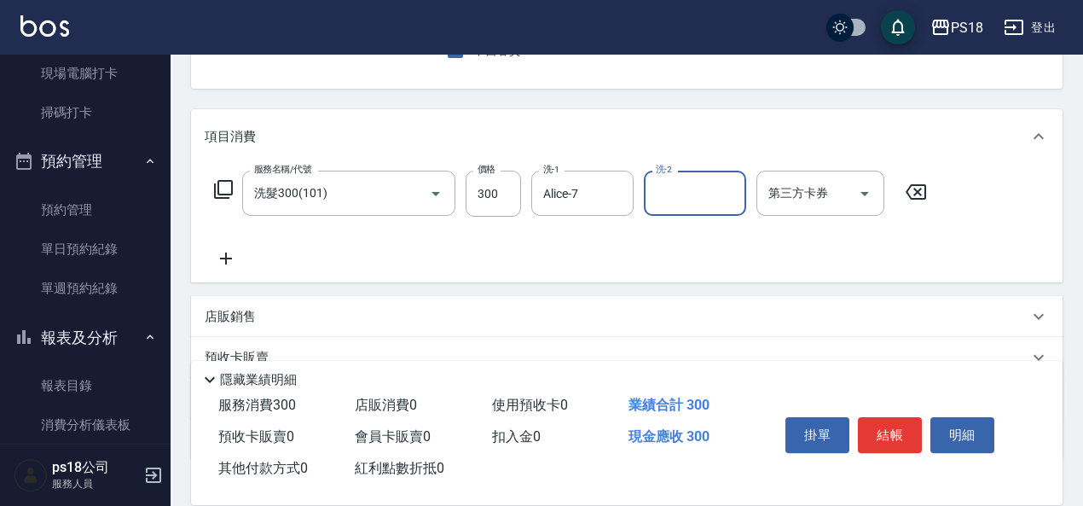
click at [223, 189] on icon at bounding box center [223, 189] width 20 height 20
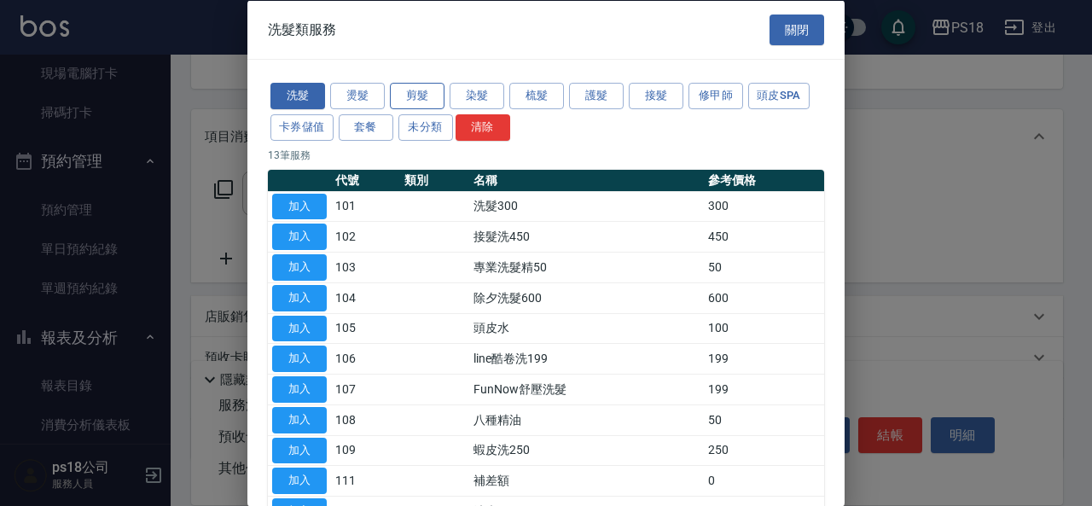
click at [403, 92] on button "剪髮" at bounding box center [417, 96] width 55 height 26
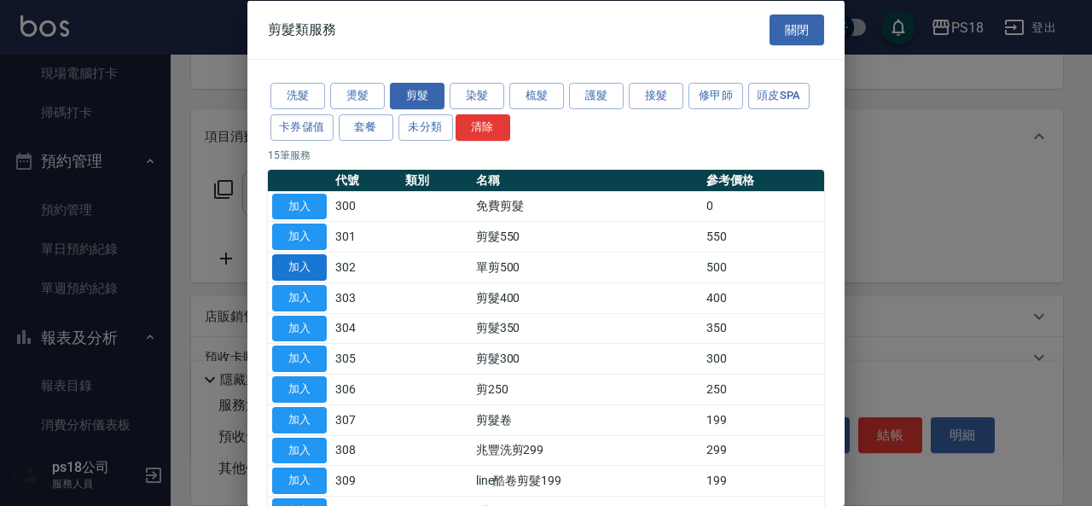
click at [300, 258] on button "加入" at bounding box center [299, 267] width 55 height 26
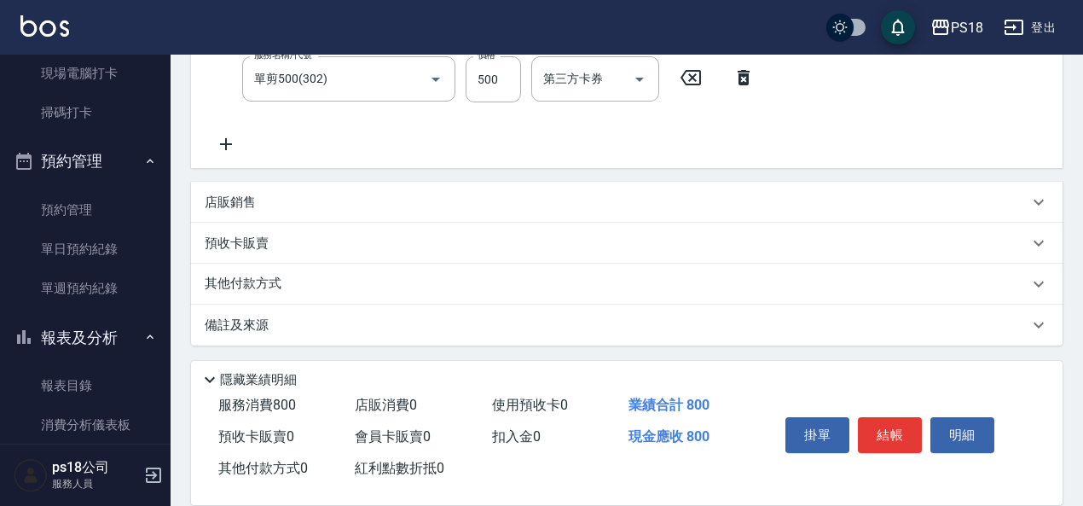
scroll to position [355, 0]
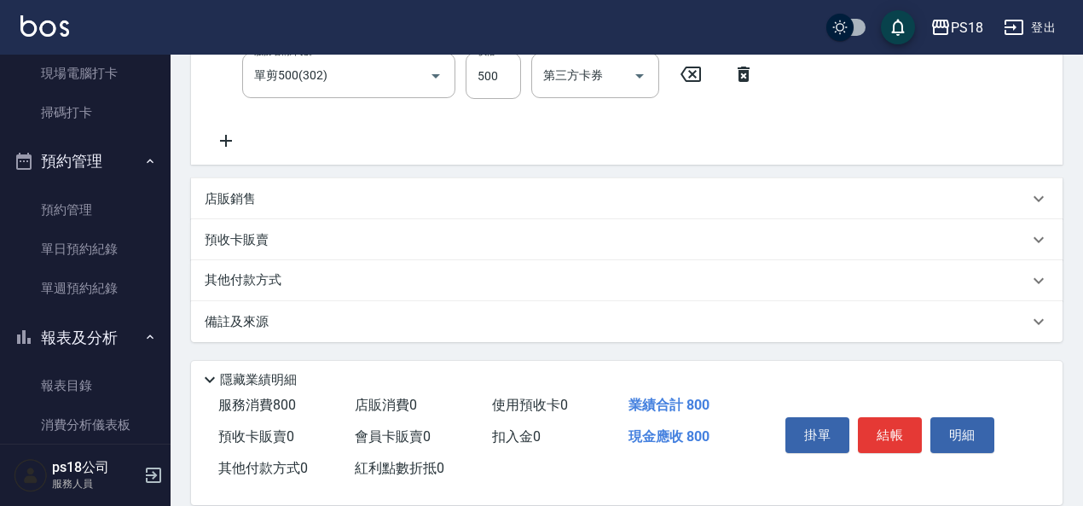
click at [577, 322] on div "備註及來源" at bounding box center [617, 322] width 824 height 18
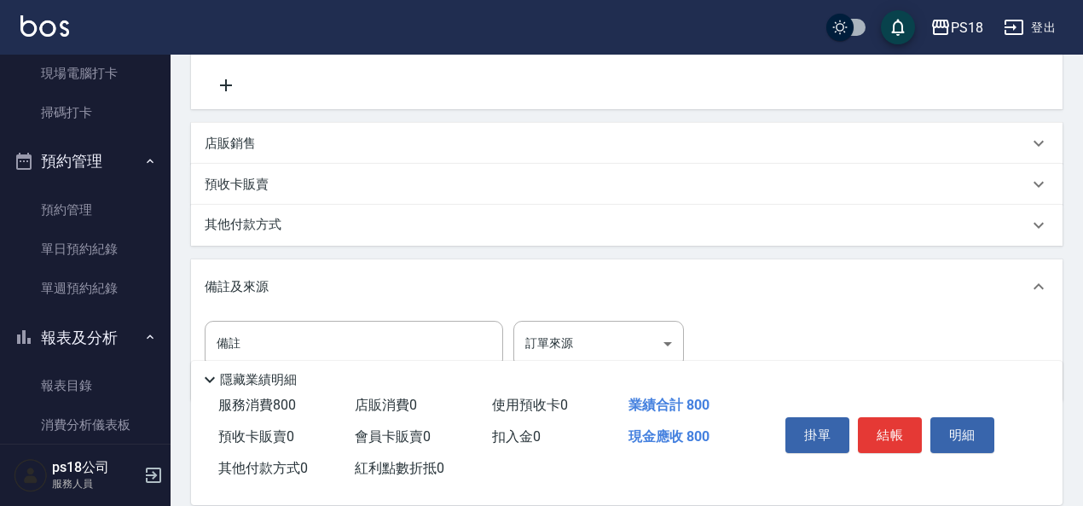
scroll to position [470, 0]
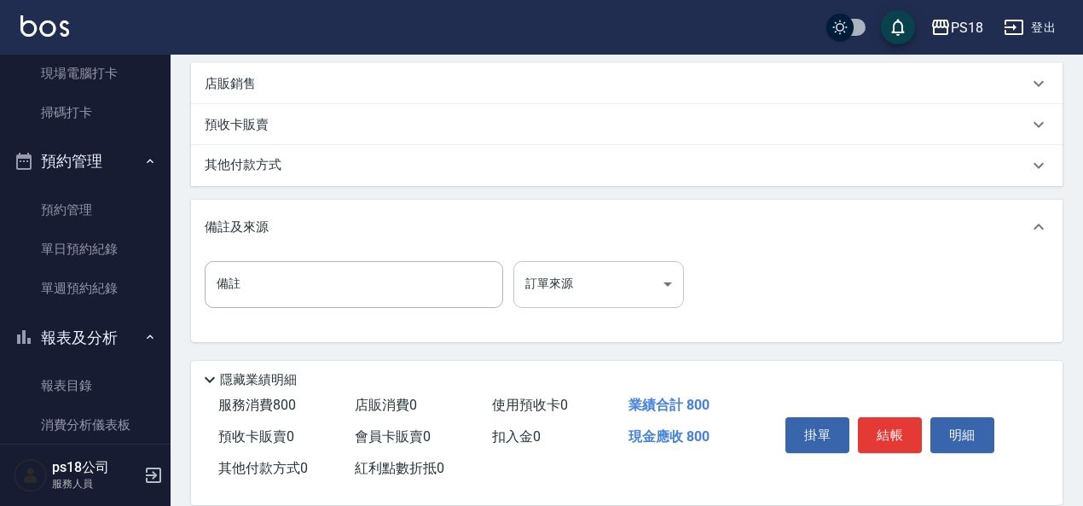
click at [560, 292] on body "PS18 登出 櫃檯作業 打帳單 帳單列表 現金收支登錄 材料自購登錄 排班表 現場電腦打卡 掃碼打卡 預約管理 預約管理 單日預約紀錄 單週預約紀錄 報表及…" at bounding box center [541, 18] width 1083 height 976
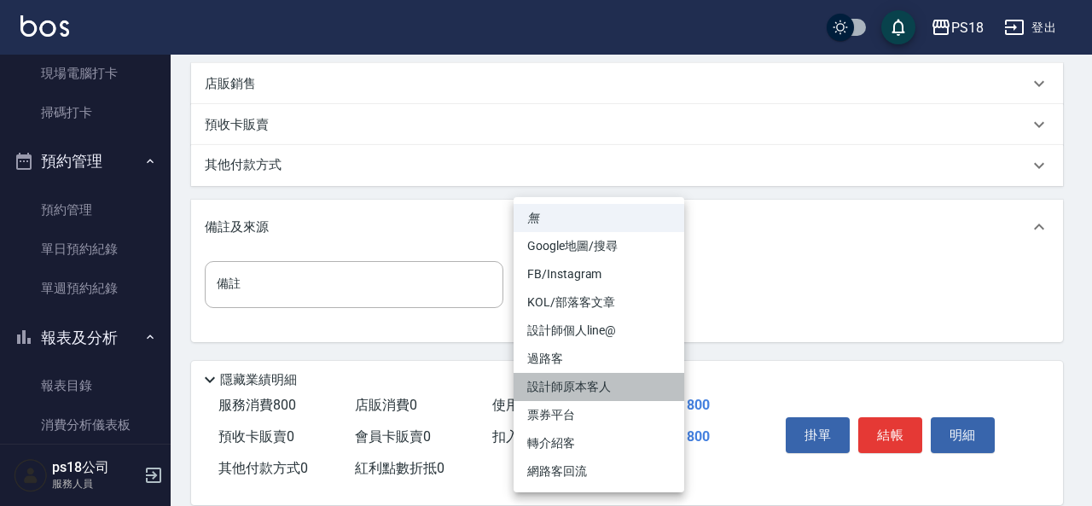
click at [590, 385] on li "設計師原本客人" at bounding box center [598, 387] width 171 height 28
type input "設計師原本客人"
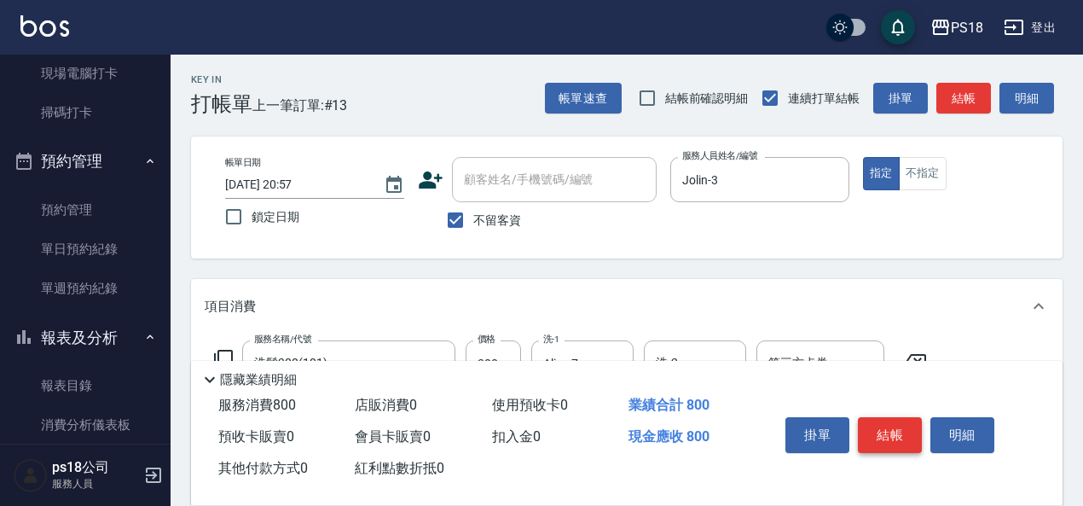
scroll to position [0, 0]
click at [897, 435] on button "結帳" at bounding box center [890, 435] width 64 height 36
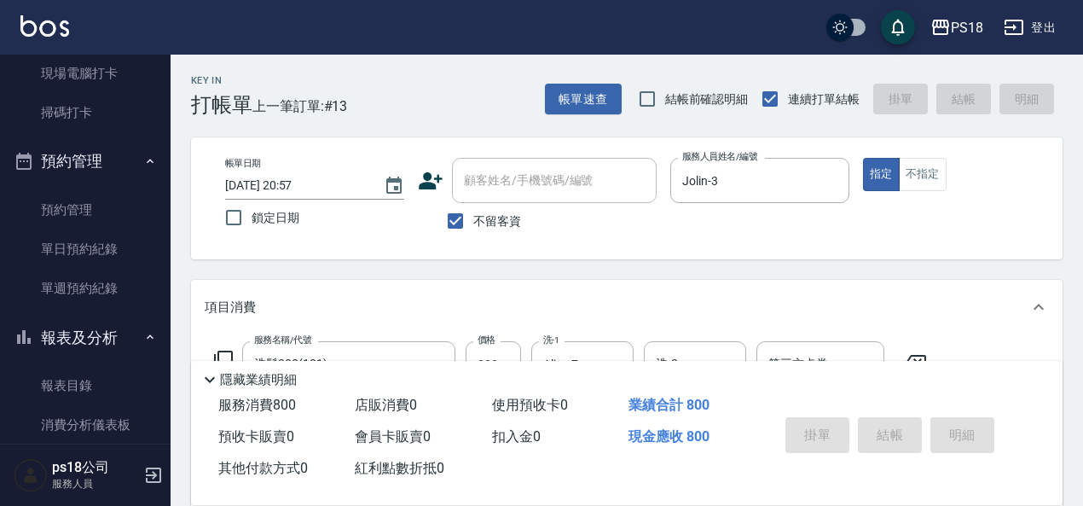
type input "[DATE] 20:58"
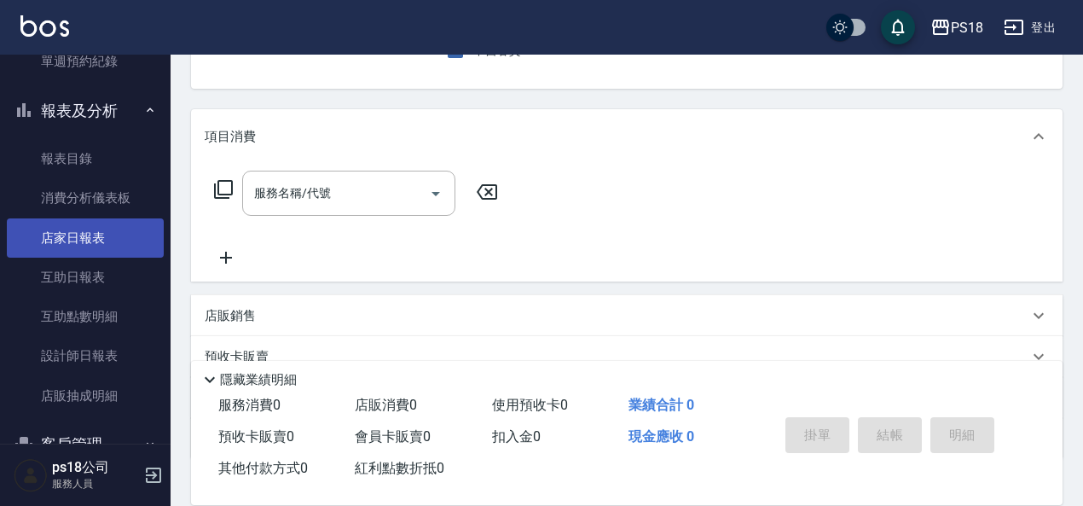
scroll to position [512, 0]
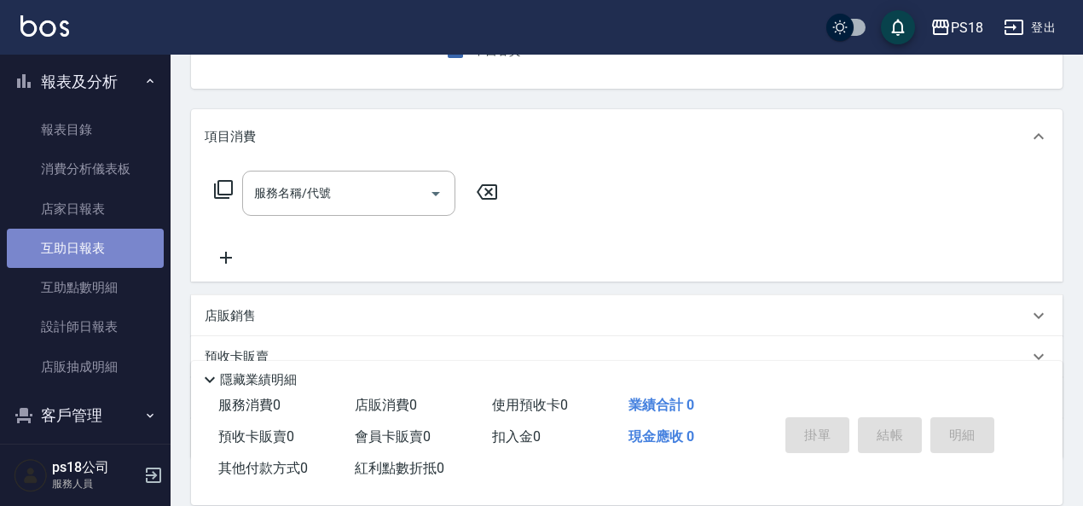
click at [86, 244] on link "互助日報表" at bounding box center [85, 248] width 157 height 39
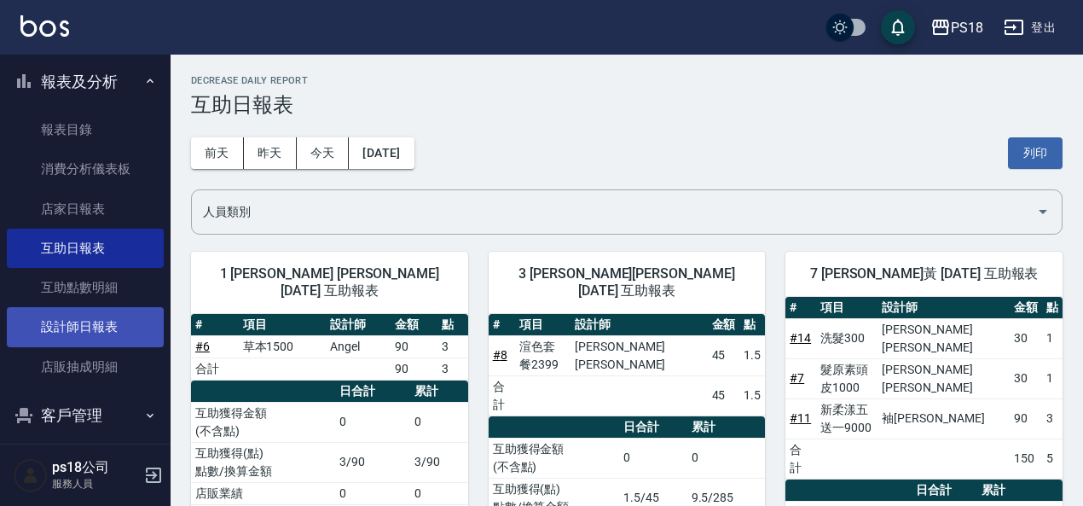
click at [86, 328] on link "設計師日報表" at bounding box center [85, 326] width 157 height 39
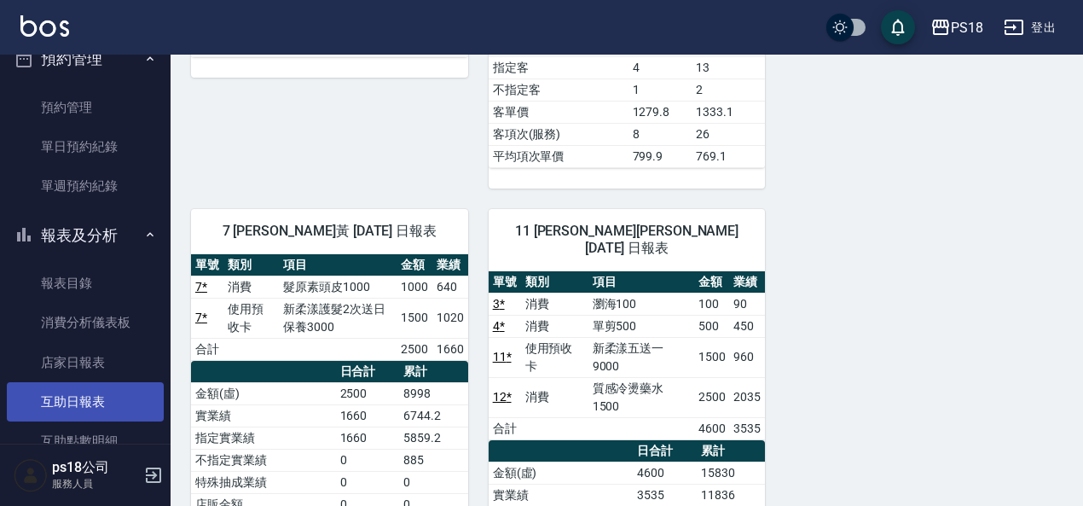
scroll to position [357, 0]
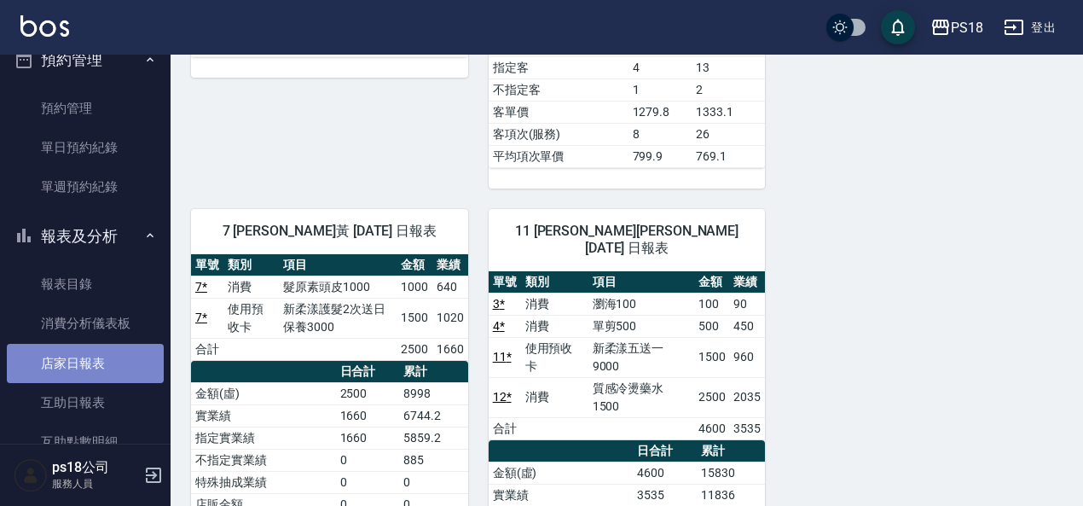
click at [116, 368] on link "店家日報表" at bounding box center [85, 363] width 157 height 39
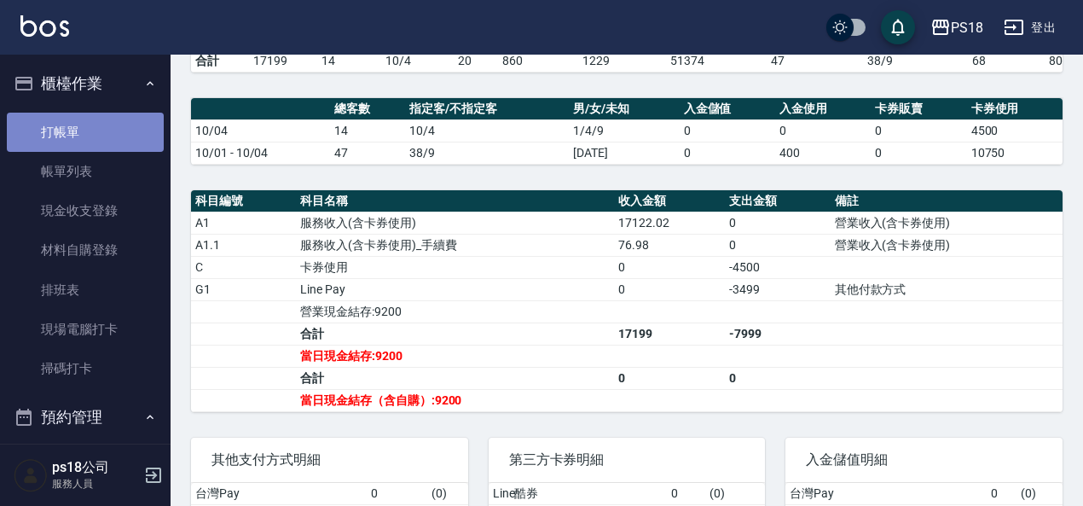
click at [95, 126] on link "打帳單" at bounding box center [85, 132] width 157 height 39
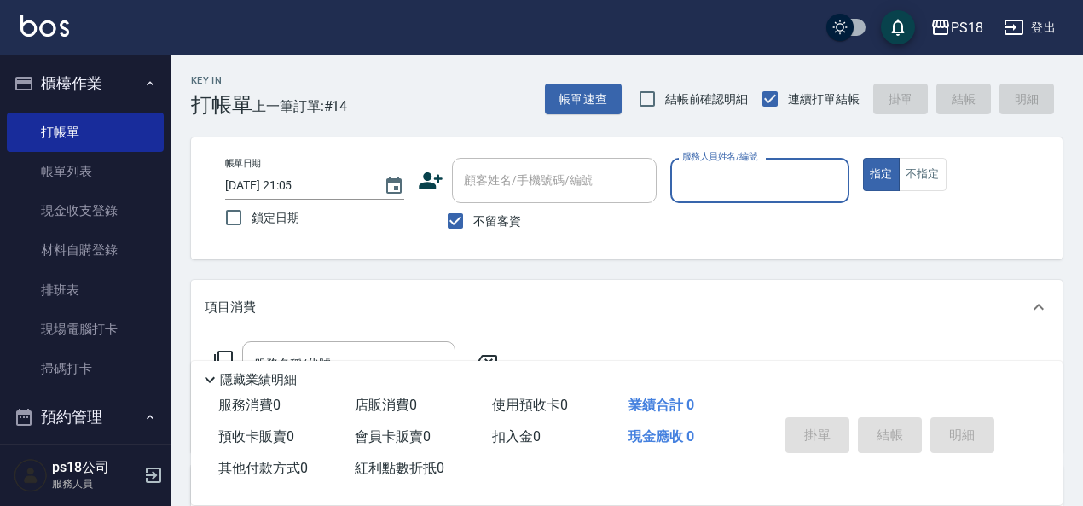
click at [706, 177] on input "服務人員姓名/編號" at bounding box center [760, 180] width 164 height 30
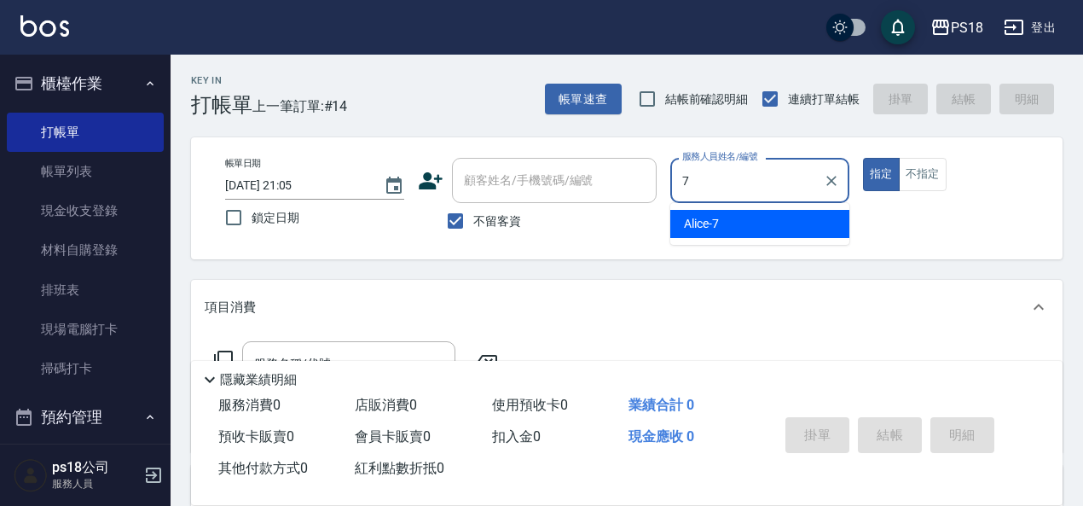
type input "7"
type button "true"
type input "Alice-7"
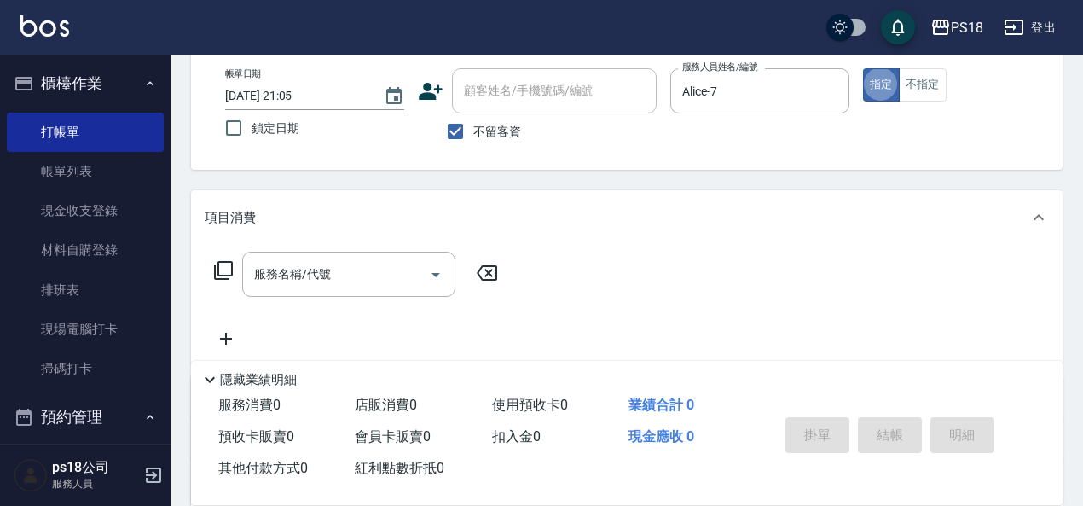
scroll to position [171, 0]
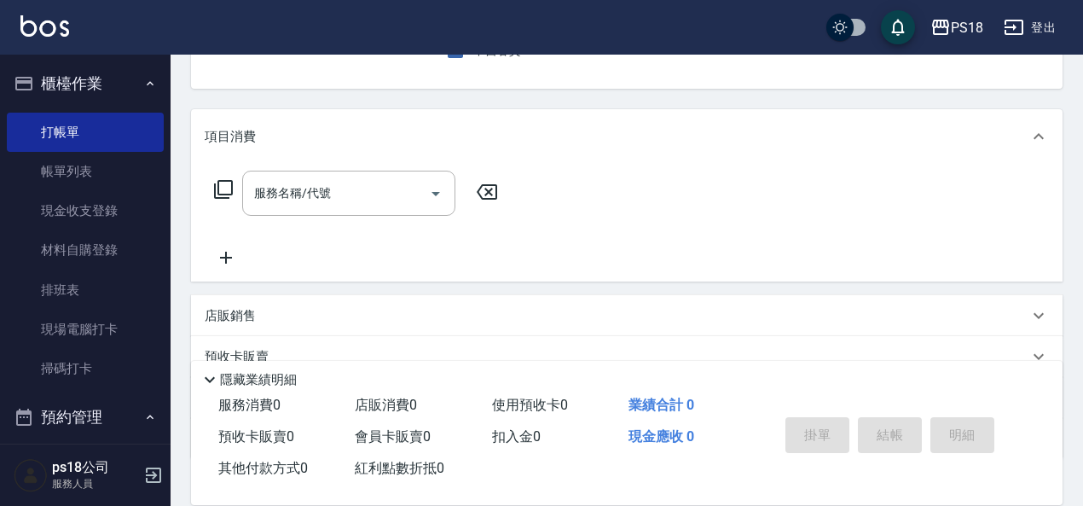
click at [223, 194] on icon at bounding box center [223, 189] width 20 height 20
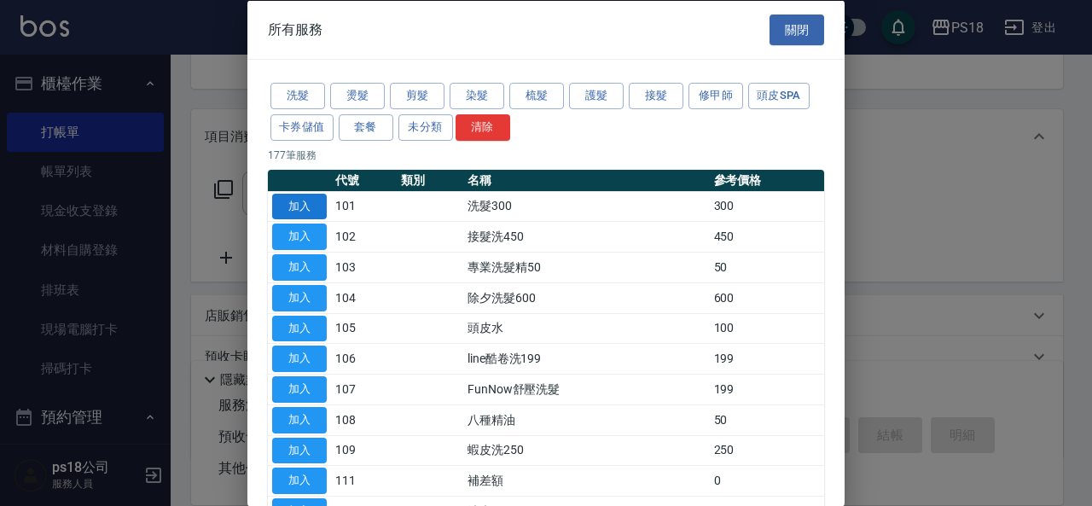
click at [306, 206] on button "加入" at bounding box center [299, 206] width 55 height 26
type input "洗髮300(101)"
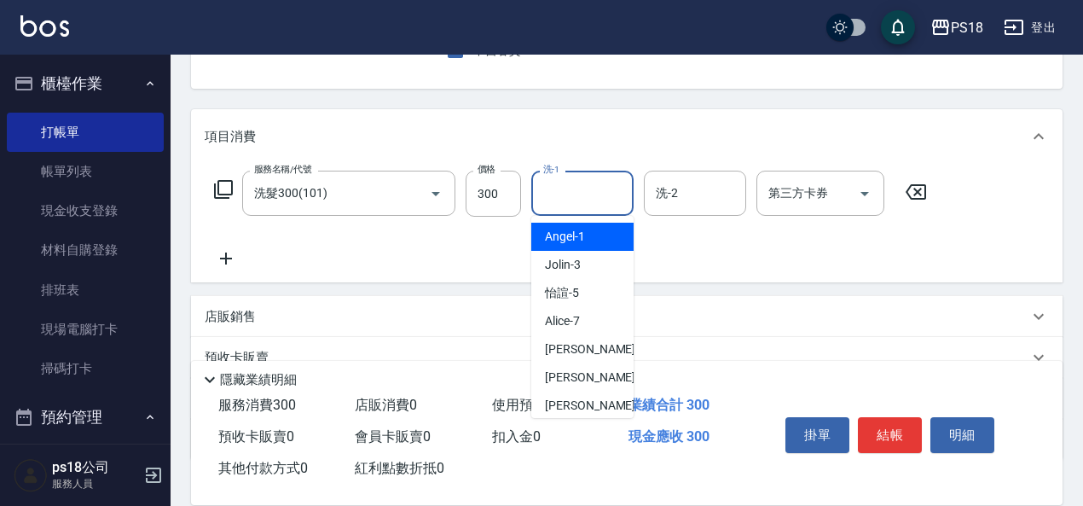
click at [572, 193] on input "洗-1" at bounding box center [582, 193] width 87 height 30
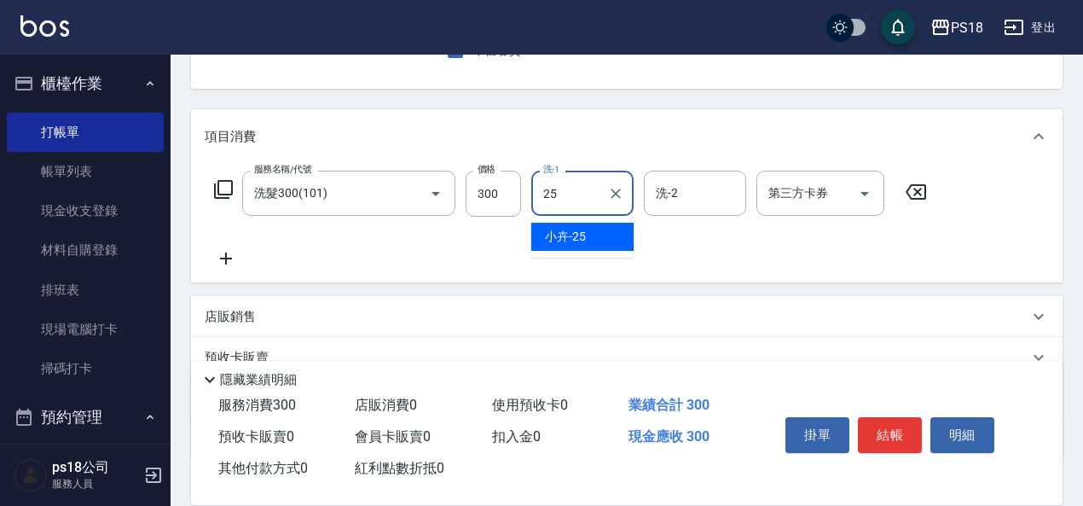
type input "小卉-25"
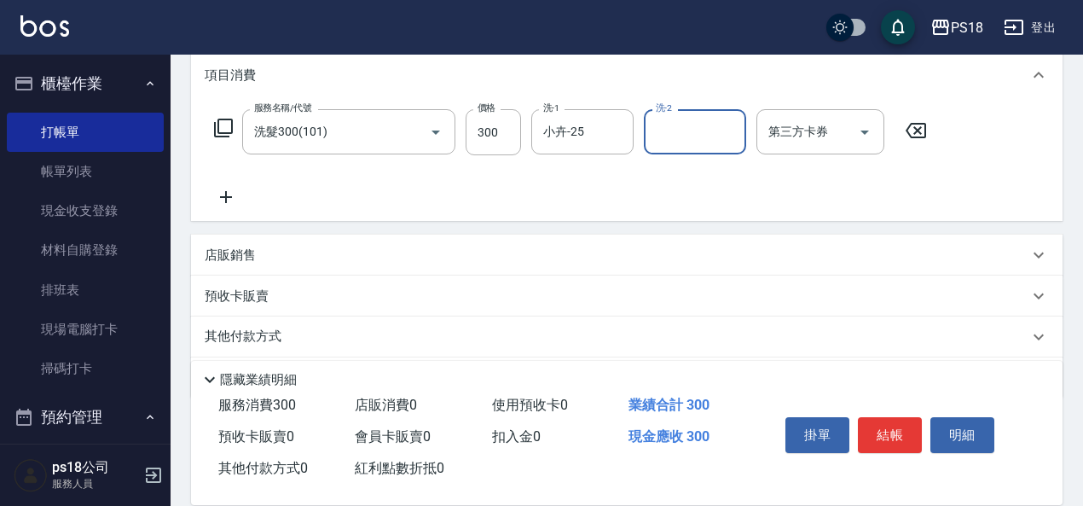
scroll to position [288, 0]
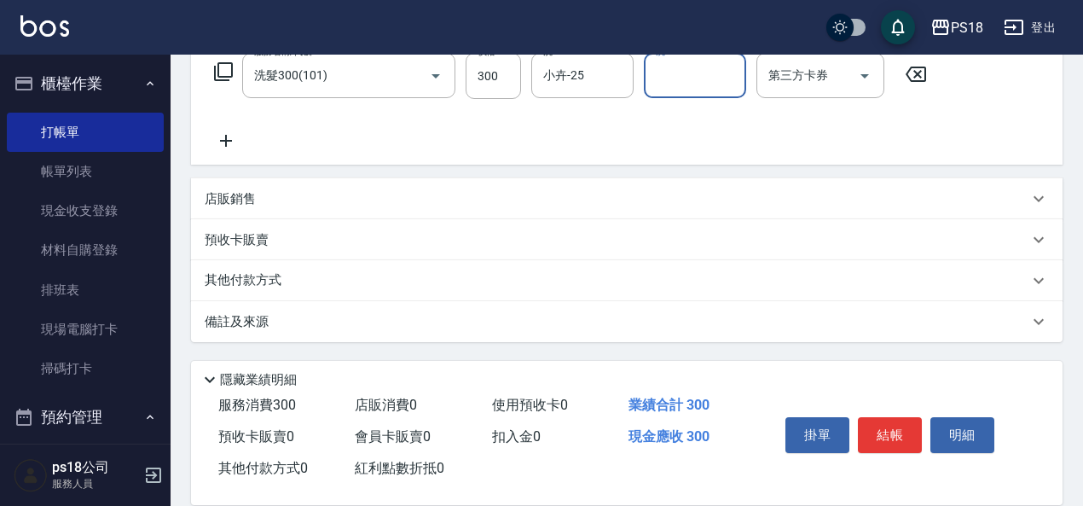
click at [467, 325] on div "備註及來源" at bounding box center [617, 322] width 824 height 18
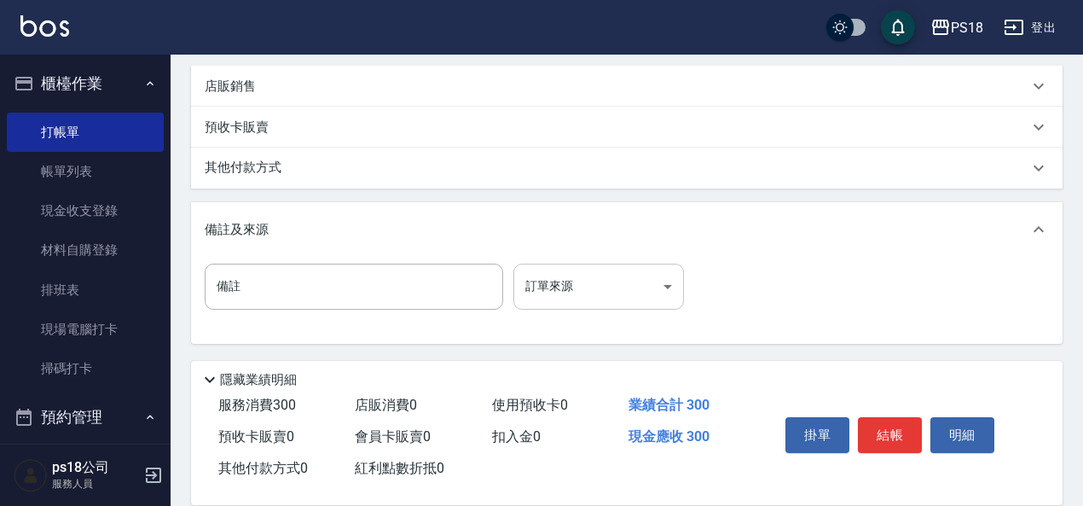
scroll to position [403, 0]
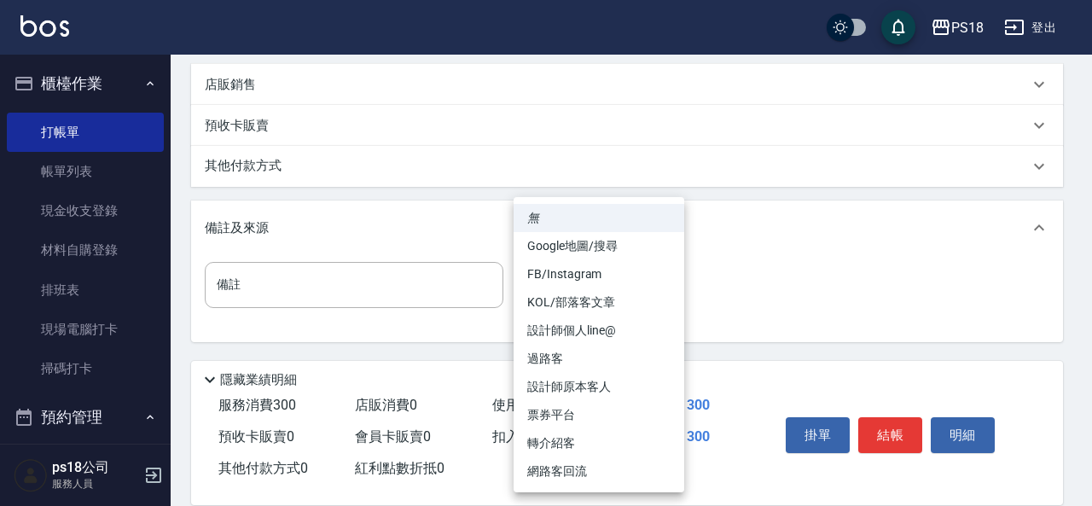
click at [531, 284] on body "PS18 登出 櫃檯作業 打帳單 帳單列表 現金收支登錄 材料自購登錄 排班表 現場電腦打卡 掃碼打卡 預約管理 預約管理 單日預約紀錄 單週預約紀錄 報表及…" at bounding box center [546, 51] width 1092 height 908
click at [553, 388] on li "設計師原本客人" at bounding box center [598, 387] width 171 height 28
type input "設計師原本客人"
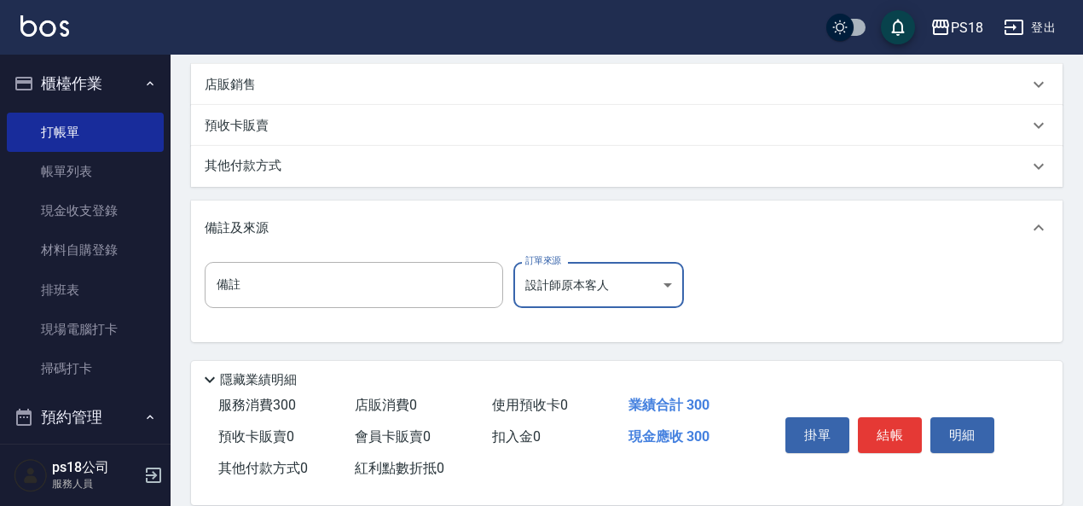
click at [904, 431] on button "結帳" at bounding box center [890, 435] width 64 height 36
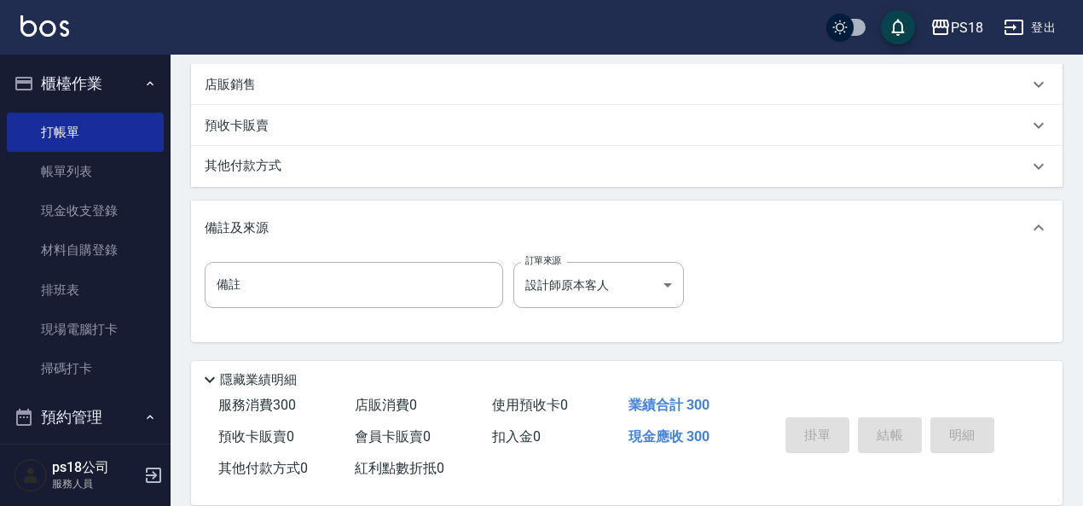
type input "[DATE] 21:06"
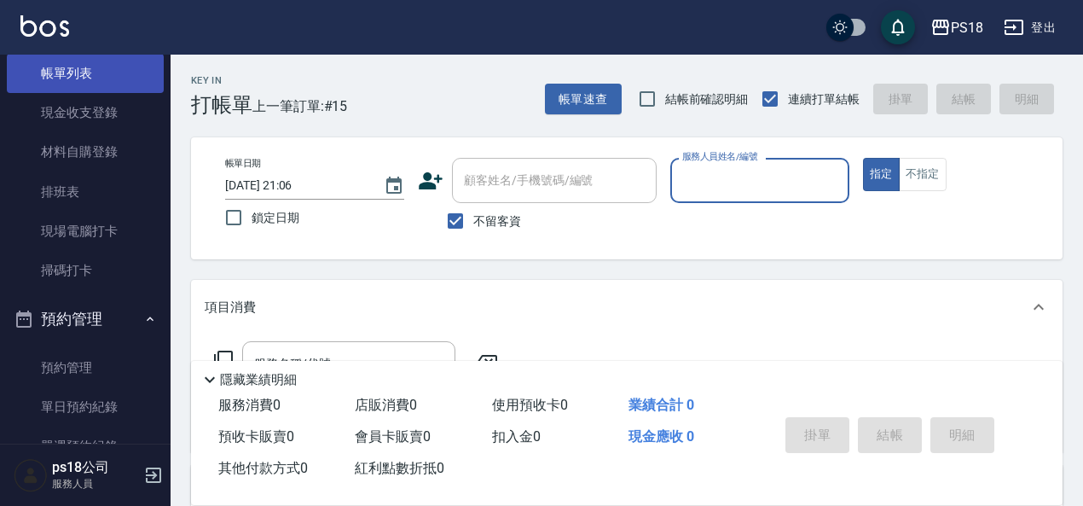
scroll to position [0, 0]
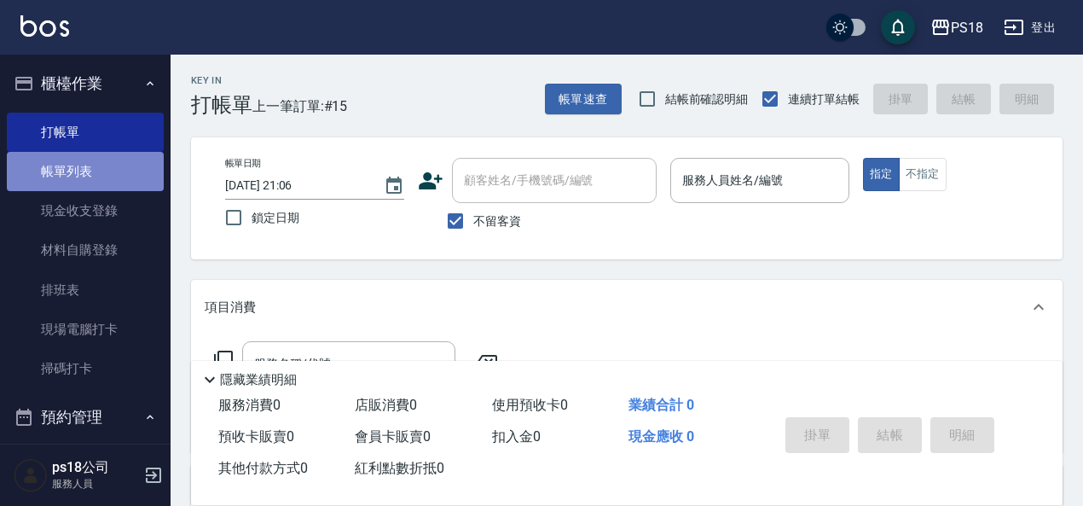
click at [100, 171] on link "帳單列表" at bounding box center [85, 171] width 157 height 39
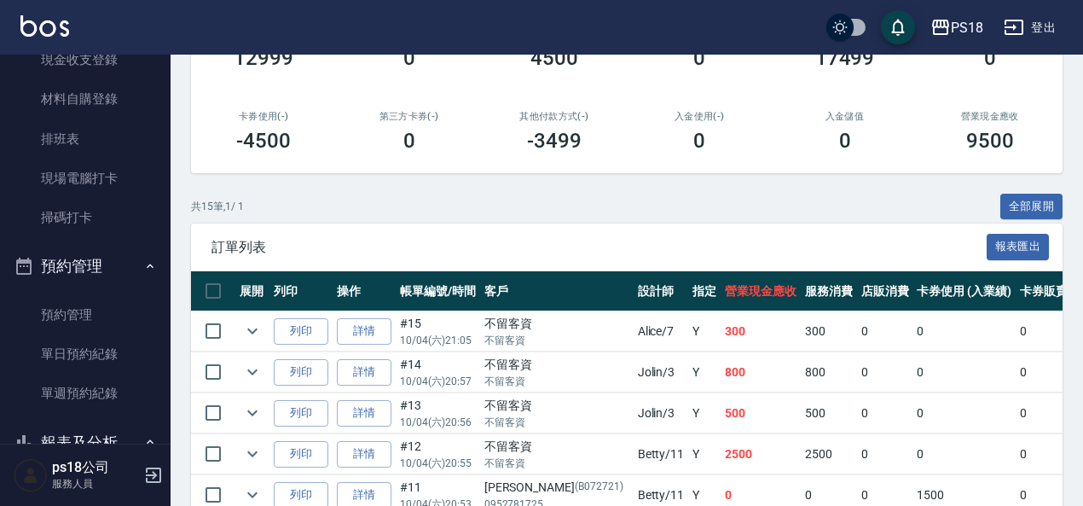
scroll to position [171, 0]
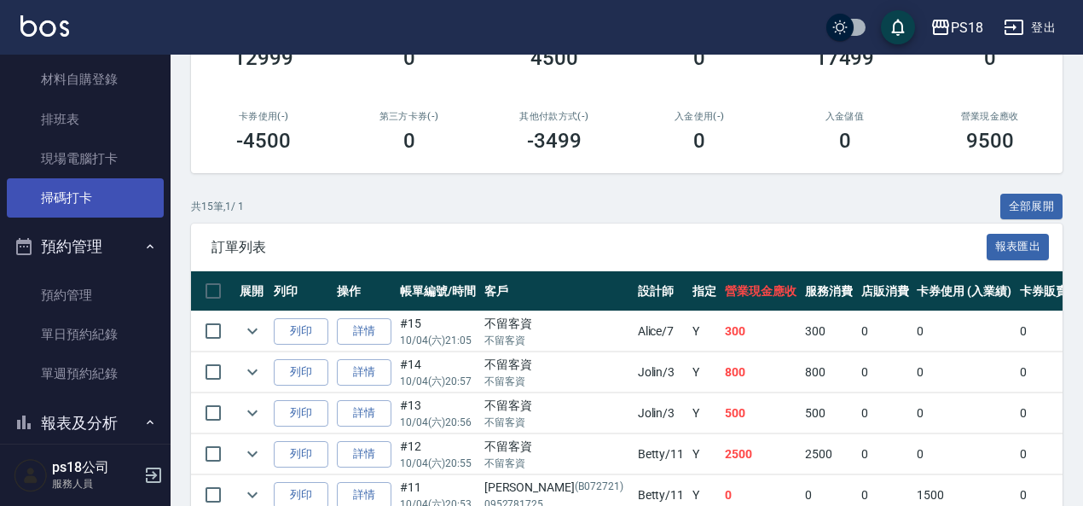
click at [85, 196] on link "掃碼打卡" at bounding box center [85, 197] width 157 height 39
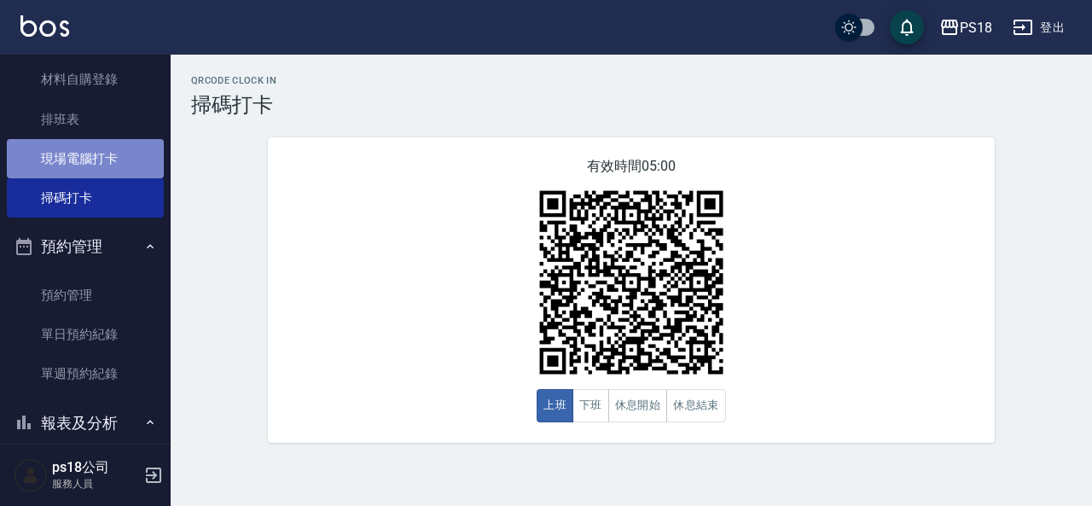
click at [102, 154] on link "現場電腦打卡" at bounding box center [85, 158] width 157 height 39
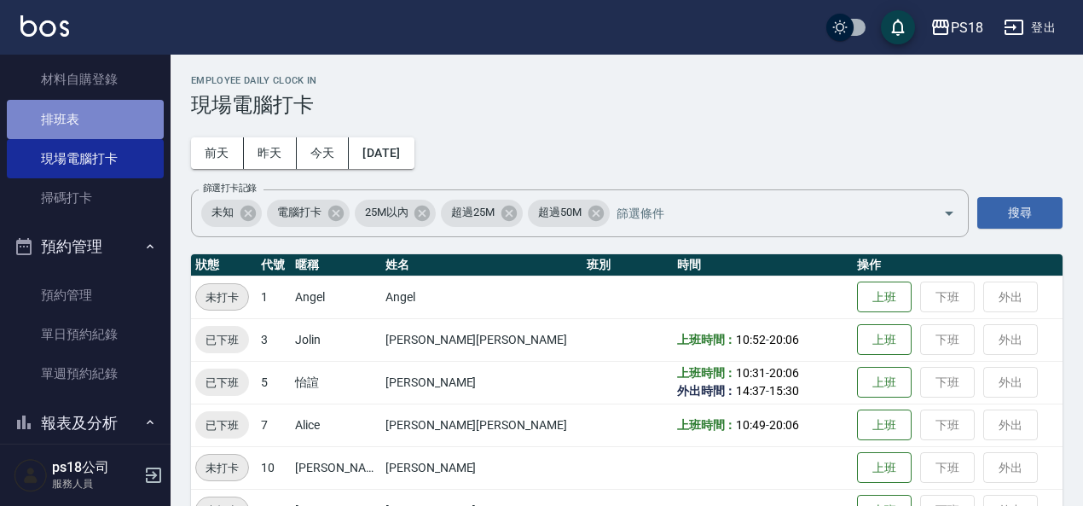
click at [103, 129] on link "排班表" at bounding box center [85, 119] width 157 height 39
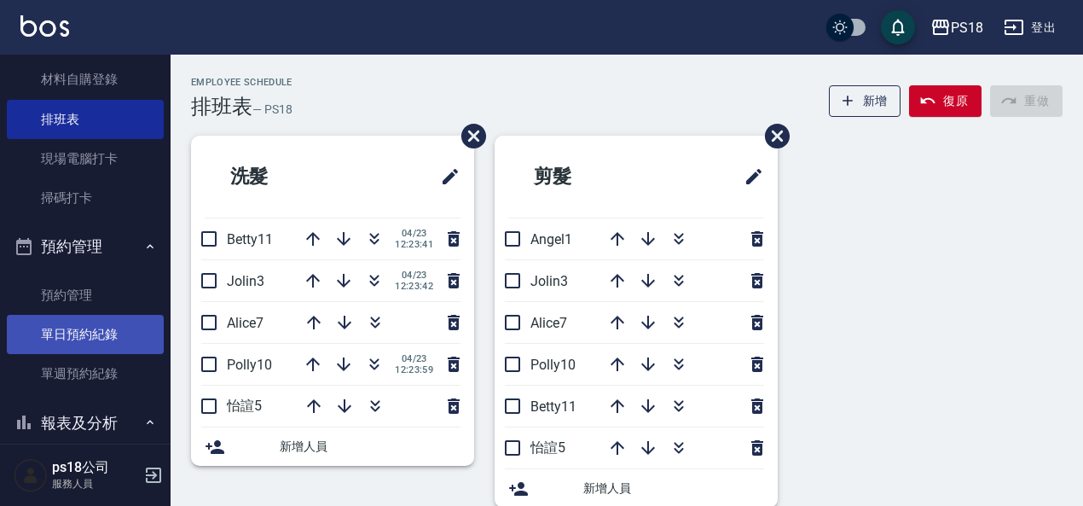
click at [122, 334] on link "單日預約紀錄" at bounding box center [85, 334] width 157 height 39
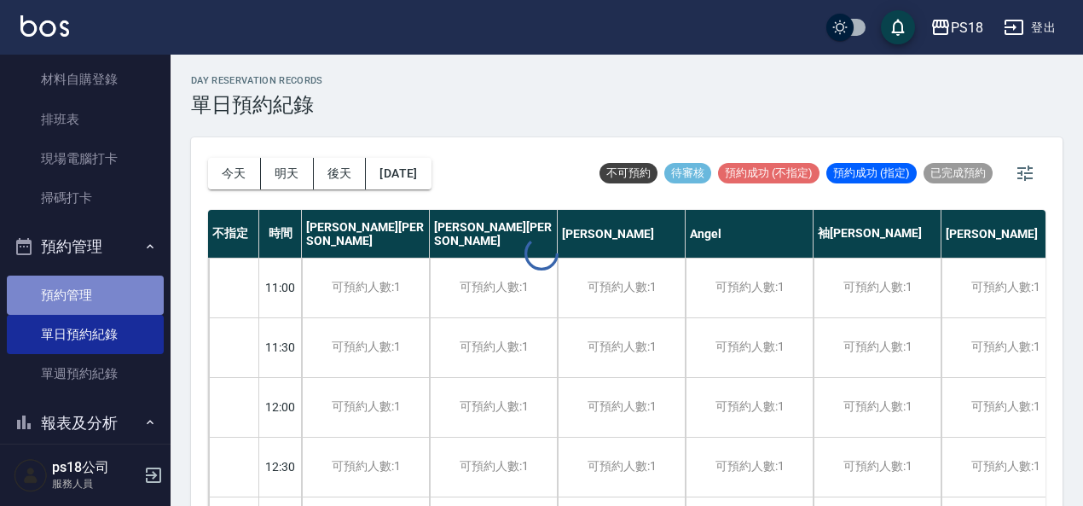
click at [116, 295] on link "預約管理" at bounding box center [85, 295] width 157 height 39
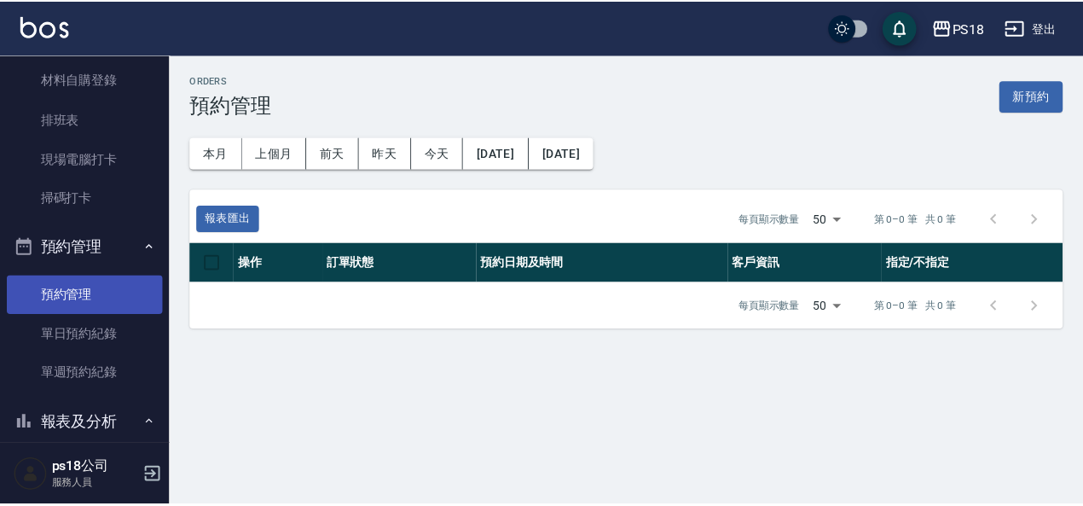
scroll to position [426, 0]
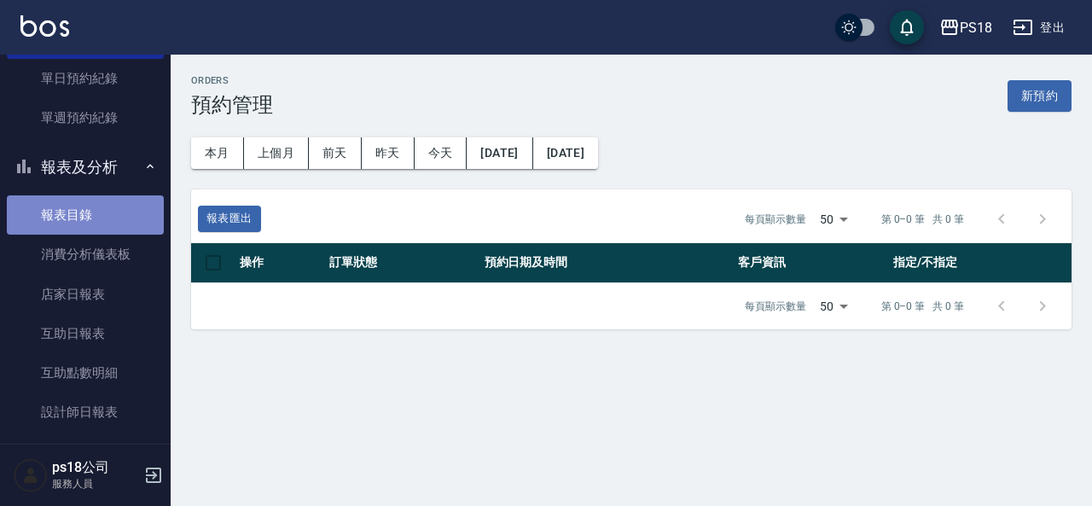
click at [105, 213] on link "報表目錄" at bounding box center [85, 214] width 157 height 39
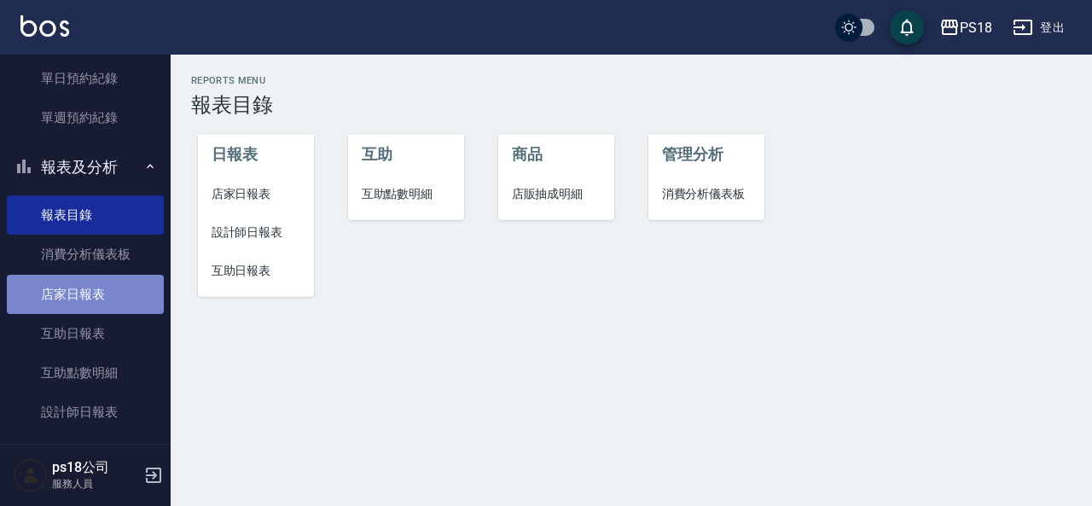
click at [106, 293] on link "店家日報表" at bounding box center [85, 294] width 157 height 39
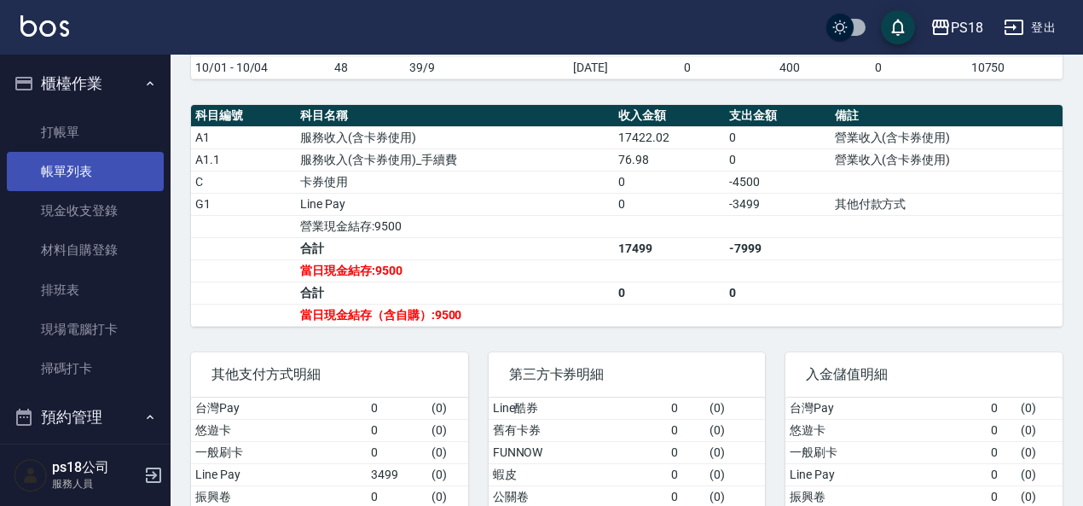
click at [87, 165] on link "帳單列表" at bounding box center [85, 171] width 157 height 39
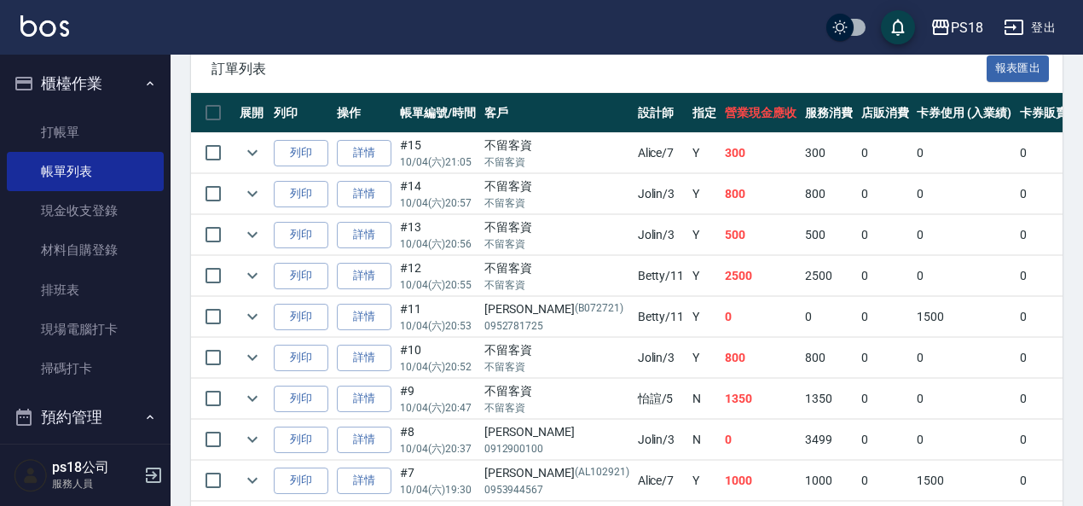
scroll to position [757, 0]
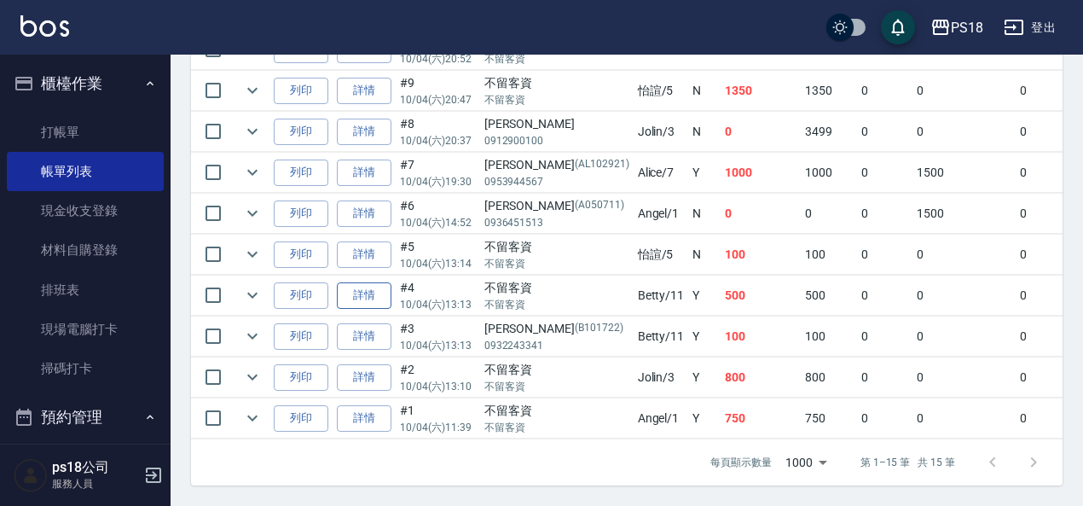
click at [352, 284] on link "詳情" at bounding box center [364, 295] width 55 height 26
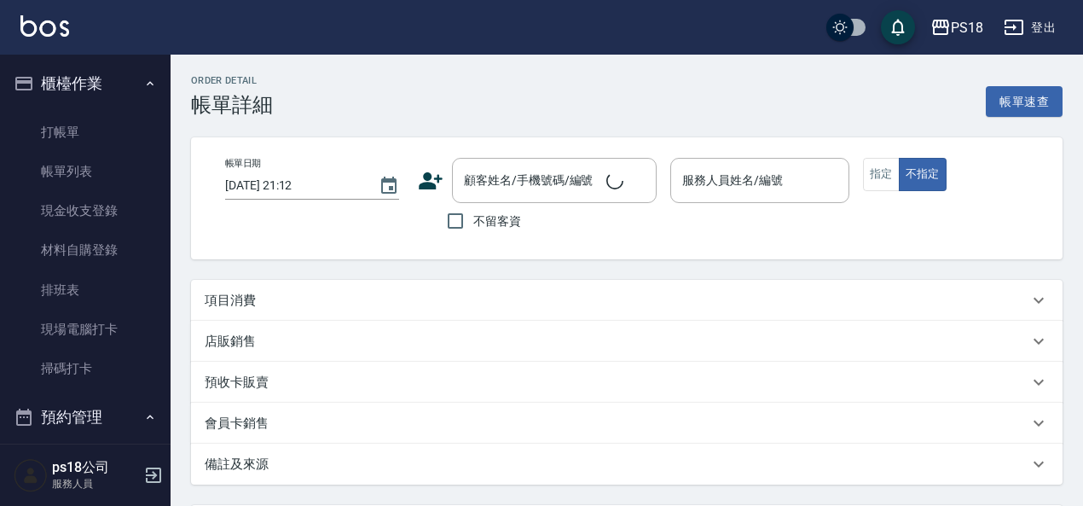
type input "[DATE] 13:13"
checkbox input "true"
type input "Betty-11"
type input "設計師原本客人"
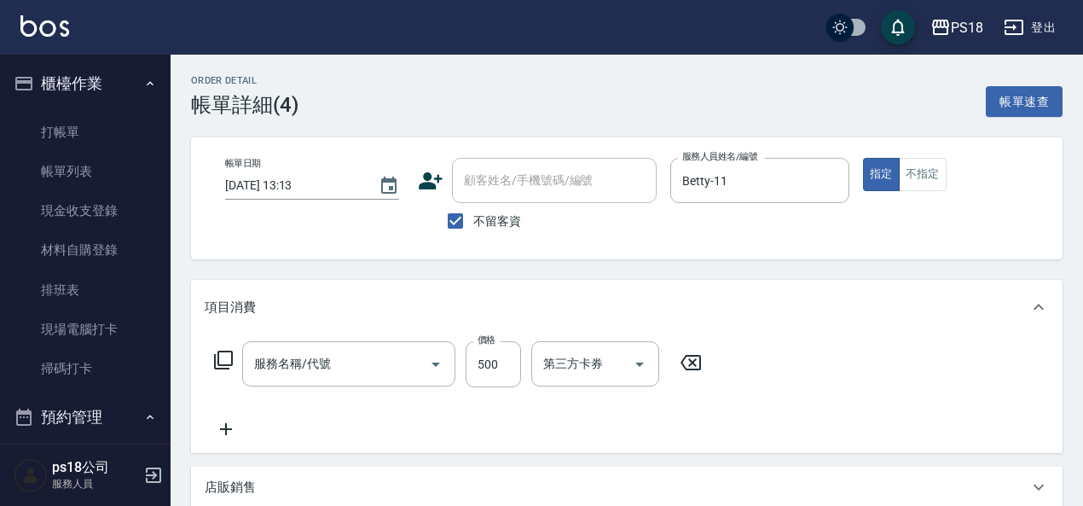
type input "單剪500(302)"
click at [492, 369] on input "500" at bounding box center [493, 364] width 55 height 46
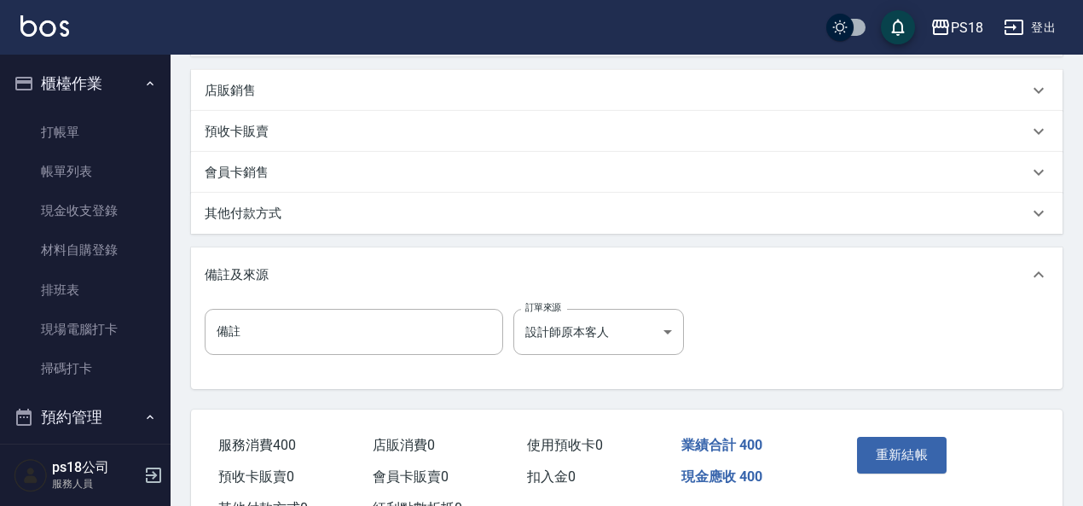
scroll to position [464, 0]
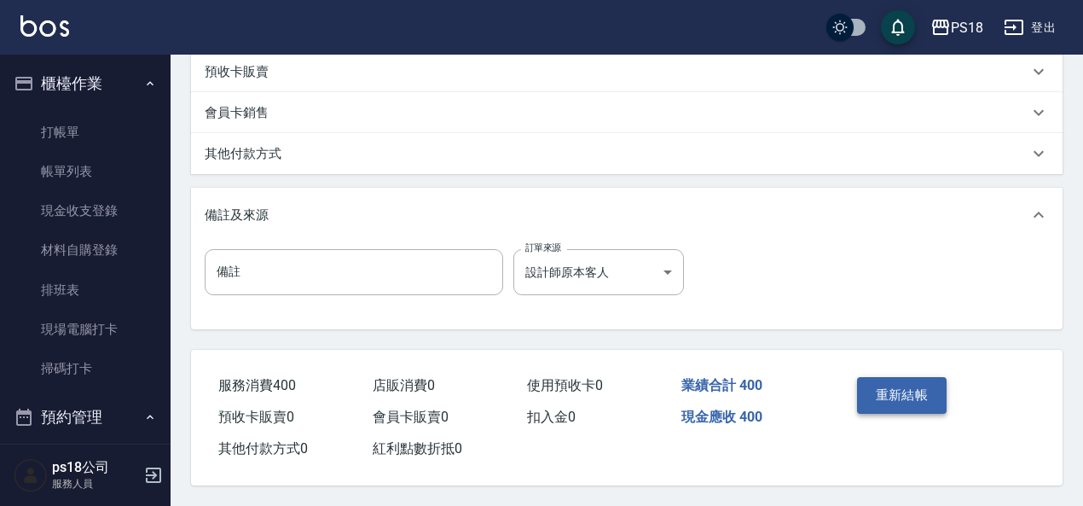
type input "400"
click at [902, 385] on button "重新結帳" at bounding box center [902, 395] width 90 height 36
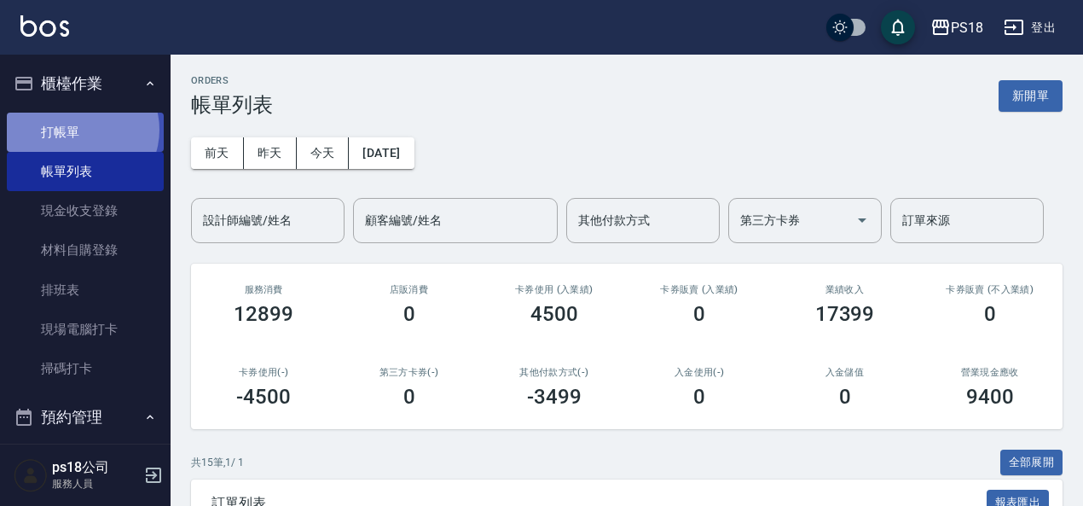
click at [80, 129] on link "打帳單" at bounding box center [85, 132] width 157 height 39
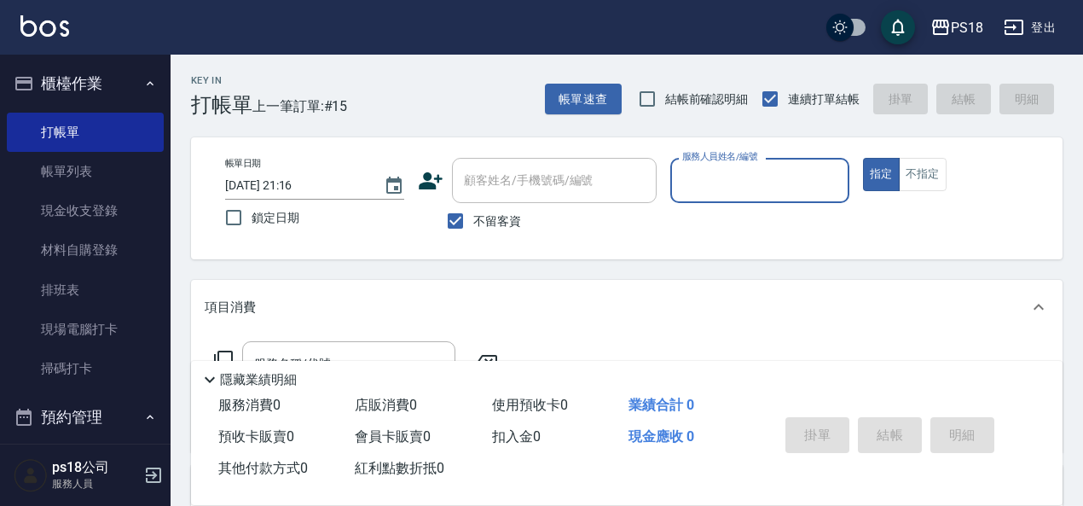
click at [709, 173] on input "服務人員姓名/編號" at bounding box center [760, 180] width 164 height 30
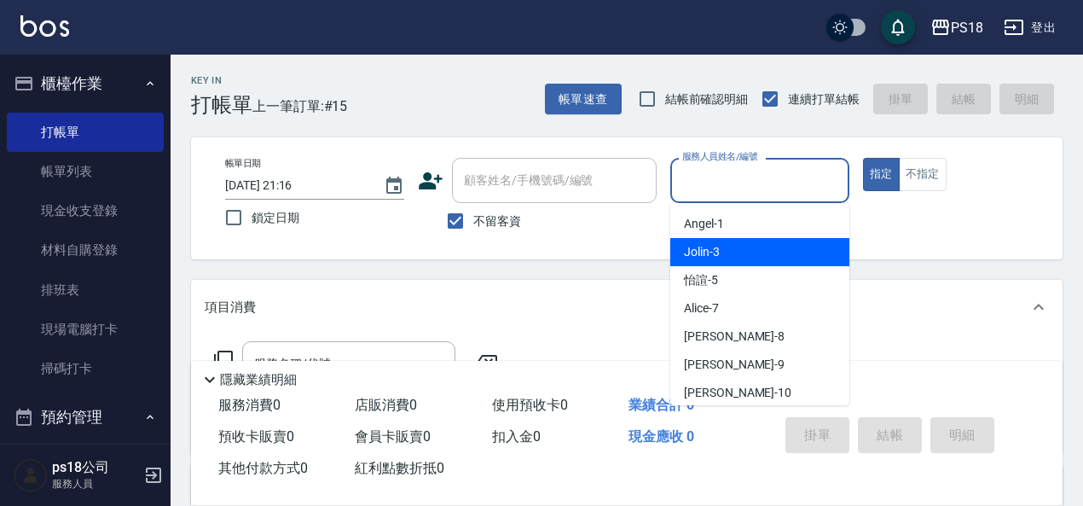
click at [697, 244] on span "Jolin -3" at bounding box center [702, 252] width 36 height 18
type input "Jolin-3"
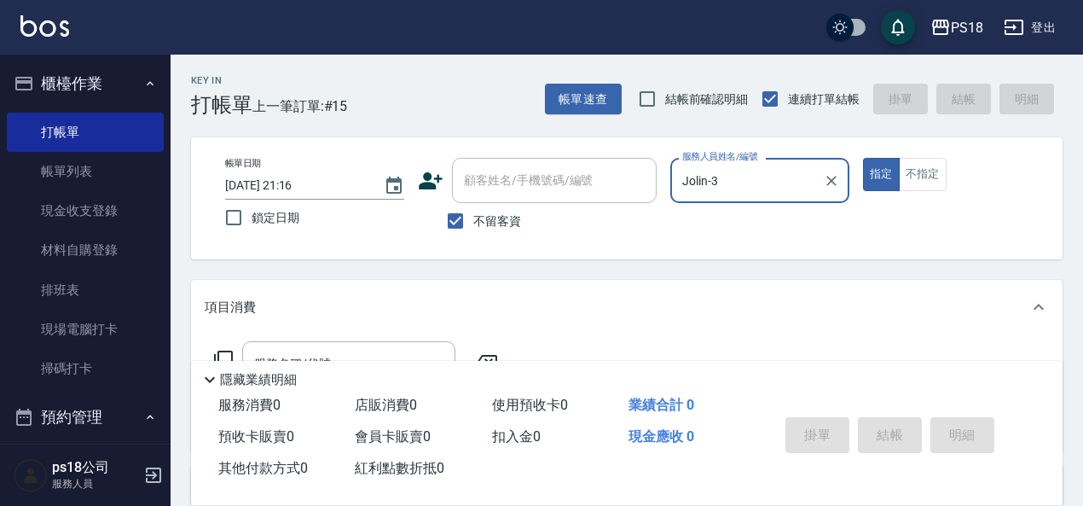
click at [501, 184] on input "顧客姓名/手機號碼/編號" at bounding box center [554, 180] width 189 height 30
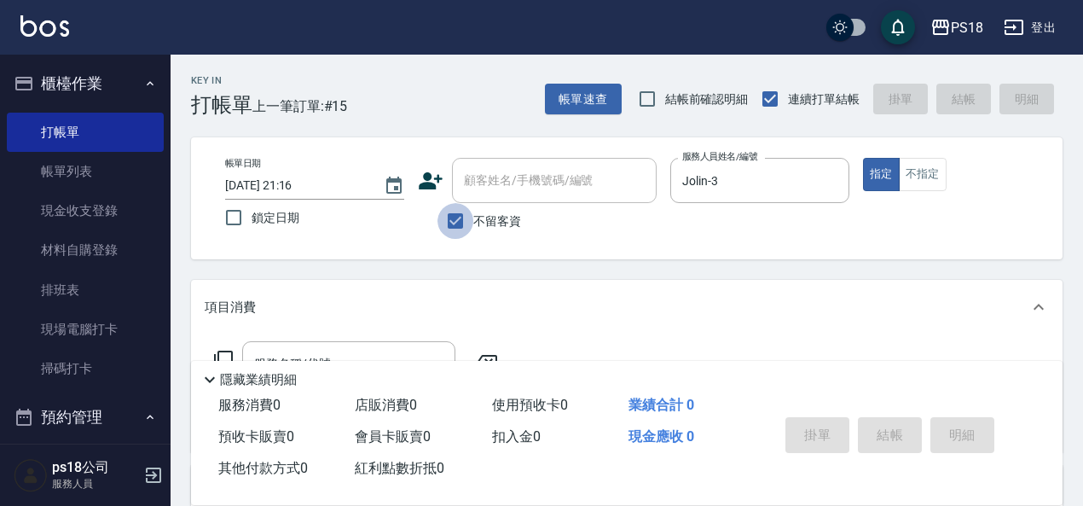
click at [458, 221] on input "不留客資" at bounding box center [456, 221] width 36 height 36
checkbox input "false"
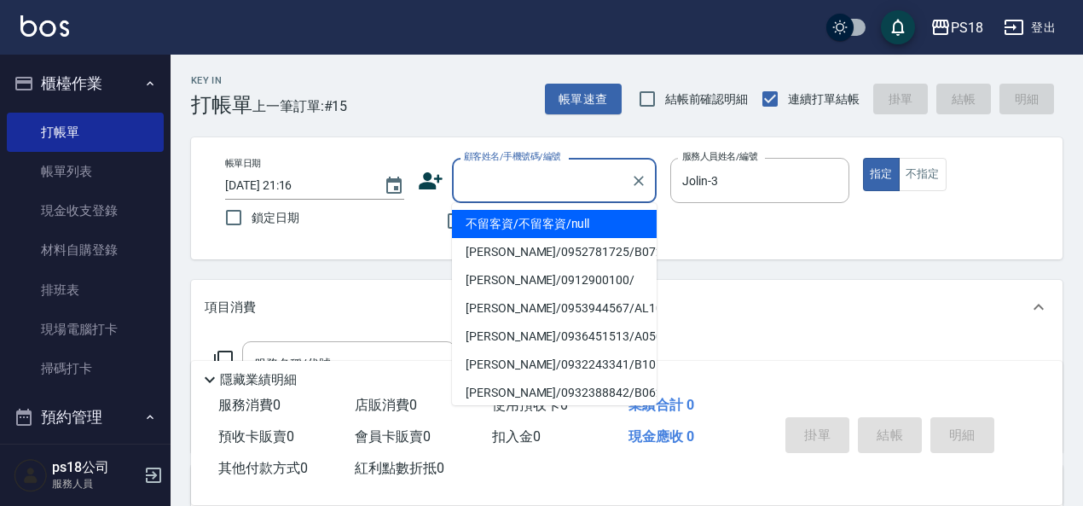
click at [508, 184] on input "顧客姓名/手機號碼/編號" at bounding box center [542, 180] width 164 height 30
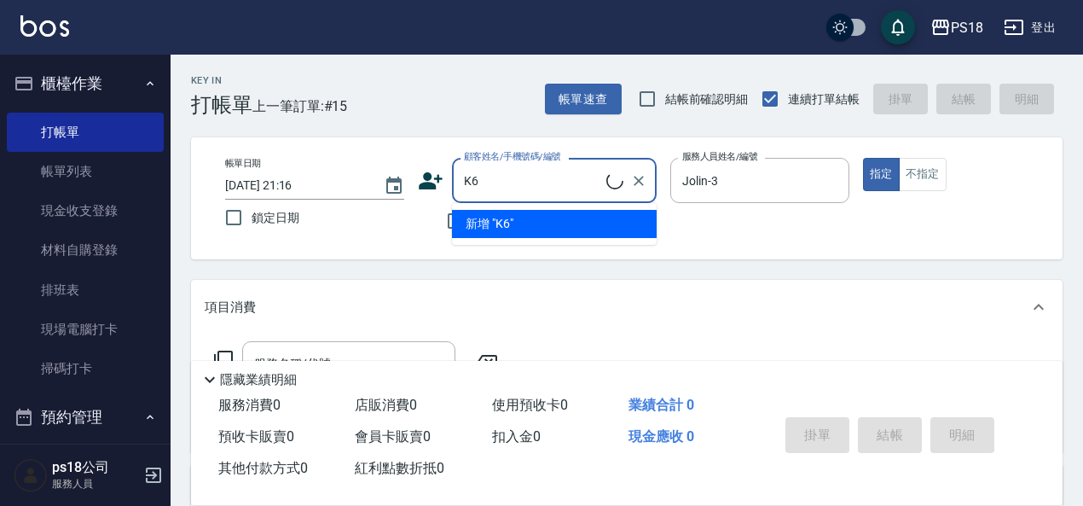
type input "K"
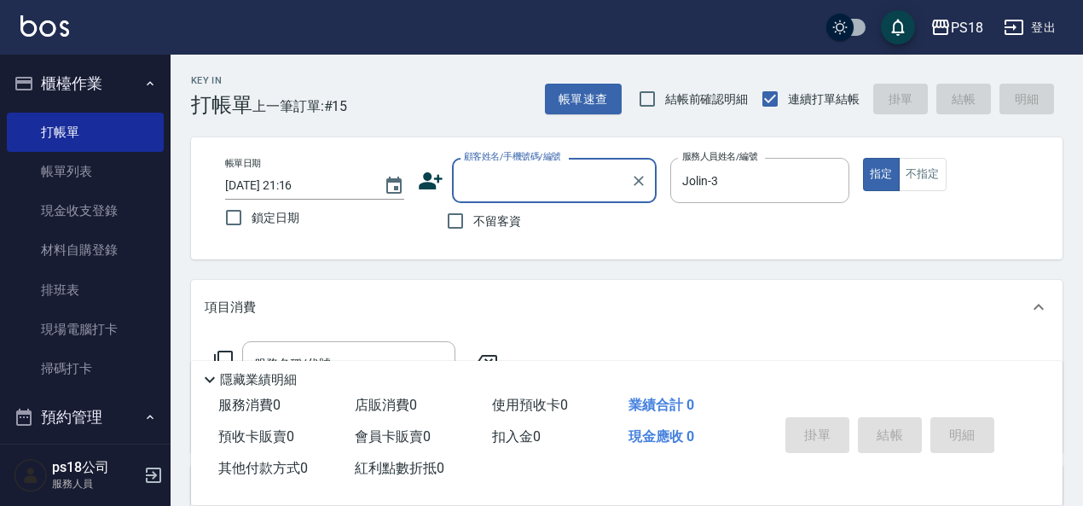
click at [531, 172] on input "顧客姓名/手機號碼/編號" at bounding box center [542, 180] width 164 height 30
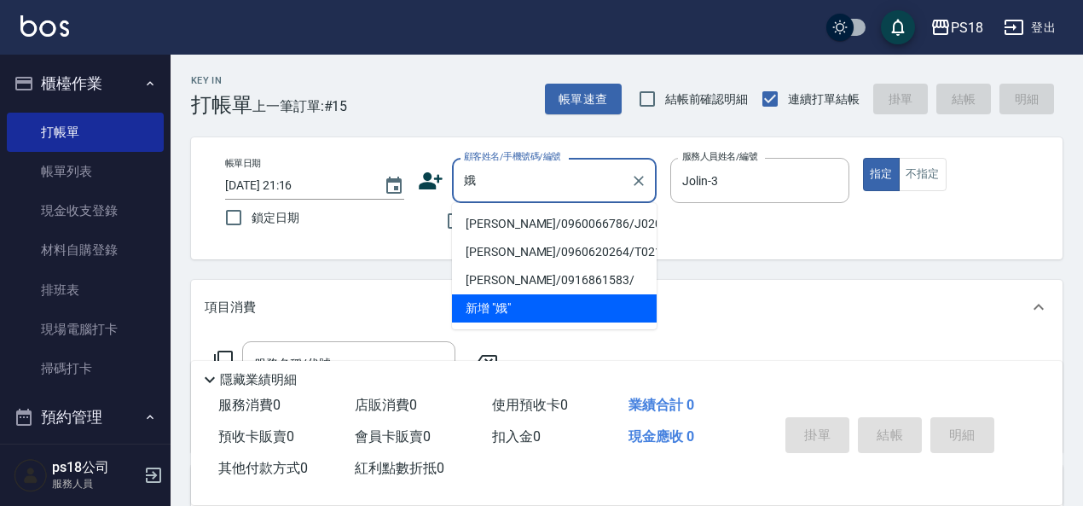
click at [496, 223] on li "王雪娥/0960066786/J020721" at bounding box center [554, 224] width 205 height 28
type input "王雪娥/0960066786/J020721"
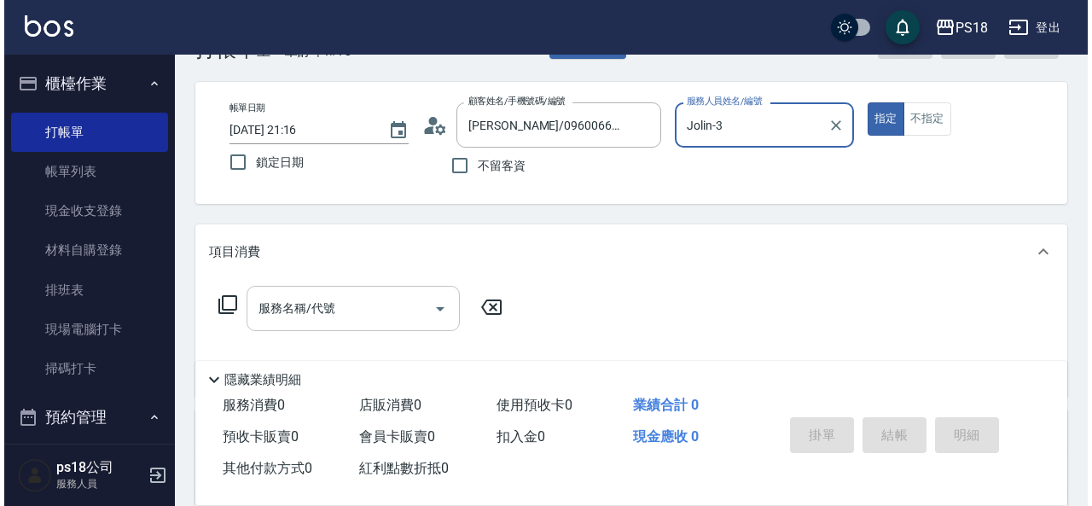
scroll to position [85, 0]
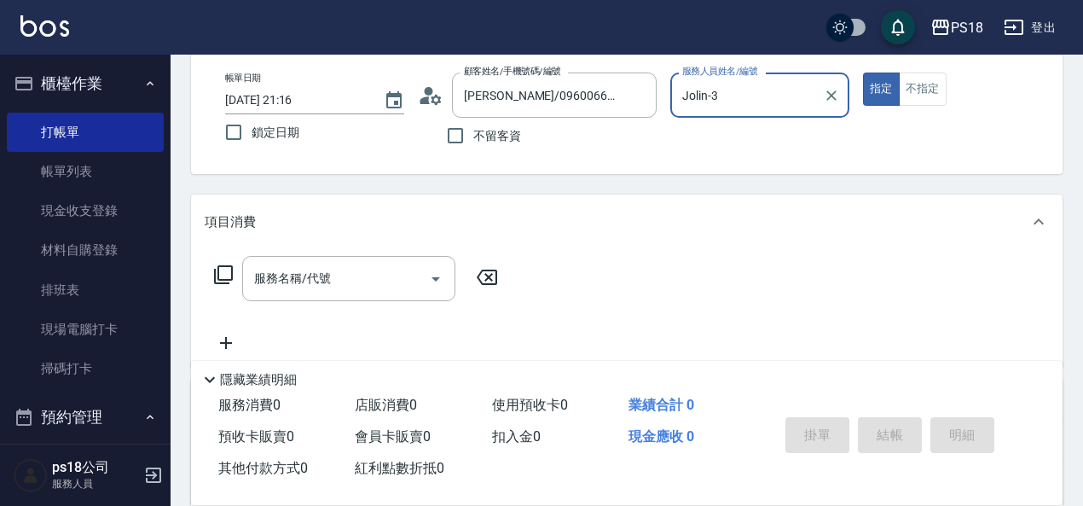
click at [228, 277] on icon at bounding box center [223, 274] width 20 height 20
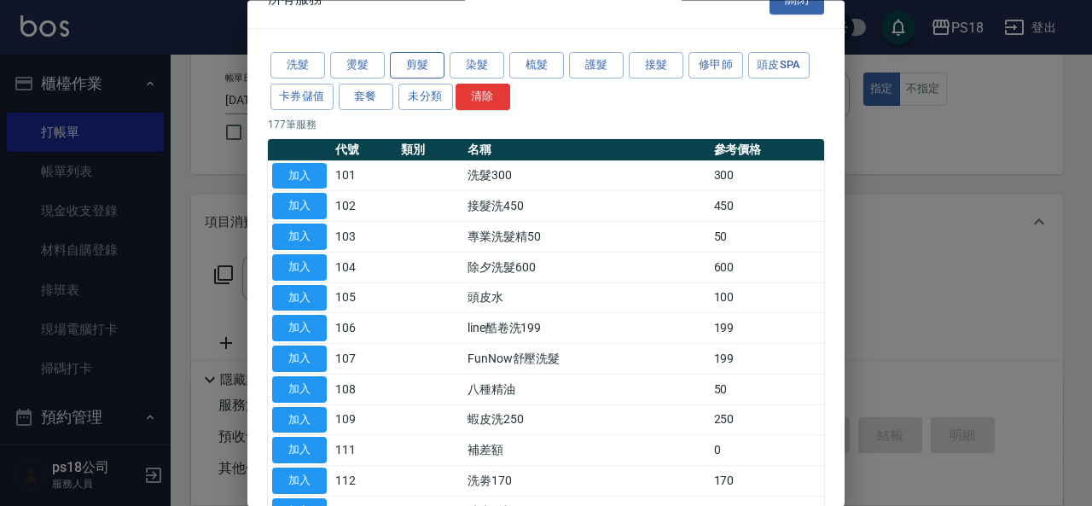
scroll to position [0, 0]
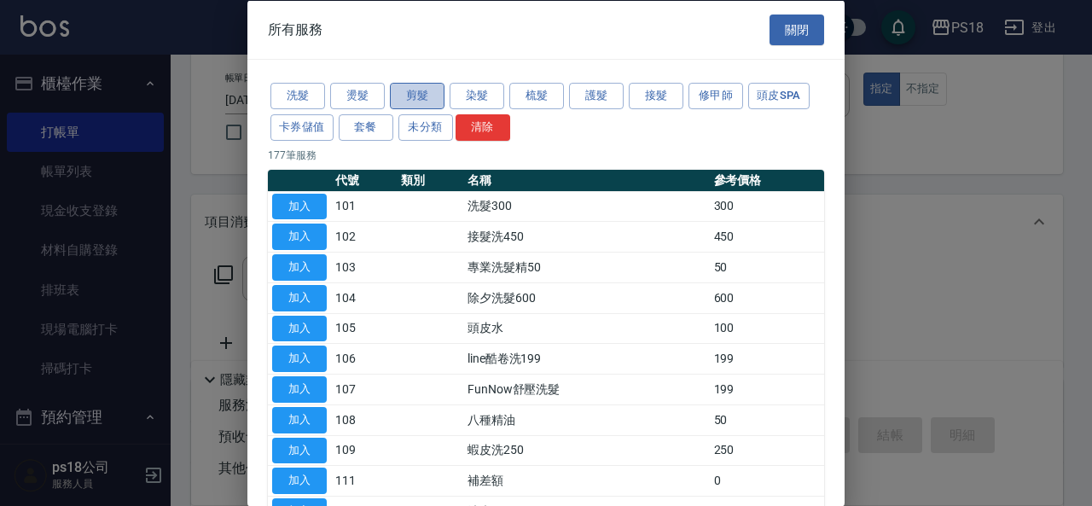
click at [409, 99] on button "剪髮" at bounding box center [417, 96] width 55 height 26
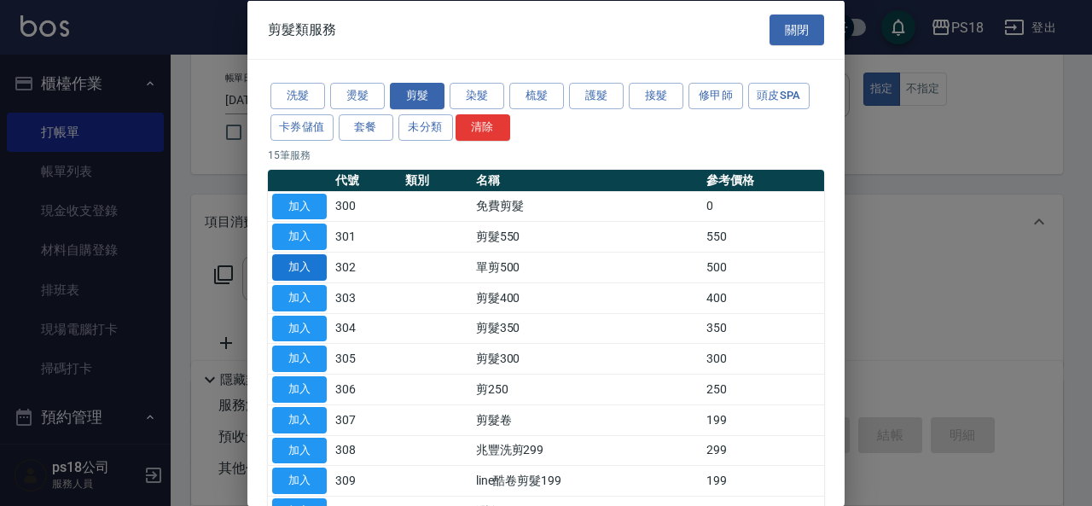
click at [299, 258] on button "加入" at bounding box center [299, 267] width 55 height 26
type input "單剪500(302)"
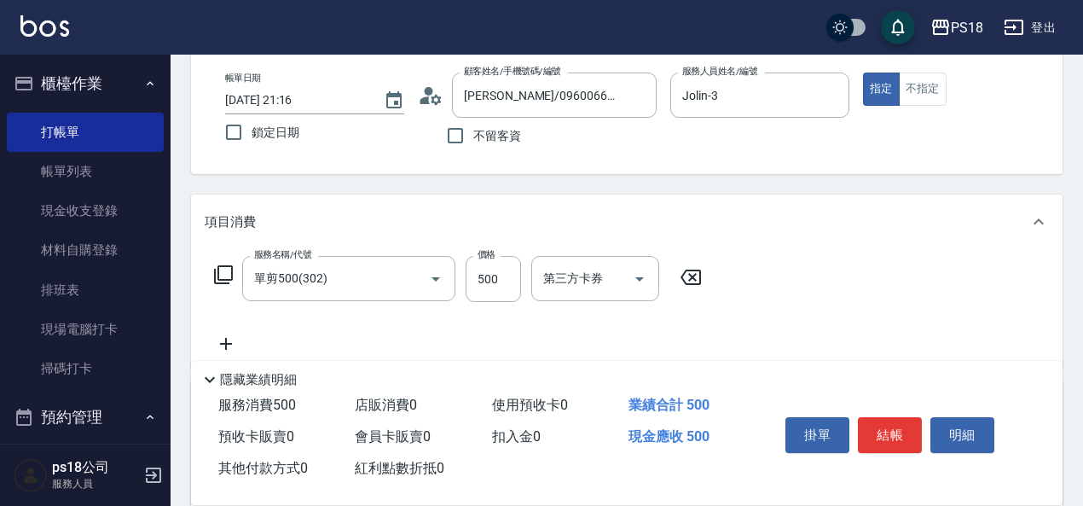
click at [225, 270] on icon at bounding box center [223, 274] width 20 height 20
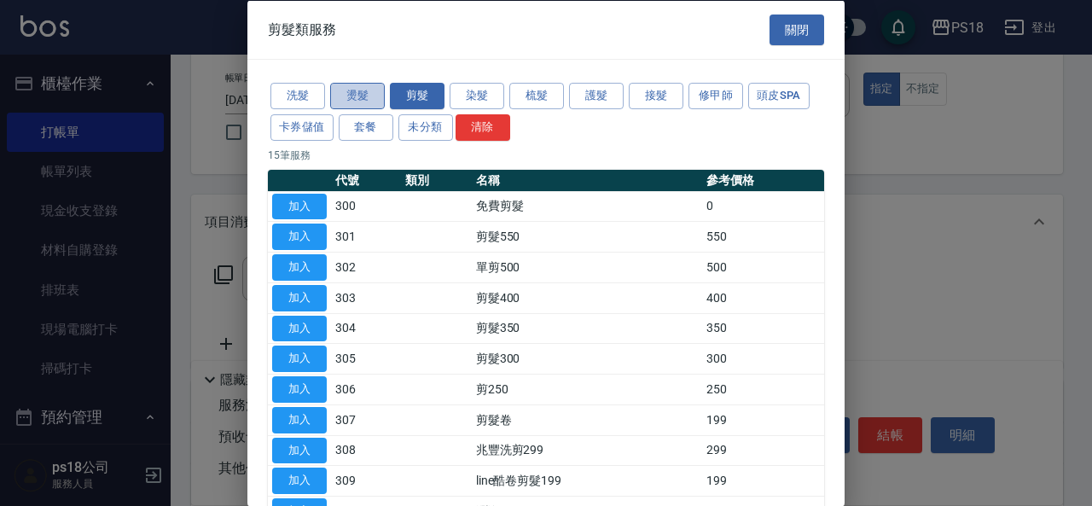
click at [358, 96] on button "燙髮" at bounding box center [357, 96] width 55 height 26
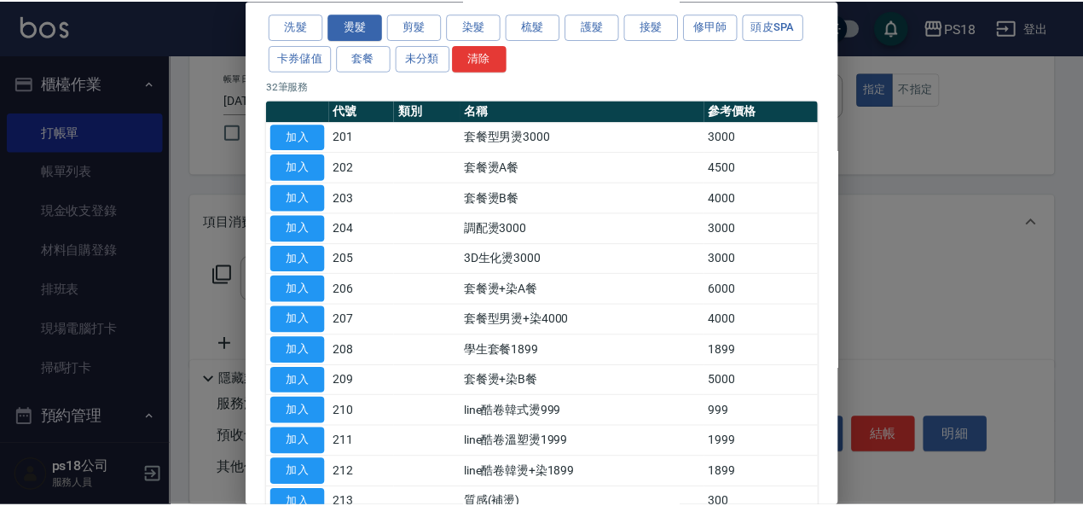
scroll to position [171, 0]
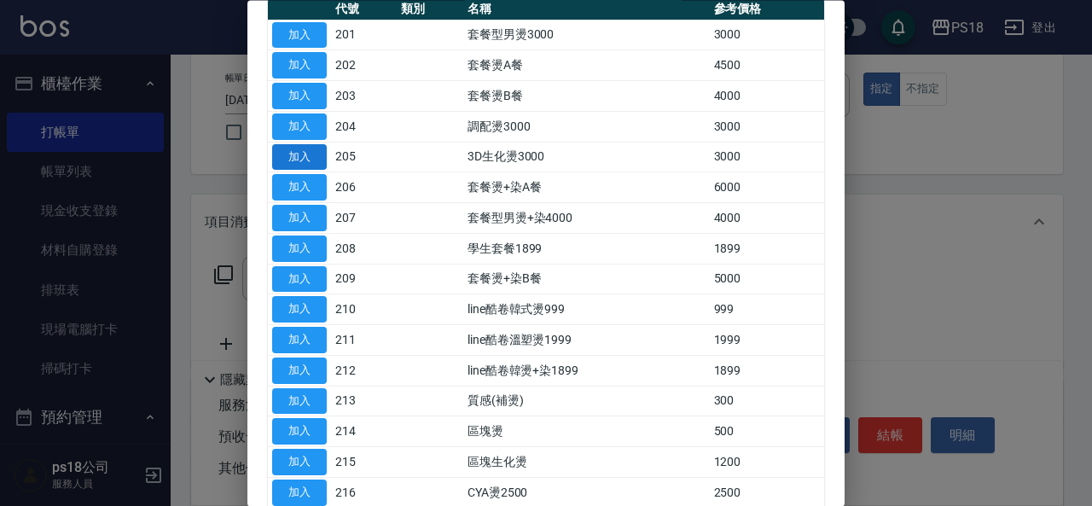
click at [308, 159] on button "加入" at bounding box center [299, 157] width 55 height 26
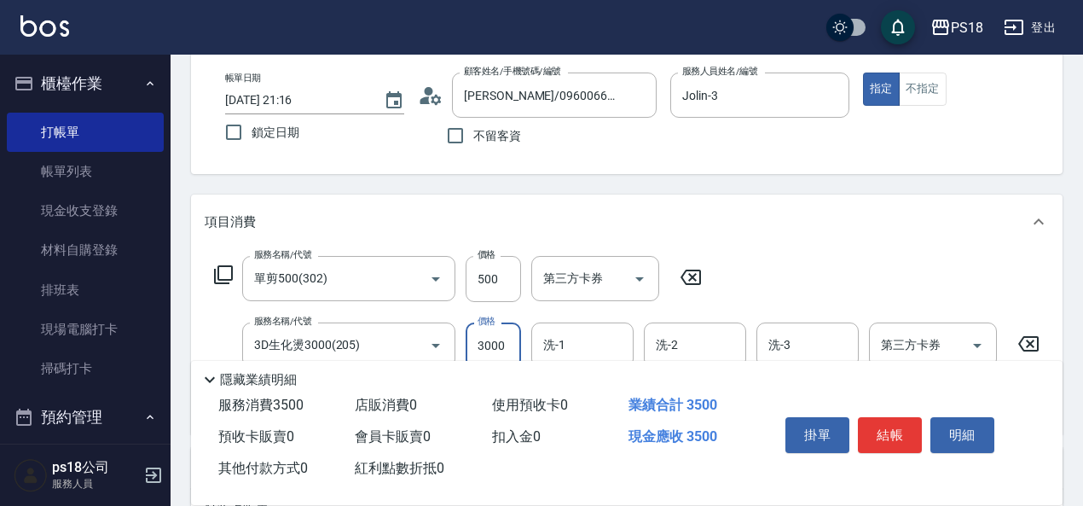
click at [503, 336] on input "3000" at bounding box center [493, 345] width 55 height 46
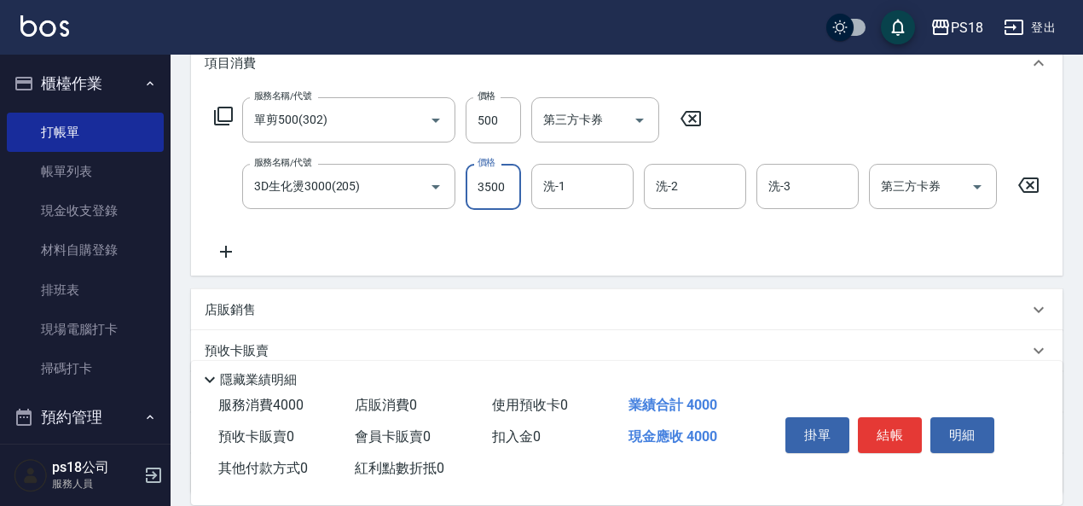
scroll to position [256, 0]
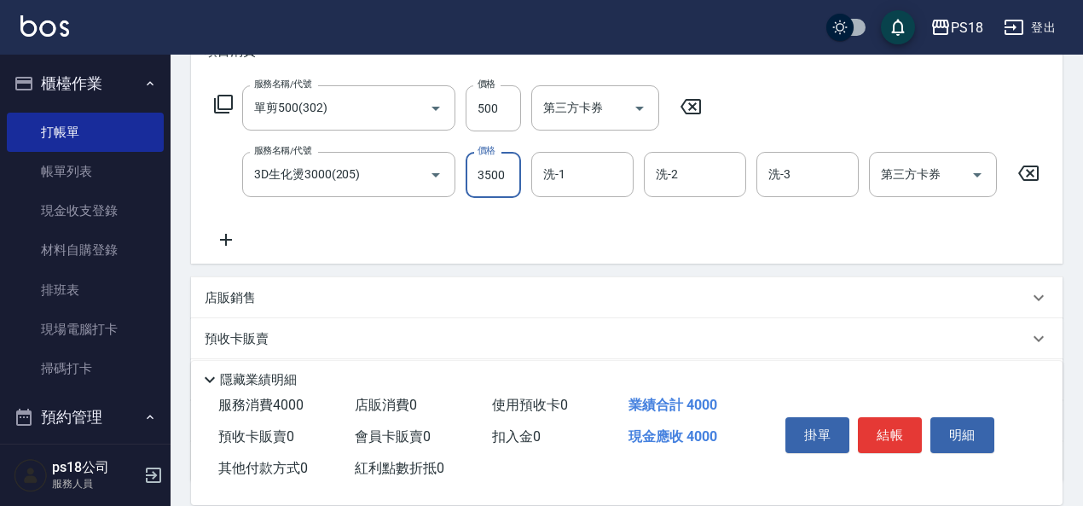
type input "3500"
click at [227, 104] on icon at bounding box center [223, 104] width 20 height 20
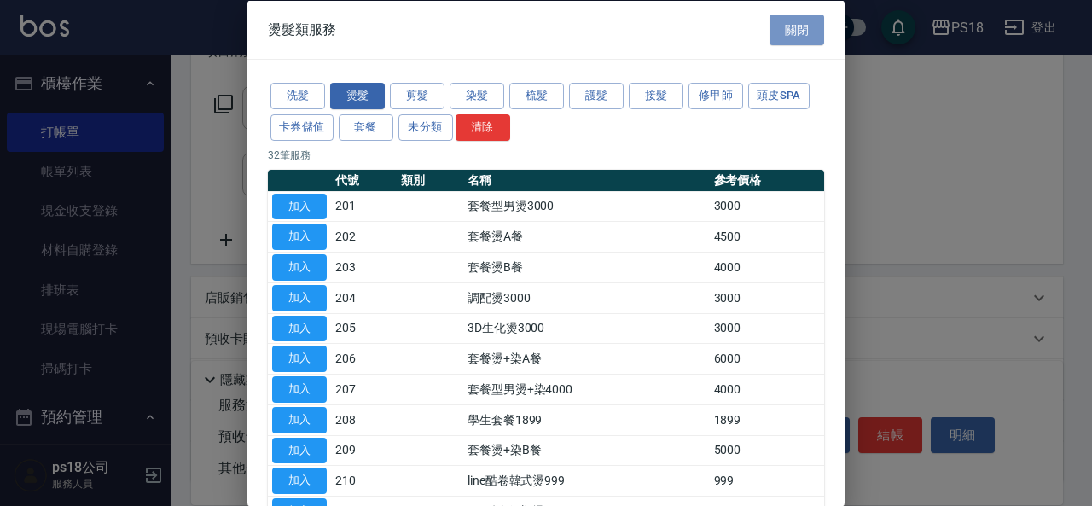
click at [794, 37] on button "關閉" at bounding box center [796, 30] width 55 height 32
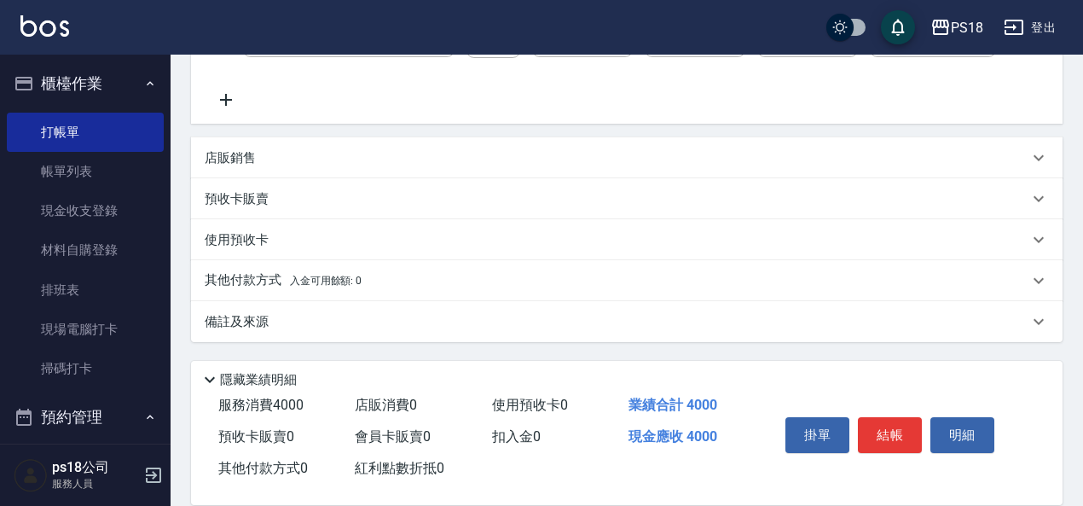
scroll to position [410, 0]
click at [233, 161] on p "店販銷售" at bounding box center [230, 158] width 51 height 18
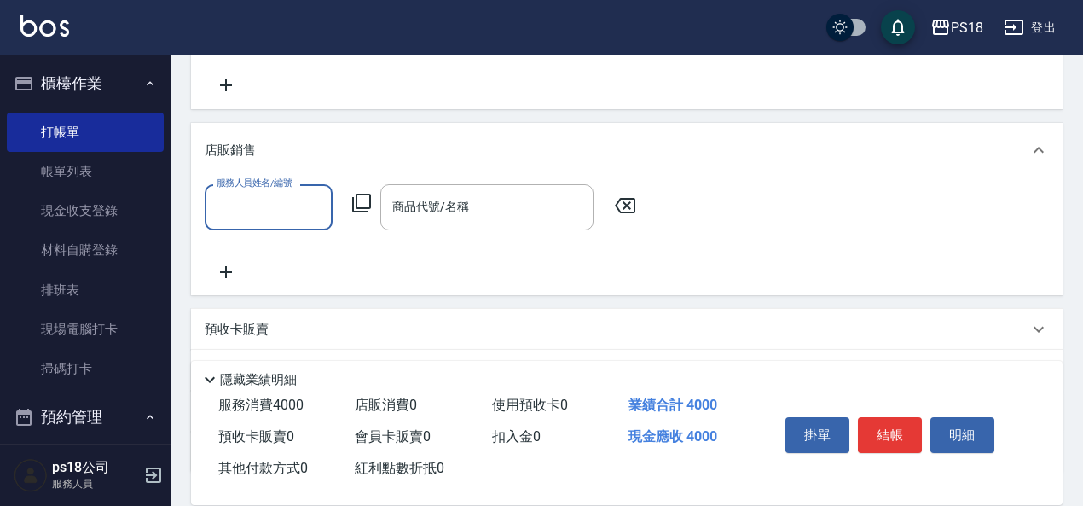
scroll to position [0, 0]
click at [263, 222] on input "服務人員姓名/編號" at bounding box center [268, 207] width 113 height 30
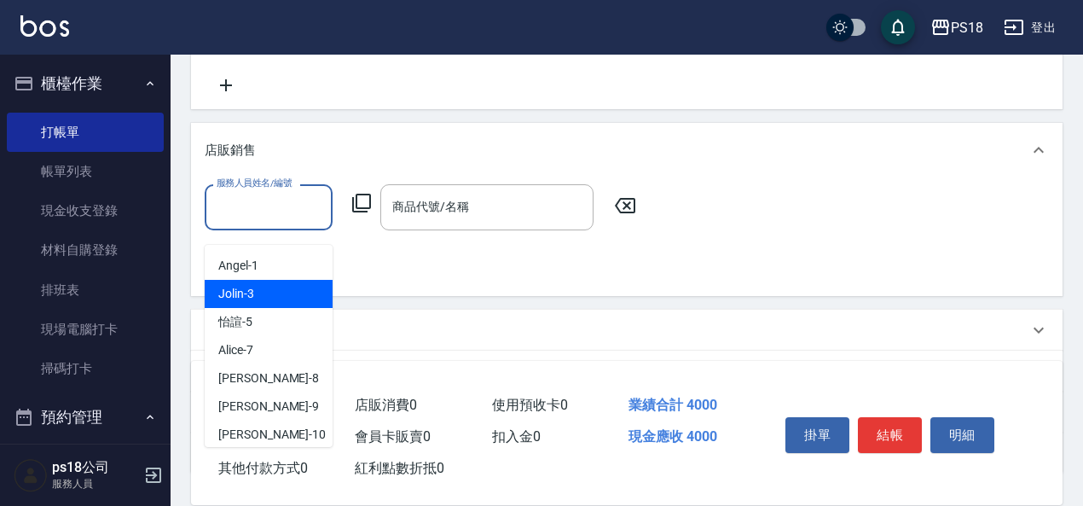
click at [245, 290] on span "Jolin -3" at bounding box center [236, 294] width 36 height 18
type input "Jolin-3"
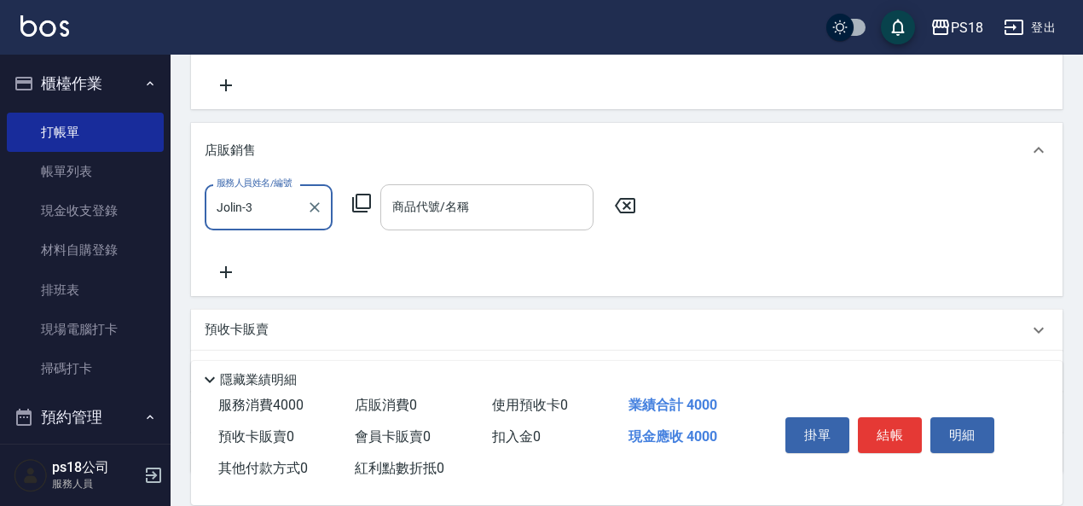
click at [442, 223] on div "商品代號/名稱 商品代號/名稱" at bounding box center [486, 206] width 213 height 45
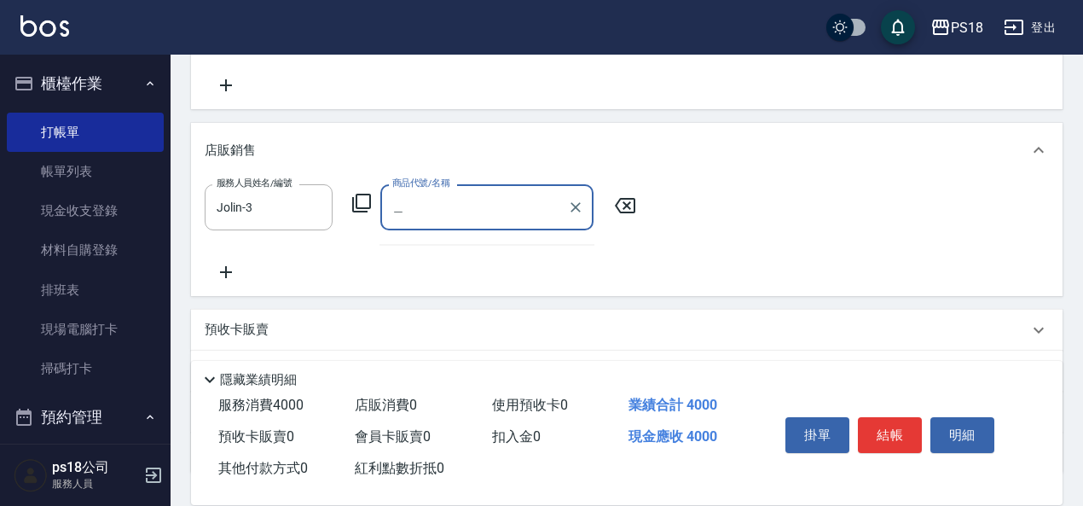
type input "級"
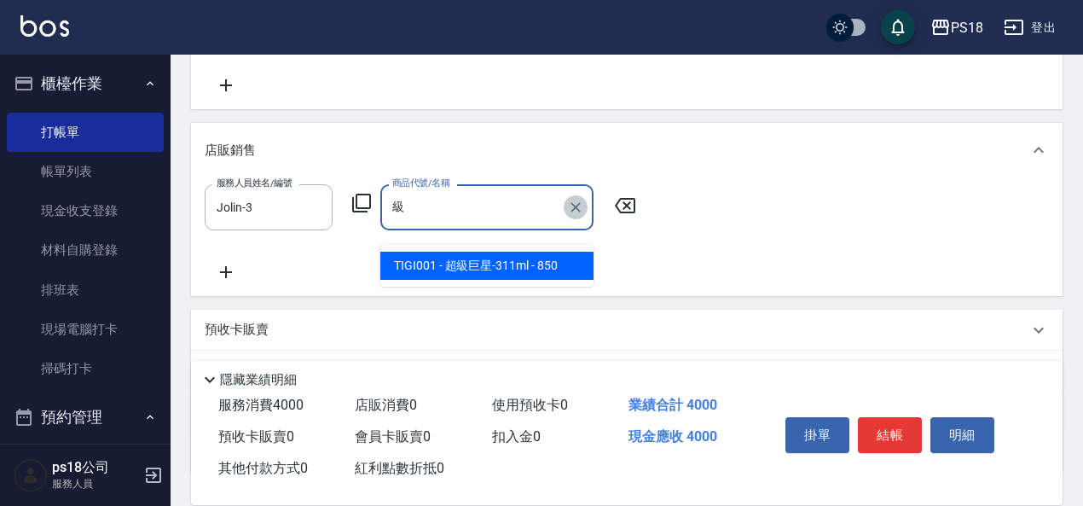
click at [575, 216] on icon "Clear" at bounding box center [575, 207] width 17 height 17
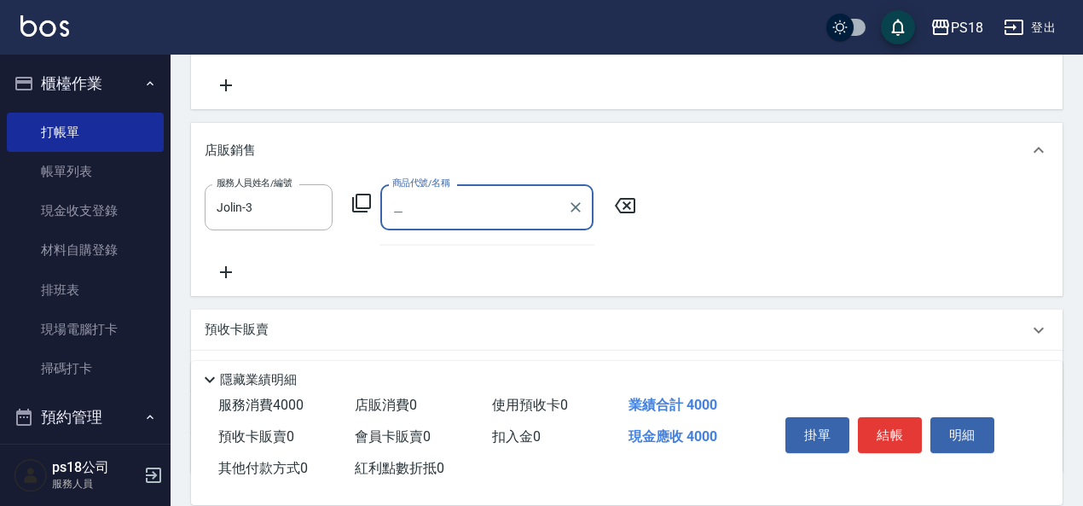
type input "擠"
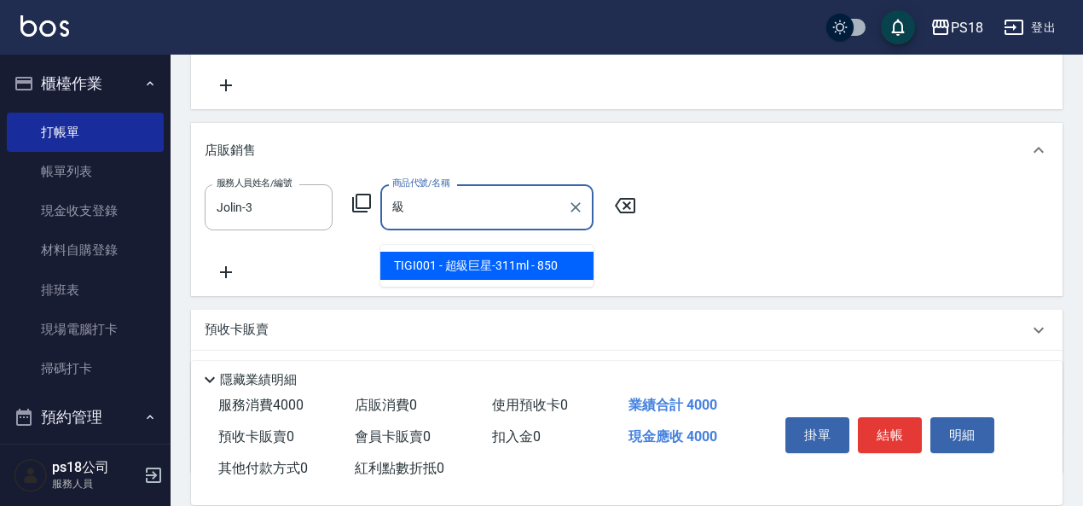
type input "吉"
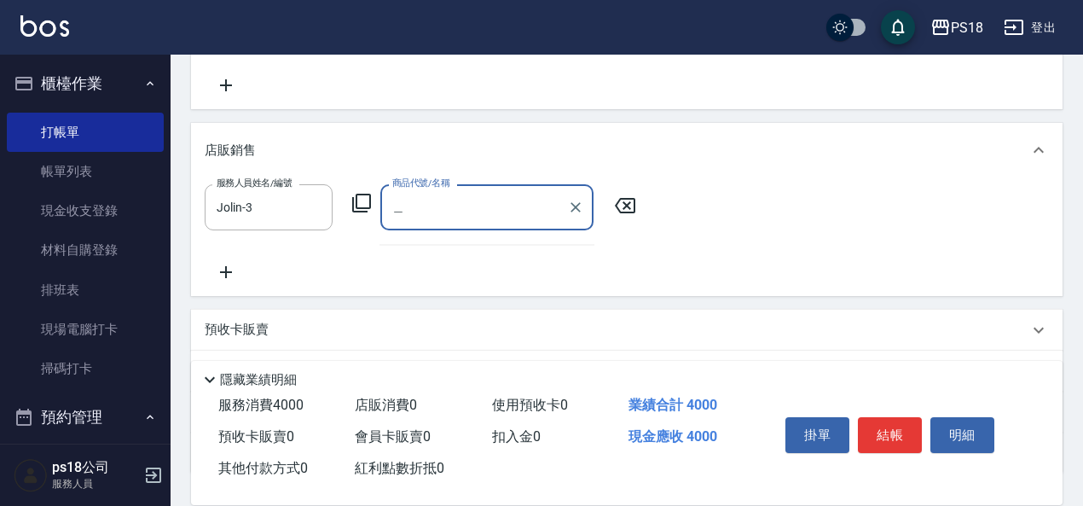
type input "基"
type input "擠"
type input "能"
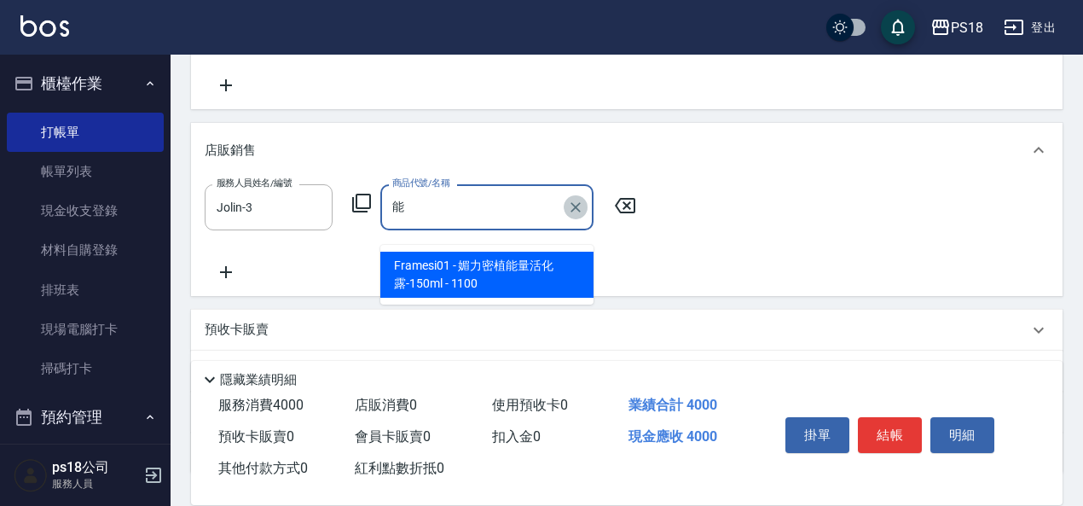
click at [574, 212] on icon "Clear" at bounding box center [576, 207] width 10 height 10
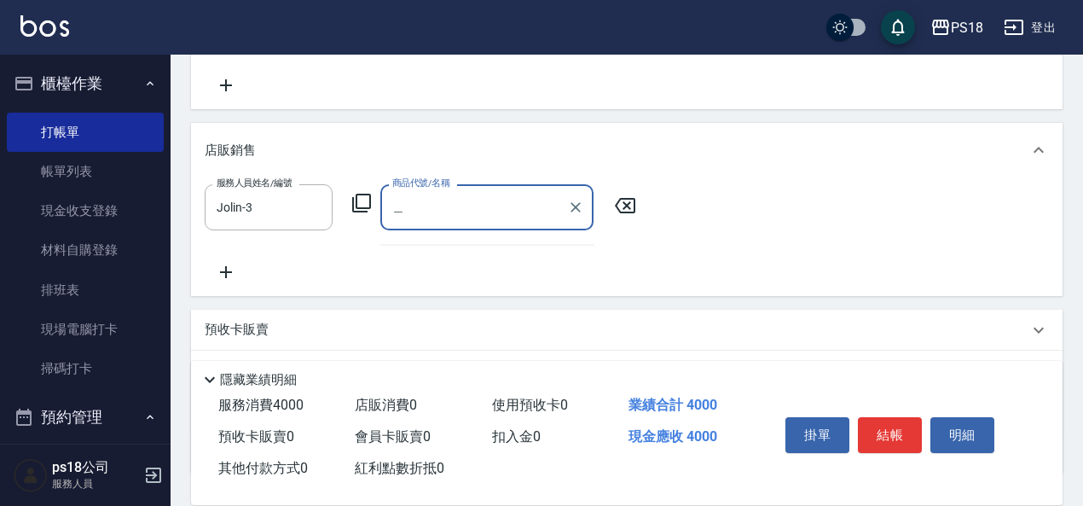
type input "靜"
type input "精"
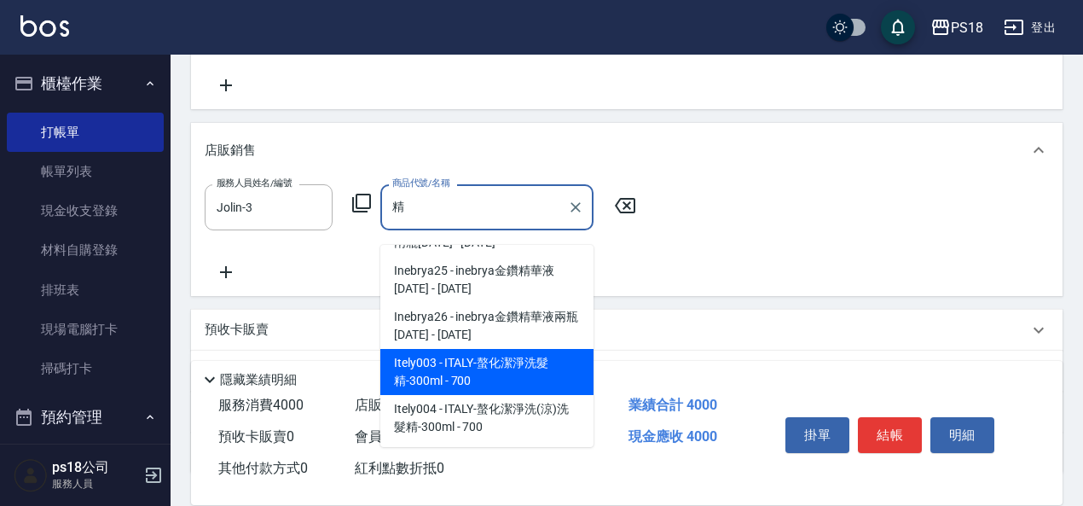
scroll to position [768, 0]
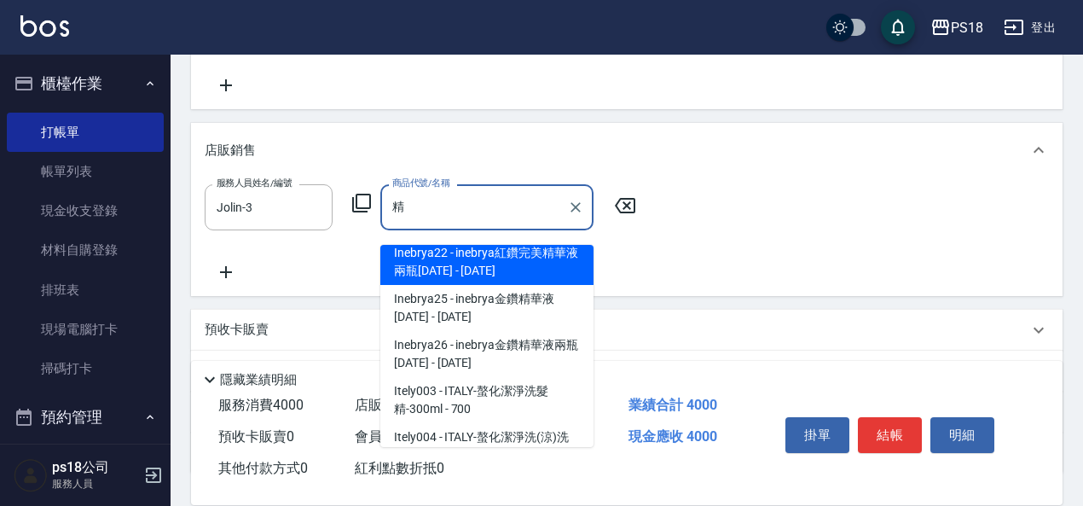
click at [415, 222] on input "精" at bounding box center [474, 207] width 172 height 30
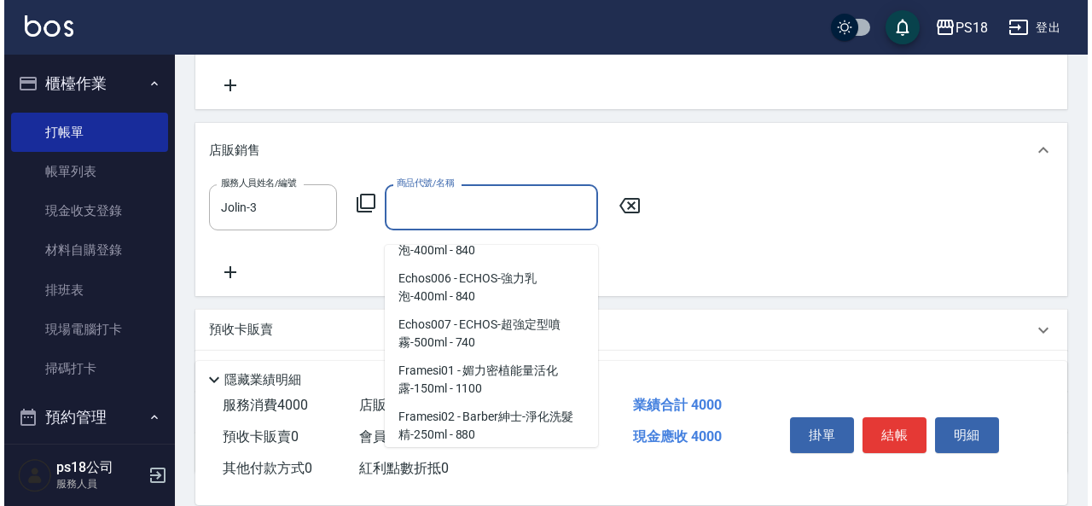
scroll to position [7, 0]
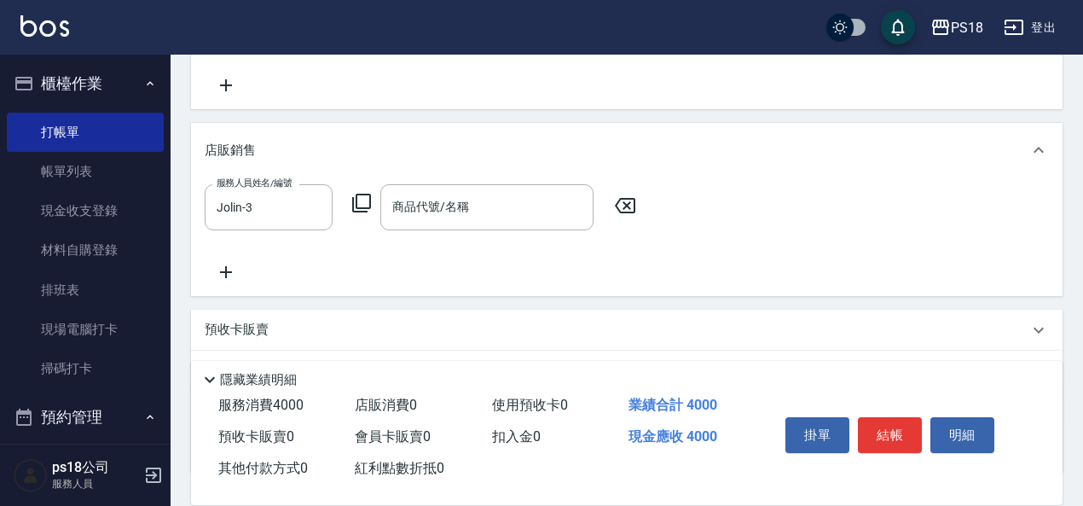
click at [368, 213] on icon at bounding box center [361, 203] width 20 height 20
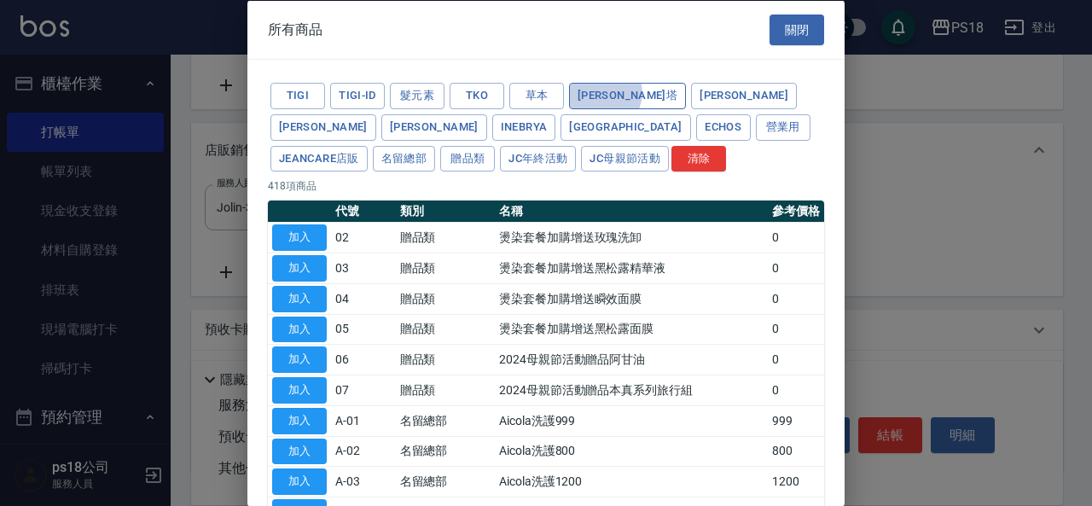
click at [604, 92] on button "蕾娜塔" at bounding box center [627, 96] width 117 height 26
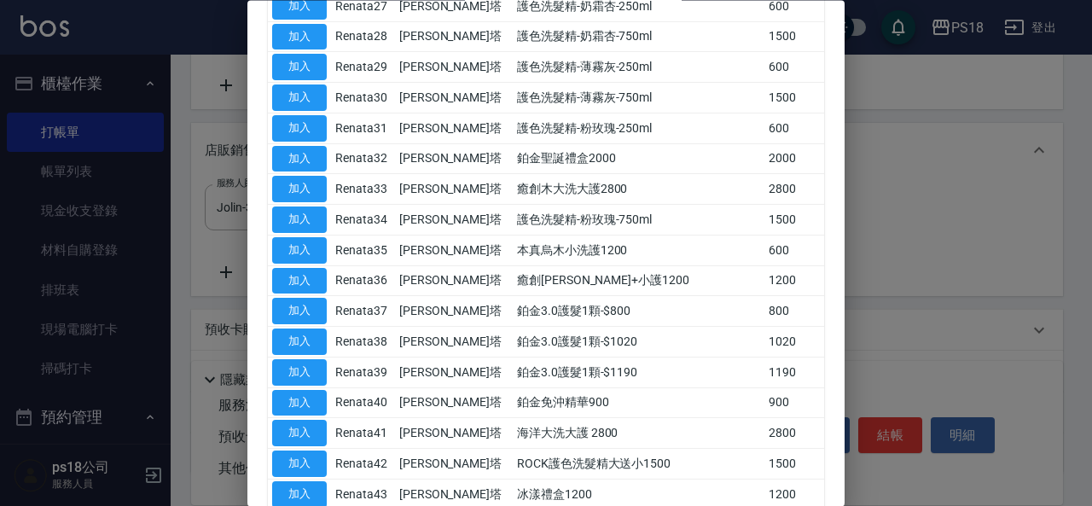
scroll to position [1335, 0]
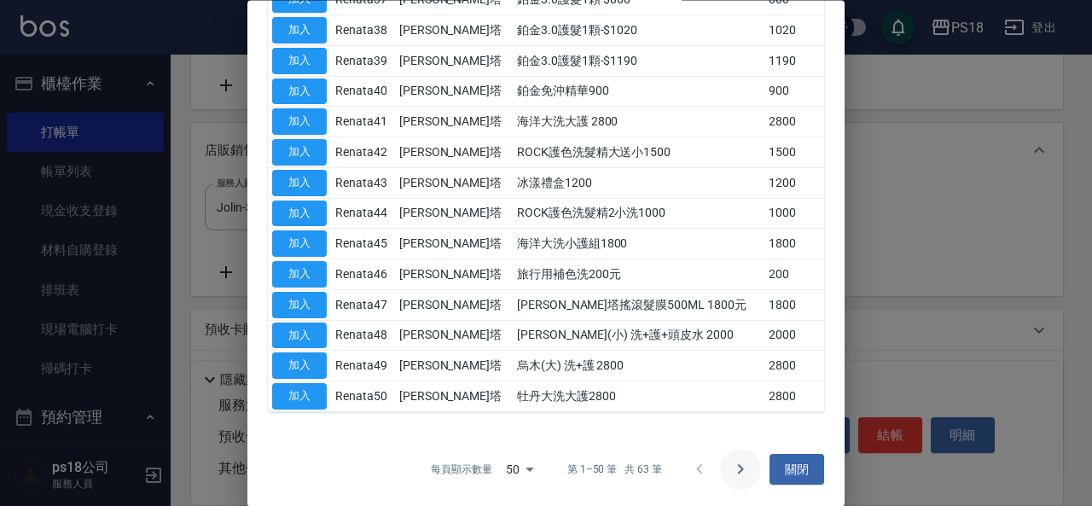
click at [733, 467] on icon "Go to next page" at bounding box center [740, 469] width 20 height 20
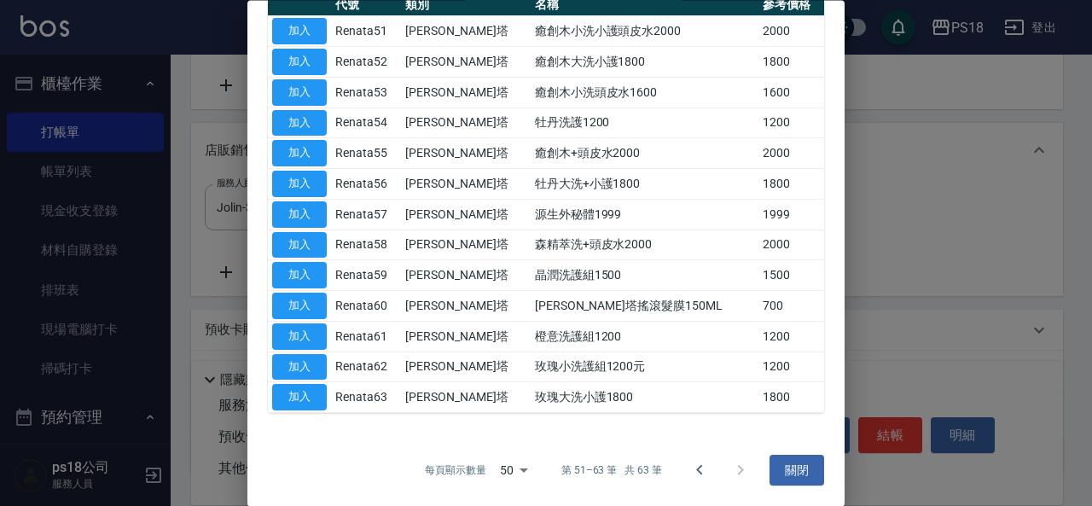
scroll to position [206, 0]
click at [691, 469] on icon "Go to previous page" at bounding box center [699, 470] width 20 height 20
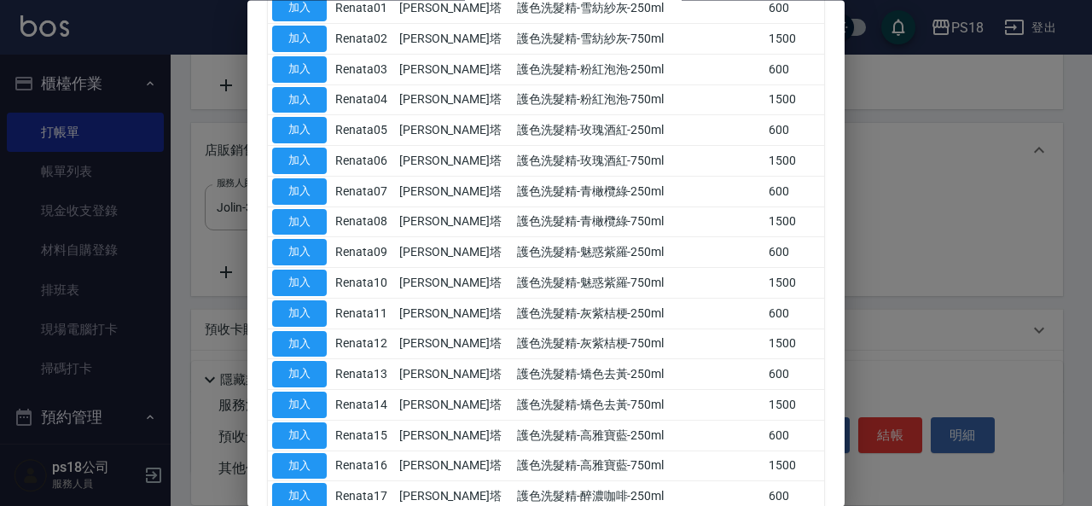
scroll to position [0, 0]
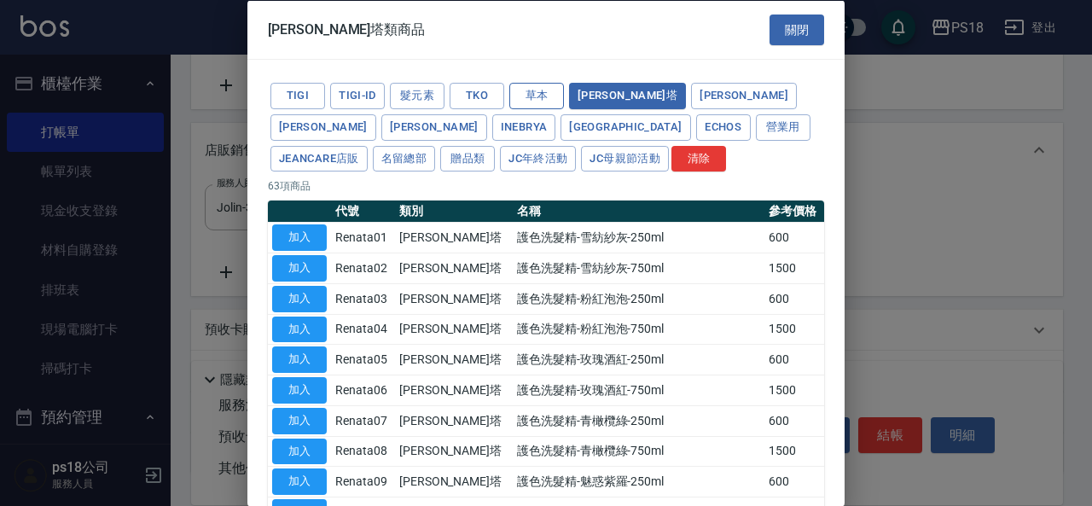
click at [524, 97] on button "草本" at bounding box center [536, 96] width 55 height 26
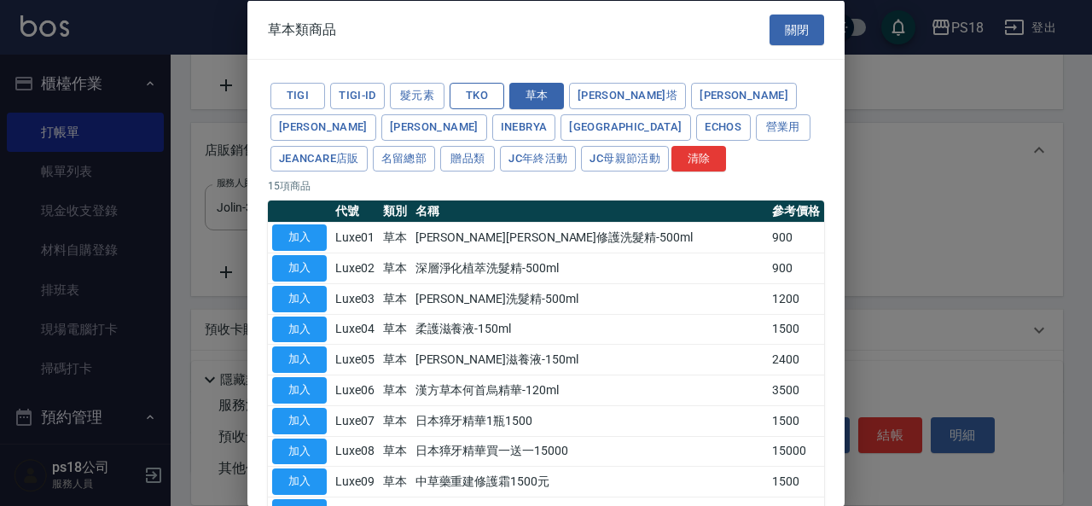
click at [491, 91] on button "TKO" at bounding box center [477, 96] width 55 height 26
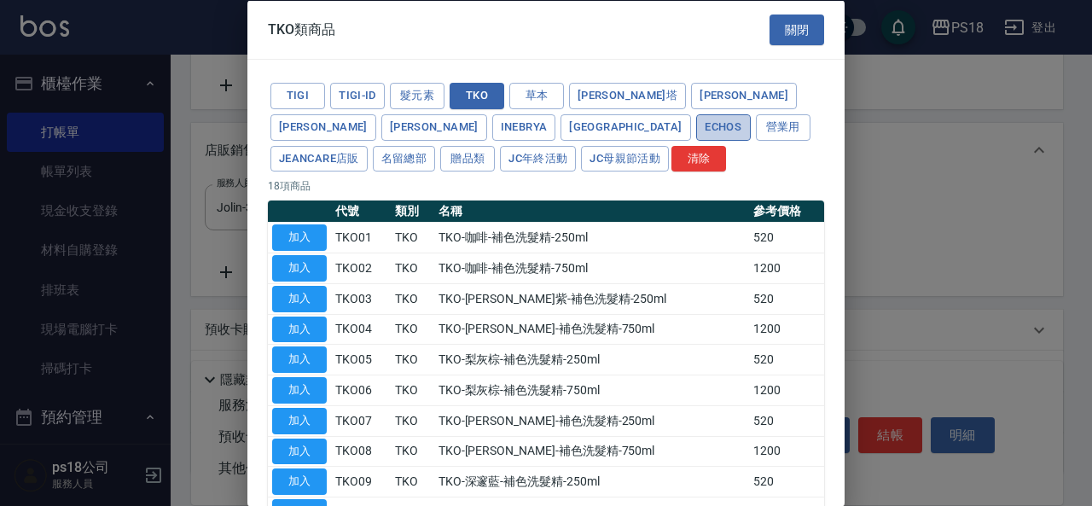
click at [696, 121] on button "Echos" at bounding box center [723, 126] width 55 height 26
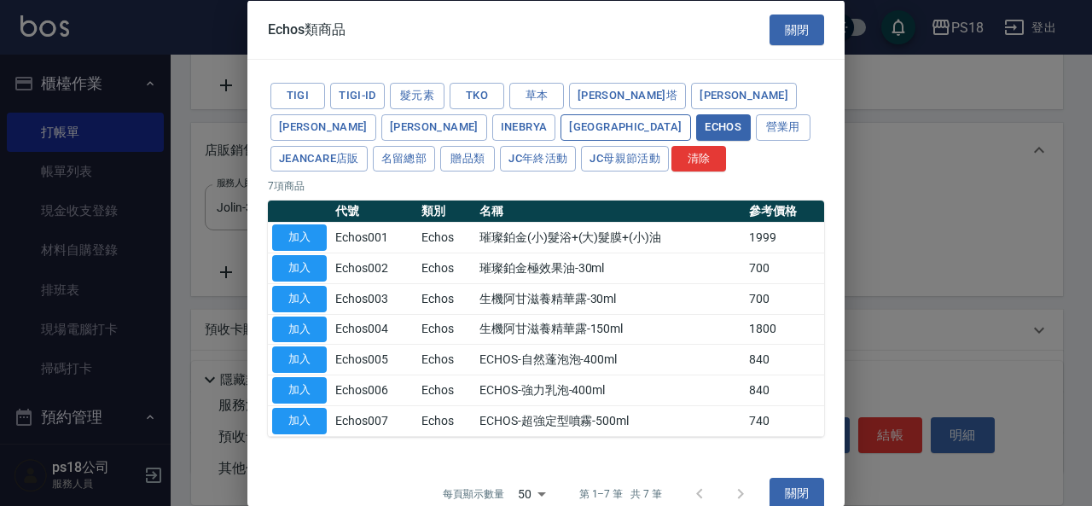
click at [560, 129] on button "ITALY" at bounding box center [625, 126] width 130 height 26
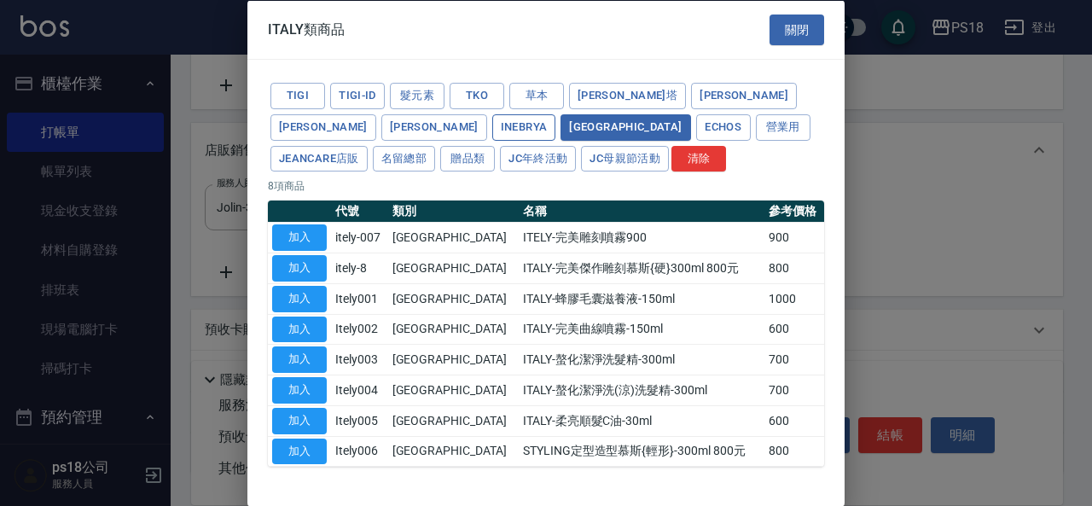
click at [492, 129] on button "Inebrya" at bounding box center [524, 126] width 64 height 26
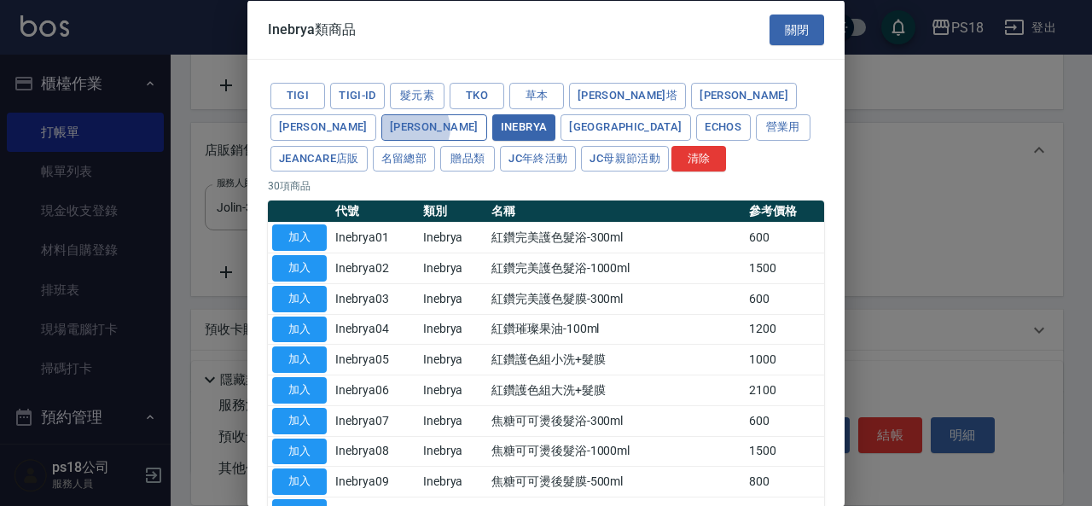
click at [487, 113] on button "歐娜" at bounding box center [434, 126] width 106 height 26
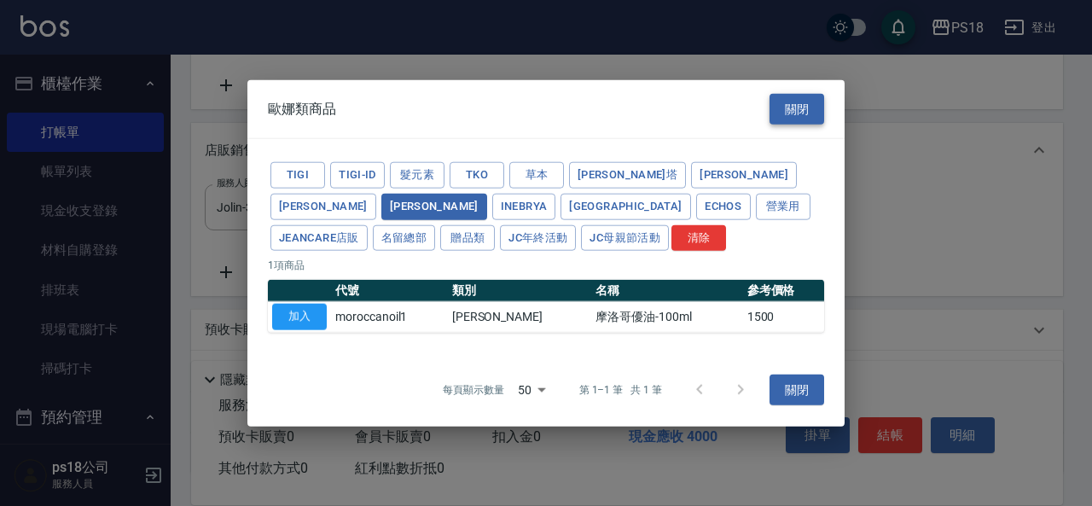
click at [797, 105] on button "關閉" at bounding box center [796, 109] width 55 height 32
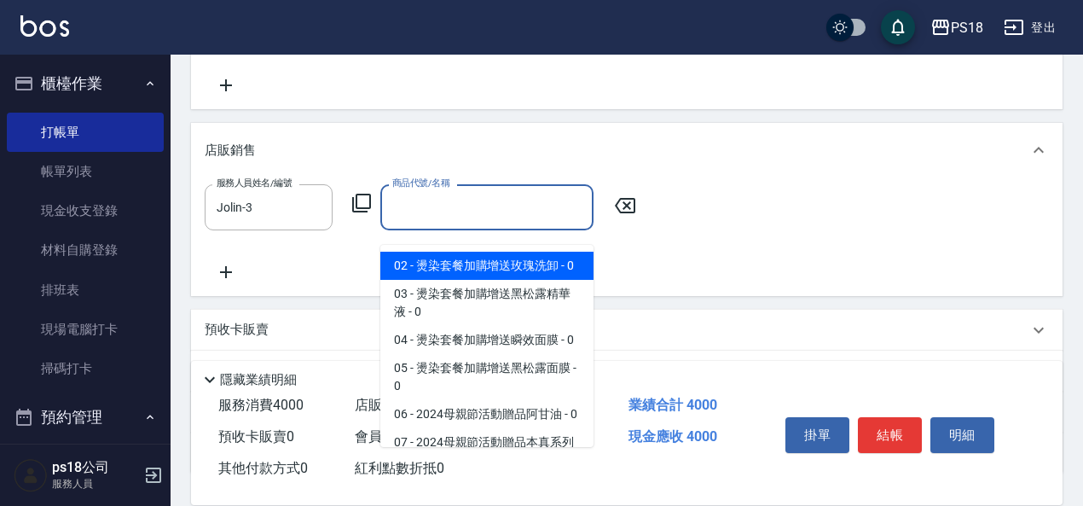
click at [479, 222] on input "商品代號/名稱" at bounding box center [487, 207] width 198 height 30
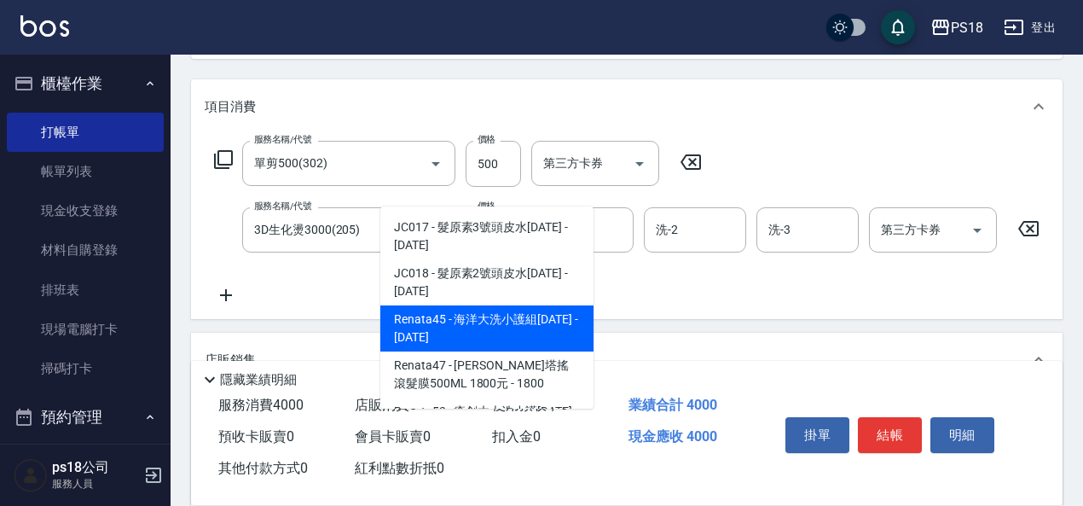
scroll to position [171, 0]
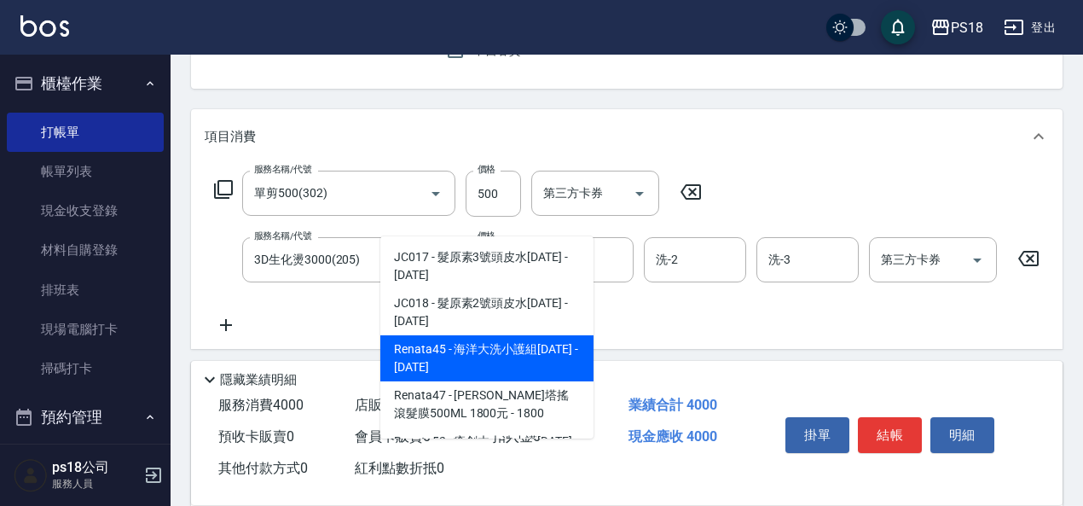
type input "1800"
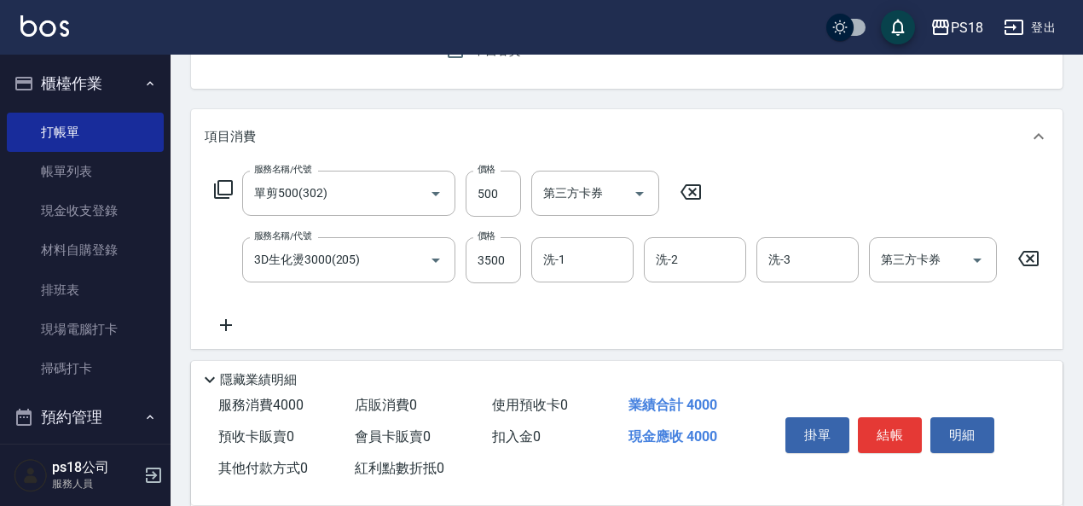
click at [645, 323] on div "服務名稱/代號 單剪500(302) 服務名稱/代號 價格 500 價格 第三方卡券 第三方卡券 服務名稱/代號 3D生化燙3000(205) 服務名稱/代號…" at bounding box center [654, 253] width 898 height 165
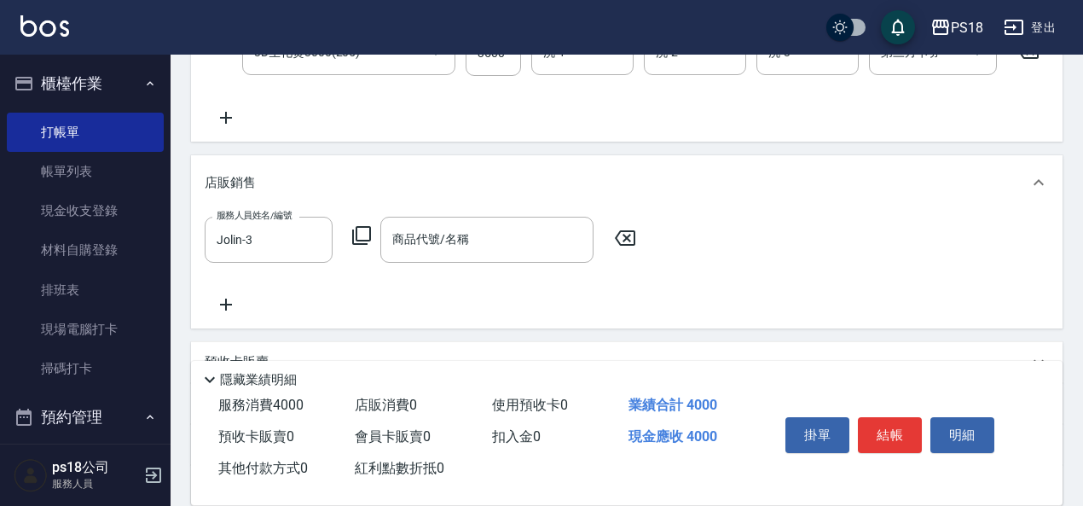
scroll to position [426, 0]
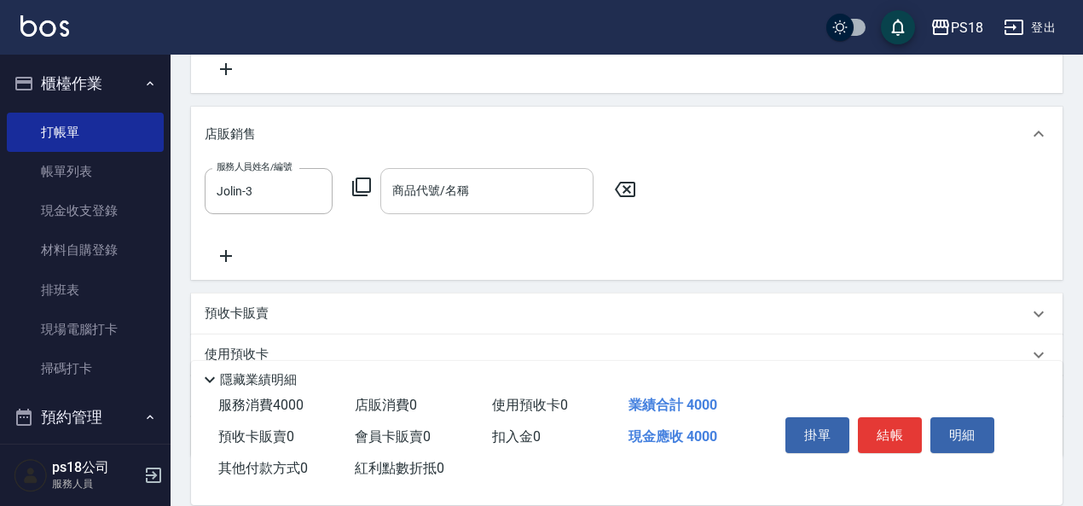
click at [477, 196] on input "商品代號/名稱" at bounding box center [487, 191] width 198 height 30
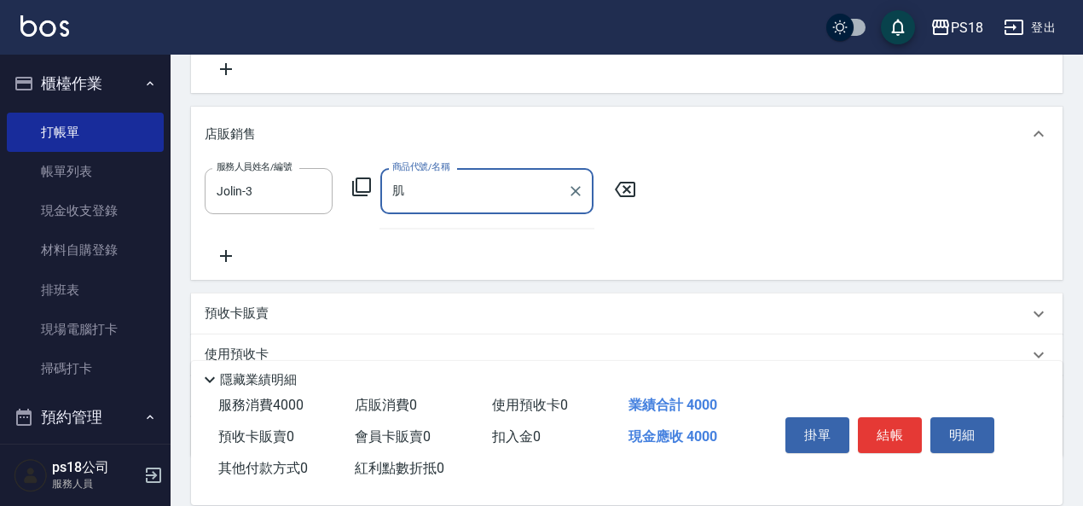
type input "肌"
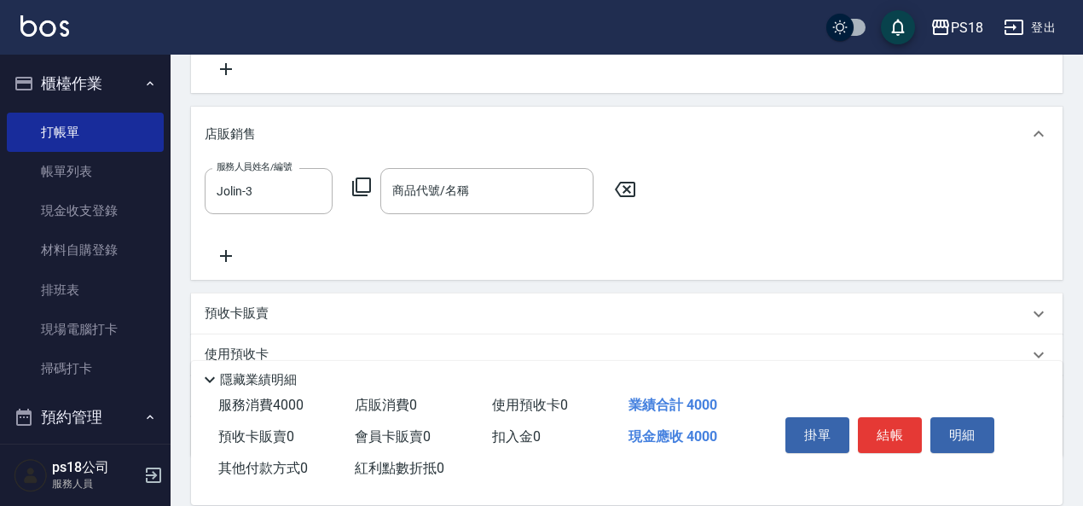
click at [626, 197] on icon at bounding box center [625, 189] width 20 height 15
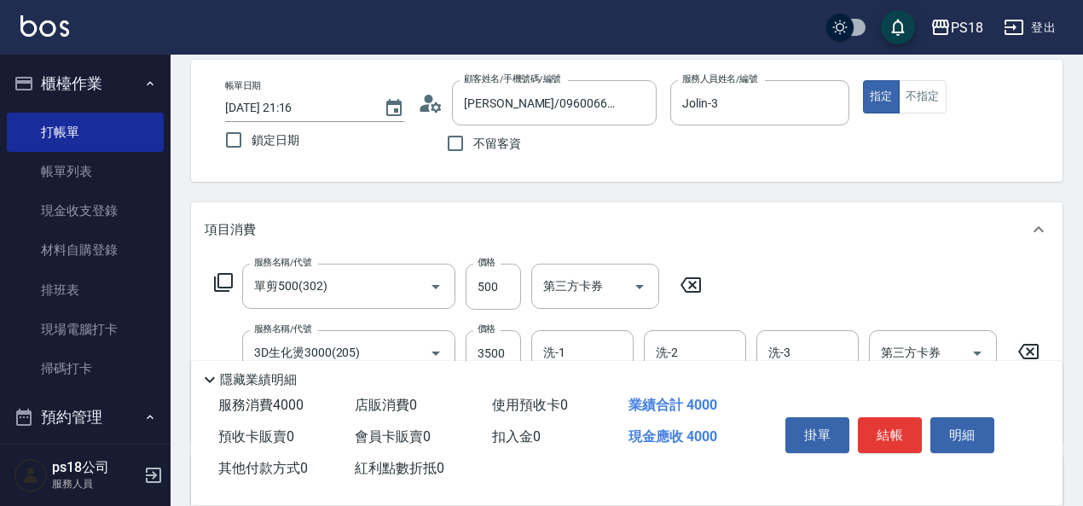
scroll to position [256, 0]
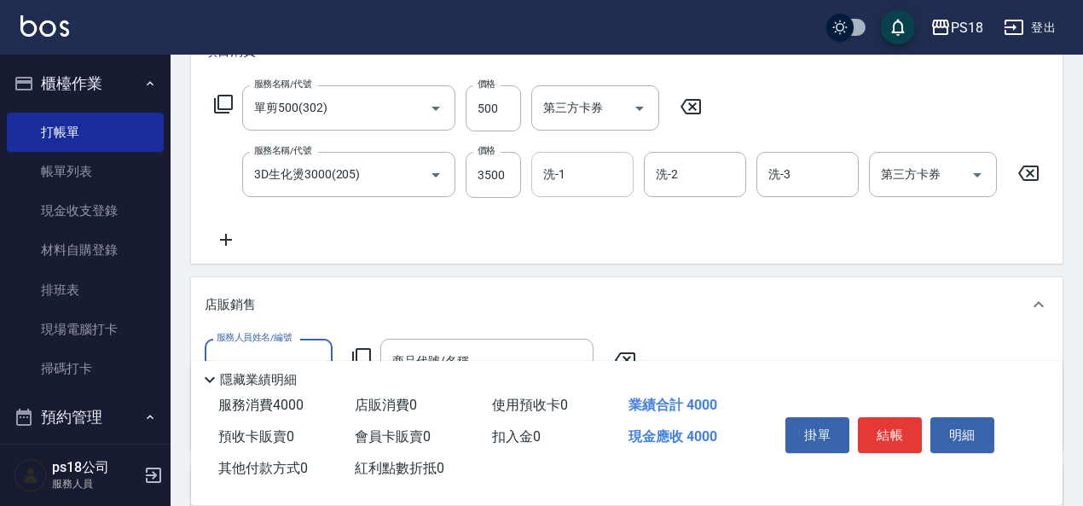
click at [585, 173] on input "洗-1" at bounding box center [582, 175] width 87 height 30
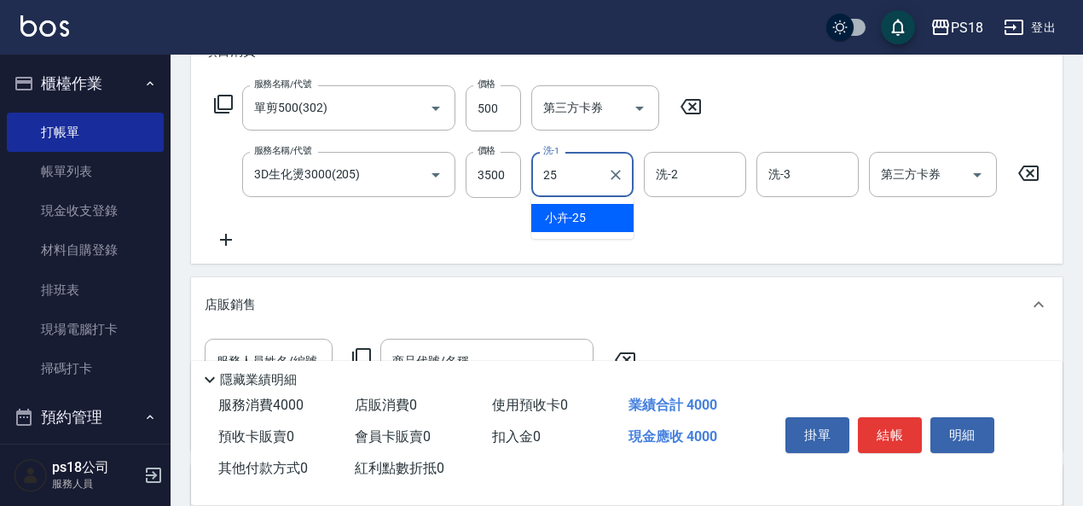
type input "小卉-25"
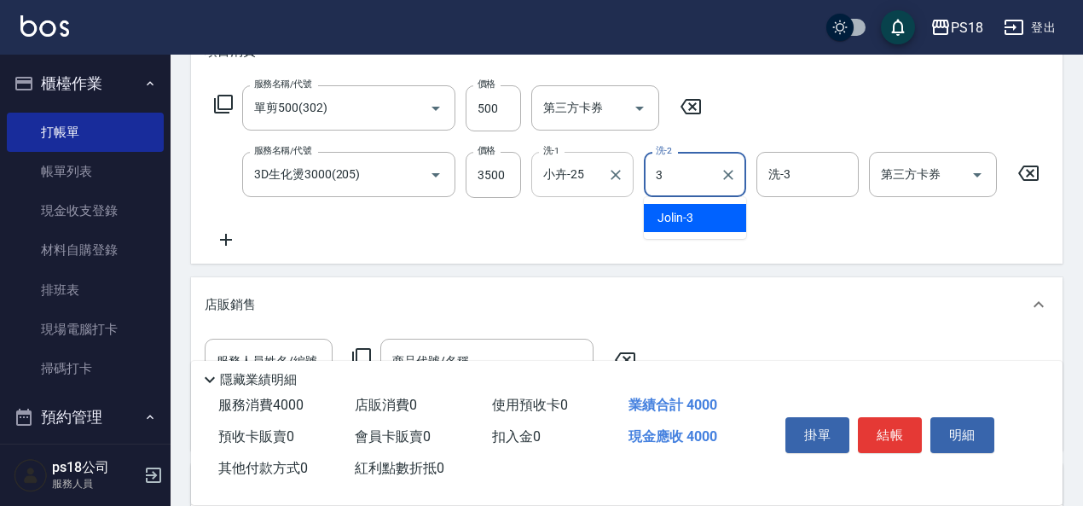
type input "Jolin-3"
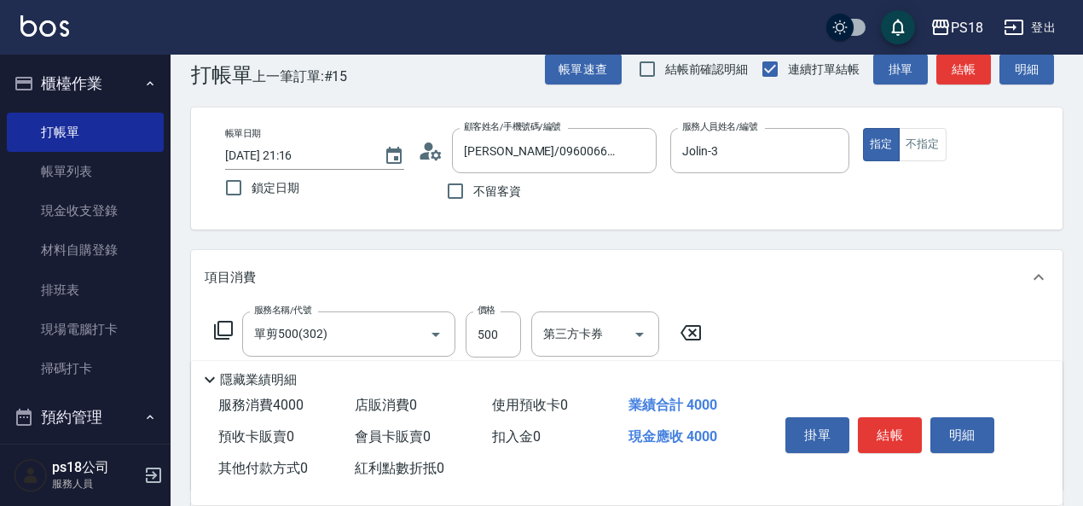
scroll to position [0, 0]
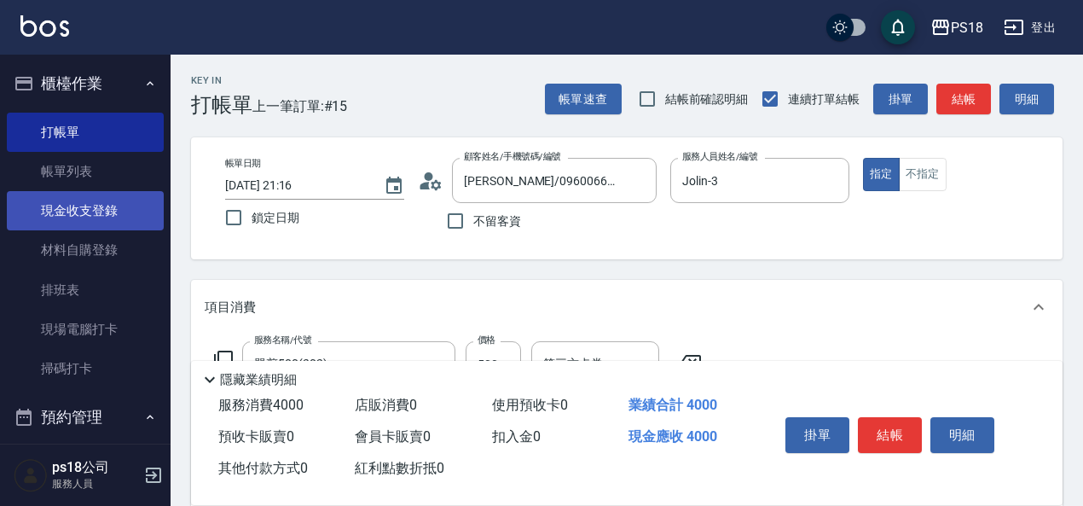
click at [94, 216] on link "現金收支登錄" at bounding box center [85, 210] width 157 height 39
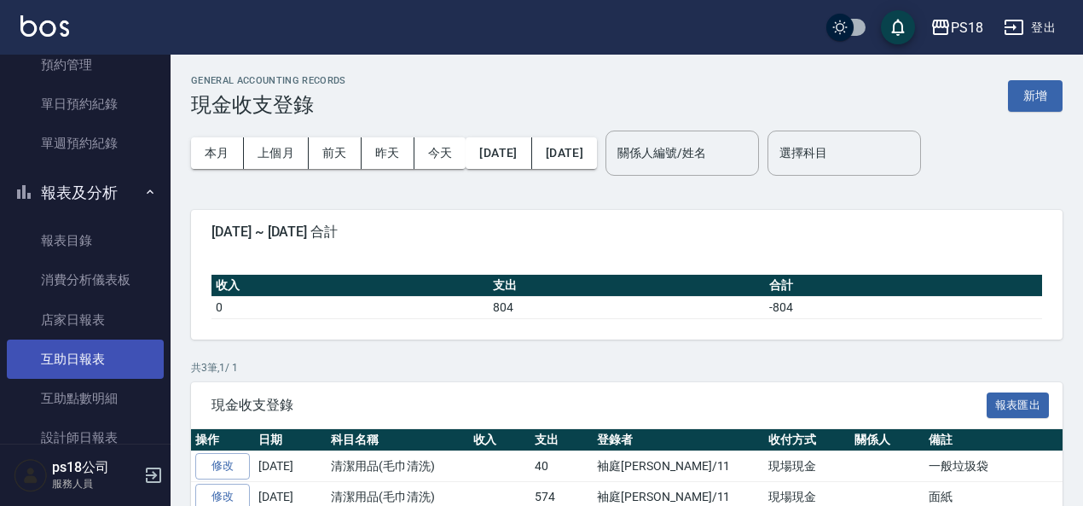
scroll to position [426, 0]
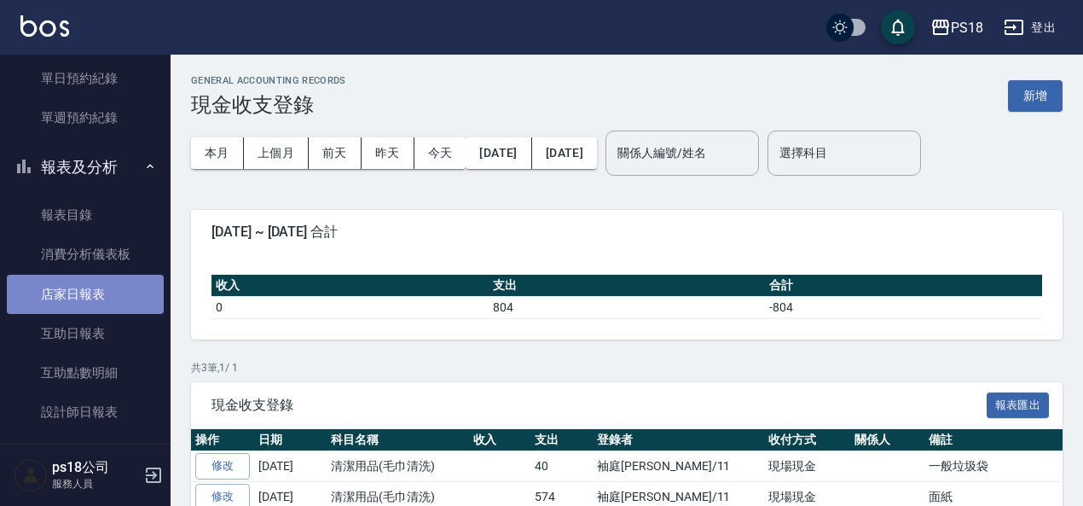
click at [110, 301] on link "店家日報表" at bounding box center [85, 294] width 157 height 39
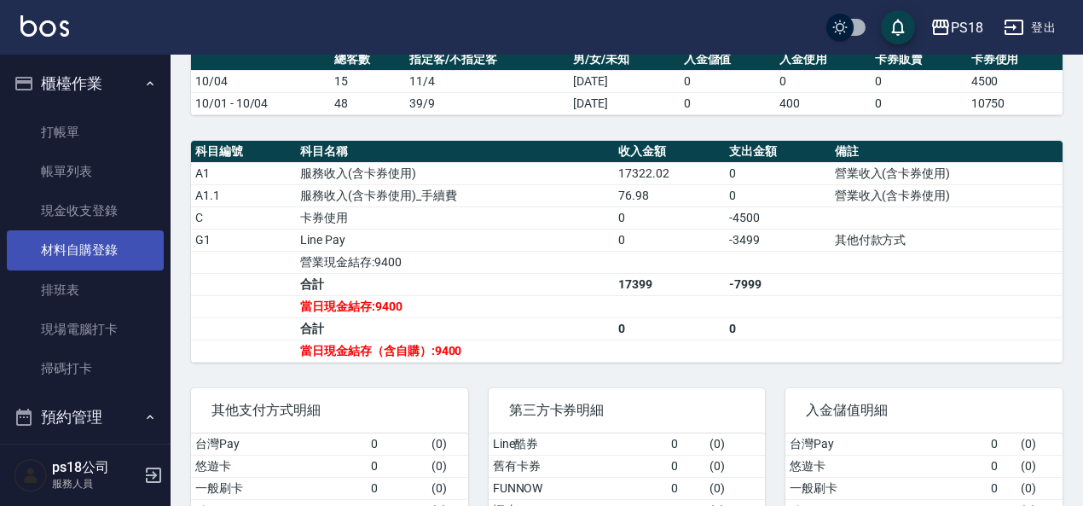
scroll to position [256, 0]
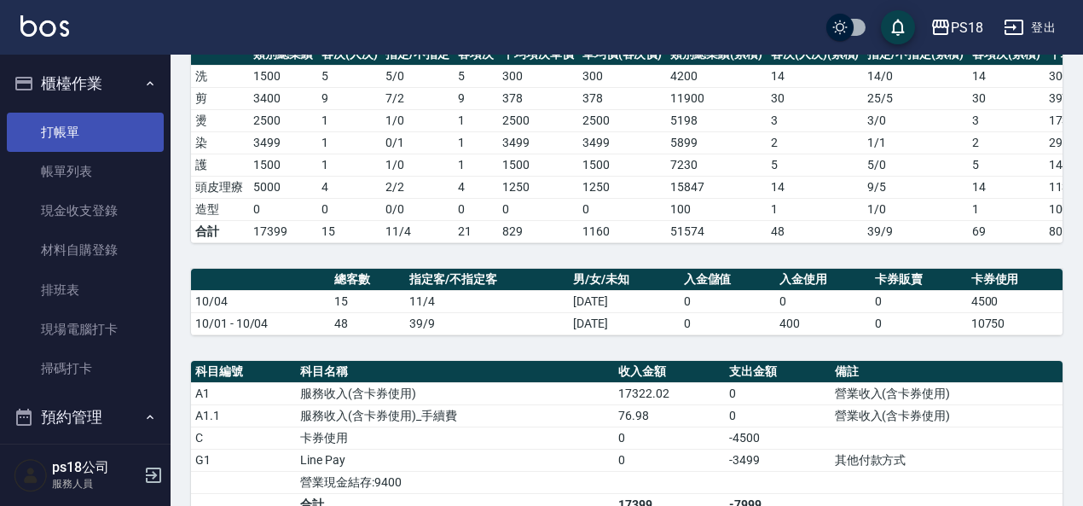
click at [69, 132] on link "打帳單" at bounding box center [85, 132] width 157 height 39
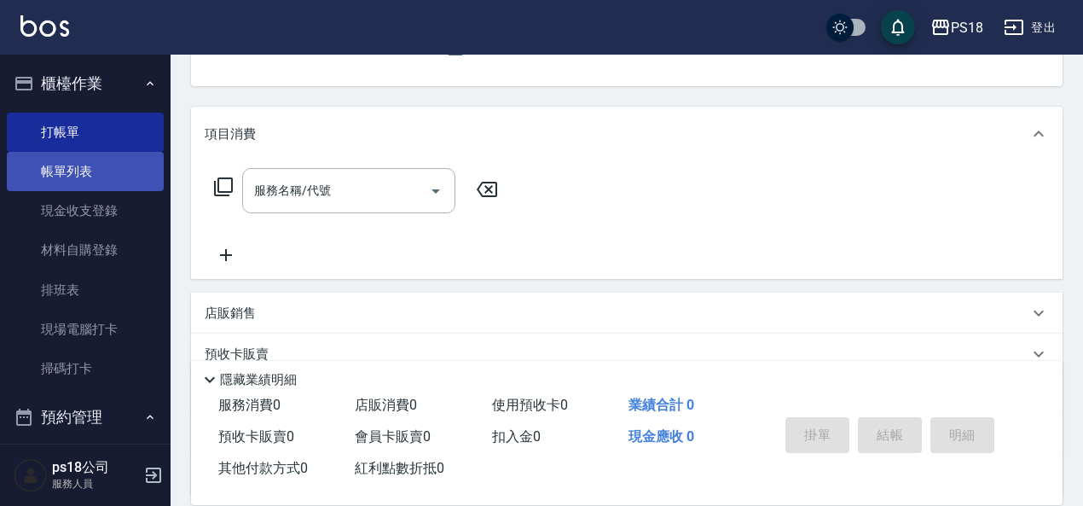
scroll to position [158, 0]
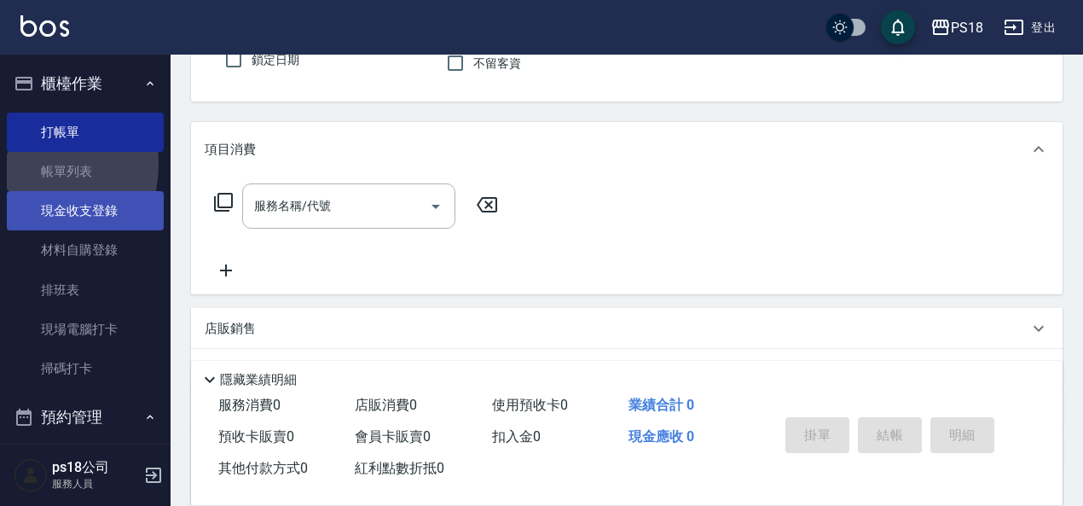
drag, startPoint x: 27, startPoint y: 165, endPoint x: 64, endPoint y: 192, distance: 45.7
click at [28, 165] on link "帳單列表" at bounding box center [85, 171] width 157 height 39
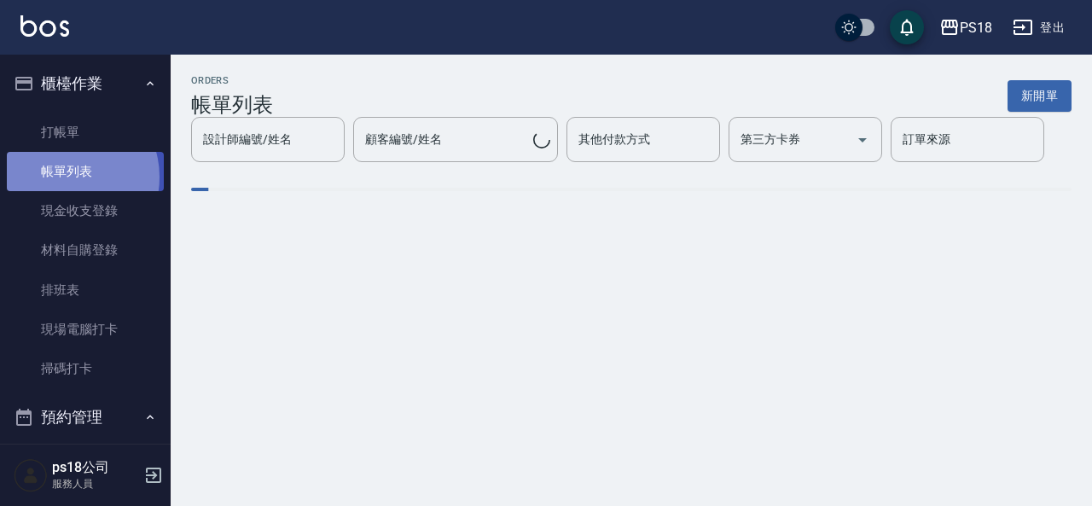
click at [66, 177] on link "帳單列表" at bounding box center [85, 171] width 157 height 39
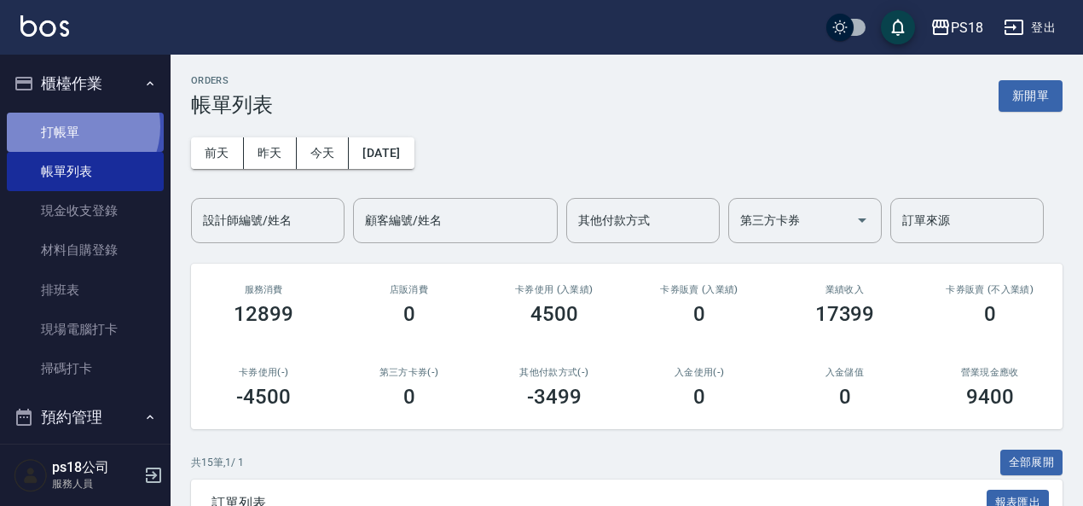
click at [76, 126] on link "打帳單" at bounding box center [85, 132] width 157 height 39
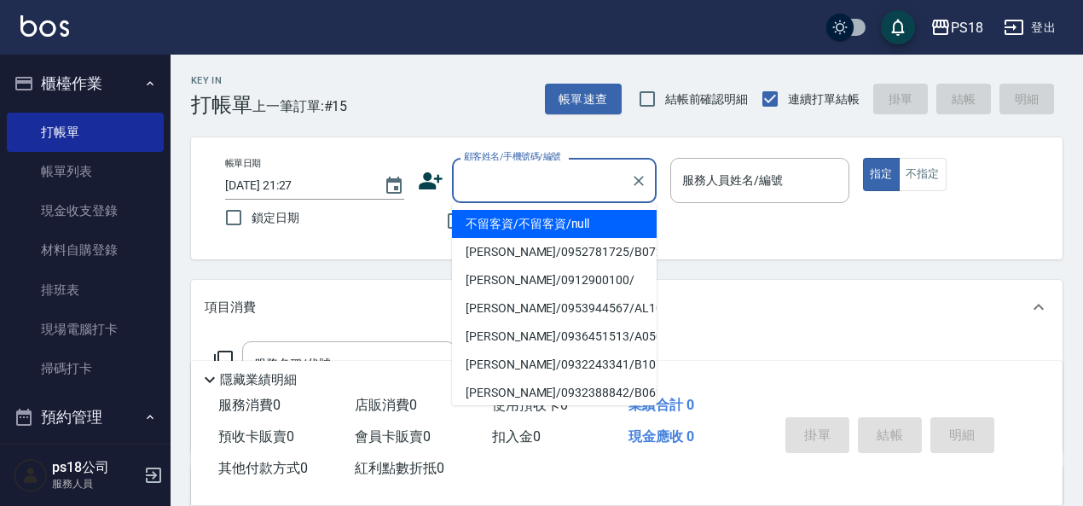
click at [524, 171] on input "顧客姓名/手機號碼/編號" at bounding box center [542, 180] width 164 height 30
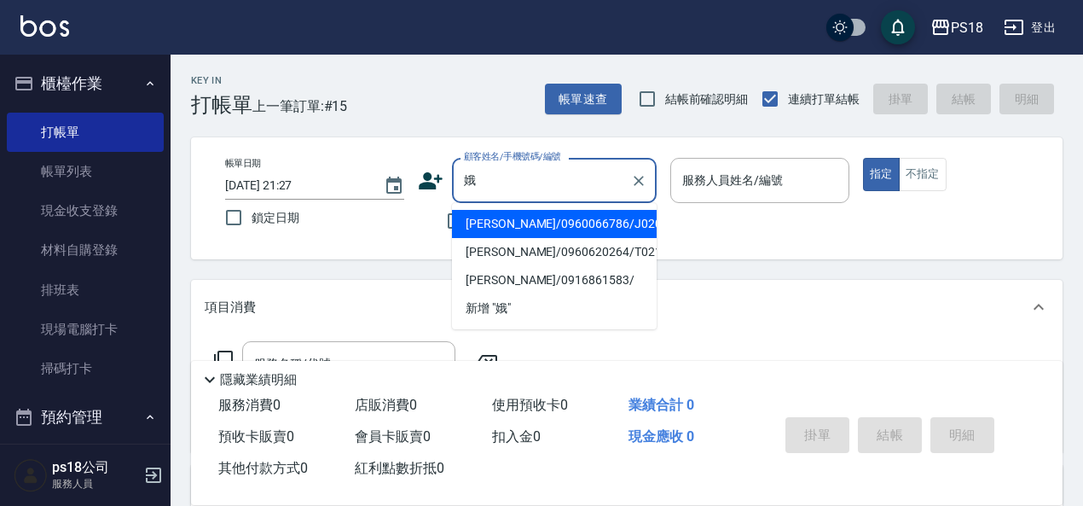
click at [517, 217] on li "王雪娥/0960066786/J020721" at bounding box center [554, 224] width 205 height 28
type input "王雪娥/0960066786/J020721"
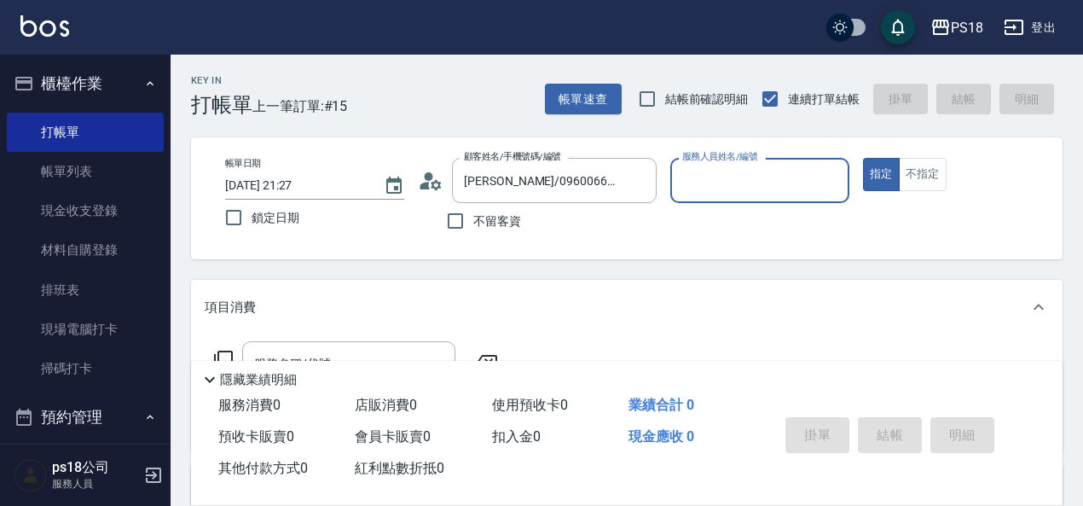
click at [752, 197] on div "服務人員姓名/編號" at bounding box center [759, 180] width 179 height 45
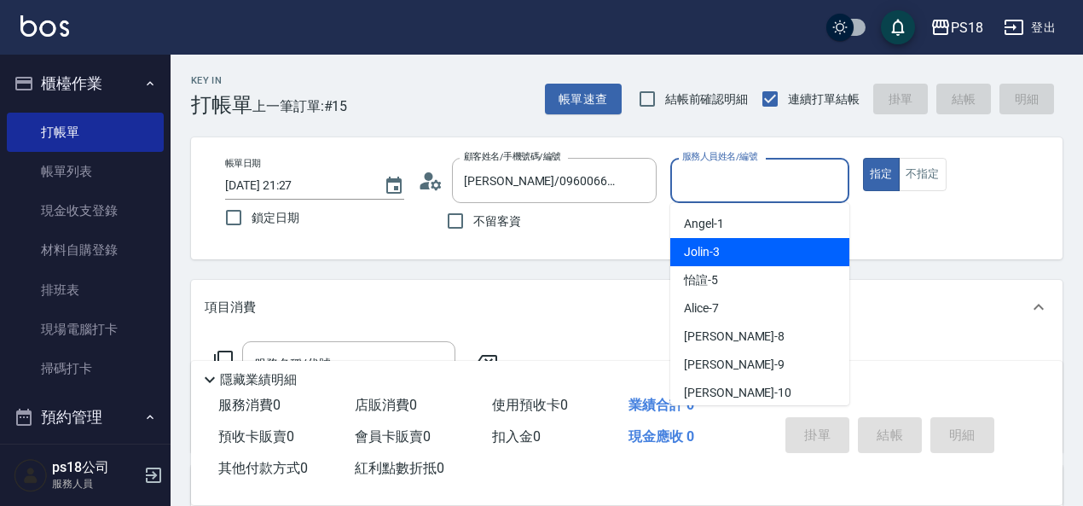
click at [698, 257] on span "Jolin -3" at bounding box center [702, 252] width 36 height 18
type input "Jolin-3"
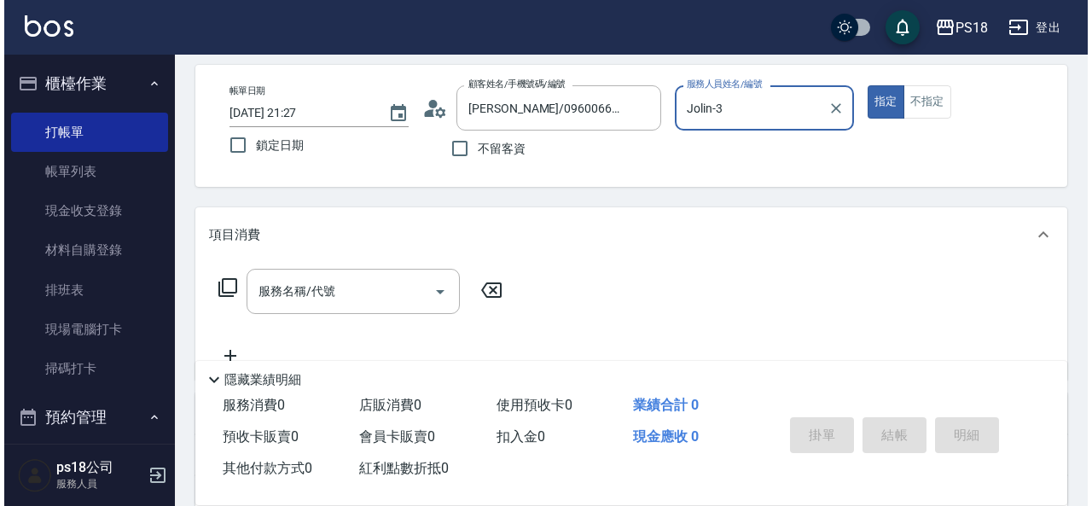
scroll to position [171, 0]
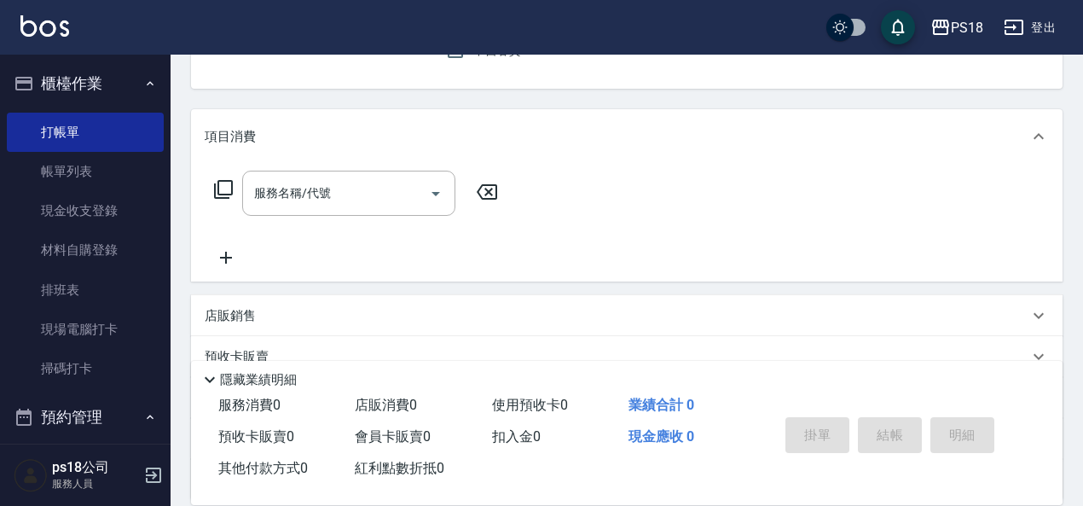
click at [224, 189] on icon at bounding box center [223, 189] width 20 height 20
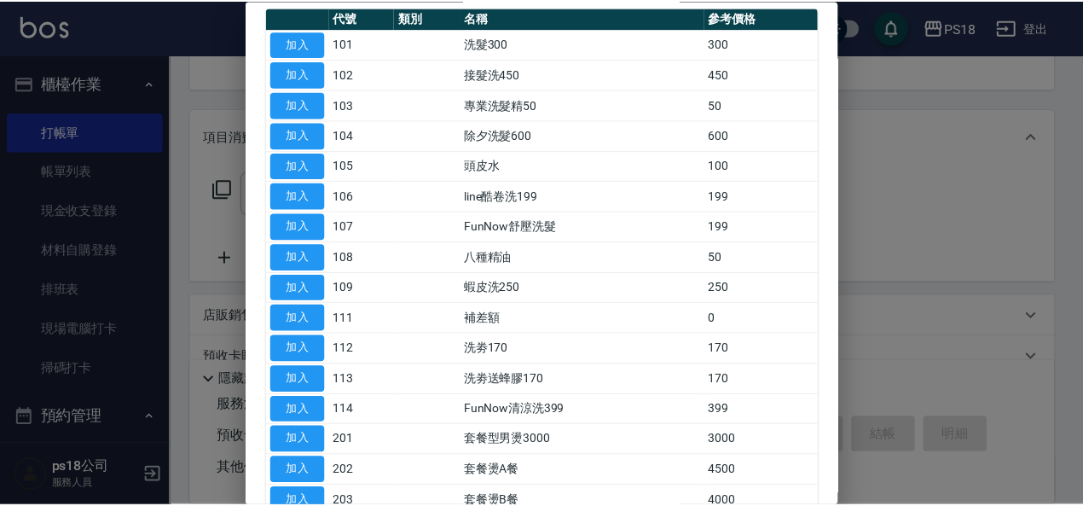
scroll to position [0, 0]
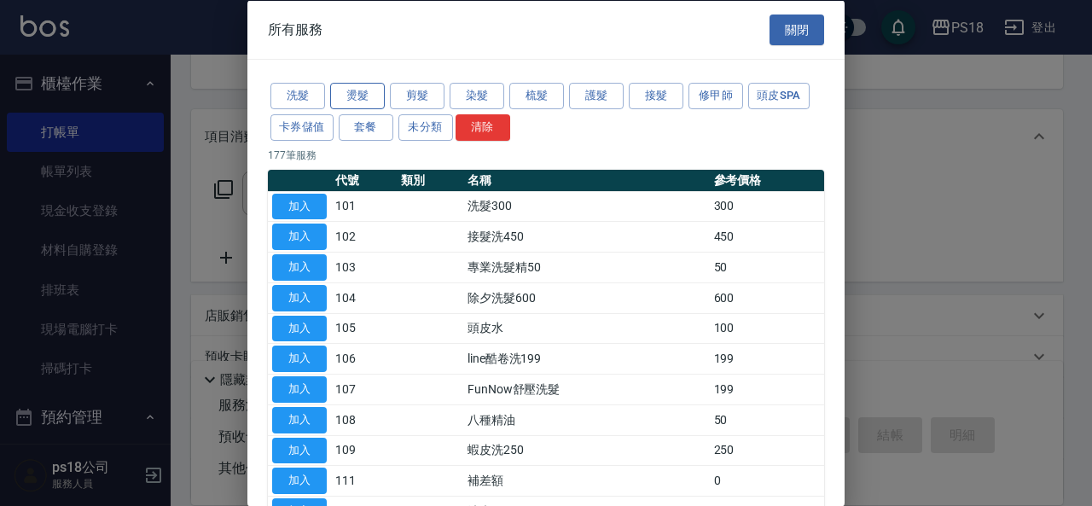
click at [360, 92] on button "燙髮" at bounding box center [357, 96] width 55 height 26
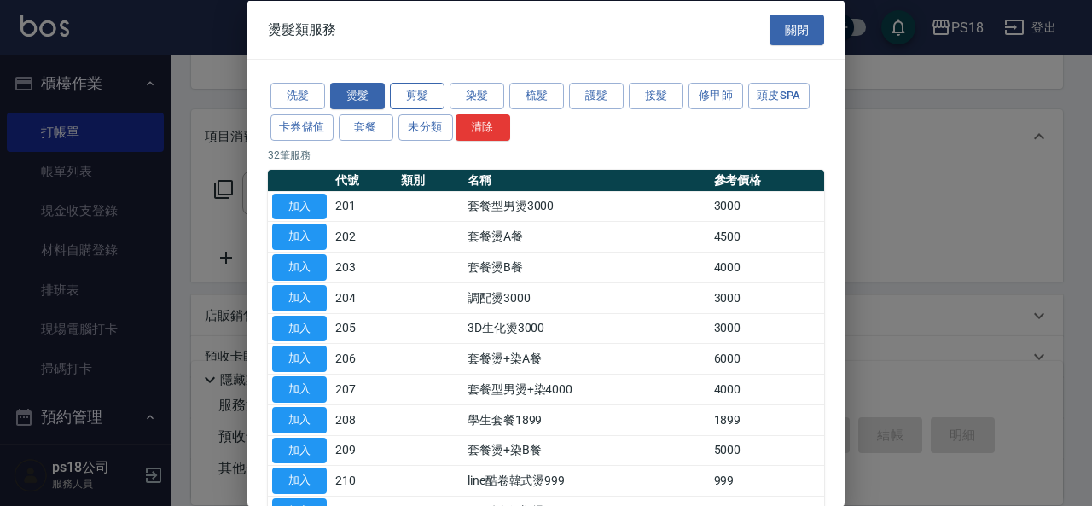
click at [414, 95] on button "剪髮" at bounding box center [417, 96] width 55 height 26
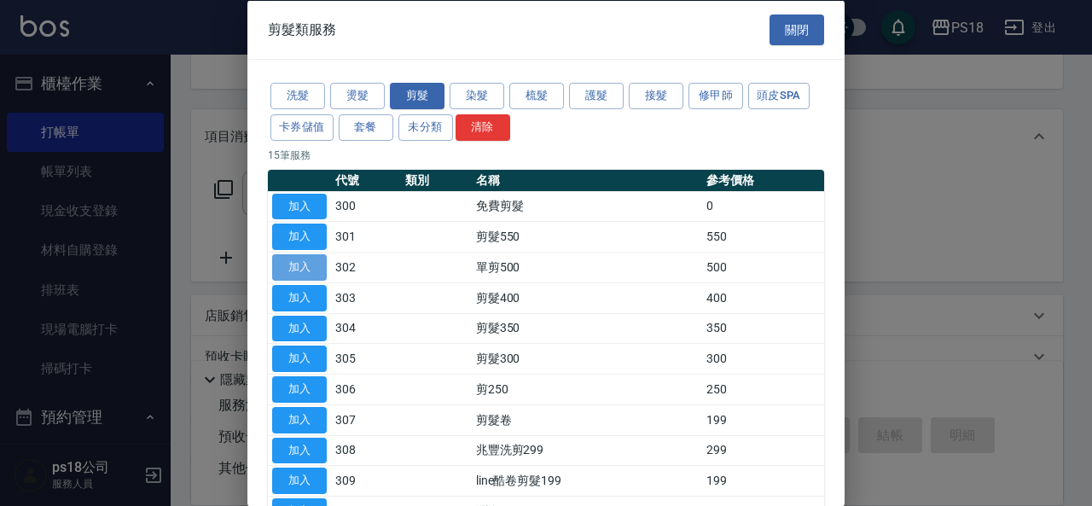
click at [300, 262] on button "加入" at bounding box center [299, 267] width 55 height 26
type input "單剪500(302)"
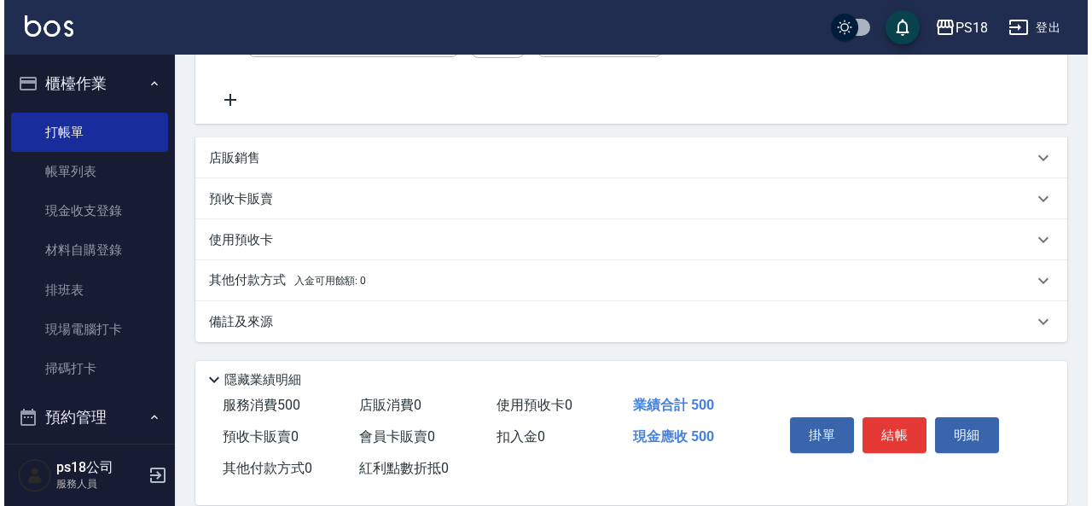
scroll to position [244, 0]
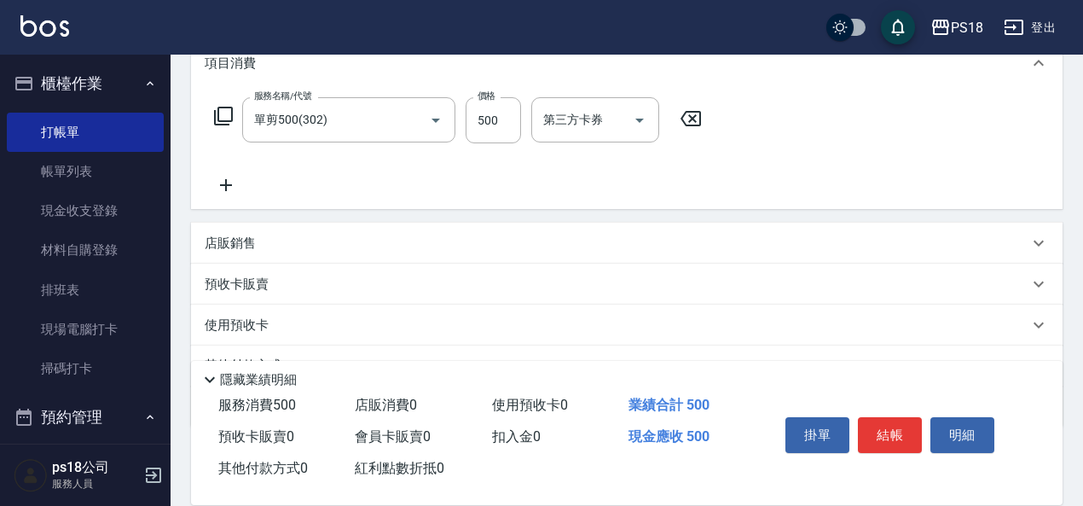
click at [226, 113] on icon at bounding box center [223, 116] width 20 height 20
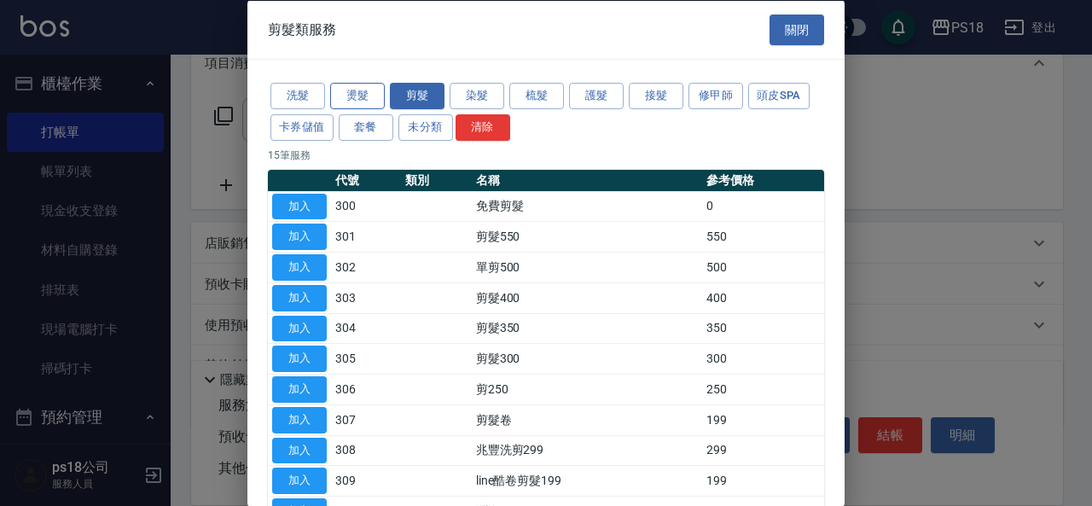
click at [361, 93] on button "燙髮" at bounding box center [357, 96] width 55 height 26
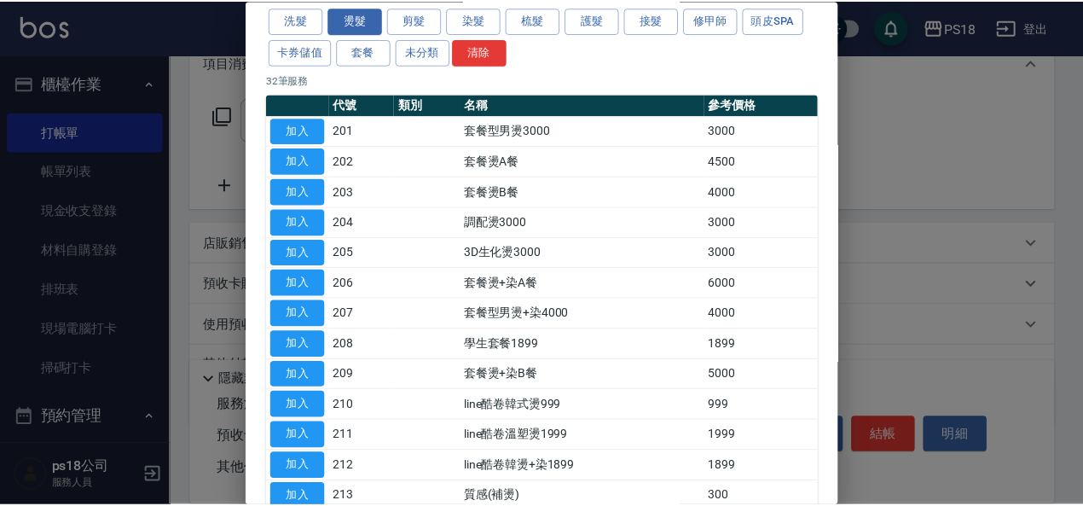
scroll to position [171, 0]
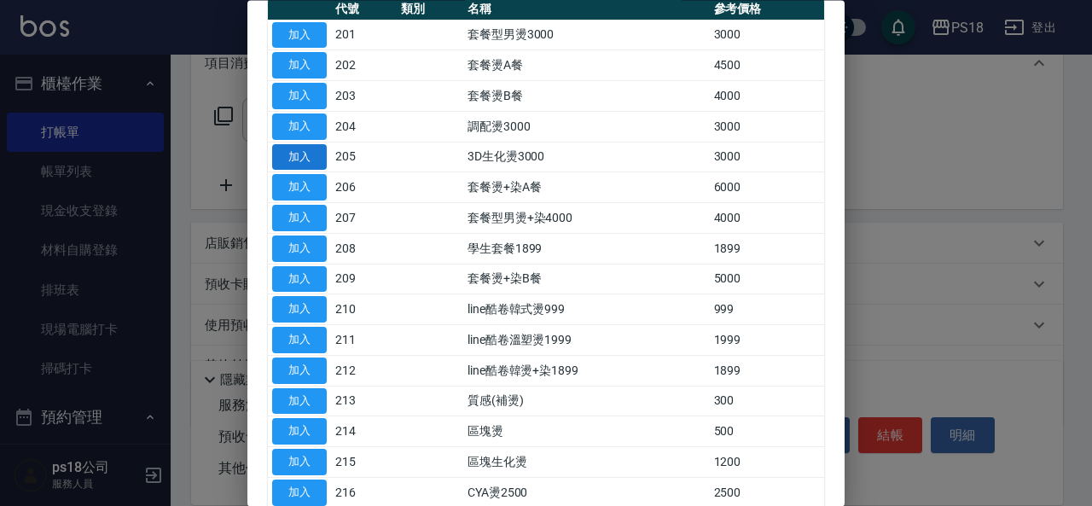
click at [300, 154] on button "加入" at bounding box center [299, 157] width 55 height 26
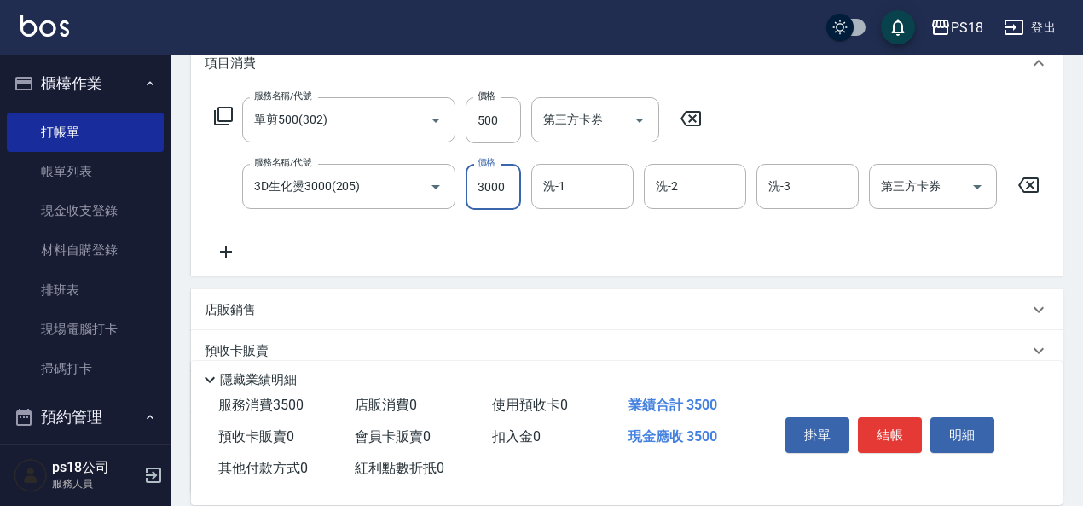
click at [508, 197] on input "3000" at bounding box center [493, 187] width 55 height 46
type input "3500"
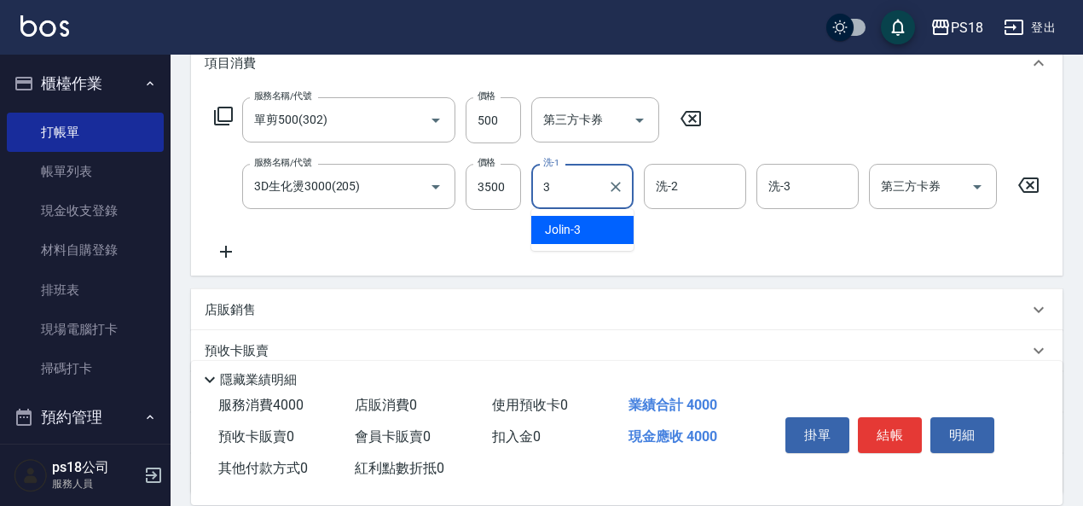
type input "Jolin-3"
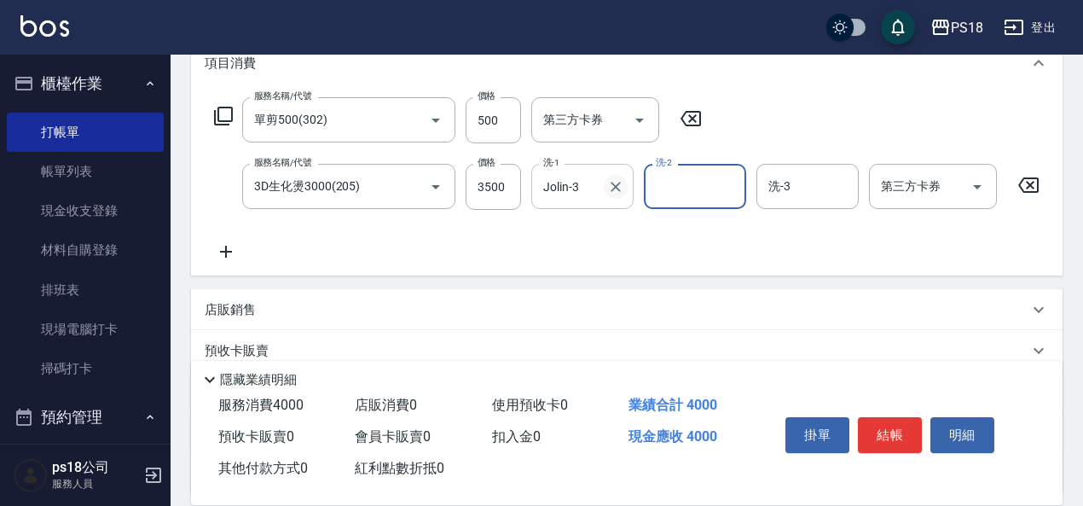
click at [618, 186] on icon "Clear" at bounding box center [615, 186] width 17 height 17
click at [574, 188] on input "洗-1" at bounding box center [582, 186] width 87 height 30
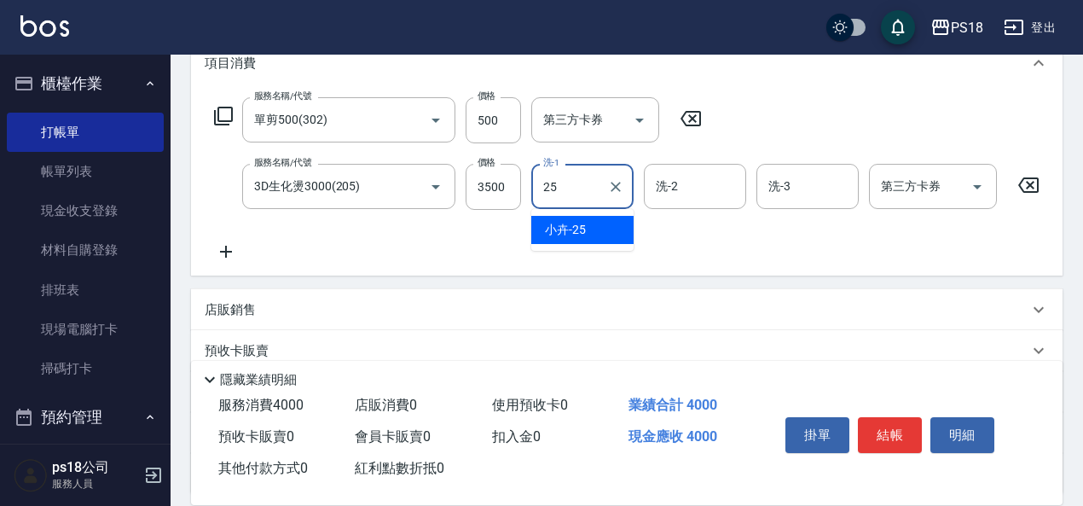
type input "小卉-25"
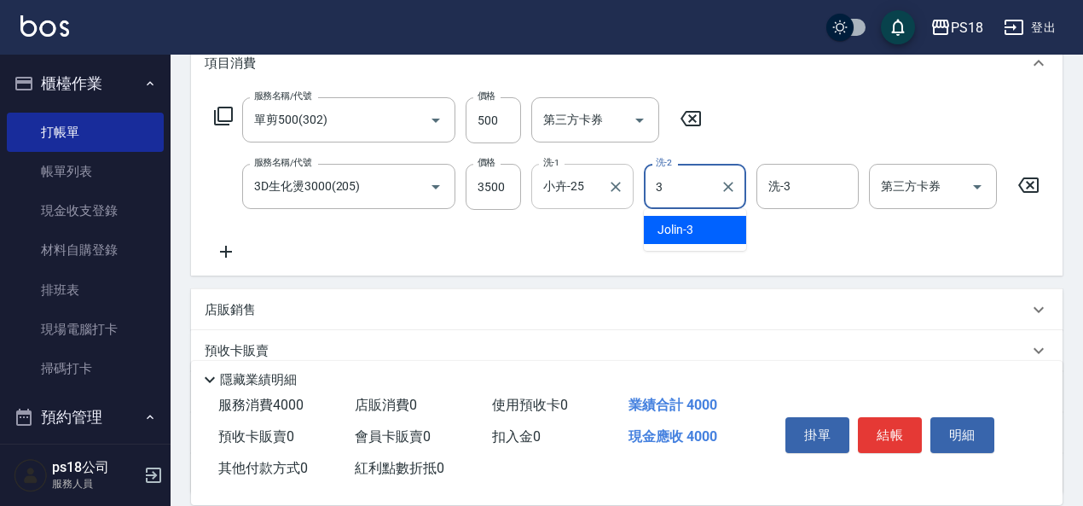
type input "Jolin-3"
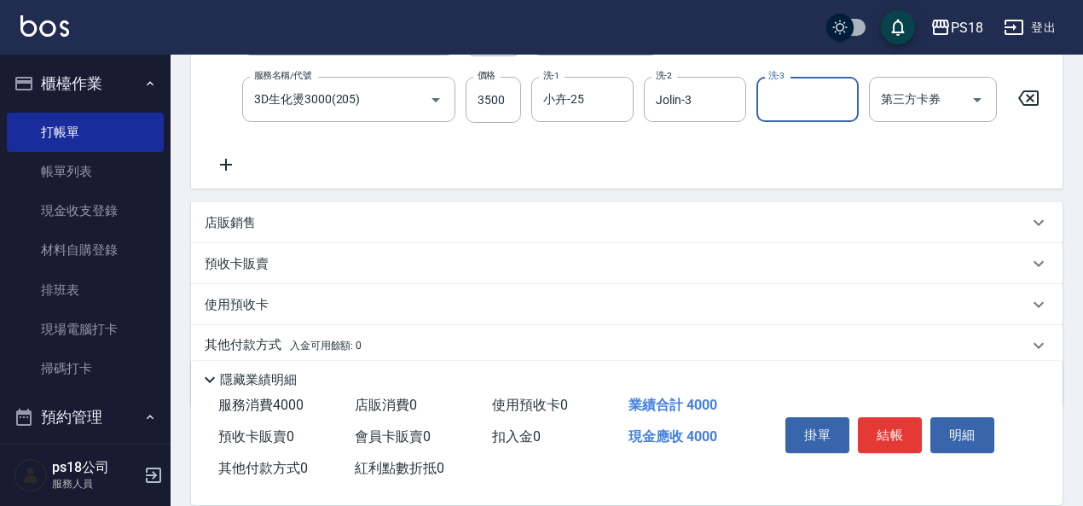
scroll to position [410, 0]
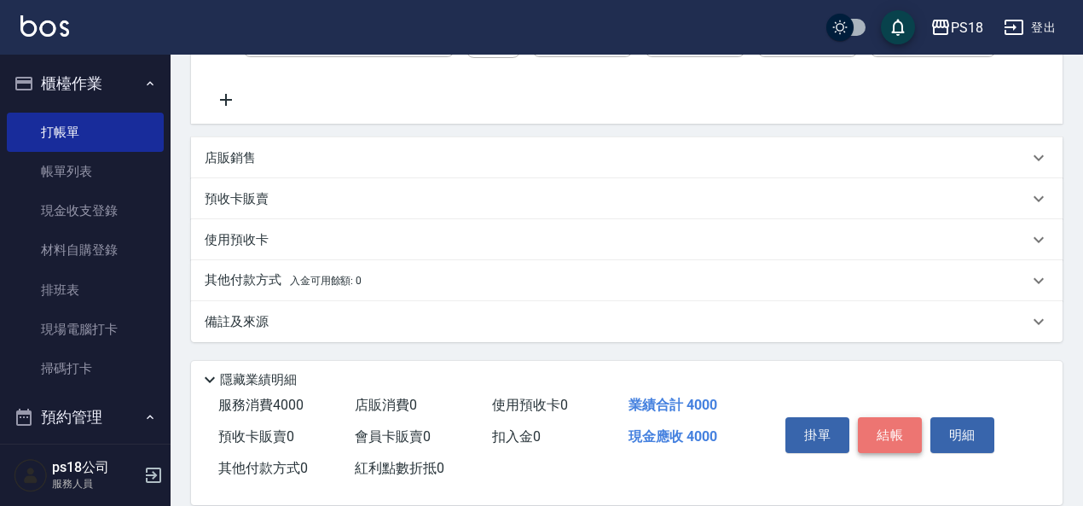
click at [892, 431] on button "結帳" at bounding box center [890, 435] width 64 height 36
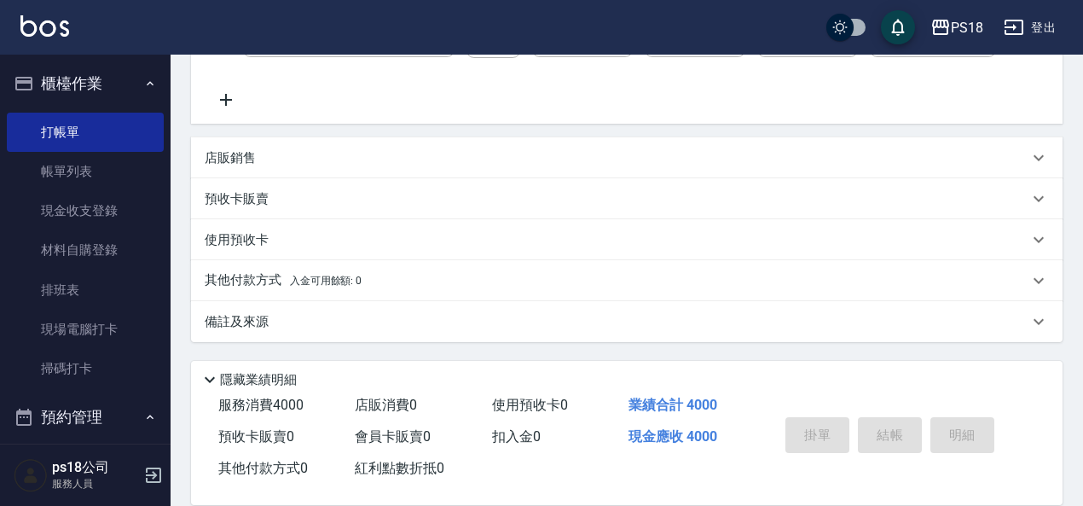
type input "2025/10/04 21:30"
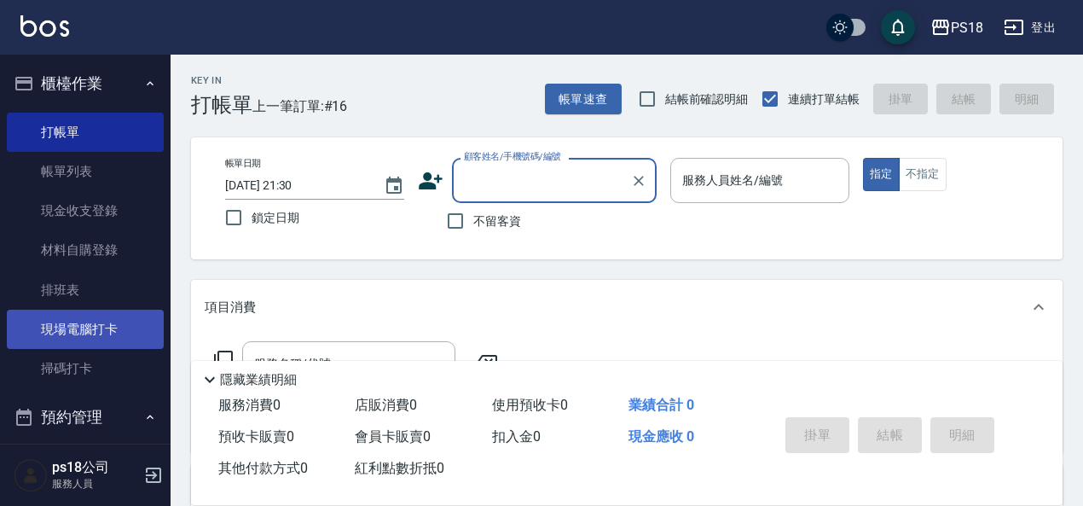
scroll to position [341, 0]
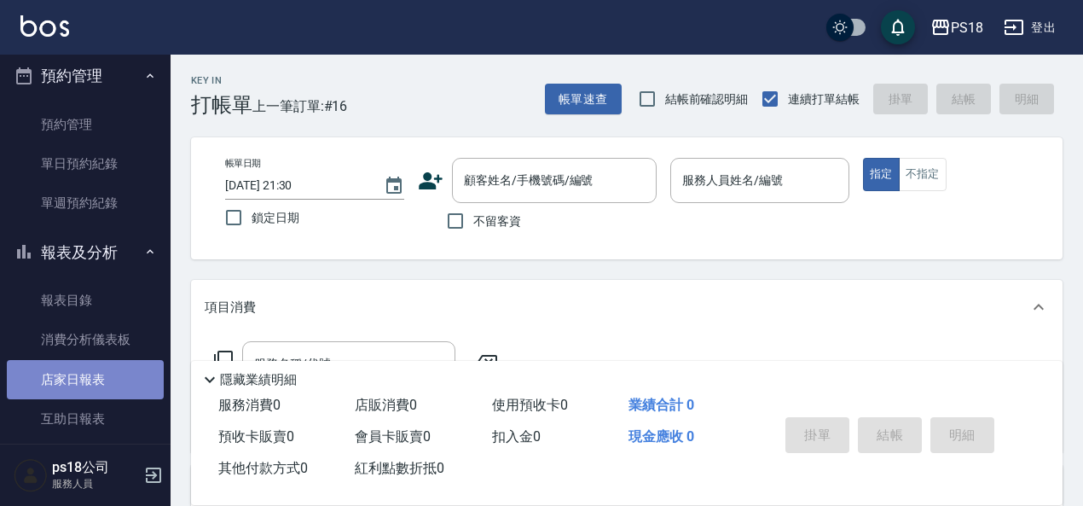
click at [85, 381] on link "店家日報表" at bounding box center [85, 379] width 157 height 39
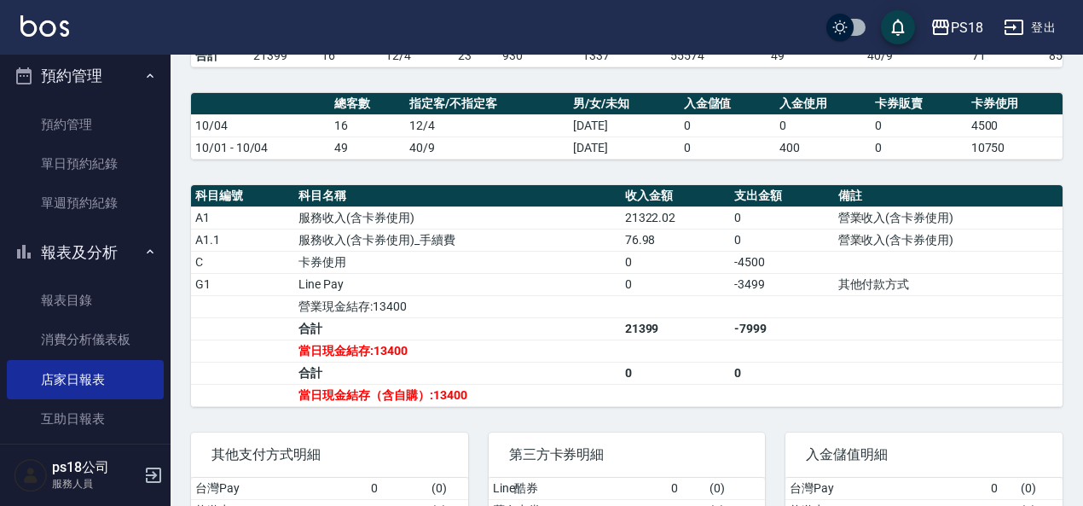
scroll to position [512, 0]
